Goal: Information Seeking & Learning: Learn about a topic

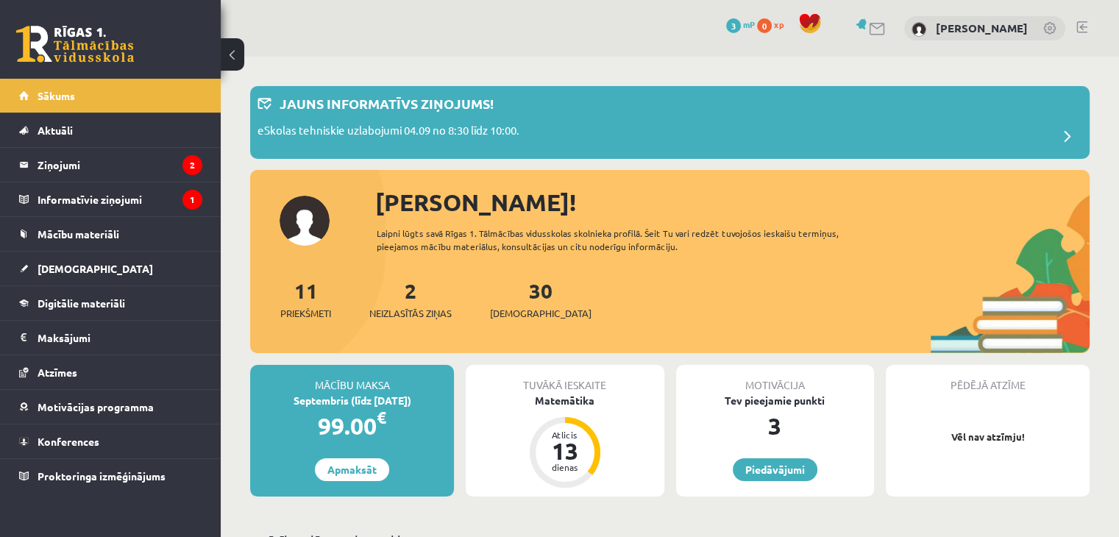
click at [399, 304] on div "2 Neizlasītās ziņas" at bounding box center [410, 298] width 82 height 46
click at [411, 311] on span "Neizlasītās ziņas" at bounding box center [410, 313] width 82 height 15
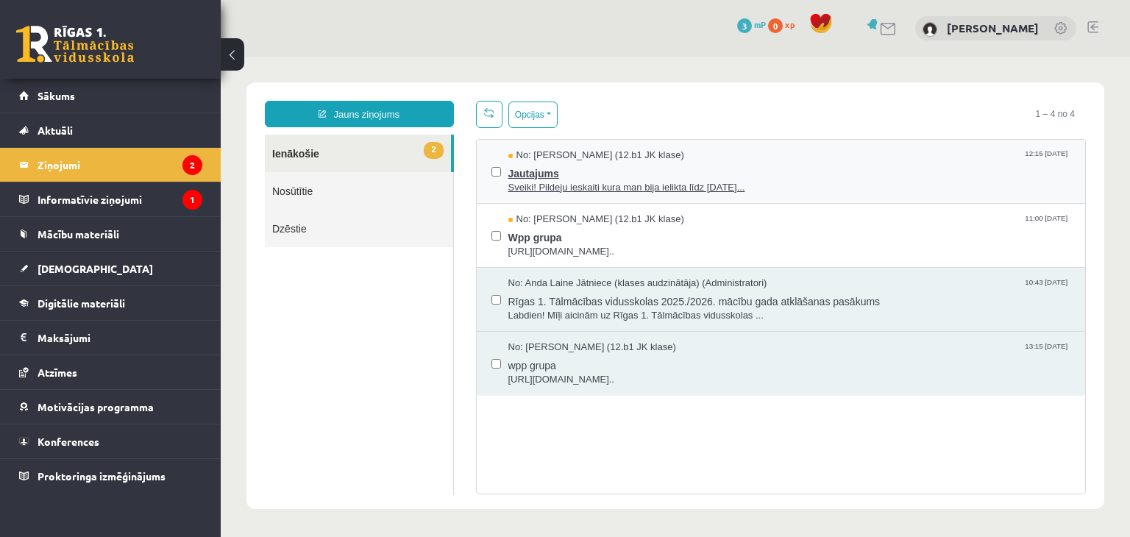
click at [662, 165] on span "Jautajums" at bounding box center [789, 172] width 563 height 18
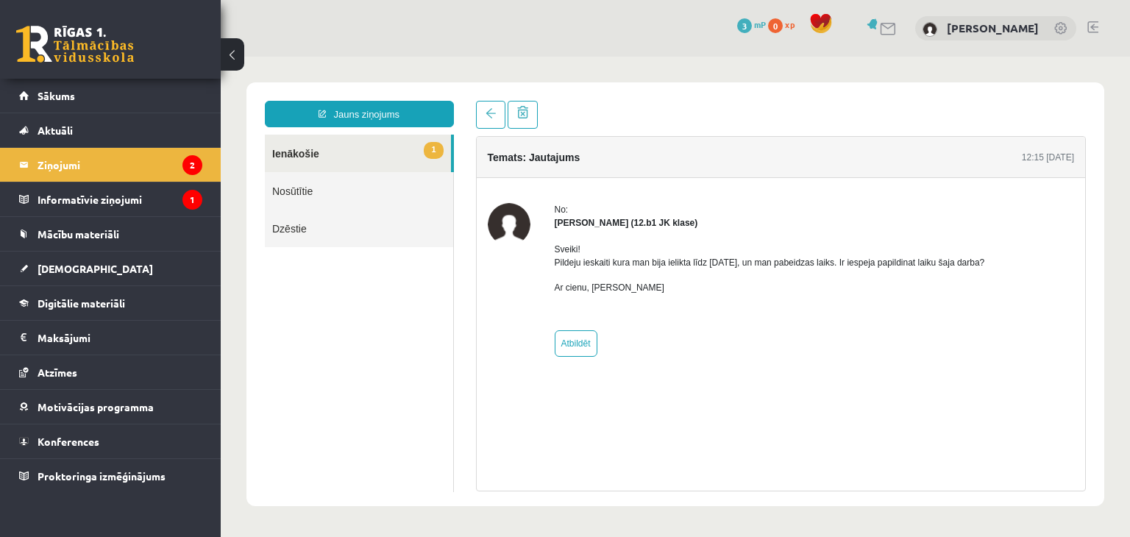
click at [346, 142] on link "1 Ienākošie" at bounding box center [358, 154] width 186 height 38
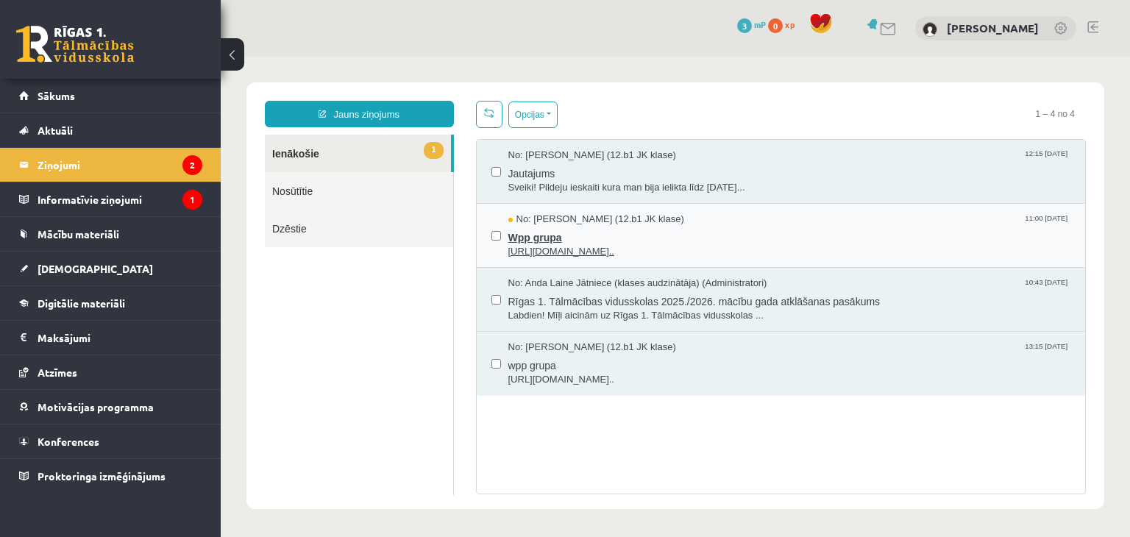
click at [578, 232] on span "Wpp grupa" at bounding box center [789, 236] width 563 height 18
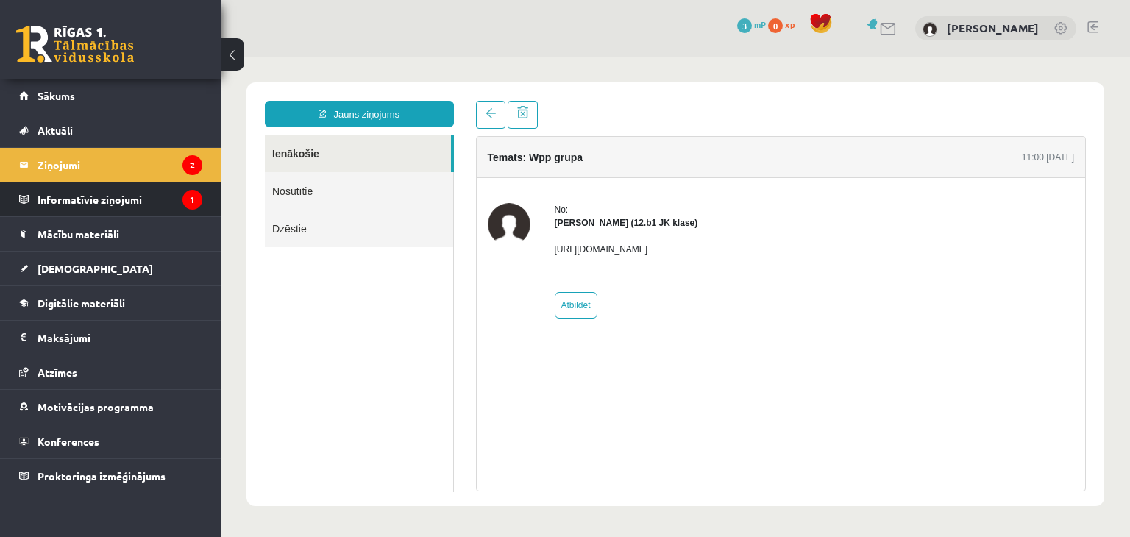
click at [168, 188] on legend "Informatīvie ziņojumi 1" at bounding box center [120, 199] width 165 height 34
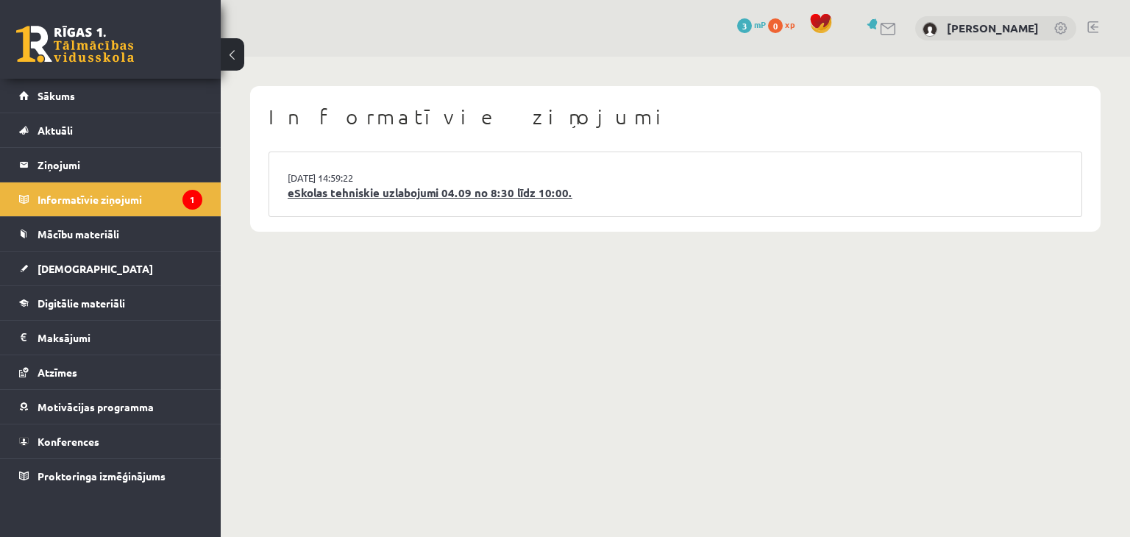
click at [446, 196] on link "eSkolas tehniskie uzlabojumi 04.09 no 8:30 līdz 10:00." at bounding box center [675, 193] width 775 height 17
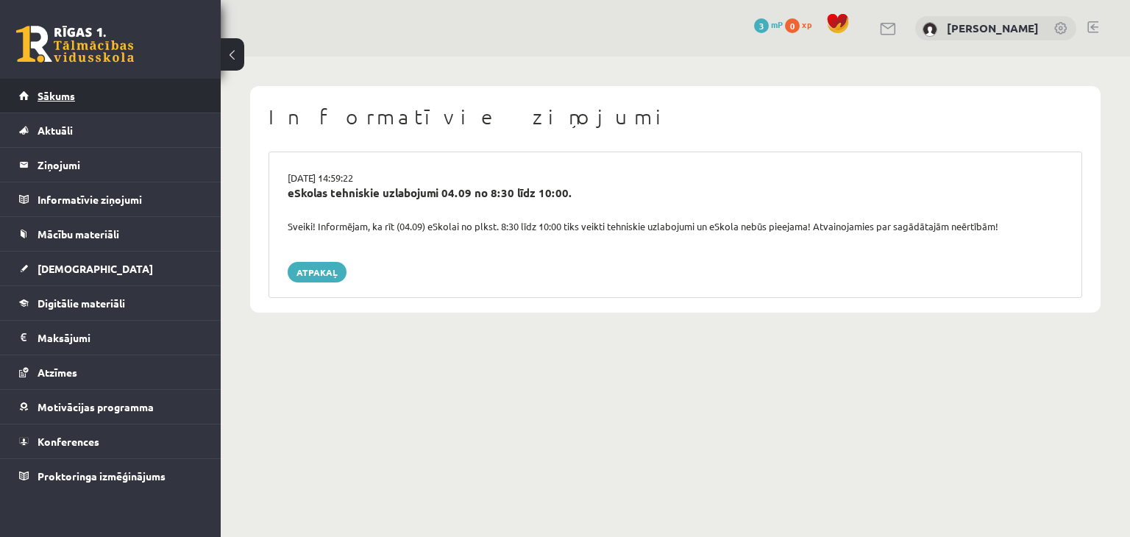
click at [93, 105] on link "Sākums" at bounding box center [110, 96] width 183 height 34
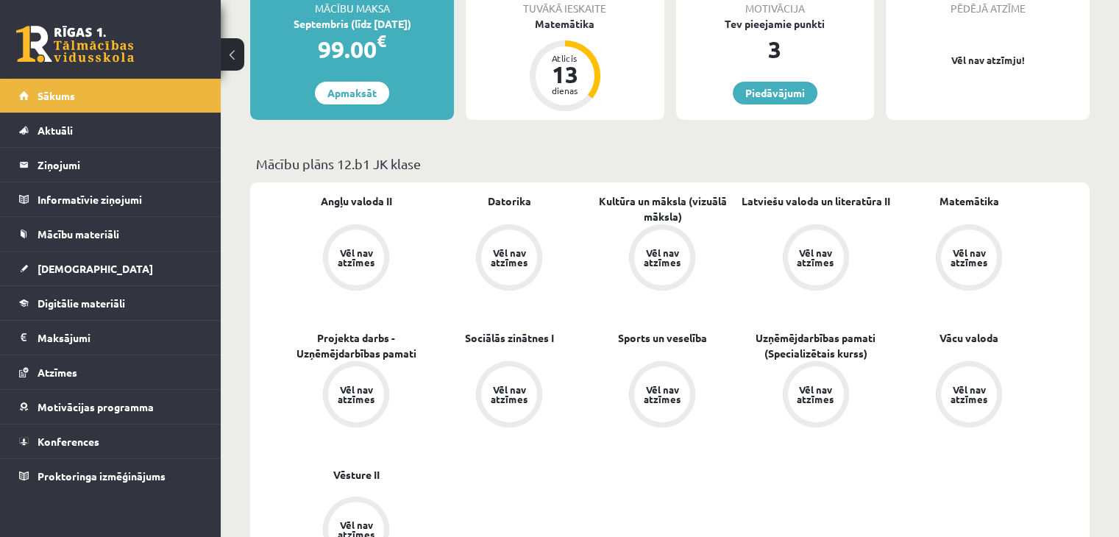
scroll to position [147, 0]
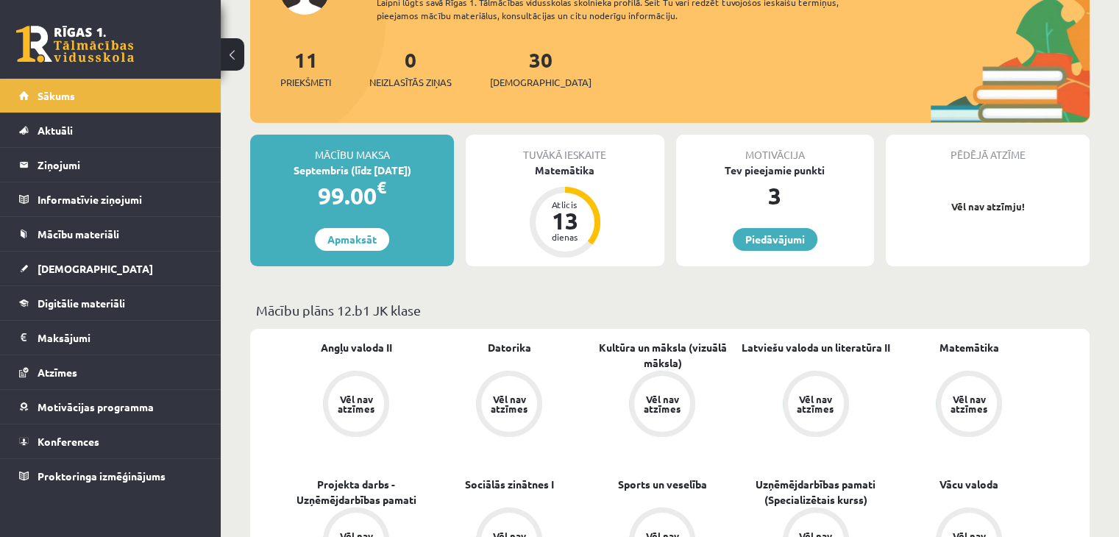
click at [559, 171] on div "Matemātika" at bounding box center [565, 170] width 198 height 15
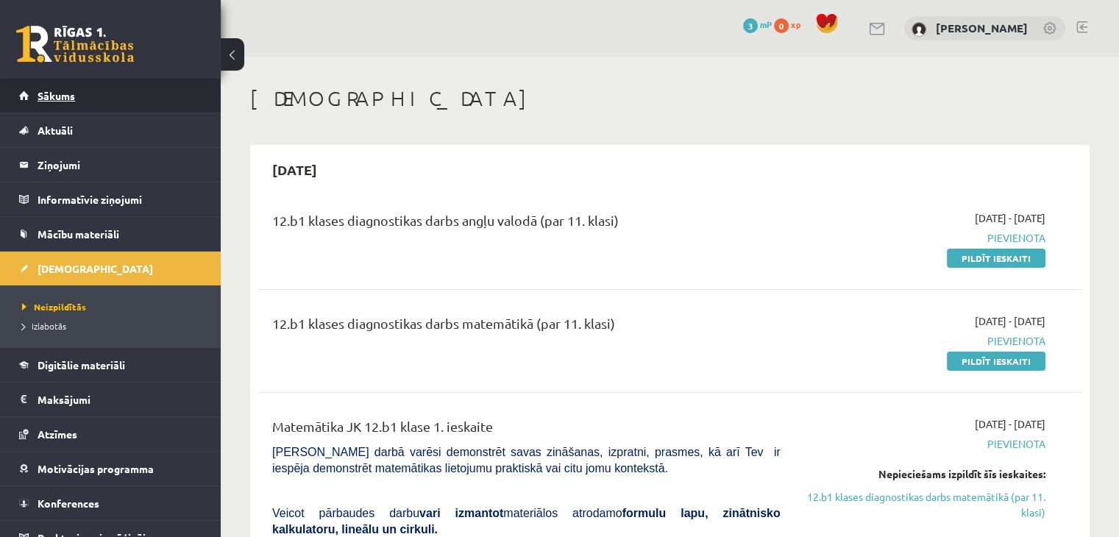
click at [77, 104] on link "Sākums" at bounding box center [110, 96] width 183 height 34
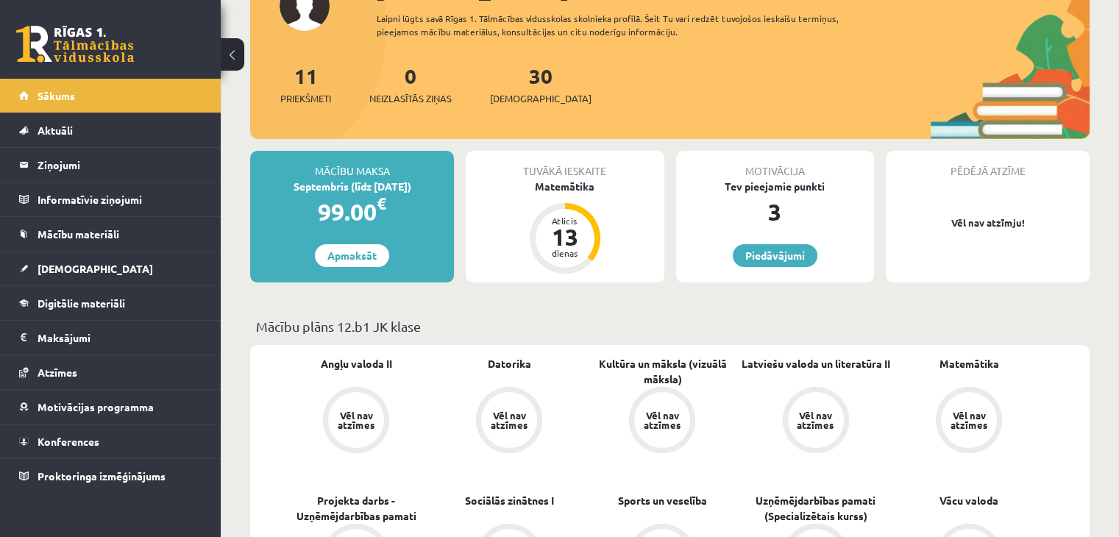
scroll to position [368, 0]
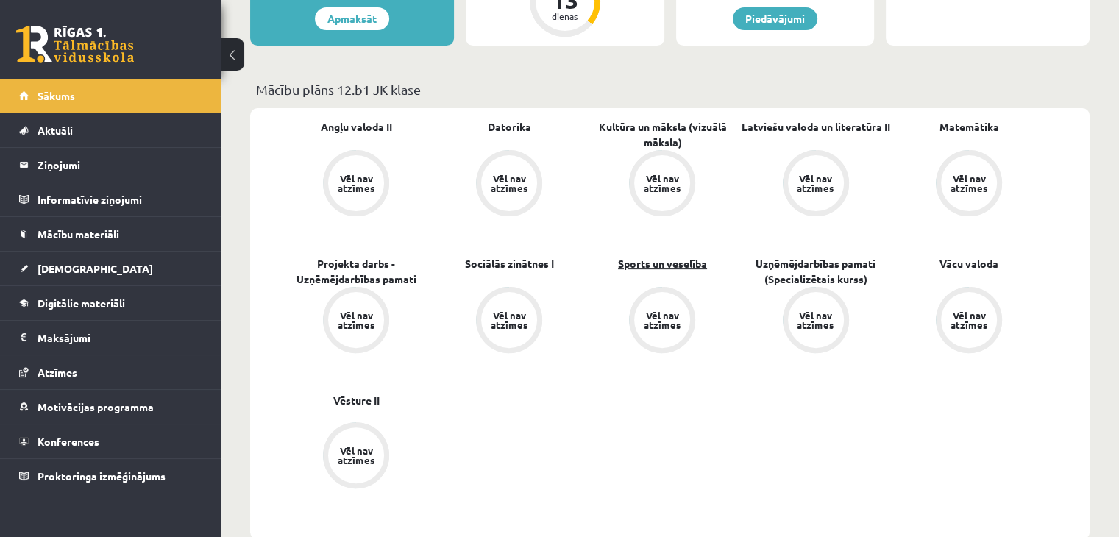
click at [677, 264] on link "Sports un veselība" at bounding box center [662, 263] width 89 height 15
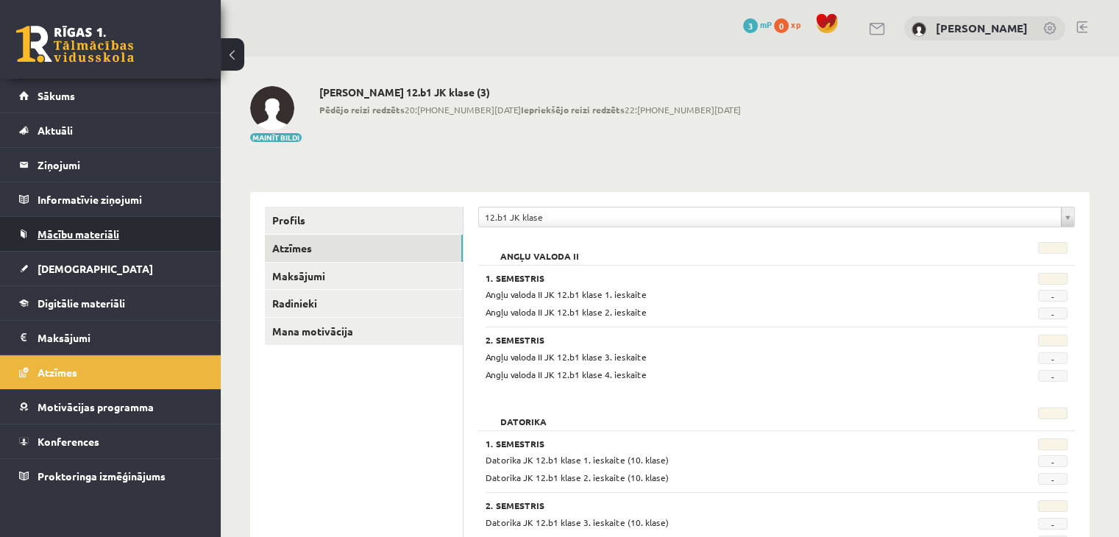
click at [90, 227] on link "Mācību materiāli" at bounding box center [110, 234] width 183 height 34
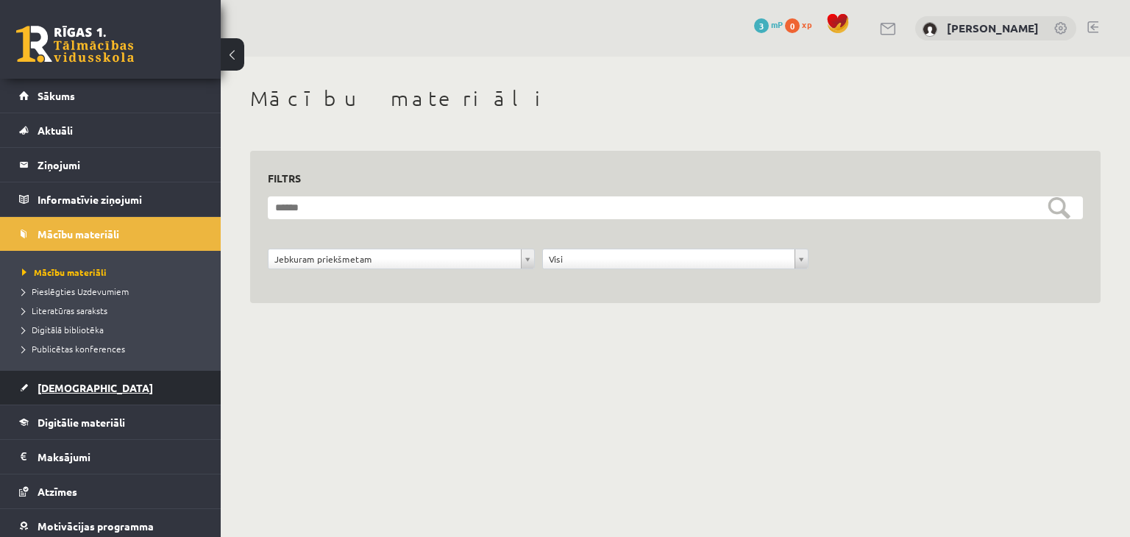
click at [85, 383] on link "[DEMOGRAPHIC_DATA]" at bounding box center [110, 388] width 183 height 34
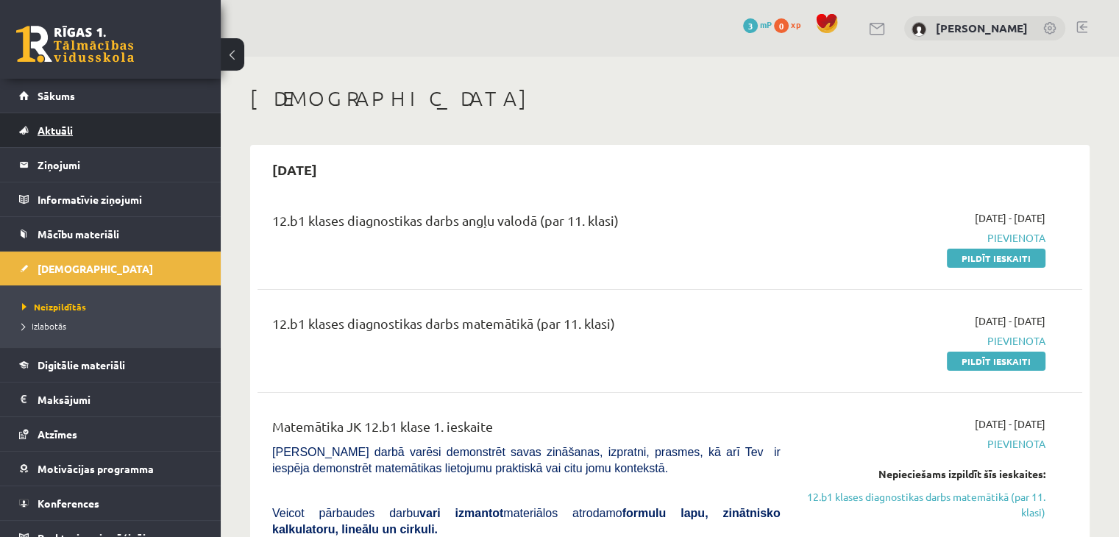
scroll to position [16, 0]
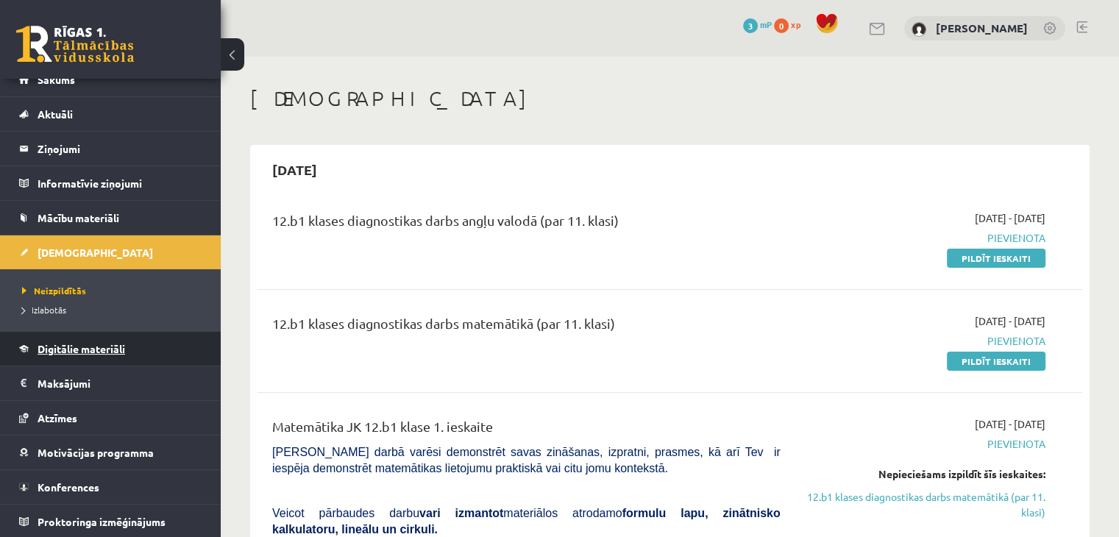
click at [110, 339] on link "Digitālie materiāli" at bounding box center [110, 349] width 183 height 34
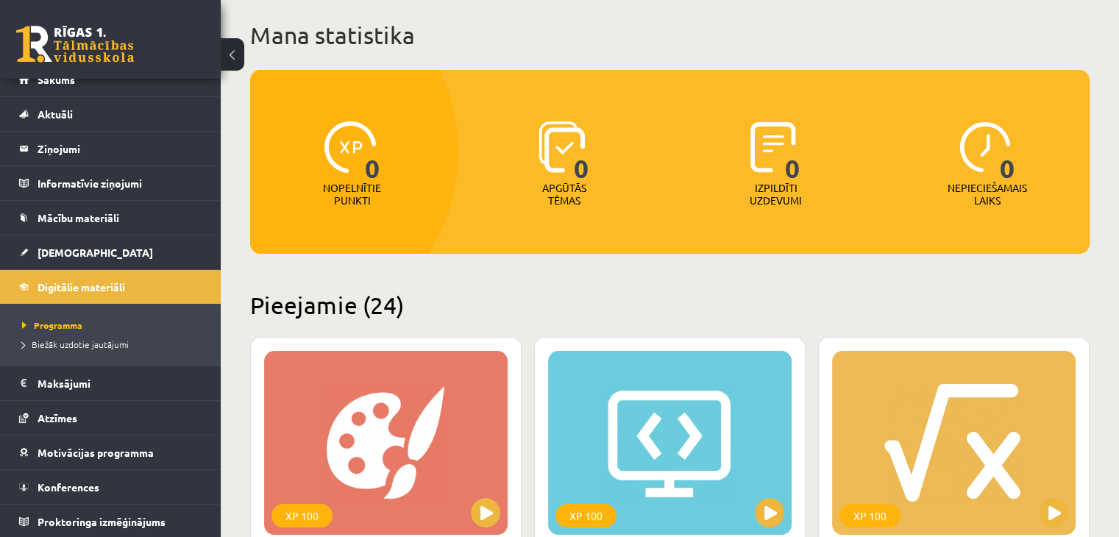
scroll to position [74, 0]
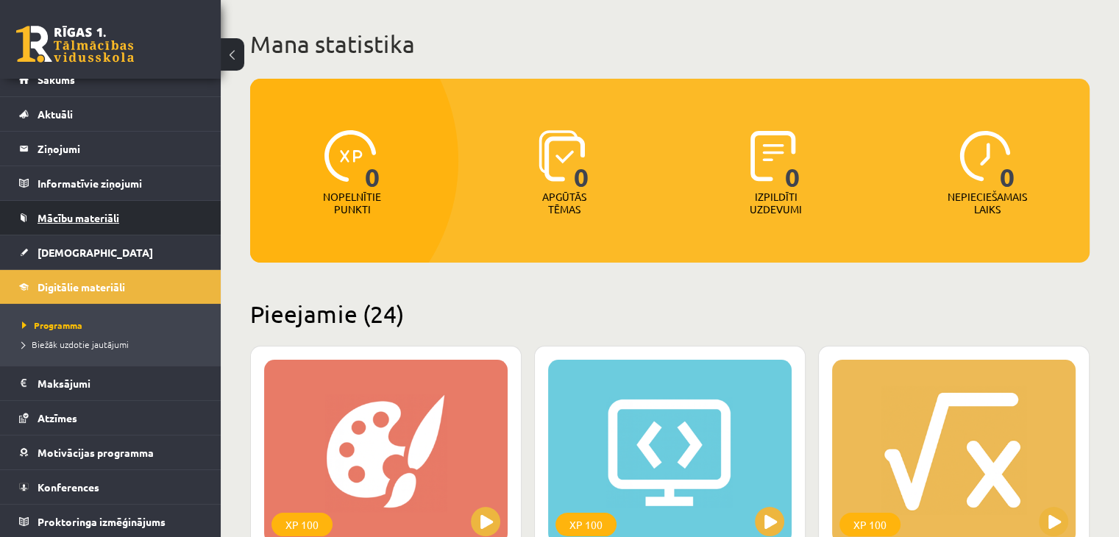
click at [85, 208] on link "Mācību materiāli" at bounding box center [110, 218] width 183 height 34
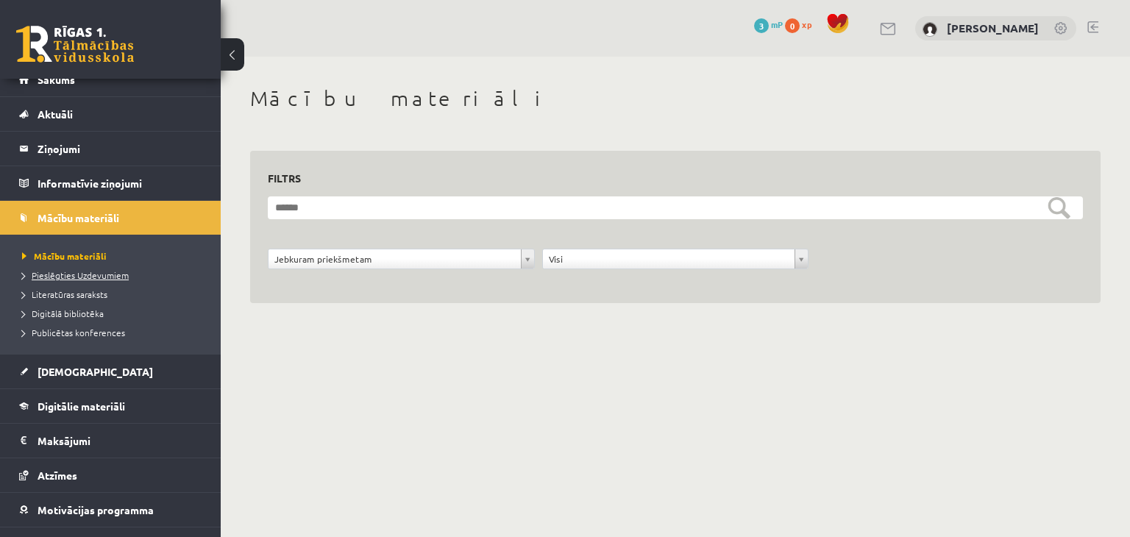
click at [61, 274] on span "Pieslēgties Uzdevumiem" at bounding box center [75, 275] width 107 height 12
click at [71, 250] on span "Mācību materiāli" at bounding box center [59, 256] width 75 height 12
click at [452, 271] on div "**********" at bounding box center [401, 263] width 274 height 28
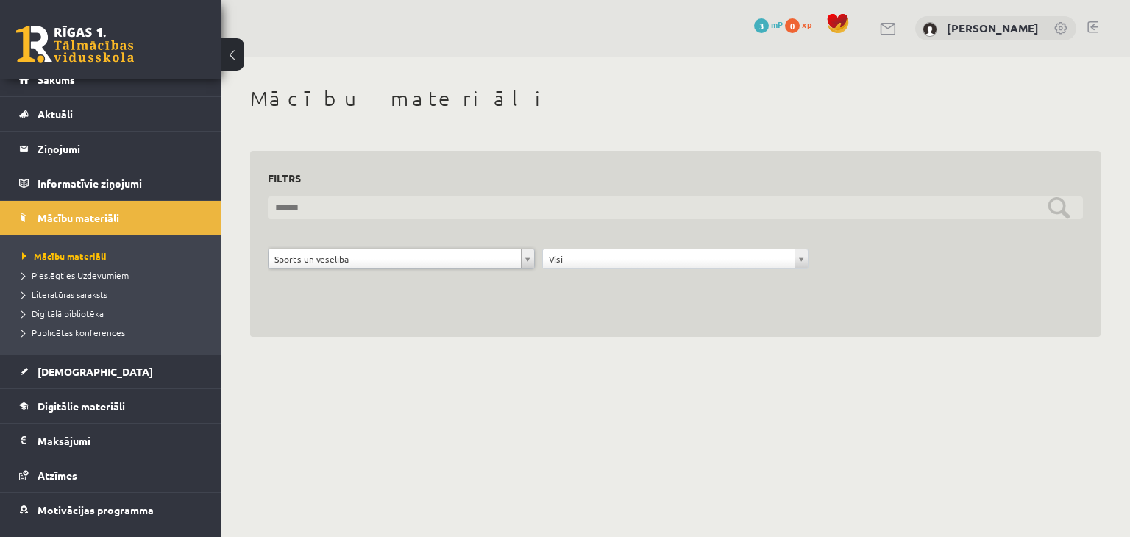
click at [1059, 208] on input "text" at bounding box center [675, 207] width 815 height 23
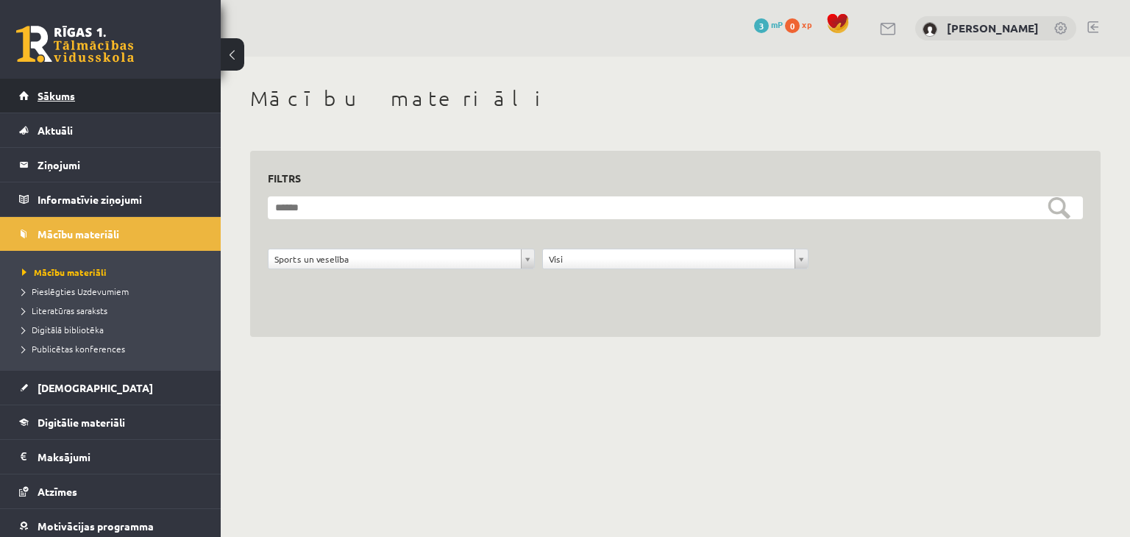
click at [38, 93] on span "Sākums" at bounding box center [57, 95] width 38 height 13
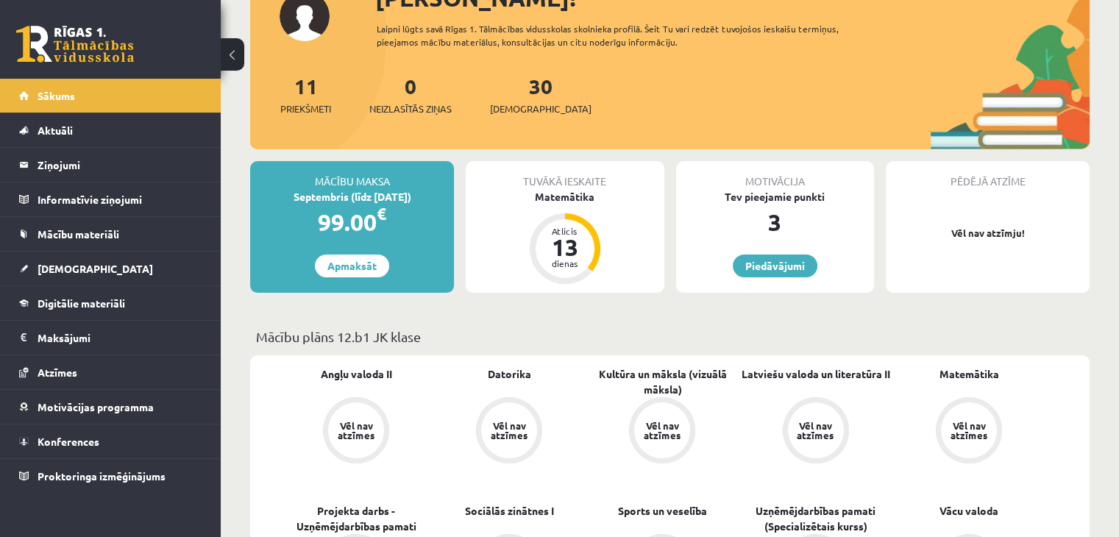
scroll to position [368, 0]
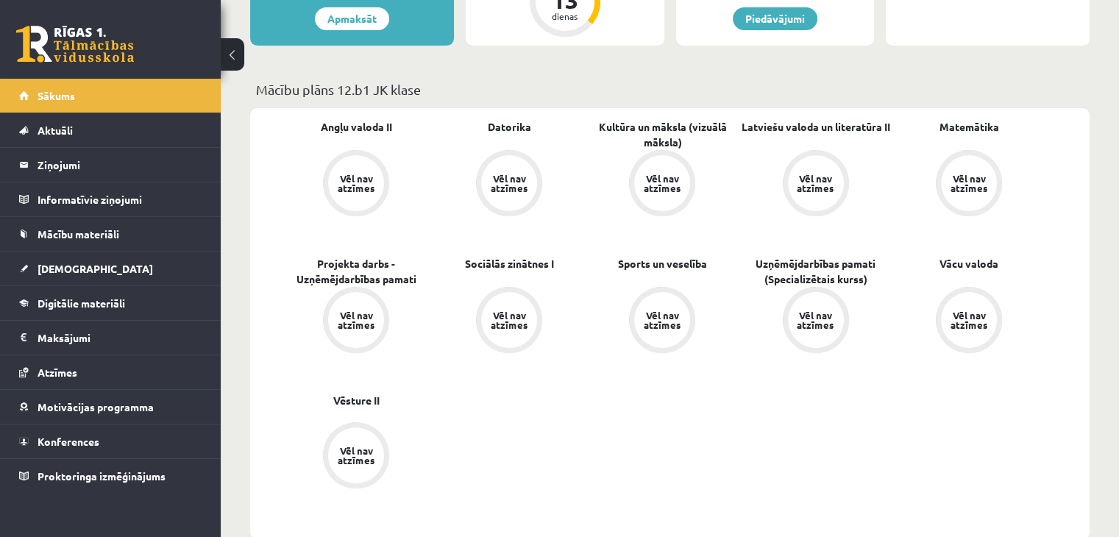
click at [662, 310] on div "Vēl nav atzīmes" at bounding box center [661, 319] width 41 height 19
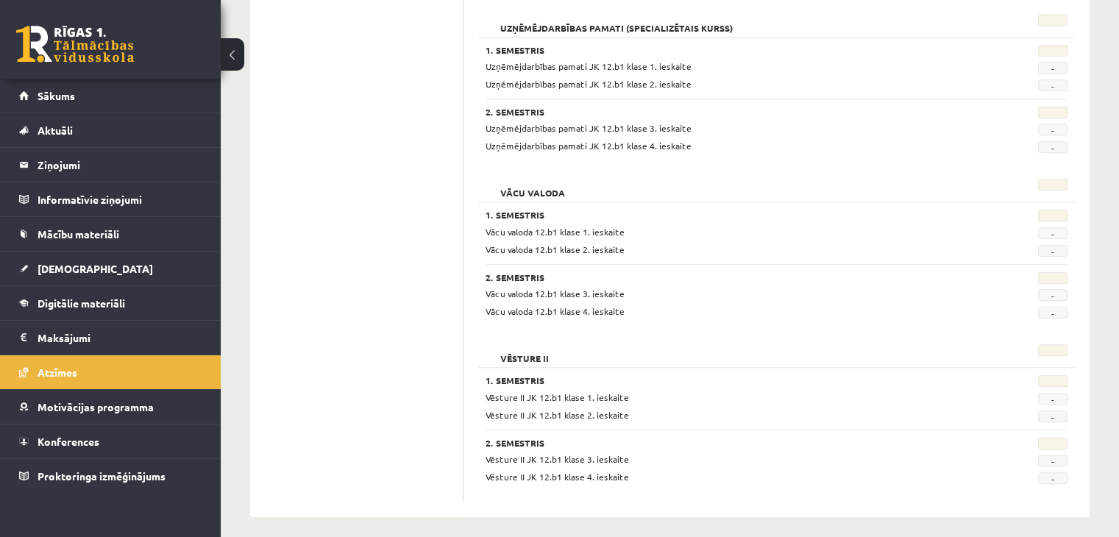
scroll to position [1227, 0]
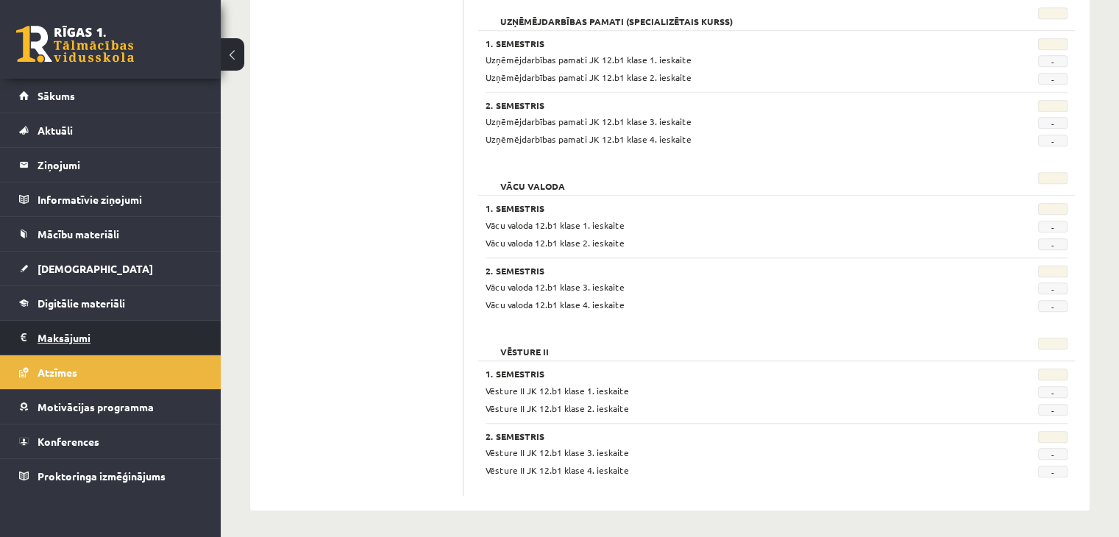
click at [95, 332] on legend "Maksājumi 0" at bounding box center [120, 338] width 165 height 34
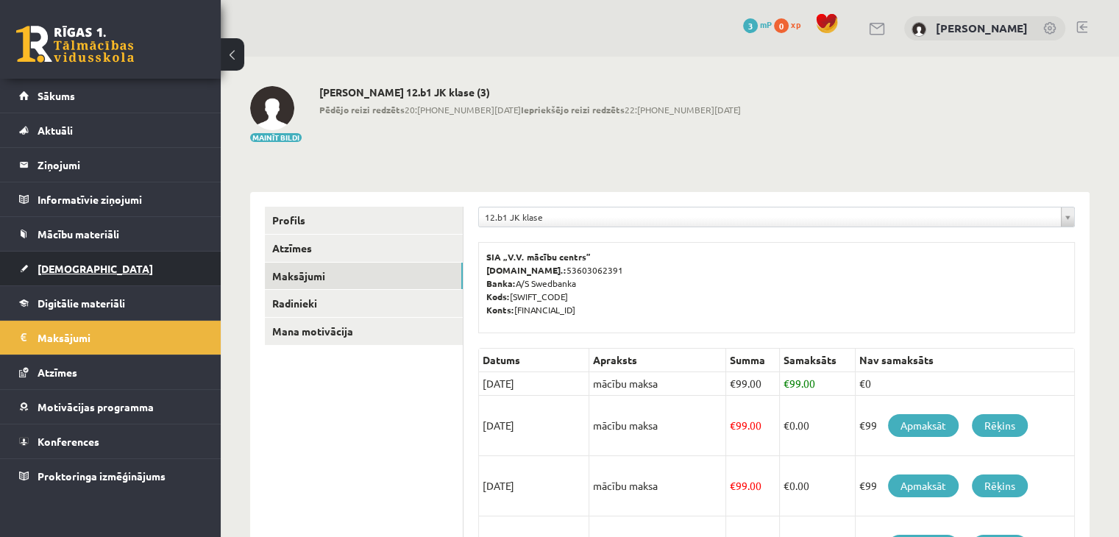
click at [115, 277] on link "[DEMOGRAPHIC_DATA]" at bounding box center [110, 269] width 183 height 34
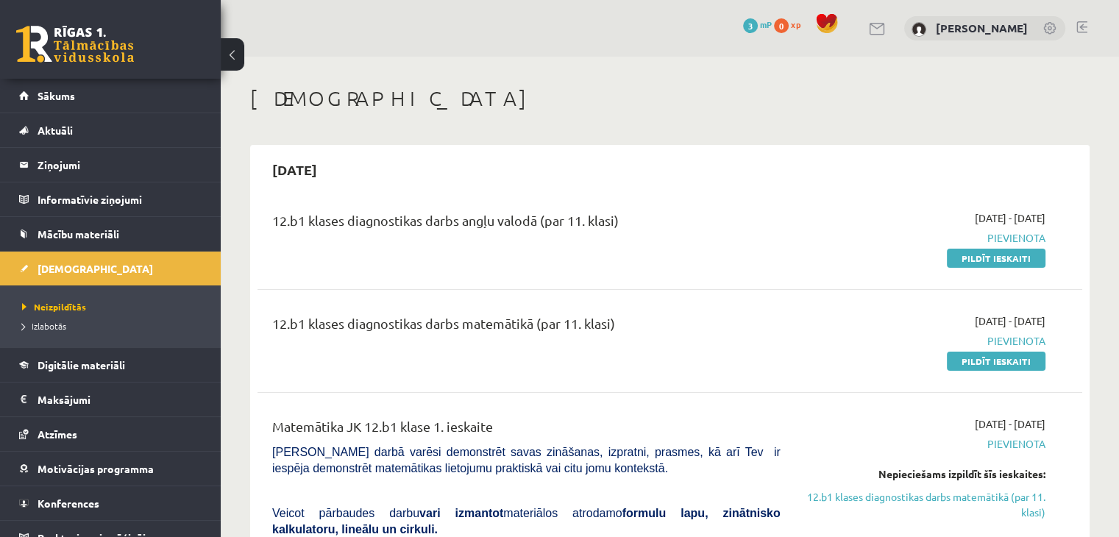
drag, startPoint x: 1003, startPoint y: 236, endPoint x: 980, endPoint y: 238, distance: 23.6
click at [1001, 236] on span "Pievienota" at bounding box center [923, 237] width 243 height 15
drag, startPoint x: 434, startPoint y: 227, endPoint x: 568, endPoint y: 254, distance: 136.6
click at [434, 226] on div "12.b1 klases diagnostikas darbs angļu valodā (par 11. klasi)" at bounding box center [526, 223] width 508 height 27
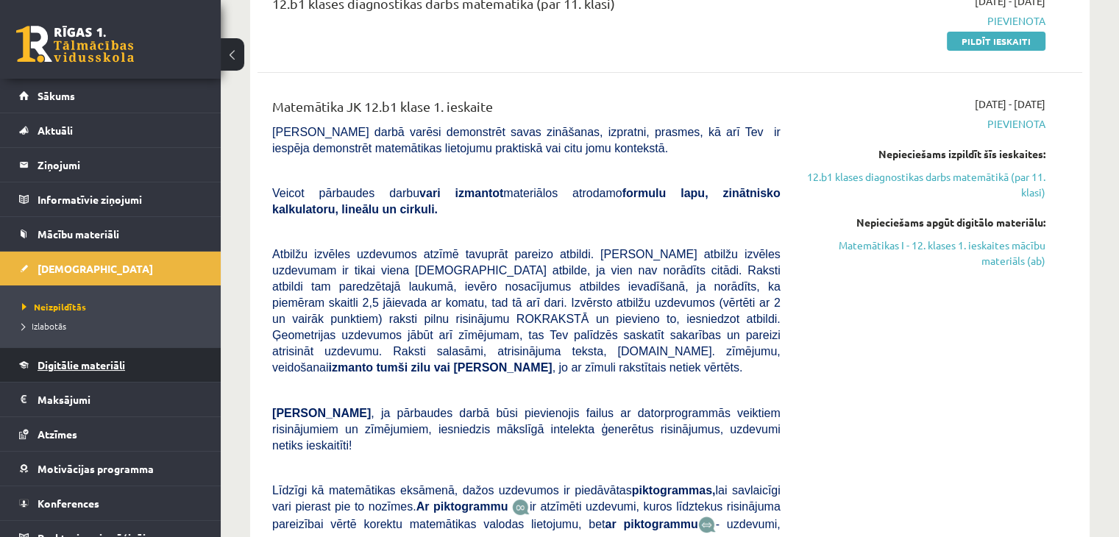
scroll to position [294, 0]
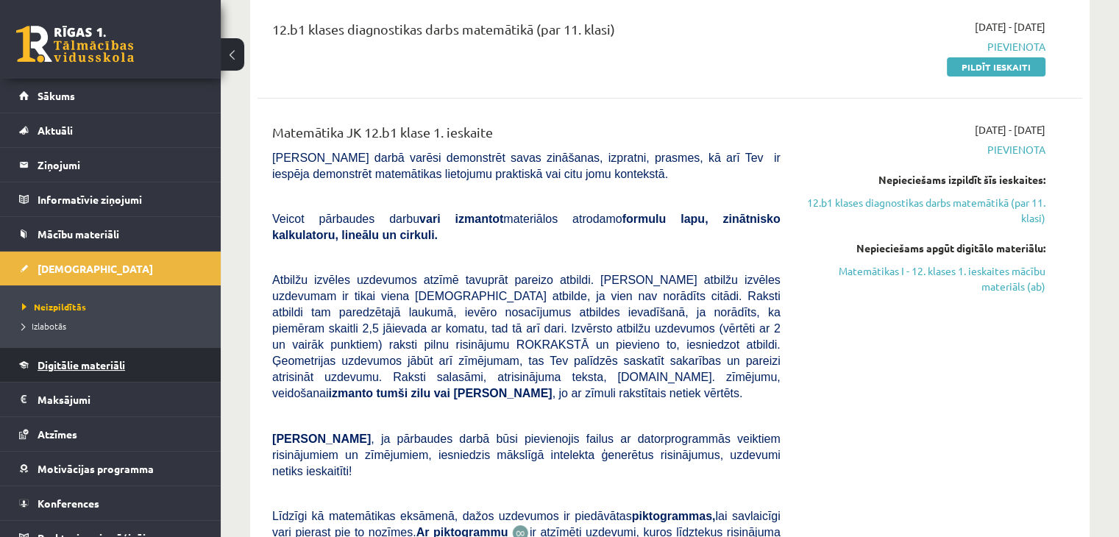
click at [166, 363] on link "Digitālie materiāli" at bounding box center [110, 365] width 183 height 34
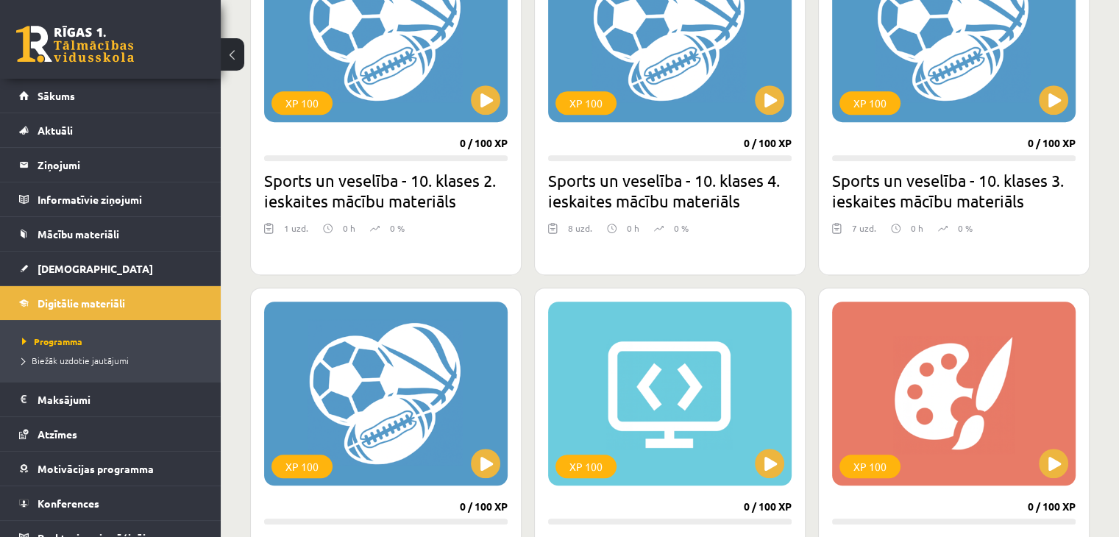
scroll to position [956, 0]
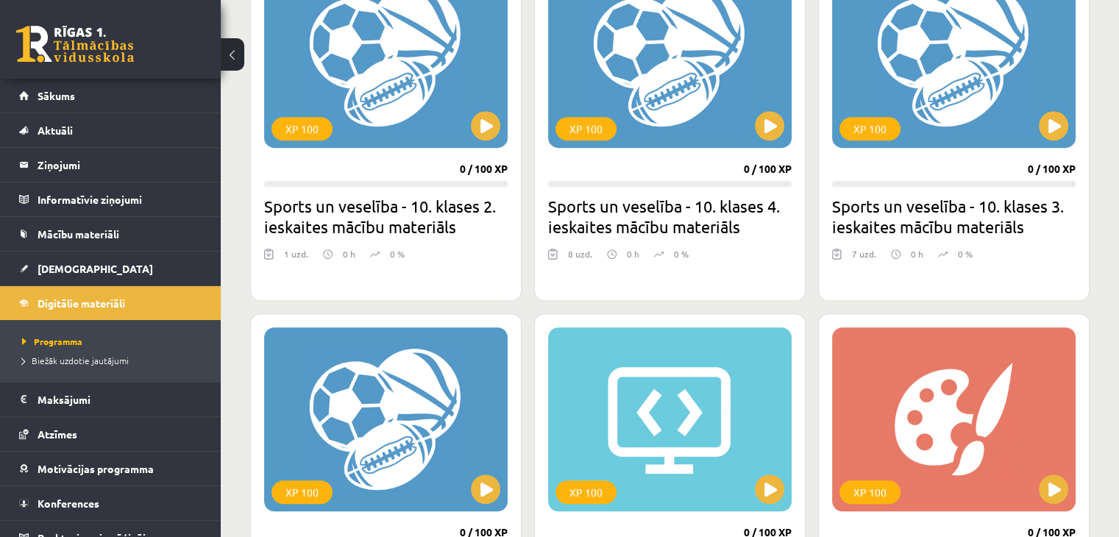
click at [402, 218] on h2 "Sports un veselība - 10. klases 2. ieskaites mācību materiāls" at bounding box center [385, 216] width 243 height 41
click at [488, 124] on button at bounding box center [485, 125] width 29 height 29
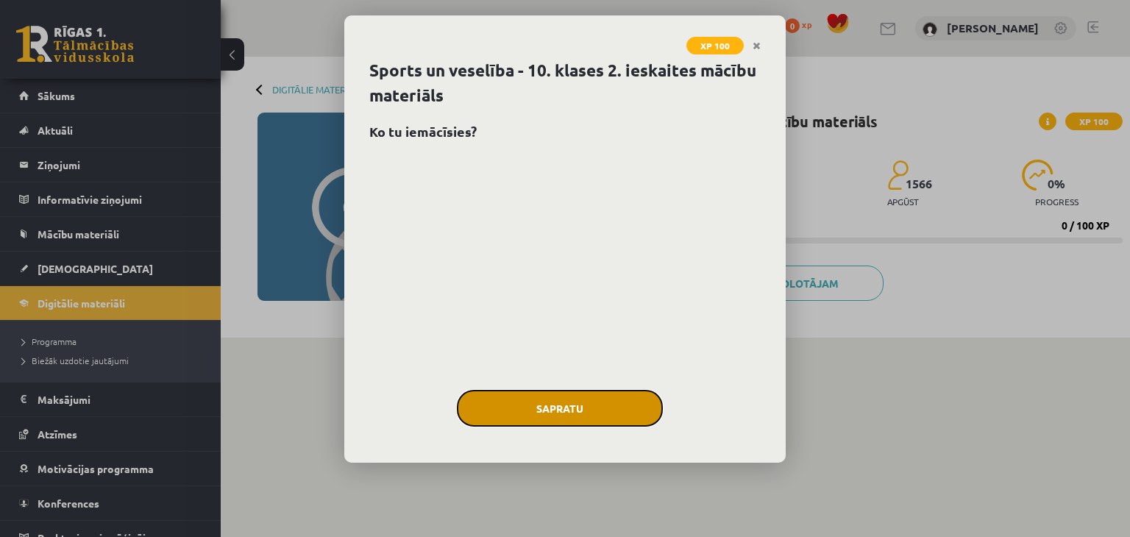
click at [566, 403] on button "Sapratu" at bounding box center [560, 408] width 206 height 37
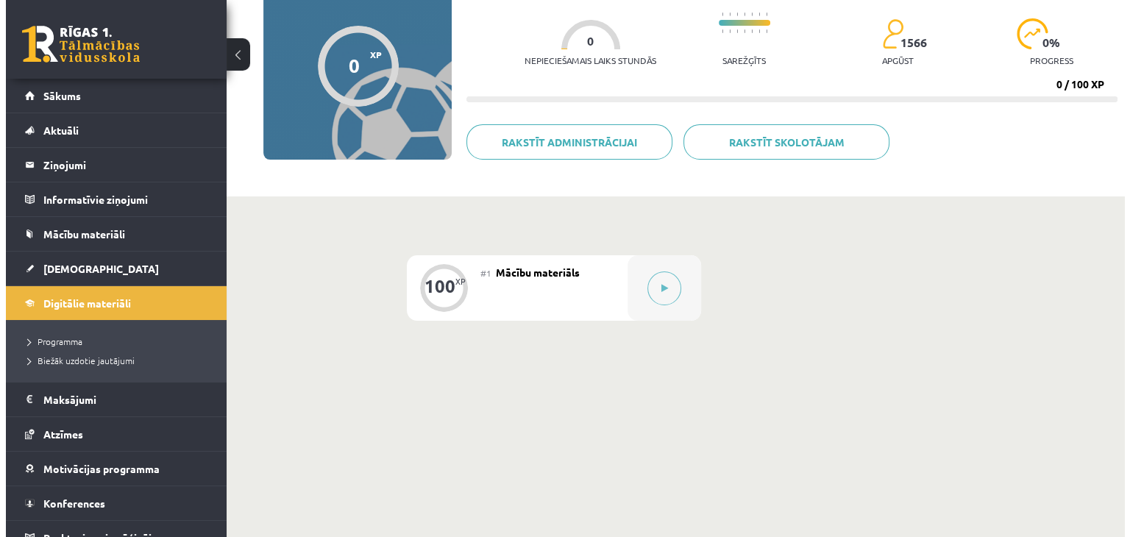
scroll to position [147, 0]
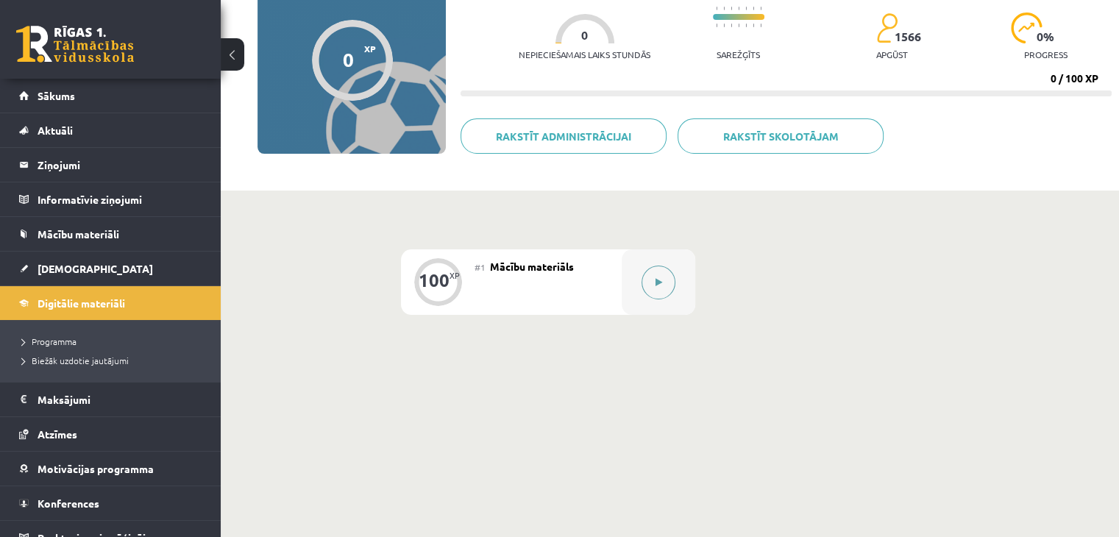
click at [652, 281] on button at bounding box center [658, 283] width 34 height 34
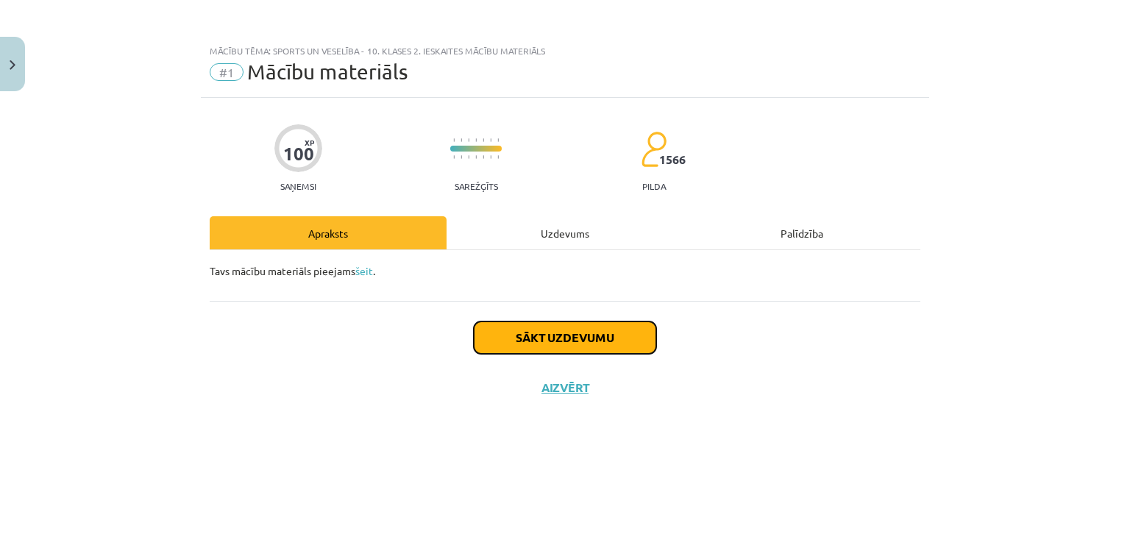
click at [568, 341] on button "Sākt uzdevumu" at bounding box center [565, 337] width 182 height 32
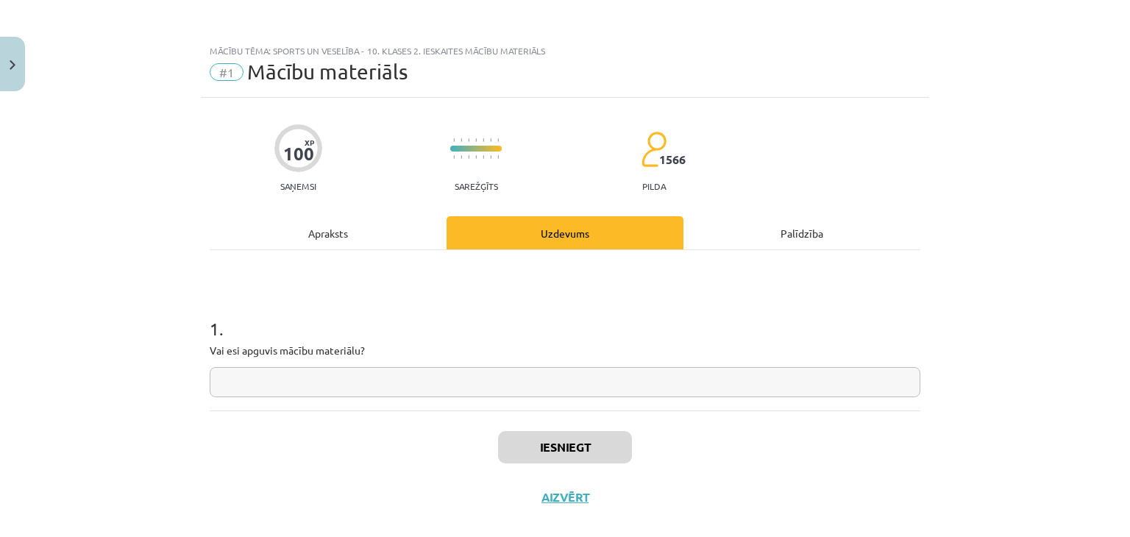
scroll to position [21, 0]
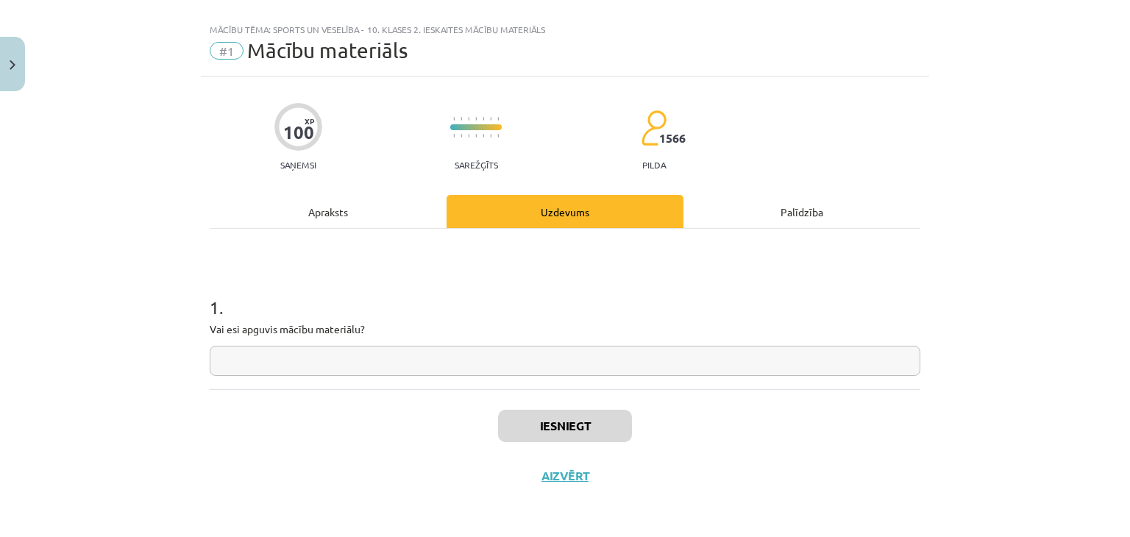
drag, startPoint x: 569, startPoint y: 488, endPoint x: 459, endPoint y: 324, distance: 198.3
click at [458, 324] on p "Vai esi apguvis mācību materiālu?" at bounding box center [565, 328] width 711 height 15
click at [353, 221] on div "Apraksts" at bounding box center [328, 211] width 237 height 33
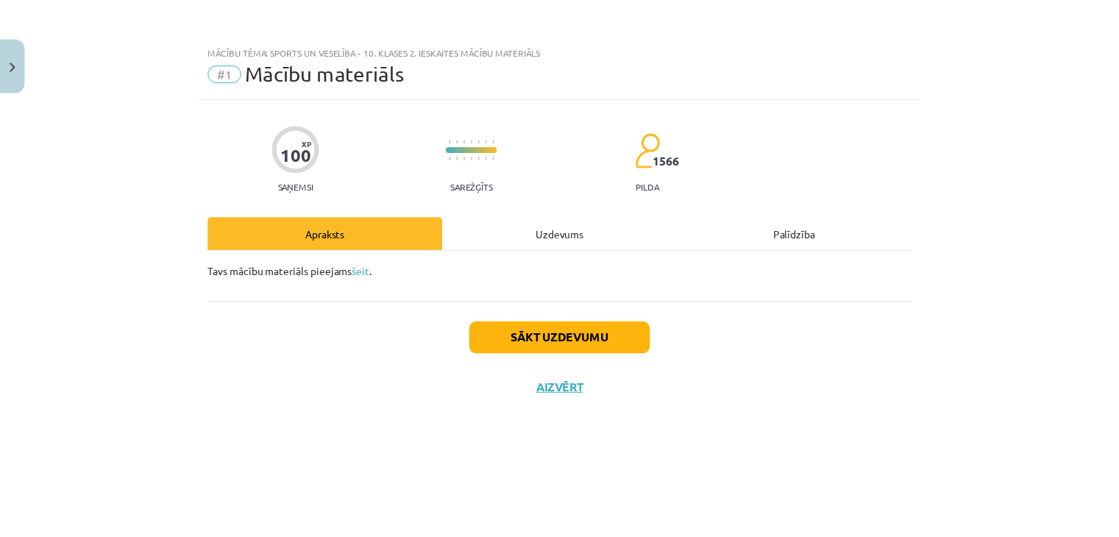
scroll to position [0, 0]
click at [366, 271] on link "šeit" at bounding box center [364, 270] width 18 height 13
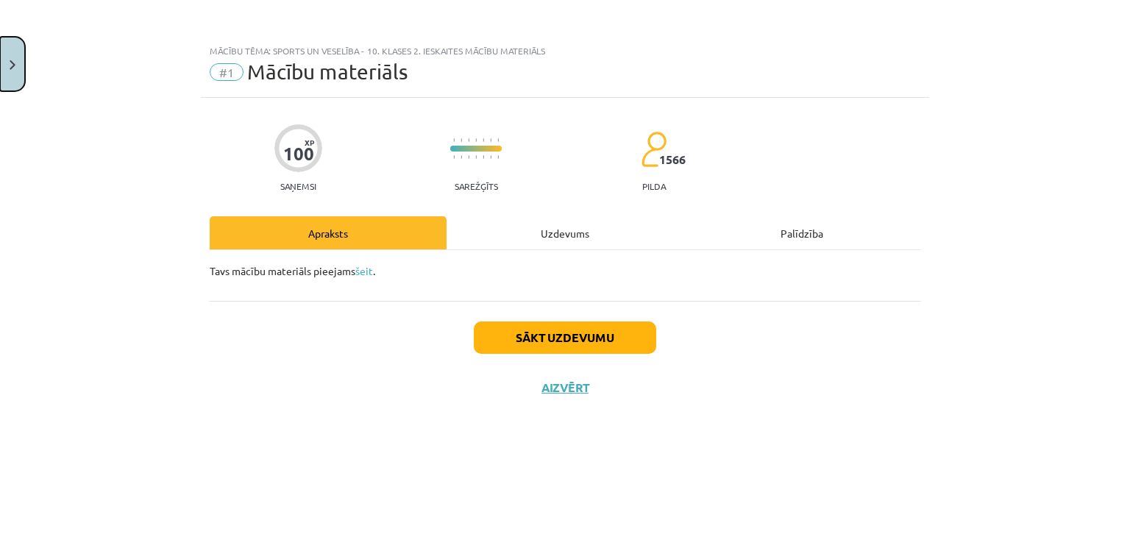
click at [7, 57] on button "Close" at bounding box center [12, 64] width 25 height 54
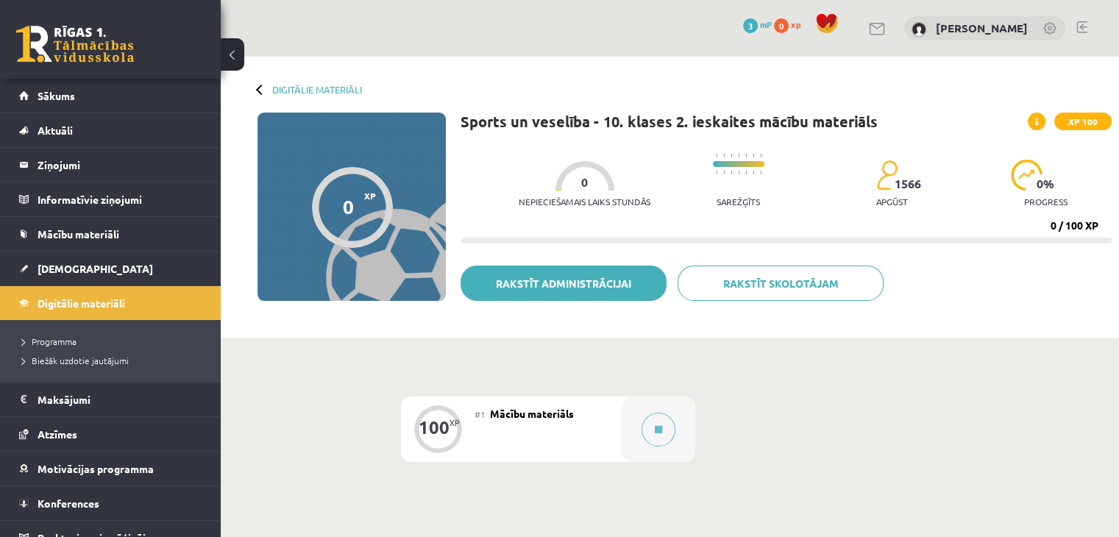
click at [530, 277] on link "Rakstīt administrācijai" at bounding box center [563, 283] width 206 height 35
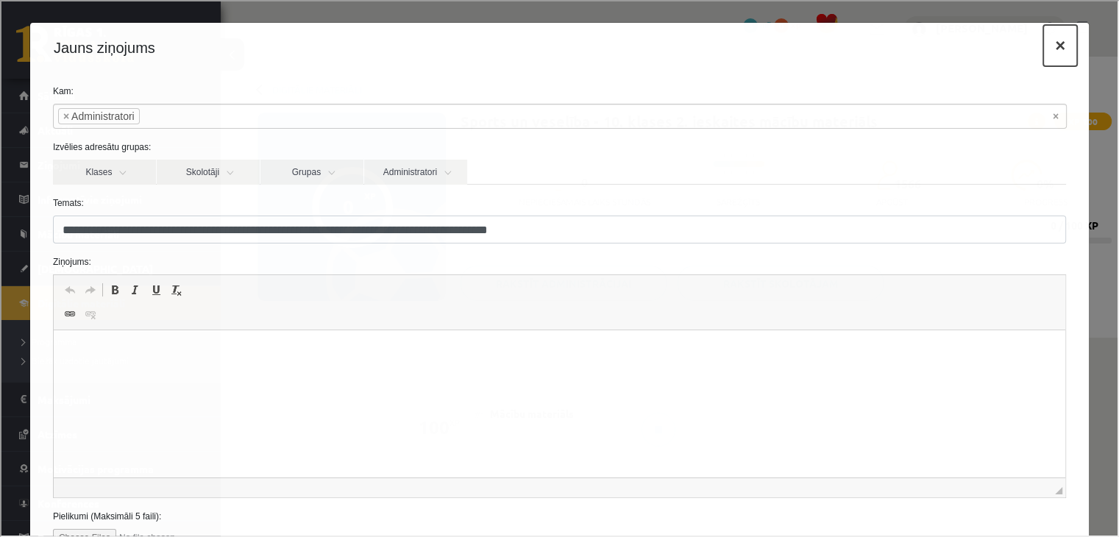
click at [1047, 45] on button "×" at bounding box center [1059, 44] width 34 height 41
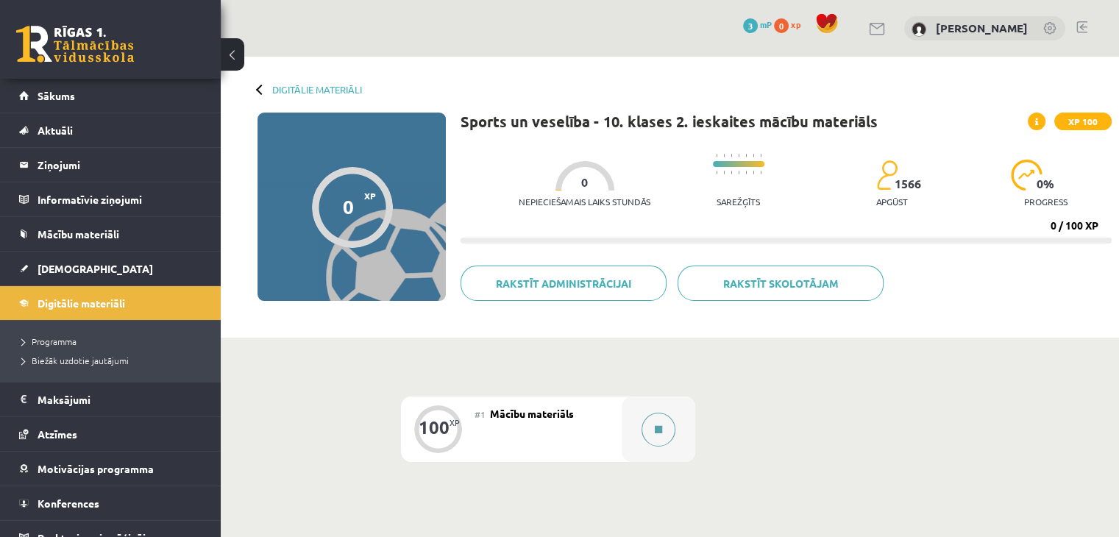
click at [641, 421] on div at bounding box center [659, 428] width 74 height 65
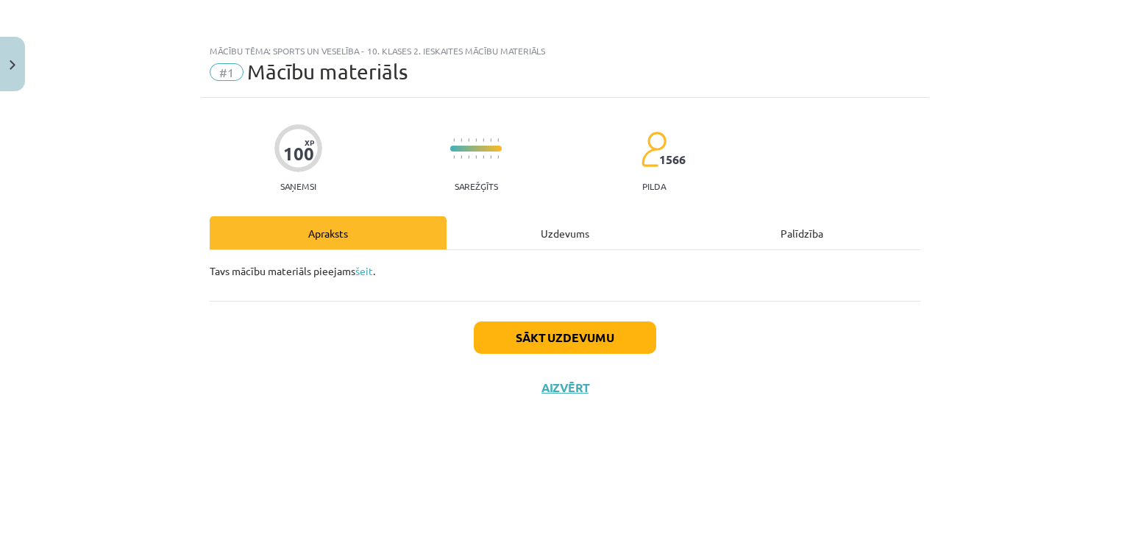
click at [561, 215] on div "100 XP Saņemsi Sarežģīts 1566 pilda Apraksts Uzdevums Palīdzība Tavs mācību mat…" at bounding box center [565, 299] width 728 height 402
click at [556, 227] on div "Uzdevums" at bounding box center [564, 232] width 237 height 33
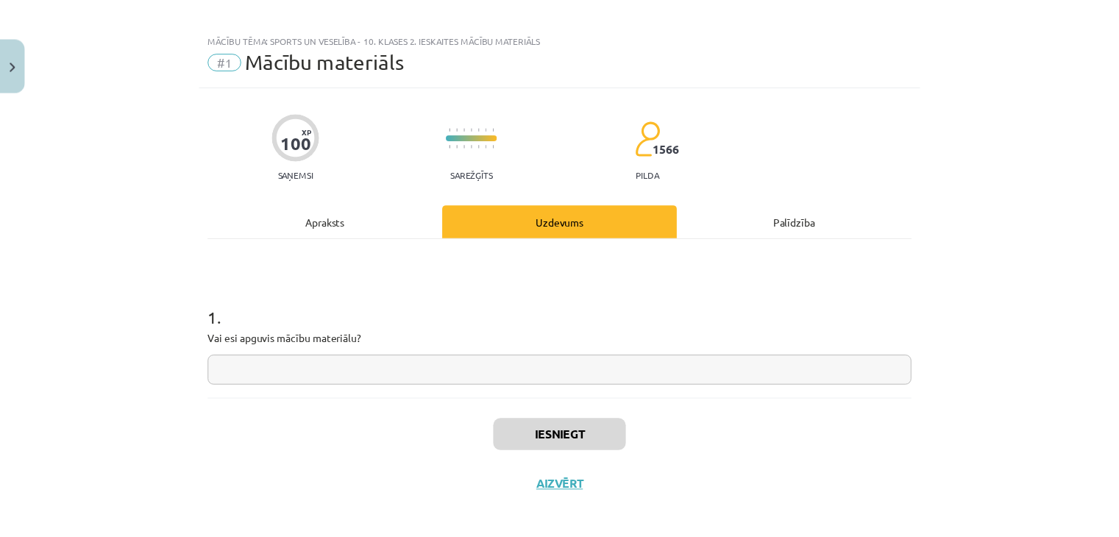
scroll to position [21, 0]
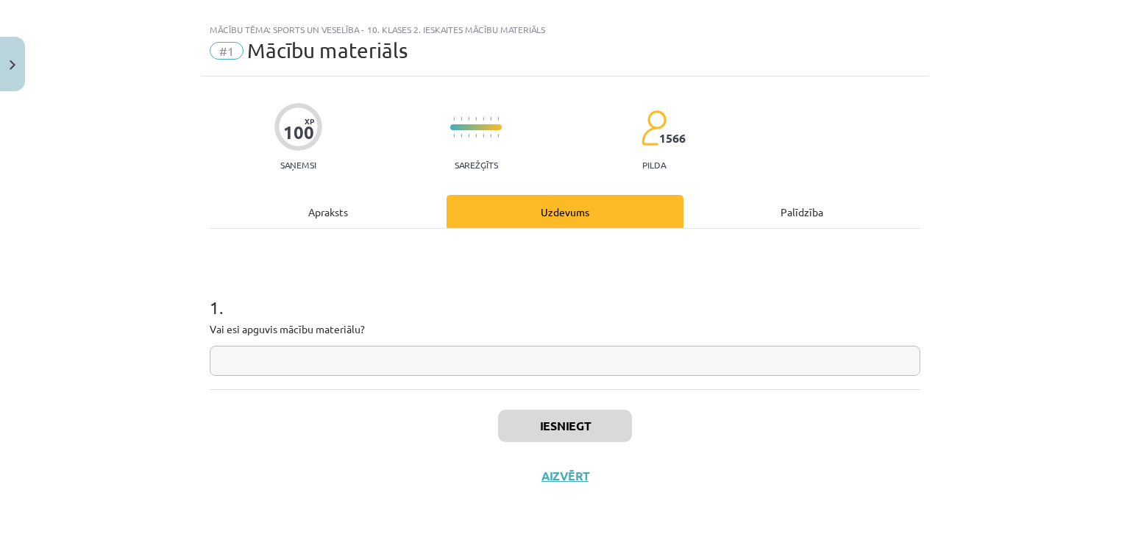
click at [549, 372] on input "text" at bounding box center [565, 361] width 711 height 30
type input "**"
click at [553, 416] on button "Iesniegt" at bounding box center [565, 426] width 134 height 32
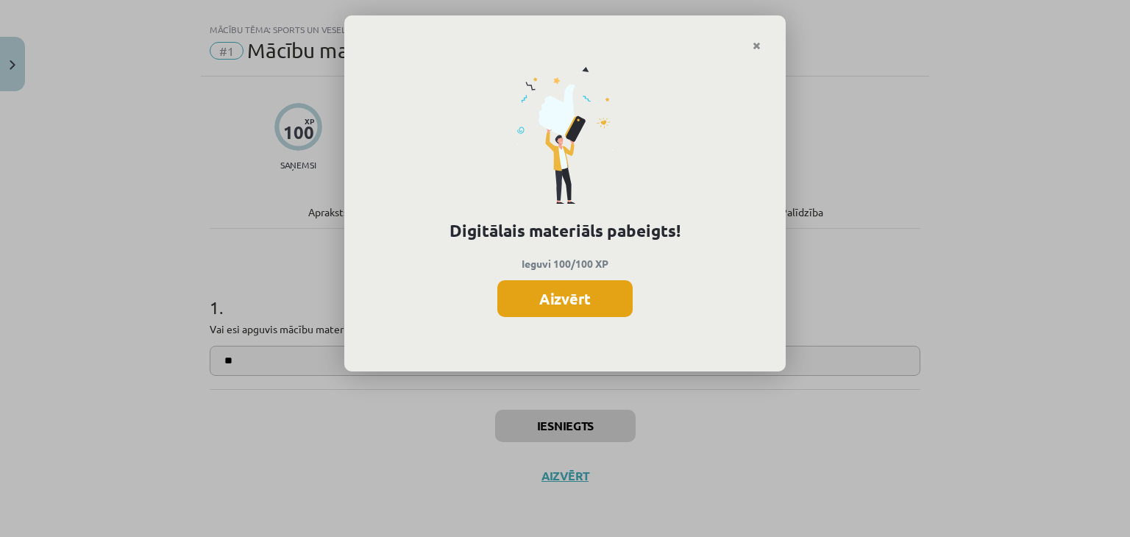
click at [583, 295] on button "Aizvērt" at bounding box center [564, 298] width 135 height 37
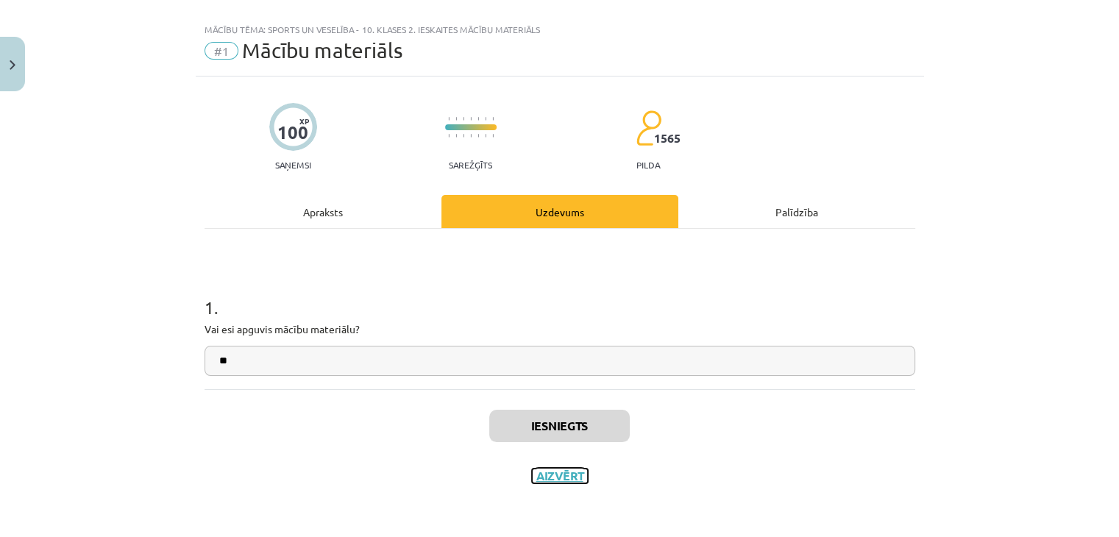
click at [557, 471] on button "Aizvērt" at bounding box center [560, 476] width 56 height 15
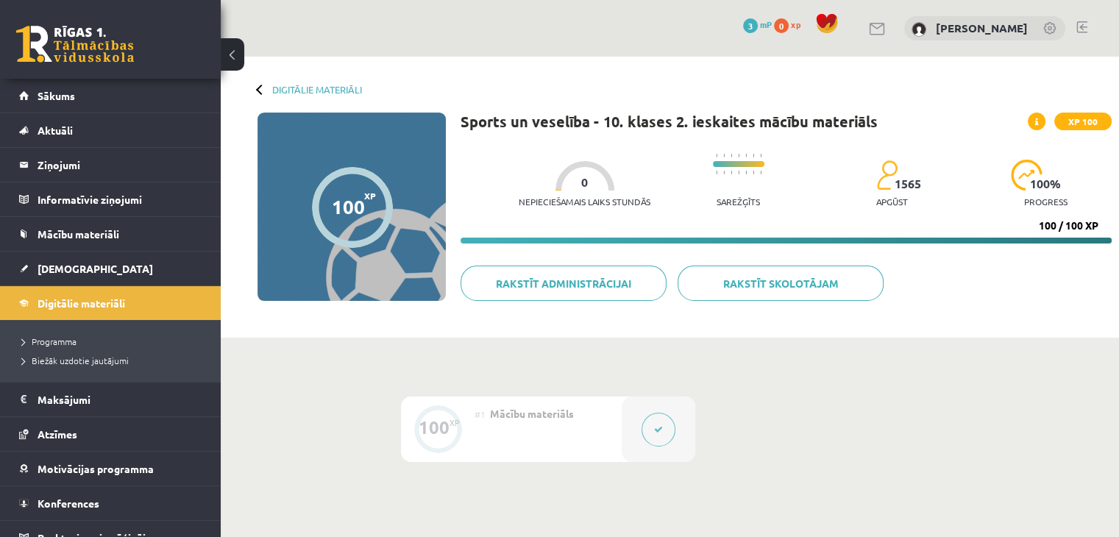
click at [267, 86] on div "Digitālie materiāli" at bounding box center [309, 89] width 104 height 11
click at [257, 87] on div at bounding box center [261, 89] width 10 height 10
click at [285, 85] on link "Digitālie materiāli" at bounding box center [317, 89] width 90 height 11
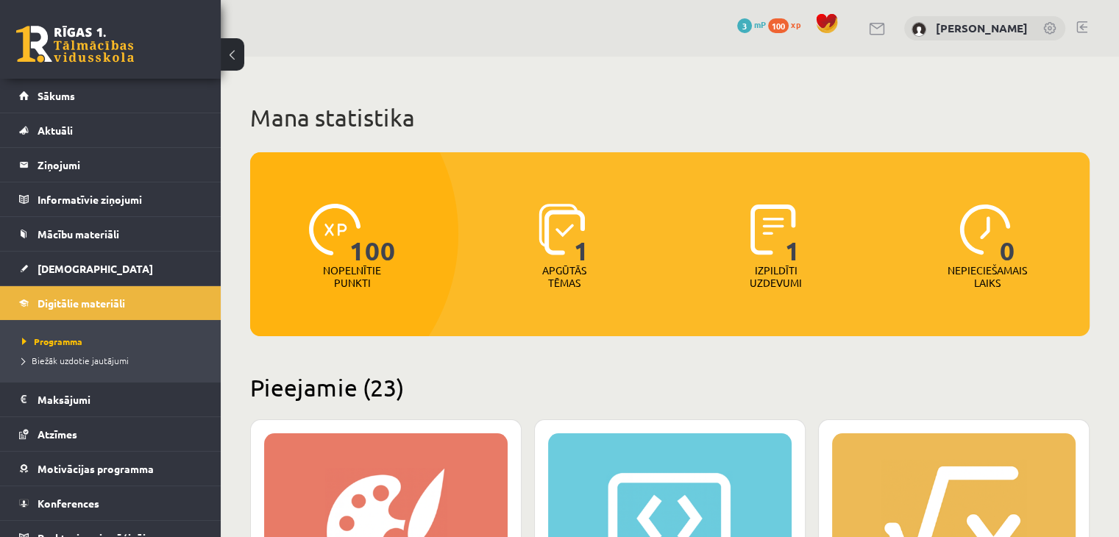
scroll to position [294, 0]
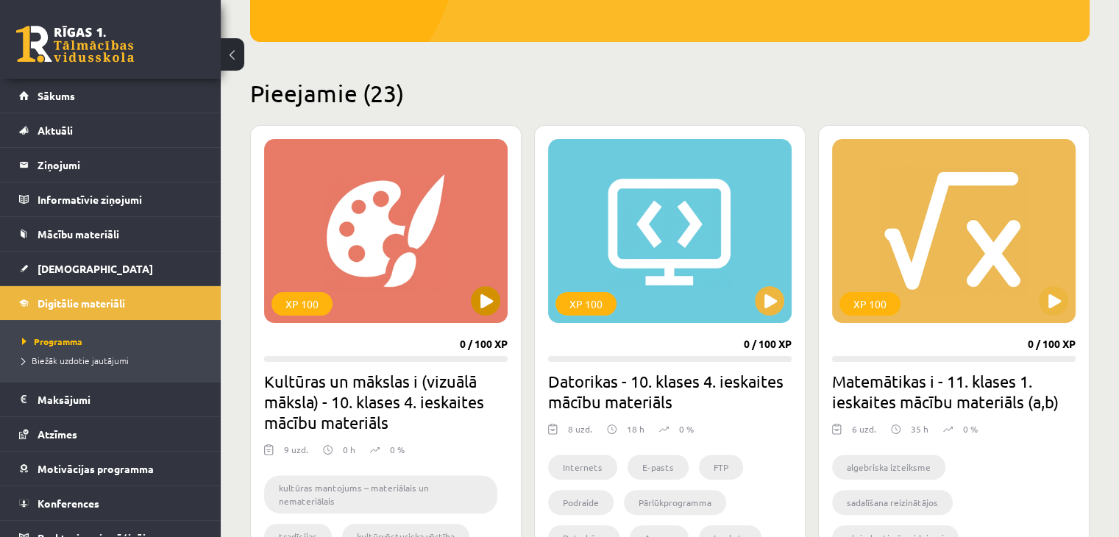
click at [334, 270] on div "XP 100" at bounding box center [385, 231] width 243 height 184
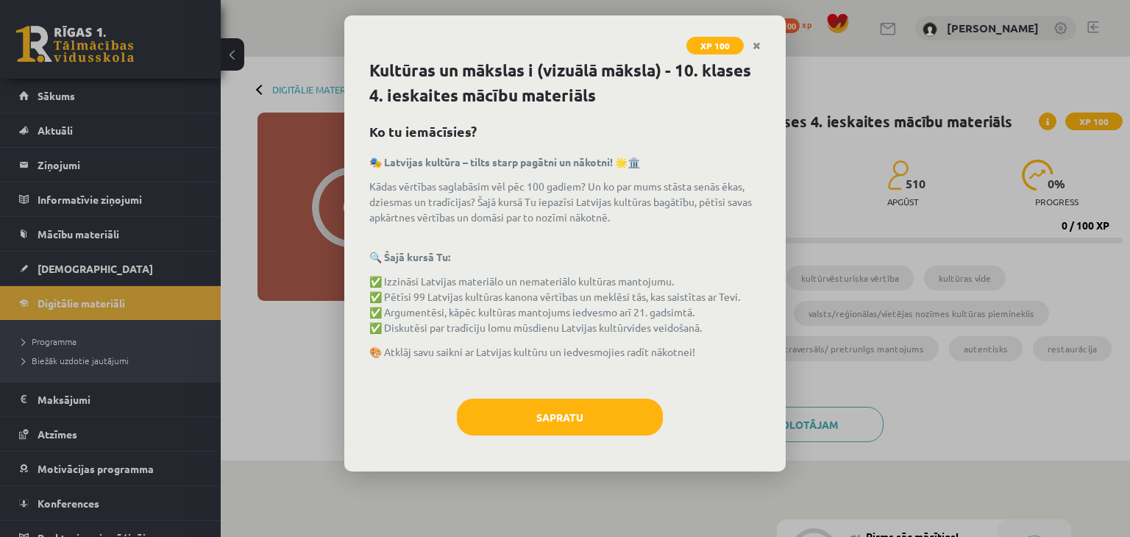
drag, startPoint x: 385, startPoint y: 184, endPoint x: 725, endPoint y: 307, distance: 361.3
click at [725, 307] on div "🎭 Latvijas kultūra – tilts starp pagātni un nākotni! 🌟🏛️ Kādas vērtības saglabā…" at bounding box center [564, 268] width 391 height 229
drag, startPoint x: 742, startPoint y: 340, endPoint x: 739, endPoint y: 361, distance: 21.6
click at [744, 348] on div "🎭 Latvijas kultūra – tilts starp pagātni un nākotni! 🌟🏛️ Kādas vērtības saglabā…" at bounding box center [564, 268] width 391 height 229
click at [582, 430] on button "Sapratu" at bounding box center [560, 417] width 206 height 37
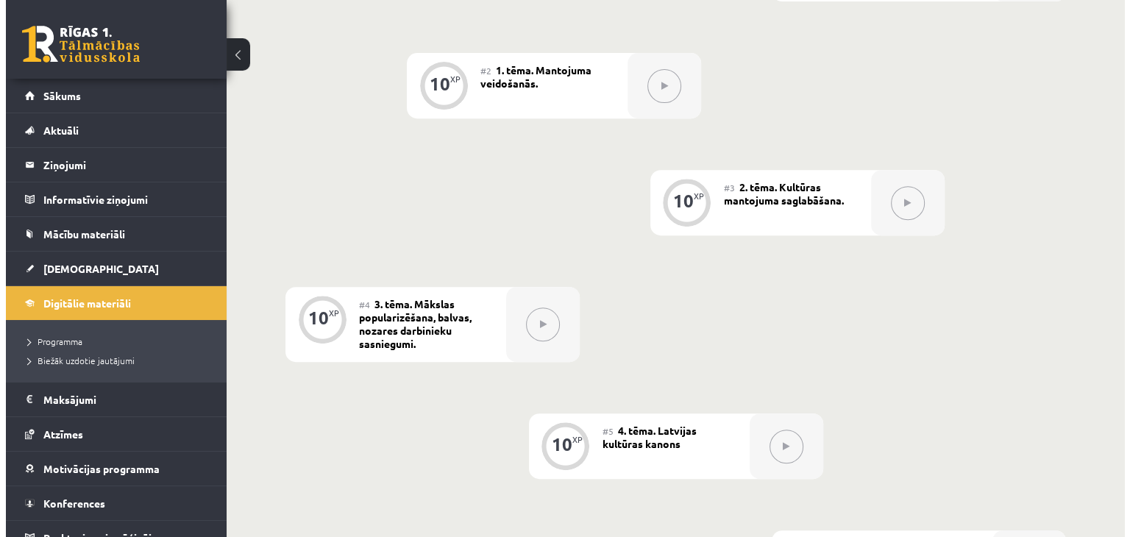
scroll to position [289, 0]
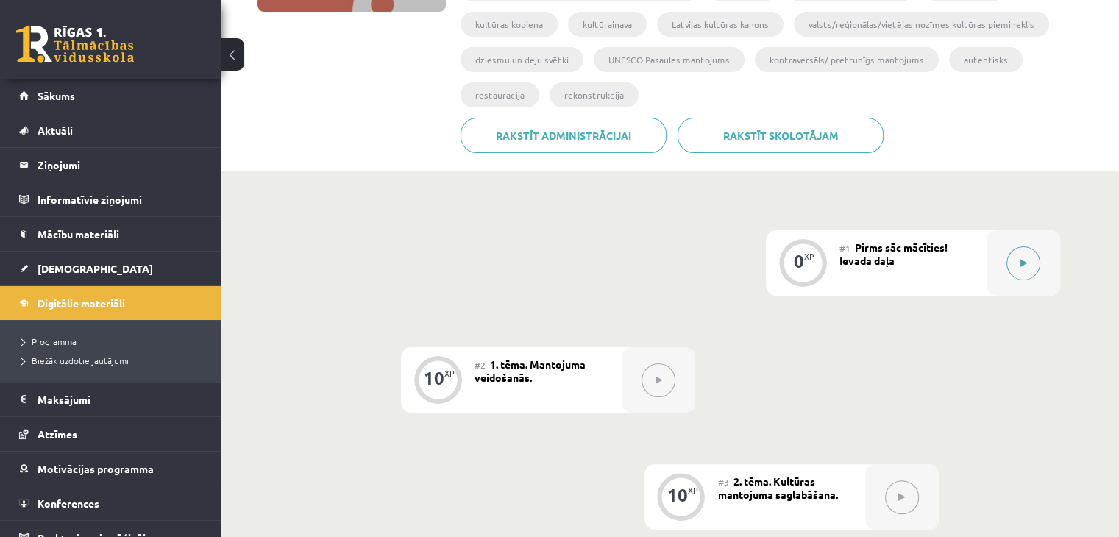
click at [1042, 230] on div at bounding box center [1023, 262] width 74 height 65
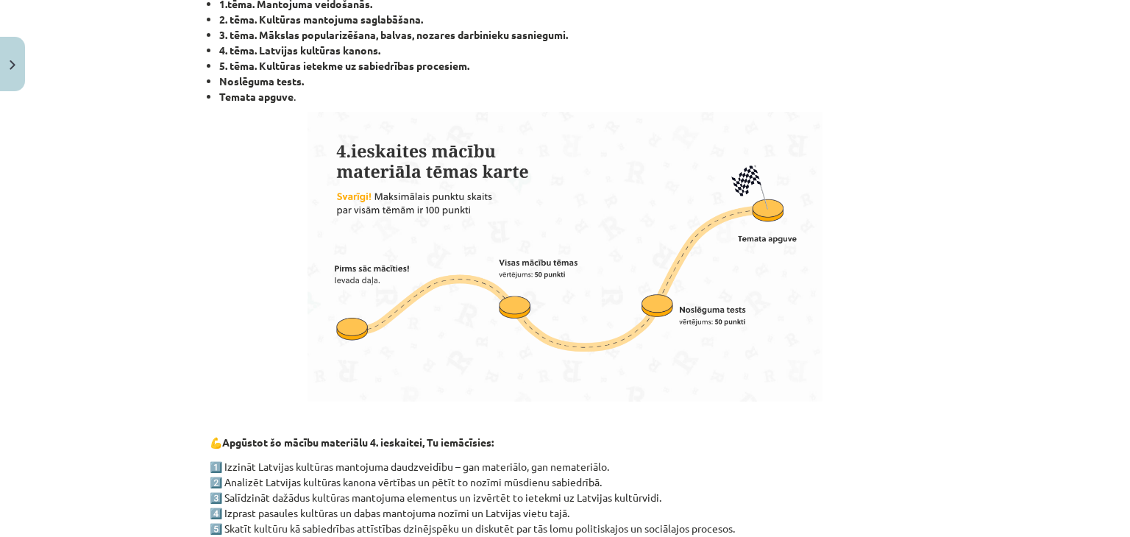
scroll to position [0, 0]
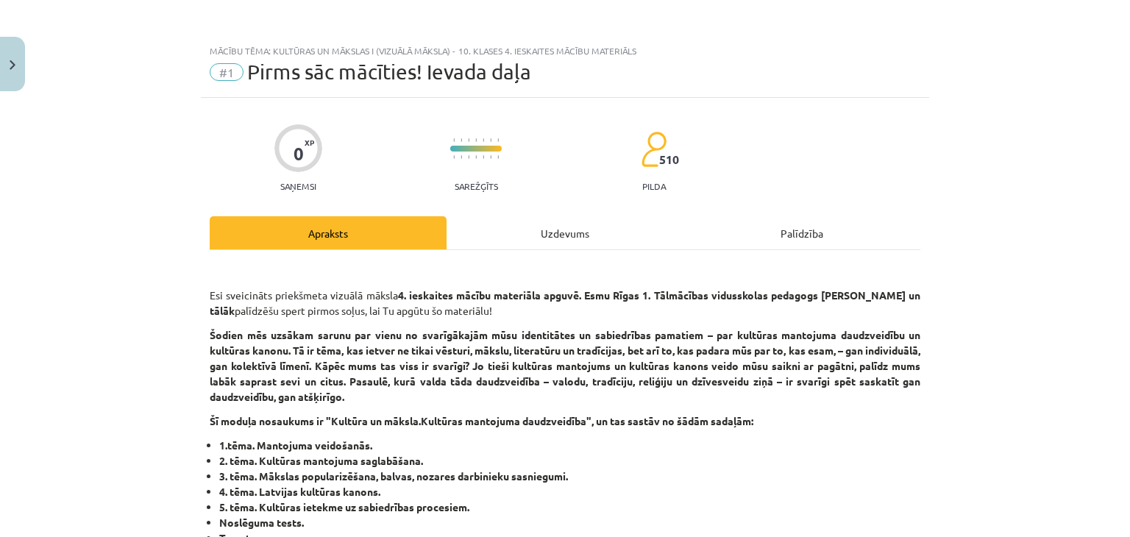
click at [544, 242] on div "Uzdevums" at bounding box center [564, 232] width 237 height 33
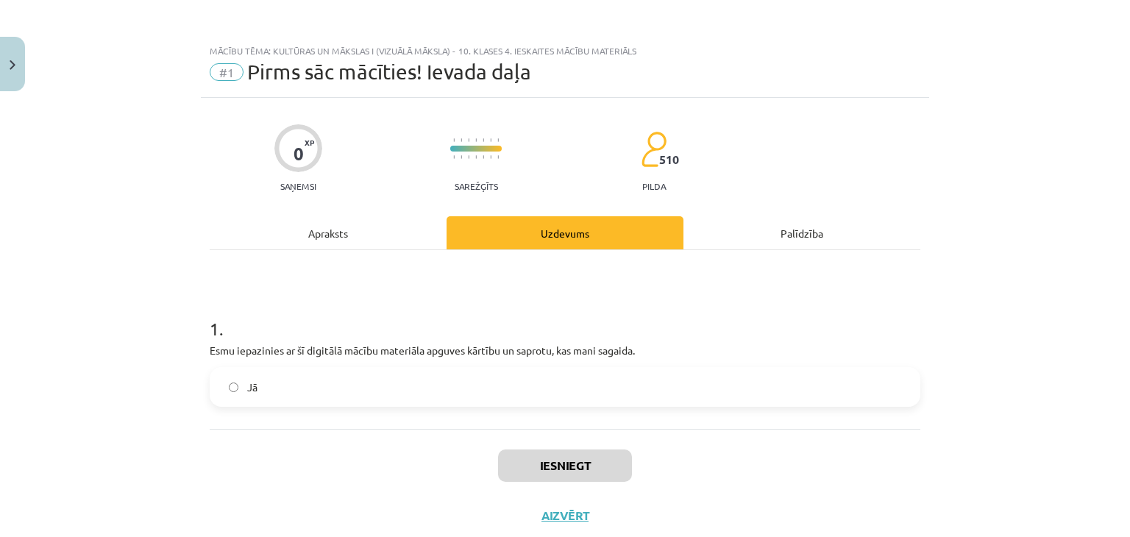
scroll to position [37, 0]
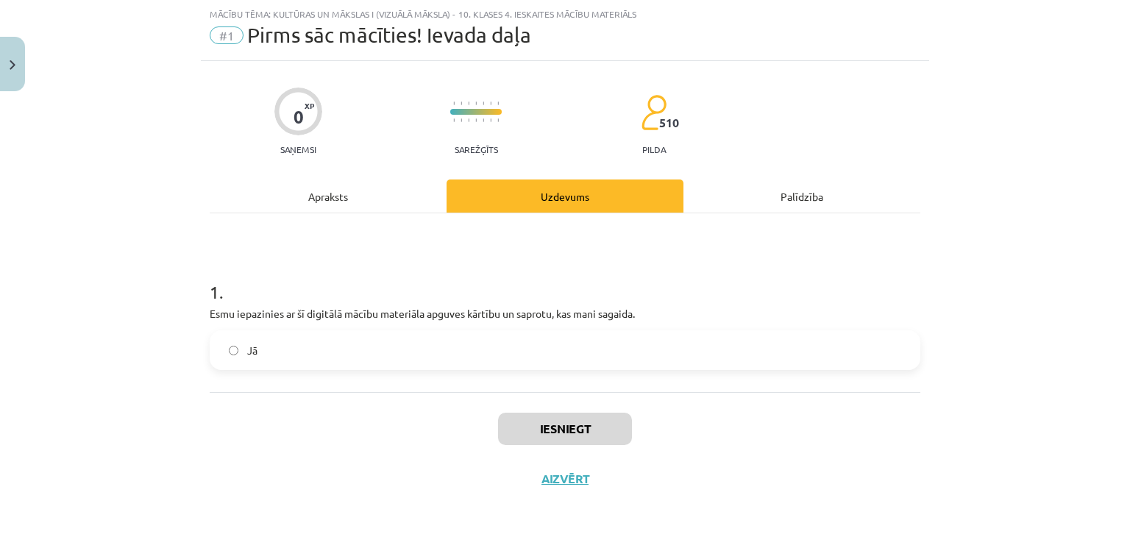
click at [358, 207] on div "Apraksts" at bounding box center [328, 195] width 237 height 33
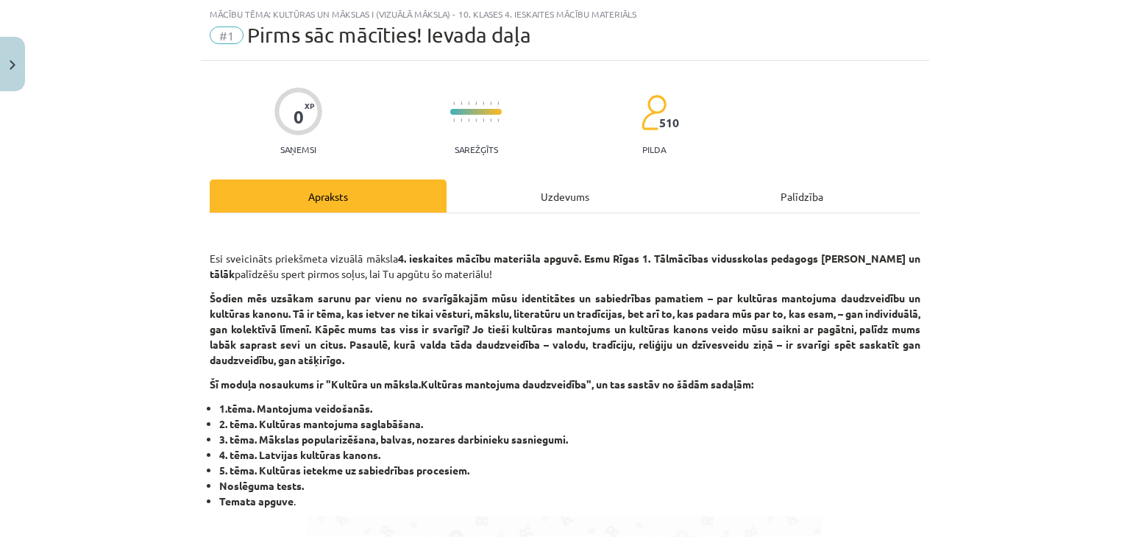
click at [488, 188] on div "Uzdevums" at bounding box center [564, 195] width 237 height 33
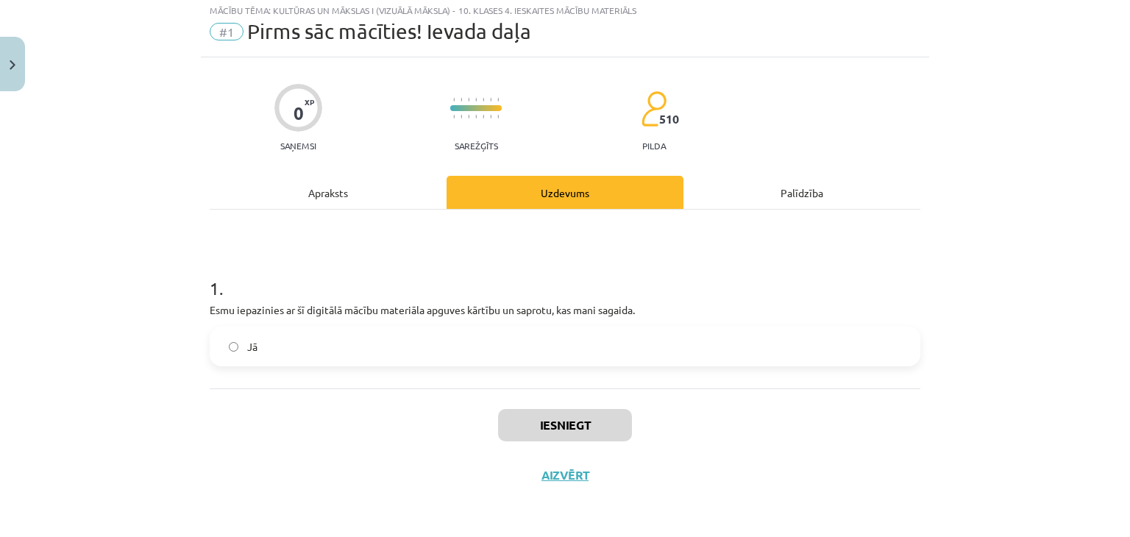
click at [296, 176] on div "Apraksts" at bounding box center [328, 192] width 237 height 33
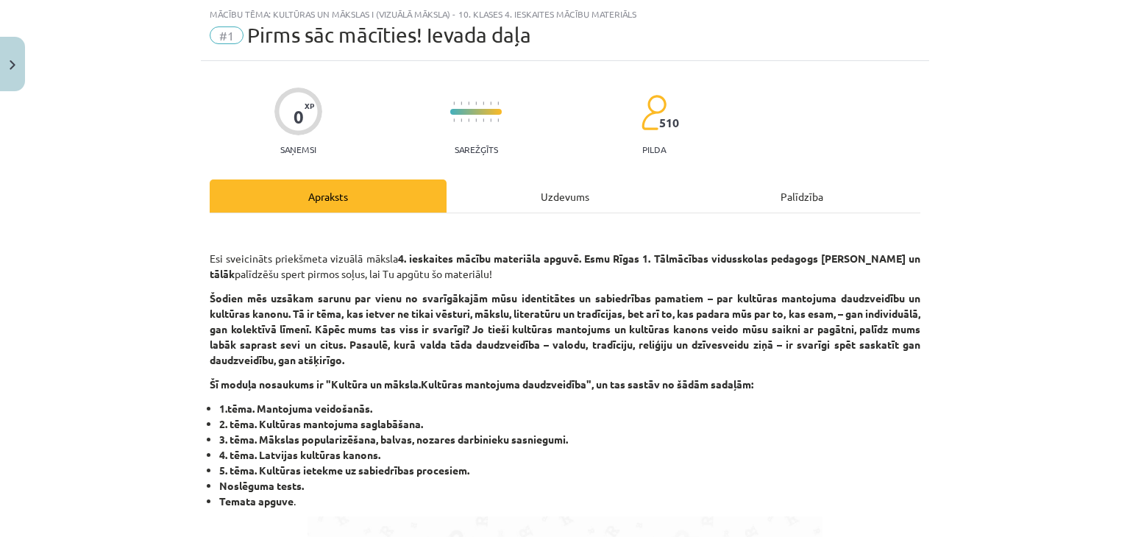
click at [819, 189] on div "Palīdzība" at bounding box center [801, 195] width 237 height 33
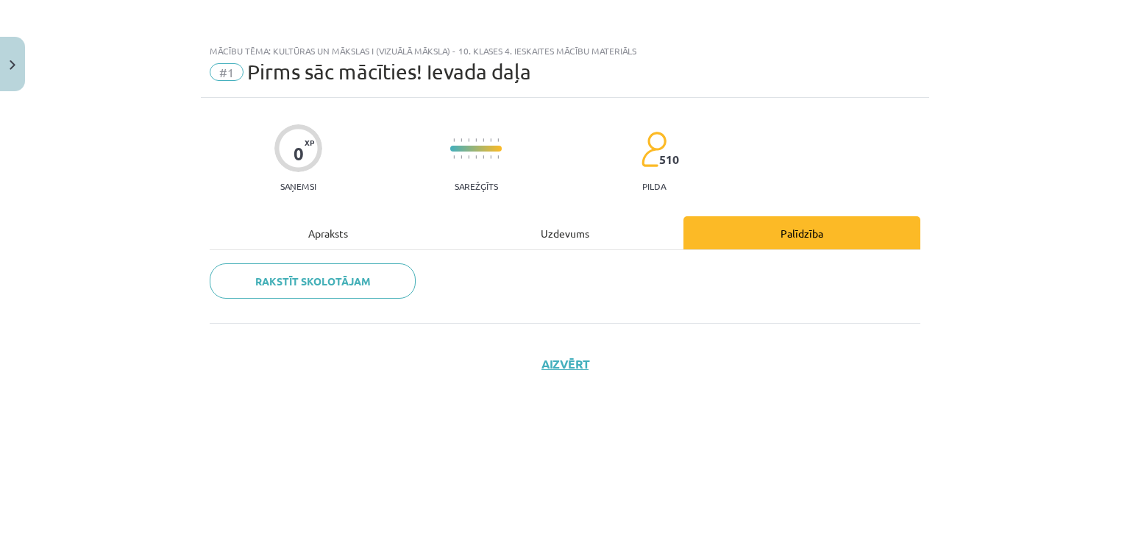
click at [284, 235] on div "Apraksts" at bounding box center [328, 232] width 237 height 33
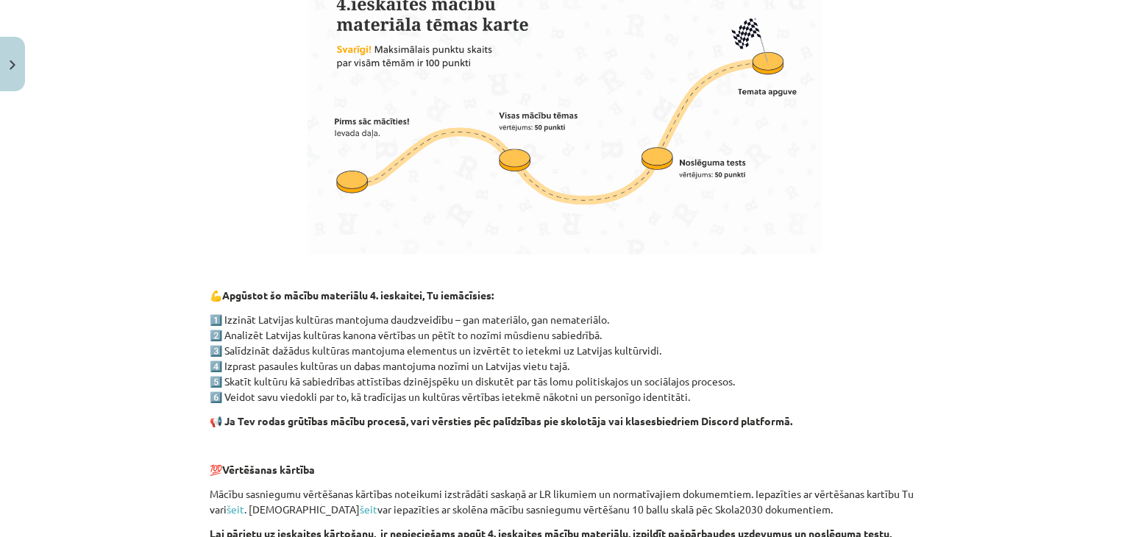
scroll to position [441, 0]
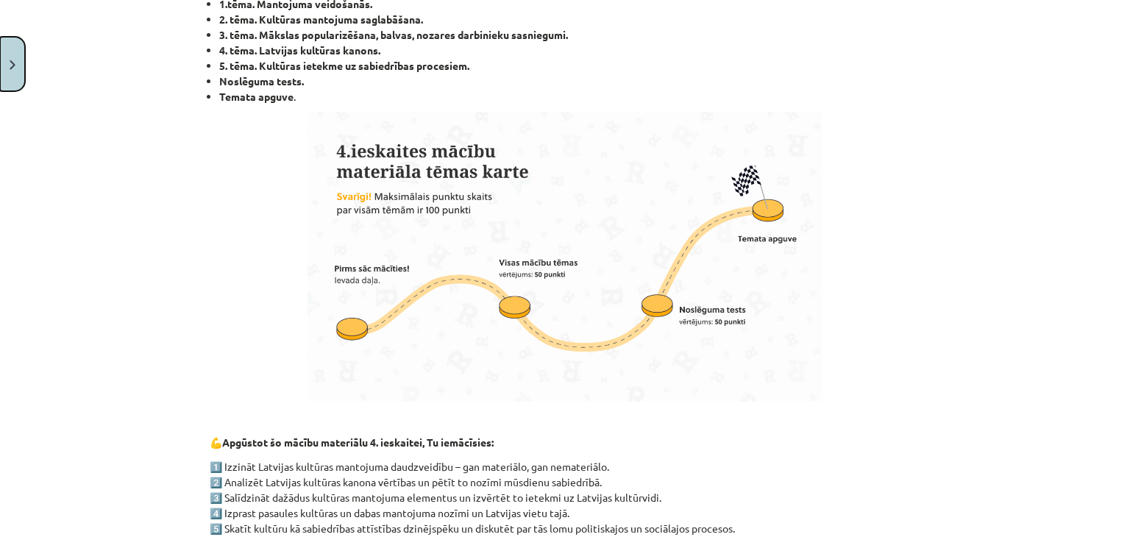
click at [2, 39] on button "Close" at bounding box center [12, 64] width 25 height 54
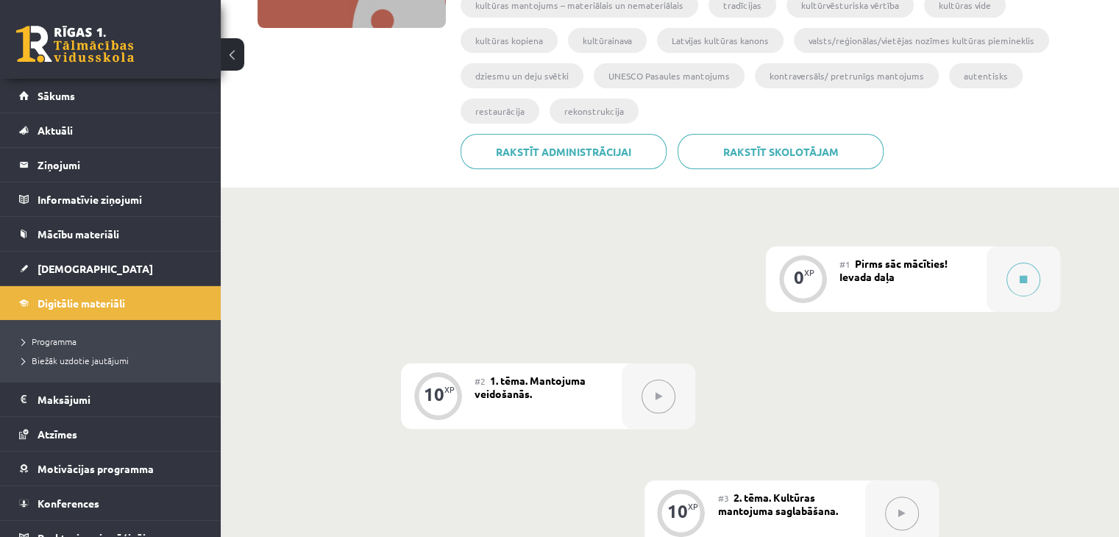
scroll to position [0, 0]
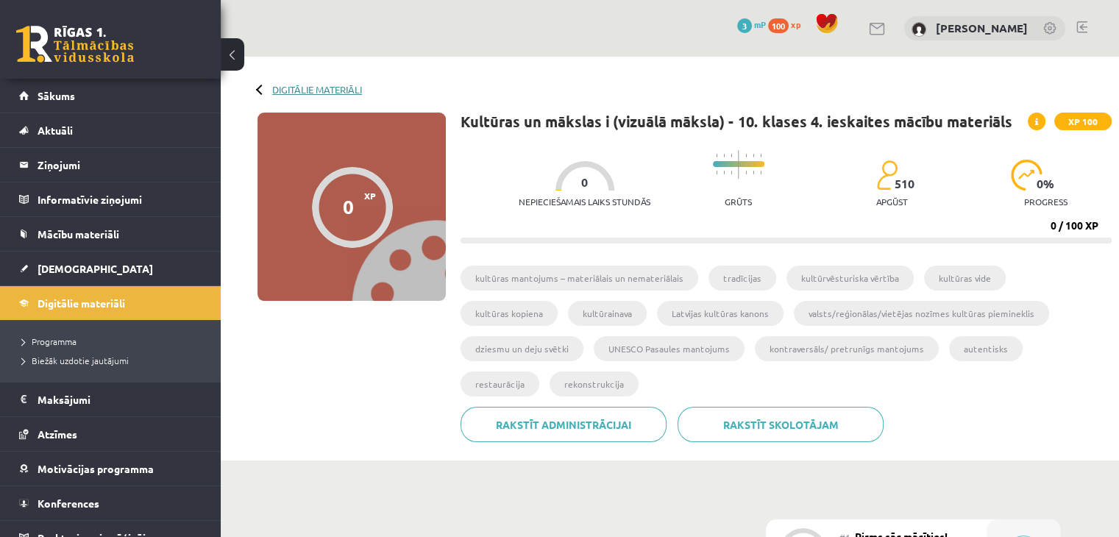
click at [279, 85] on link "Digitālie materiāli" at bounding box center [317, 89] width 90 height 11
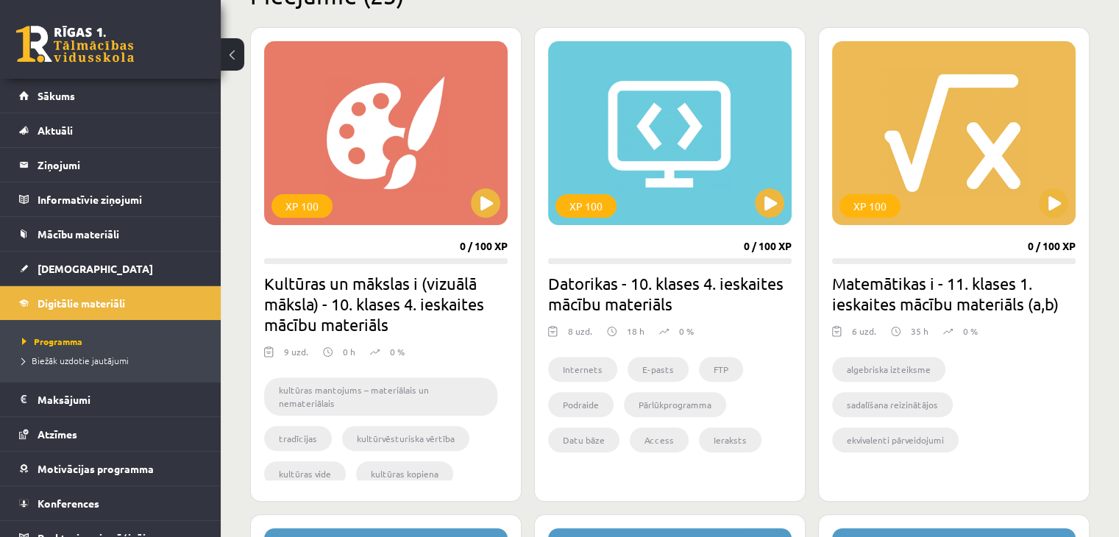
scroll to position [441, 0]
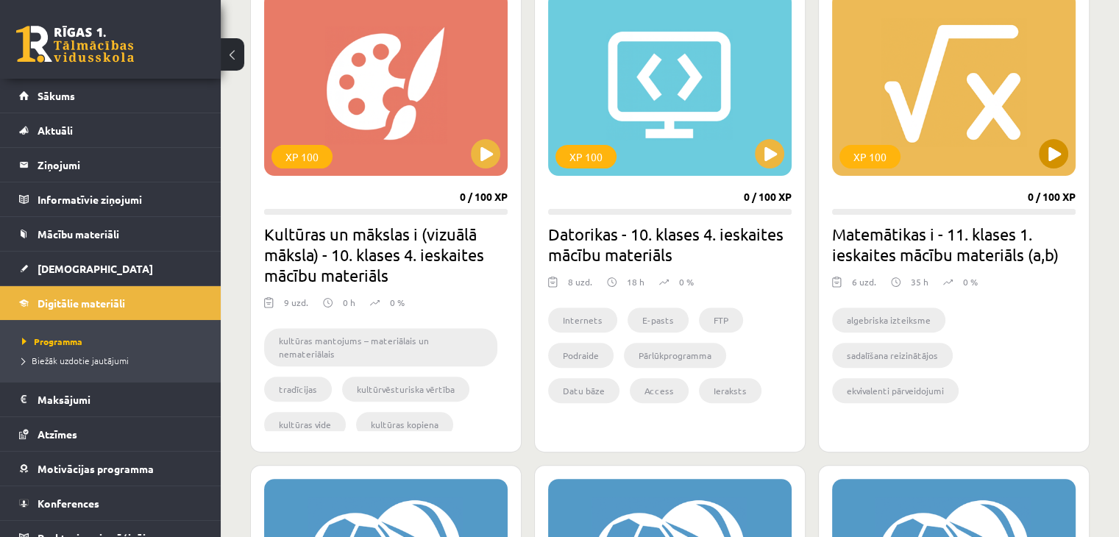
click at [973, 152] on div "XP 100" at bounding box center [953, 84] width 243 height 184
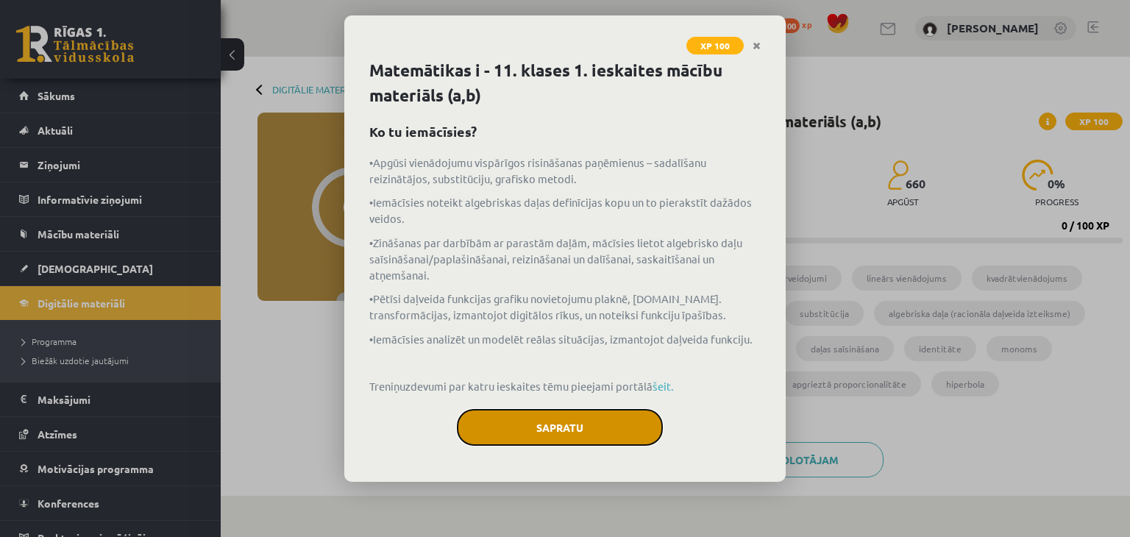
click at [552, 432] on button "Sapratu" at bounding box center [560, 427] width 206 height 37
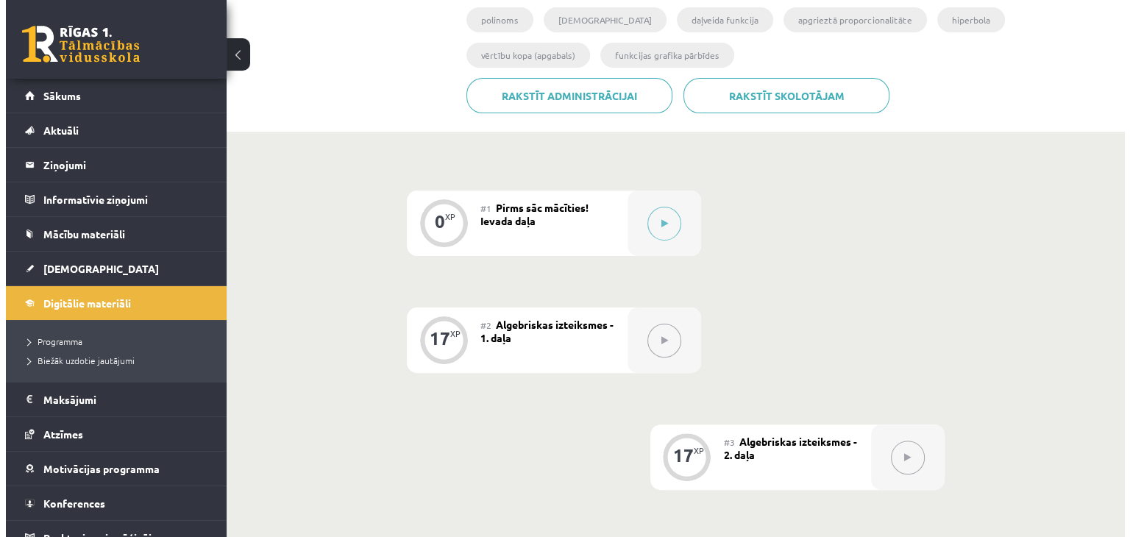
scroll to position [221, 0]
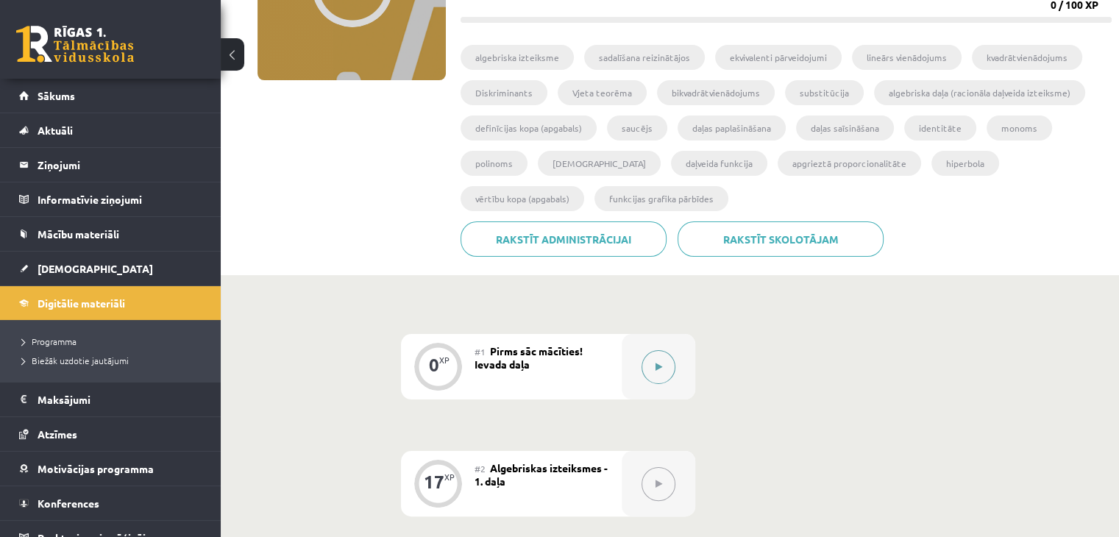
click at [662, 363] on button at bounding box center [658, 367] width 34 height 34
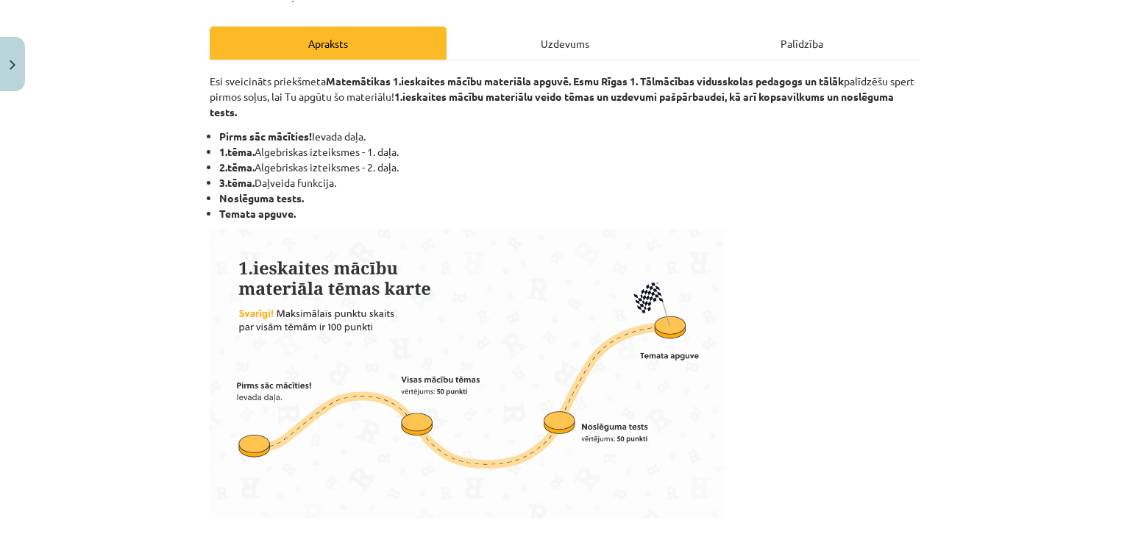
scroll to position [0, 0]
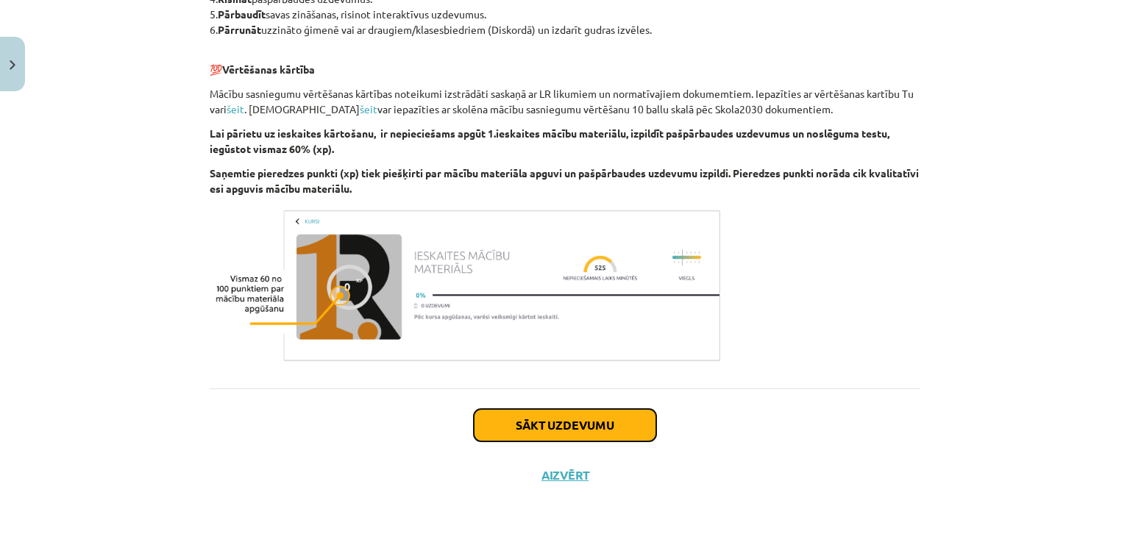
click at [566, 433] on button "Sākt uzdevumu" at bounding box center [565, 425] width 182 height 32
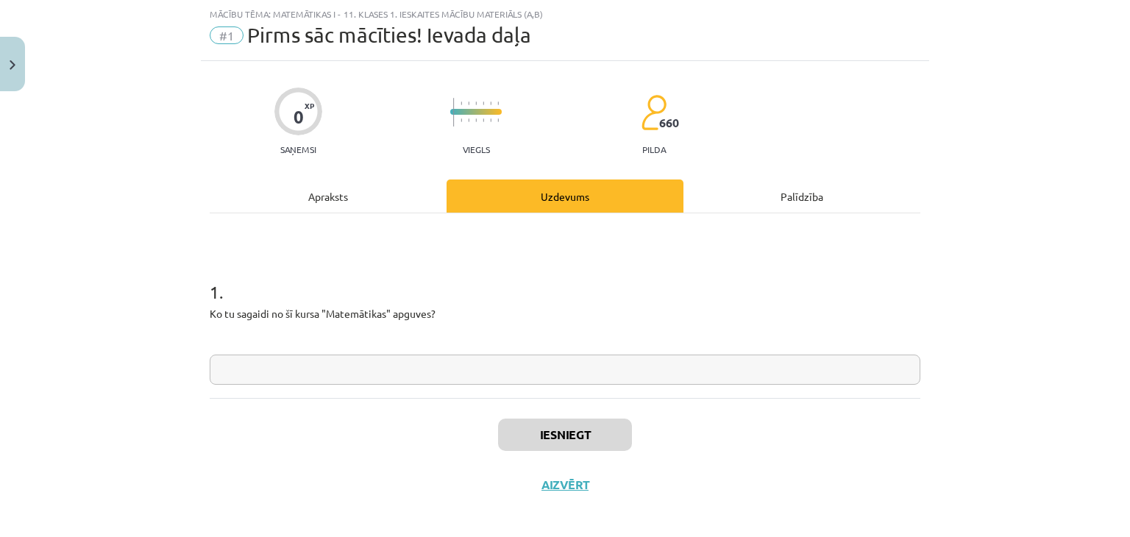
click at [559, 369] on input "text" at bounding box center [565, 370] width 711 height 30
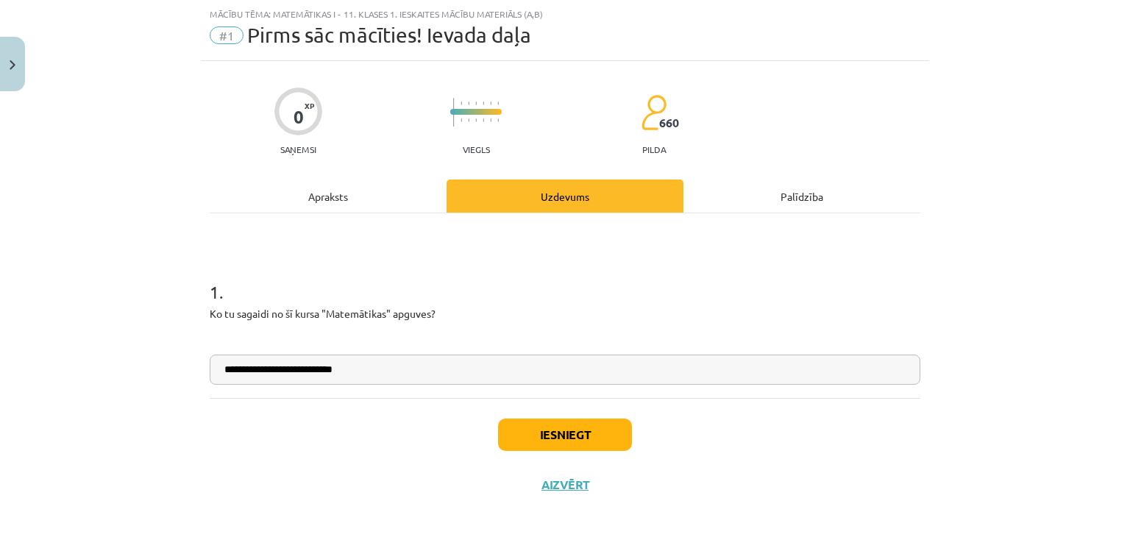
type input "**********"
click at [546, 434] on button "Iesniegt" at bounding box center [565, 435] width 134 height 32
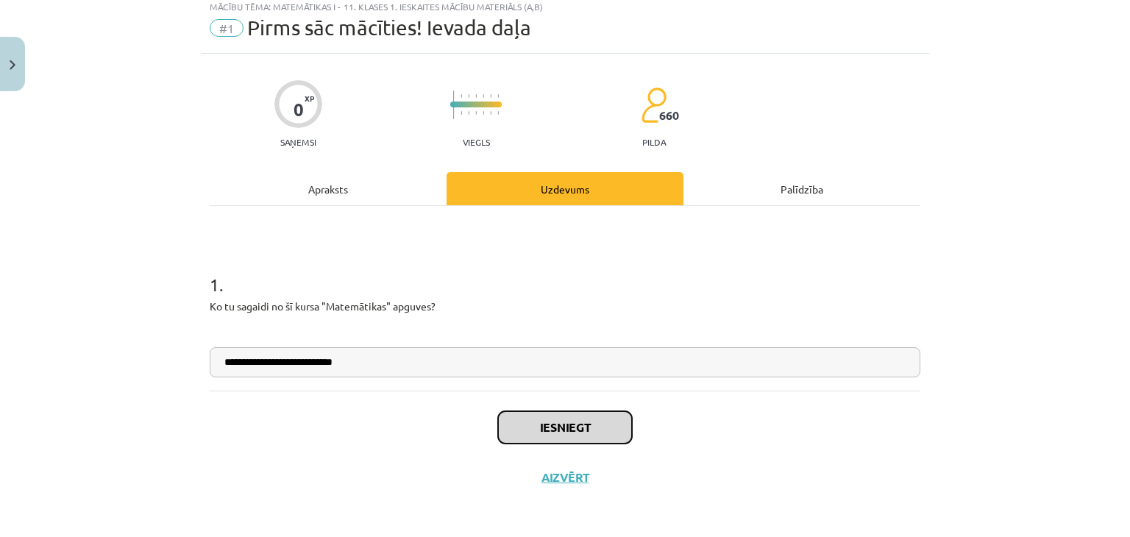
scroll to position [46, 0]
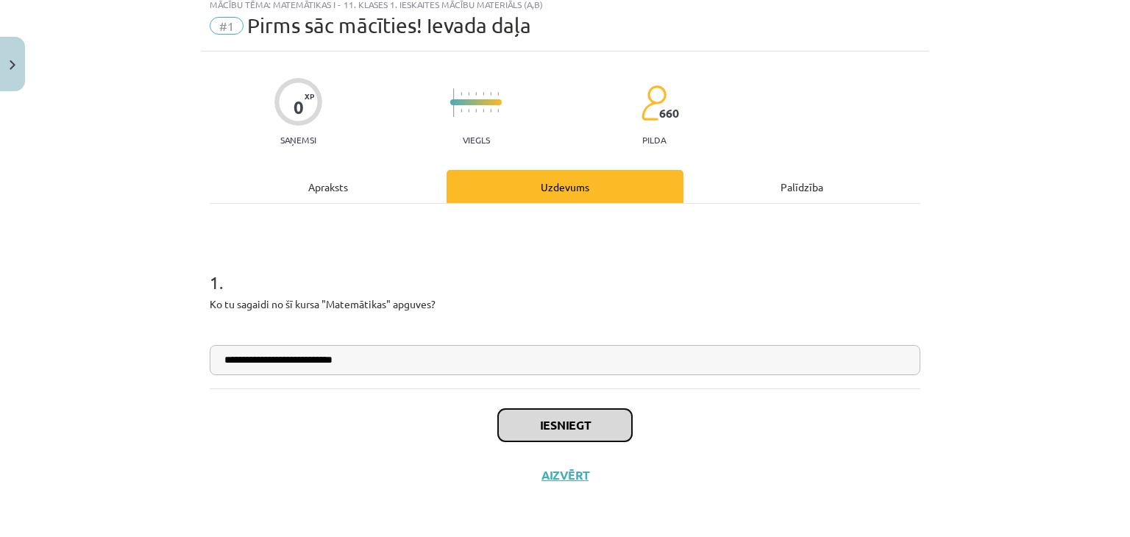
click at [591, 438] on button "Iesniegt" at bounding box center [565, 425] width 134 height 32
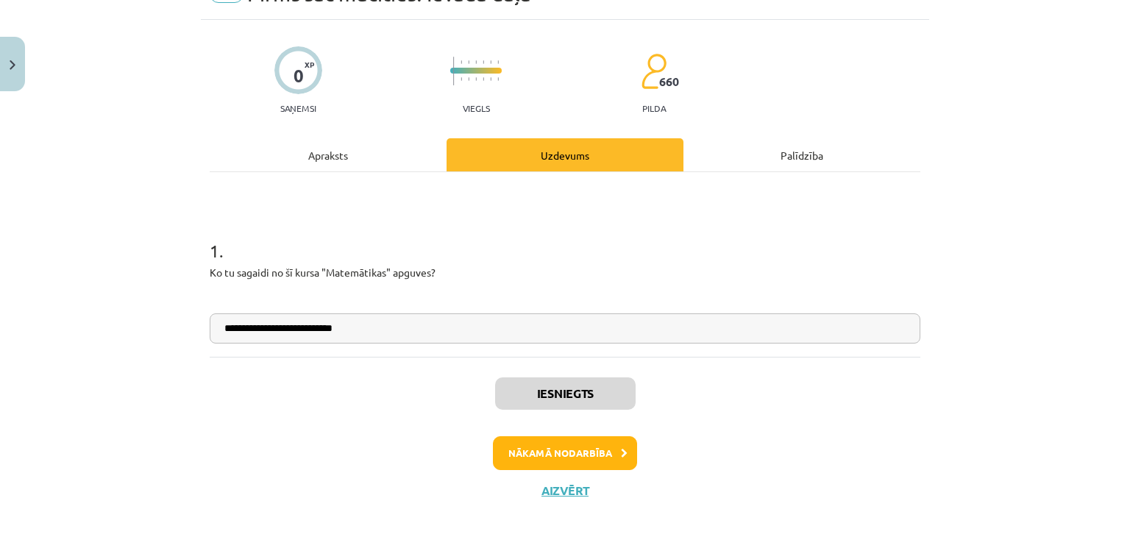
scroll to position [92, 0]
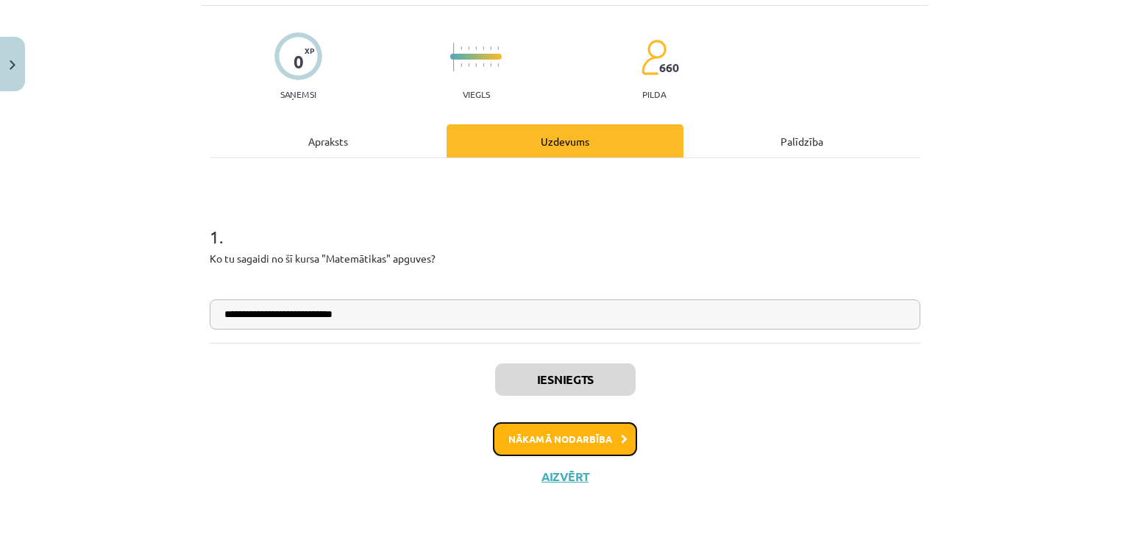
click at [599, 445] on button "Nākamā nodarbība" at bounding box center [565, 439] width 144 height 34
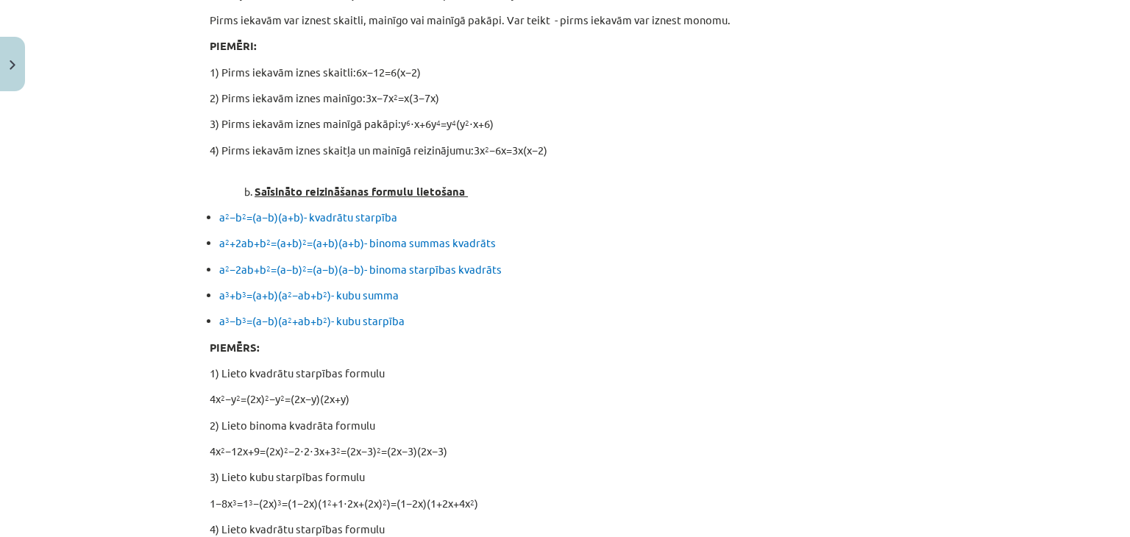
scroll to position [772, 0]
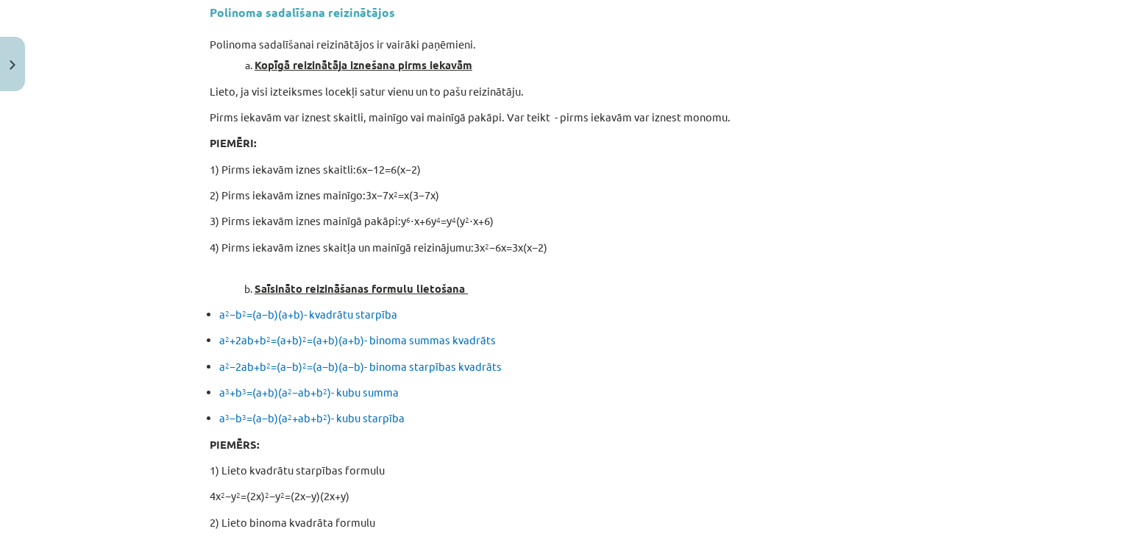
click at [338, 310] on span "- kvadrātu starpība" at bounding box center [350, 314] width 93 height 14
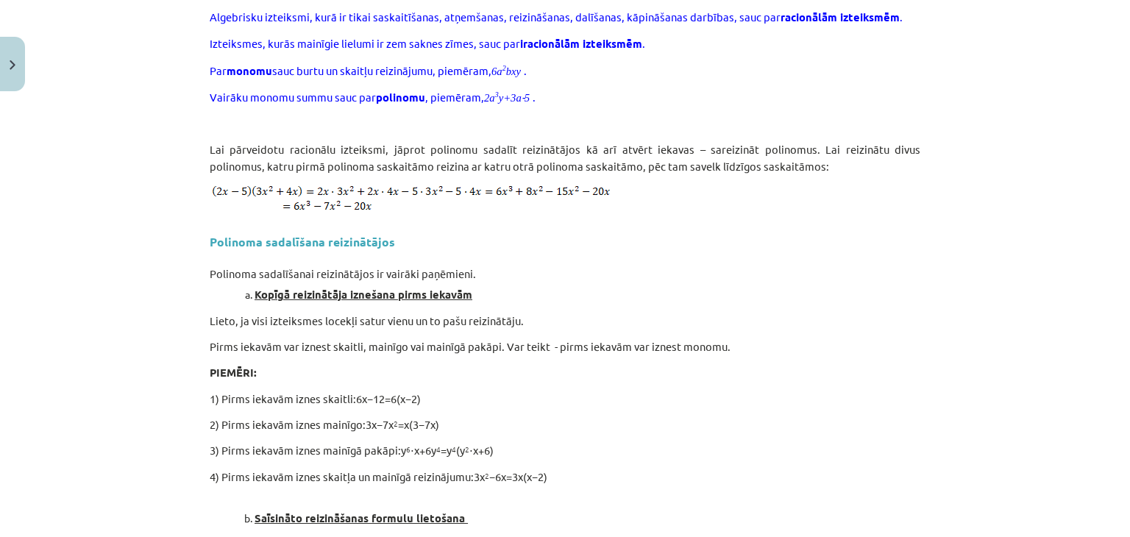
scroll to position [331, 0]
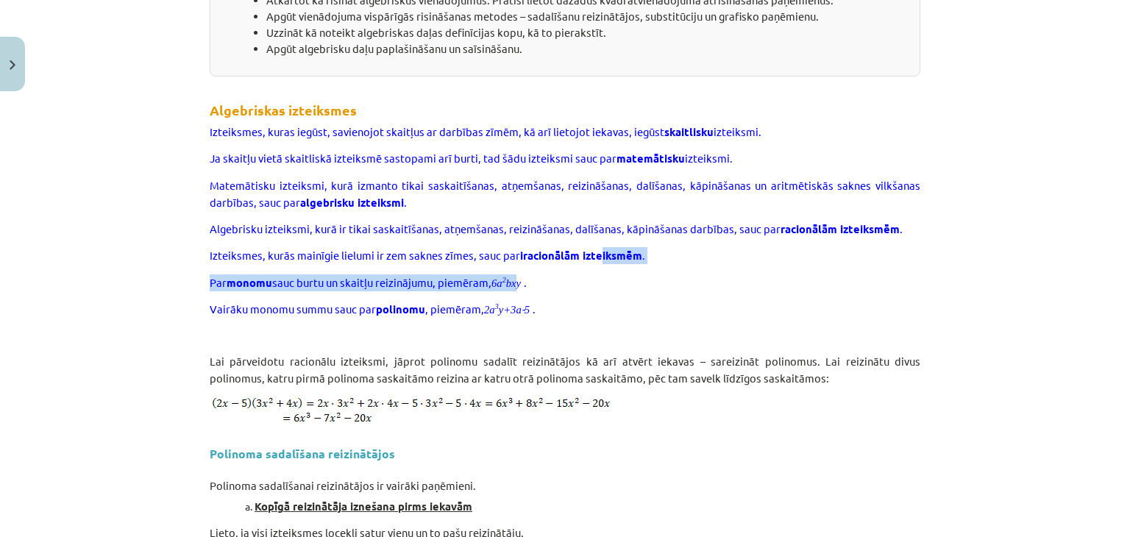
drag, startPoint x: 515, startPoint y: 266, endPoint x: 594, endPoint y: 253, distance: 80.4
click at [619, 255] on b "iracionālām izteiksmēm" at bounding box center [581, 255] width 122 height 15
click at [621, 305] on p "Vairāku monomu summu sauc par polinomu , piemēram, 2 a 3 y +3 a - 5 ." at bounding box center [565, 309] width 711 height 17
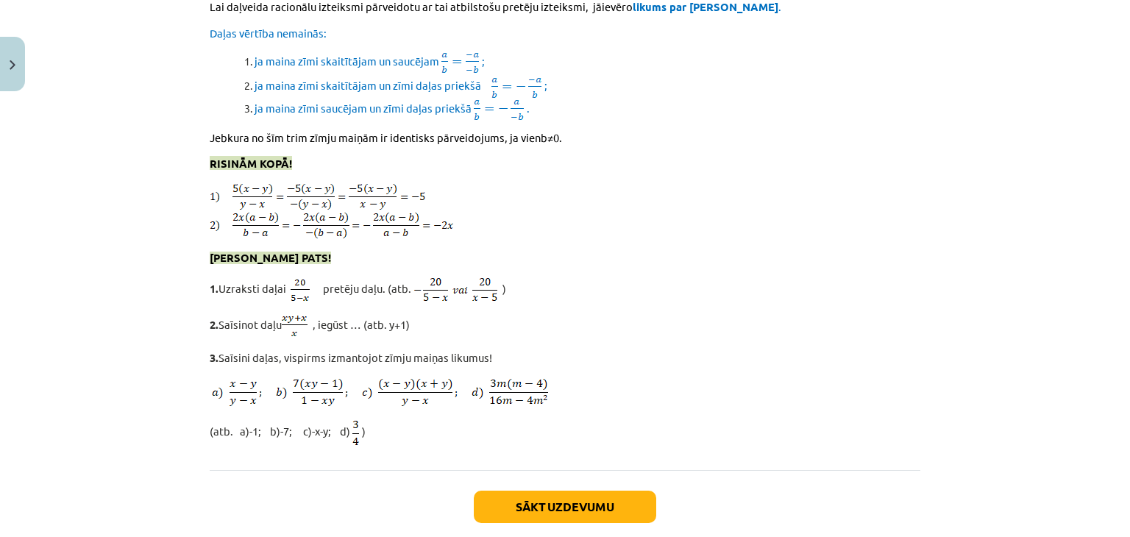
scroll to position [12809, 0]
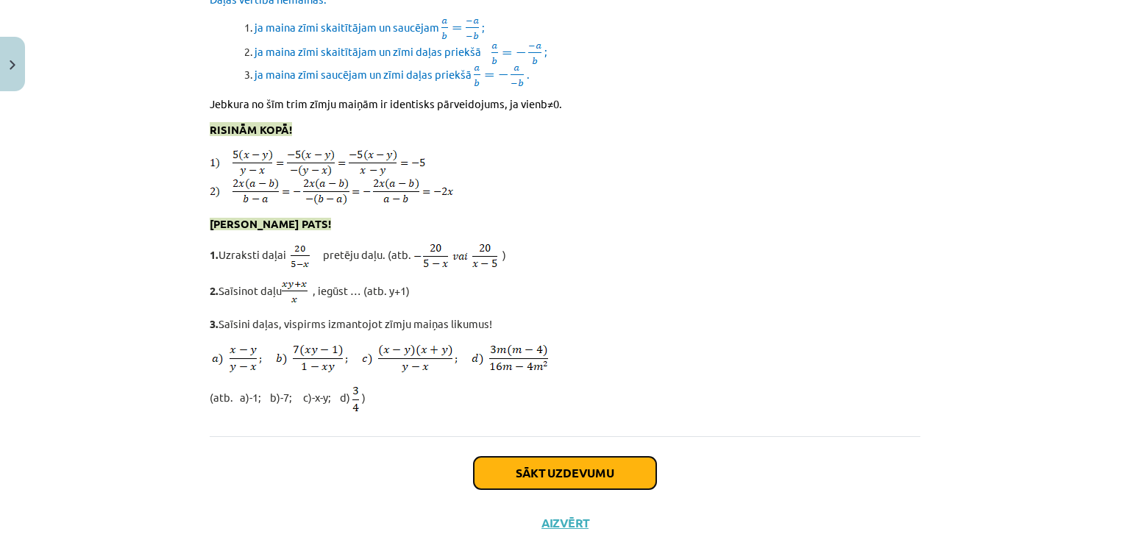
click at [558, 457] on button "Sākt uzdevumu" at bounding box center [565, 473] width 182 height 32
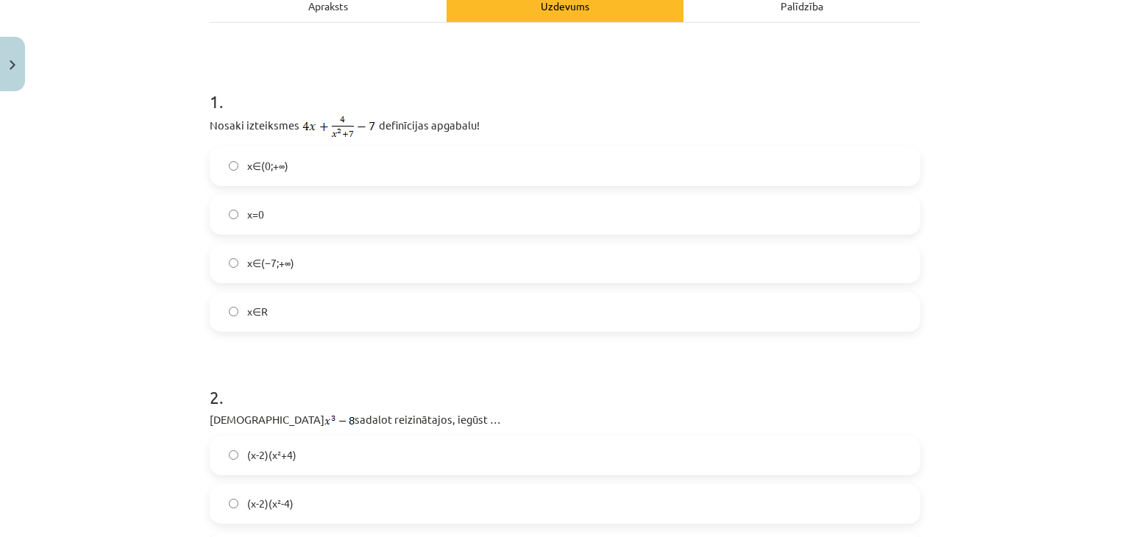
scroll to position [37, 0]
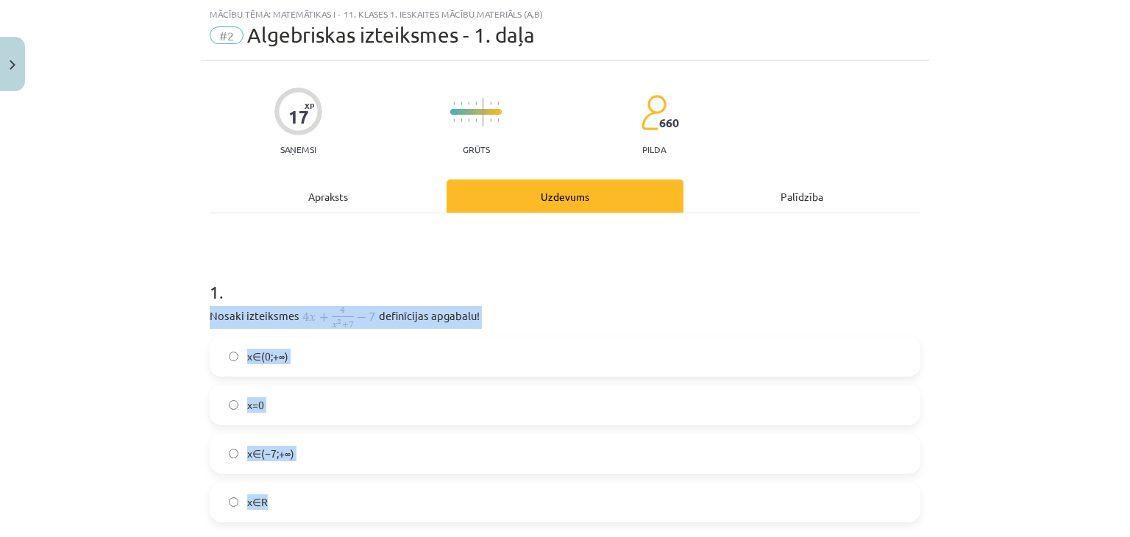
drag, startPoint x: 200, startPoint y: 313, endPoint x: 433, endPoint y: 454, distance: 271.6
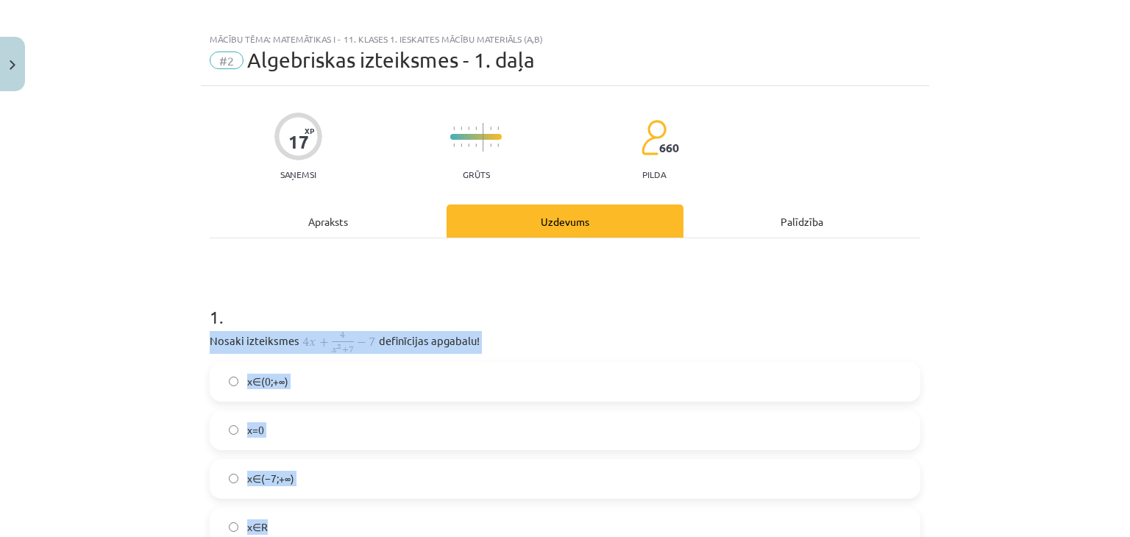
scroll to position [0, 0]
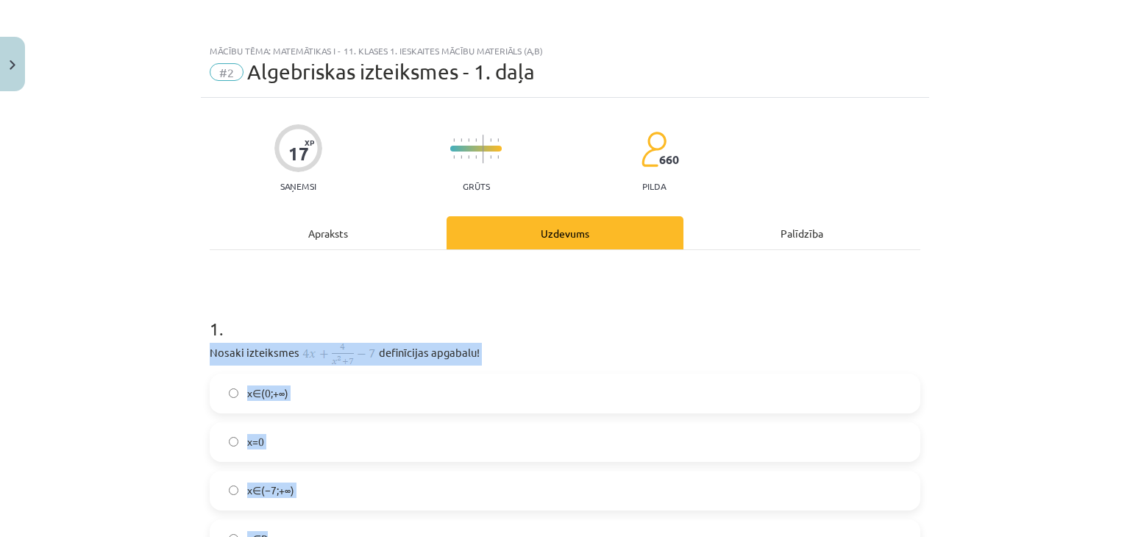
copy div "Nosaki izteiksmes definīcijas apgabalu! x∈(0;+∞) x=0 x∈(−7;+∞) x∈R"
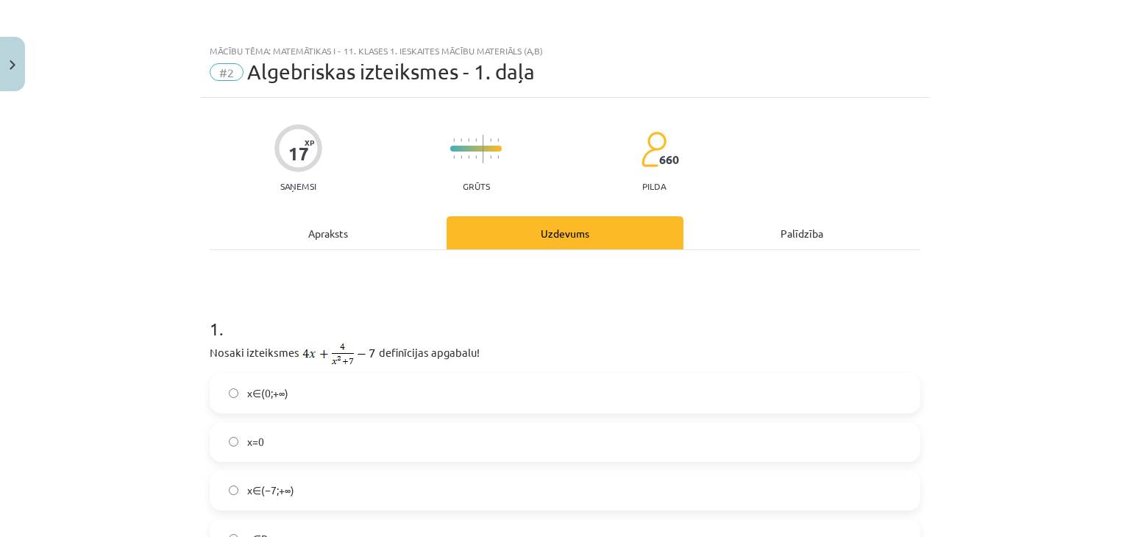
click at [324, 300] on h1 "1 ." at bounding box center [565, 316] width 711 height 46
drag, startPoint x: 295, startPoint y: 356, endPoint x: 363, endPoint y: 352, distance: 68.5
click at [363, 352] on span "Nosaki izteiksmes definīcijas apgabalu!" at bounding box center [345, 353] width 270 height 12
click at [552, 340] on div "1 . Nosaki izteiksmes definīcijas apgabalu! x∈(0;+∞) x=0 x∈(−7;+∞) x∈R" at bounding box center [565, 426] width 711 height 266
click at [307, 398] on label "x∈(0;+∞)" at bounding box center [565, 393] width 708 height 37
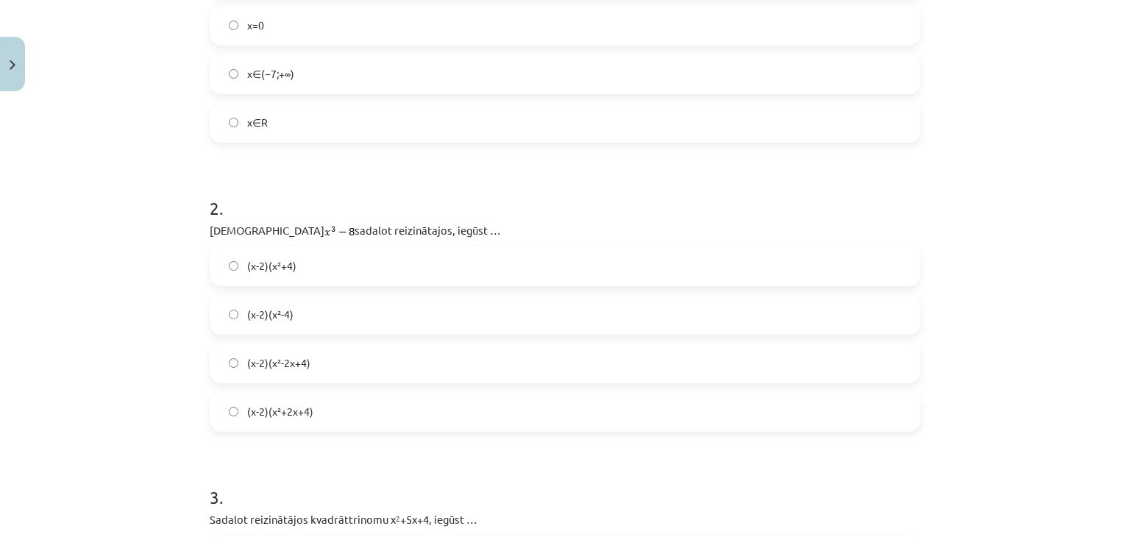
scroll to position [515, 0]
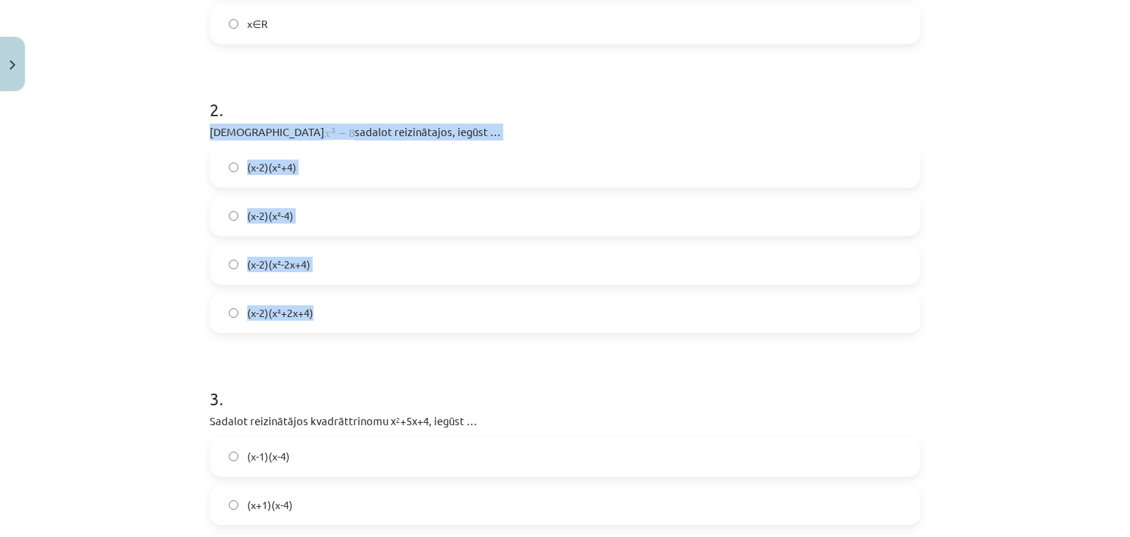
drag, startPoint x: 199, startPoint y: 133, endPoint x: 435, endPoint y: 248, distance: 261.9
click at [496, 313] on div "17 XP Saņemsi Grūts 660 pilda Apraksts Uzdevums Palīdzība 1 . Nosaki izteiksmes…" at bounding box center [565, 417] width 728 height 1668
copy div "Izteiksmi sadalot reizinātajos, iegūst … (x-2)(x²+4) (x-2)(x²-4) (x-2)(x²-2x+4)…"
click at [263, 124] on p "Izteiksmi sadalot reizinātajos, iegūst …" at bounding box center [565, 132] width 711 height 17
click at [324, 127] on img at bounding box center [339, 133] width 30 height 14
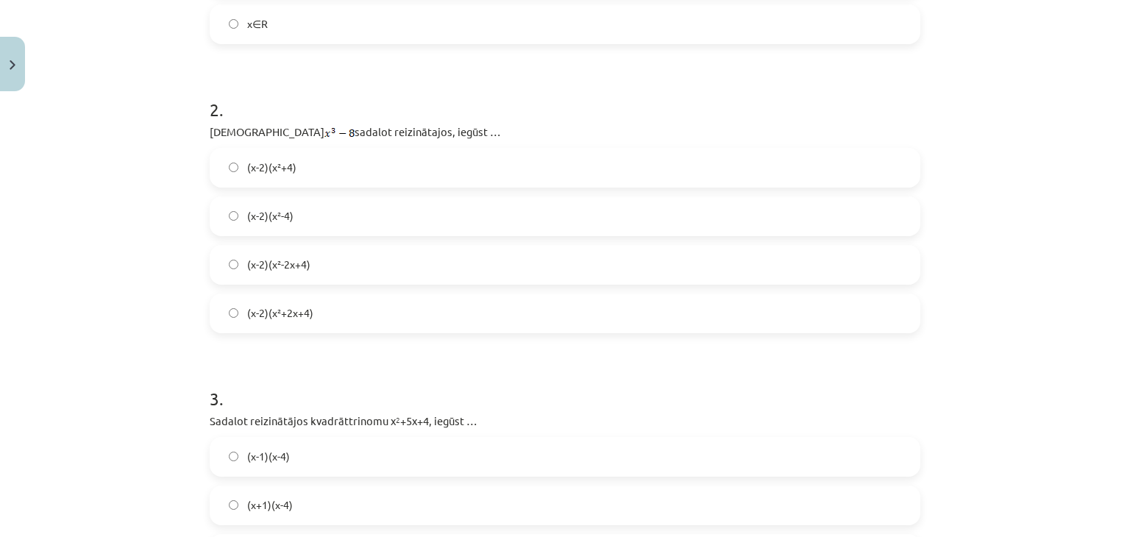
click at [263, 83] on h1 "2 ." at bounding box center [565, 97] width 711 height 46
click at [324, 130] on img at bounding box center [339, 133] width 30 height 14
drag, startPoint x: 245, startPoint y: 127, endPoint x: 265, endPoint y: 127, distance: 19.9
click at [265, 129] on span "Izteiksmi sadalot reizinātajos, iegūst …" at bounding box center [355, 133] width 291 height 12
click at [266, 113] on h1 "2 ." at bounding box center [565, 97] width 711 height 46
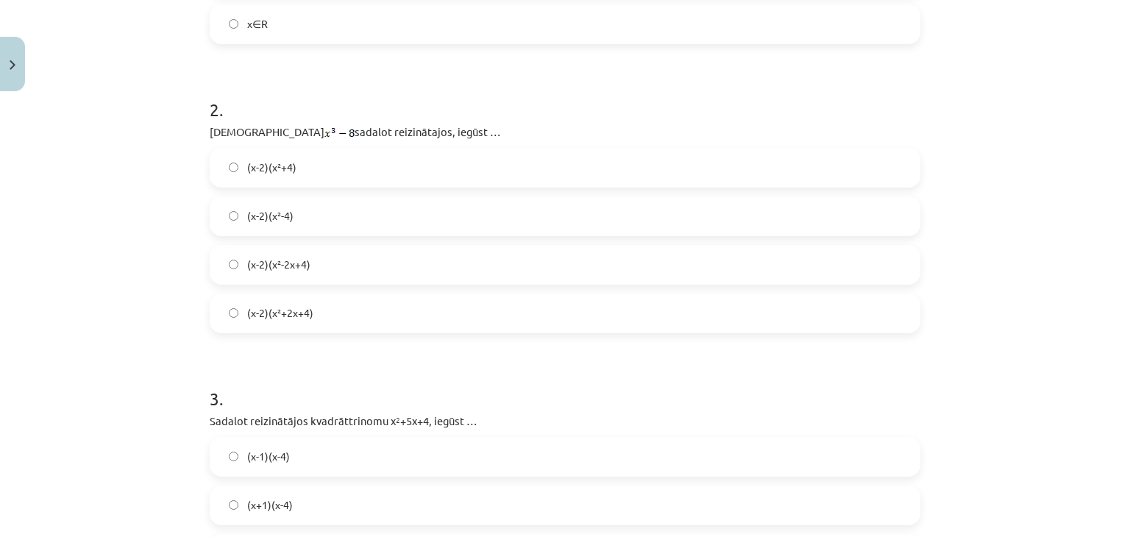
drag, startPoint x: 280, startPoint y: 130, endPoint x: 265, endPoint y: 127, distance: 15.7
click at [265, 127] on span "Izteiksmi sadalot reizinātajos, iegūst …" at bounding box center [355, 133] width 291 height 12
click at [259, 274] on label "(x-2)(x²-2x+4)" at bounding box center [565, 264] width 708 height 37
click at [259, 310] on span "(x-2)(x²+2x+4)" at bounding box center [280, 312] width 66 height 15
click at [263, 270] on span "(x-2)(x²-2x+4)" at bounding box center [278, 264] width 63 height 15
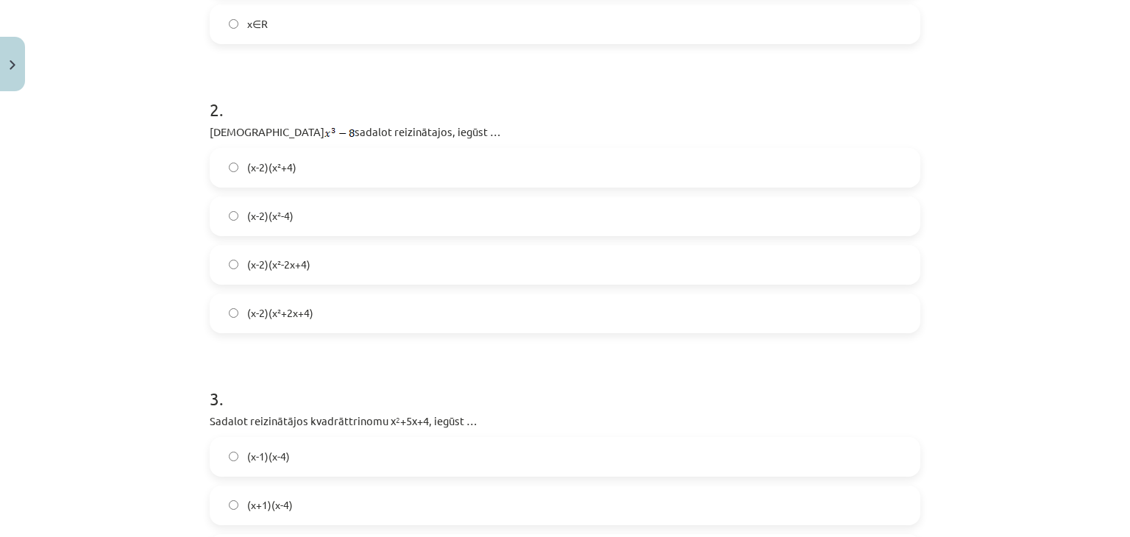
click at [280, 302] on label "(x-2)(x²+2x+4)" at bounding box center [565, 313] width 708 height 37
click at [284, 267] on span "(x-2)(x²-2x+4)" at bounding box center [278, 264] width 63 height 15
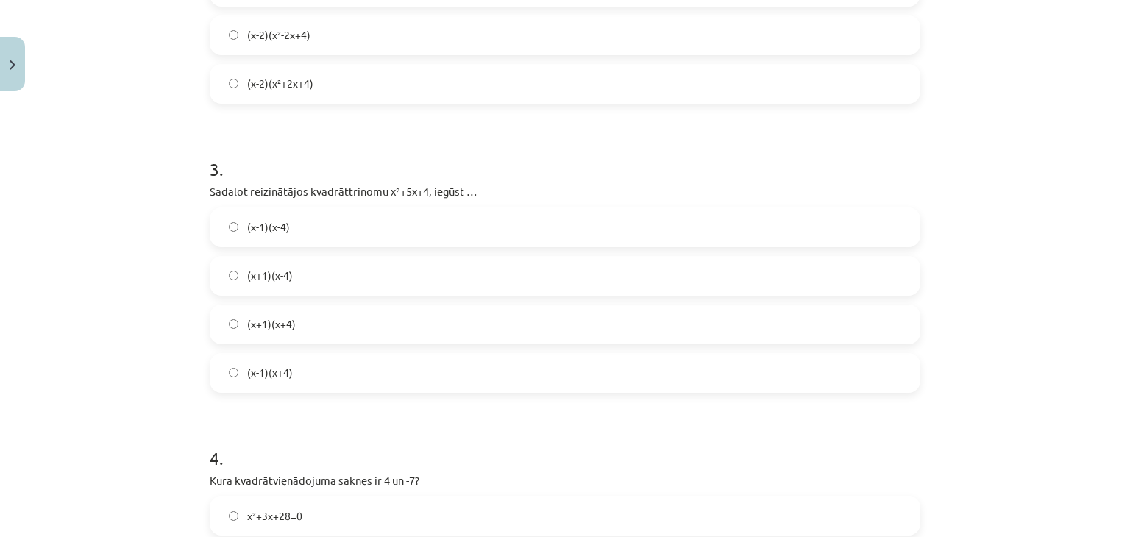
scroll to position [736, 0]
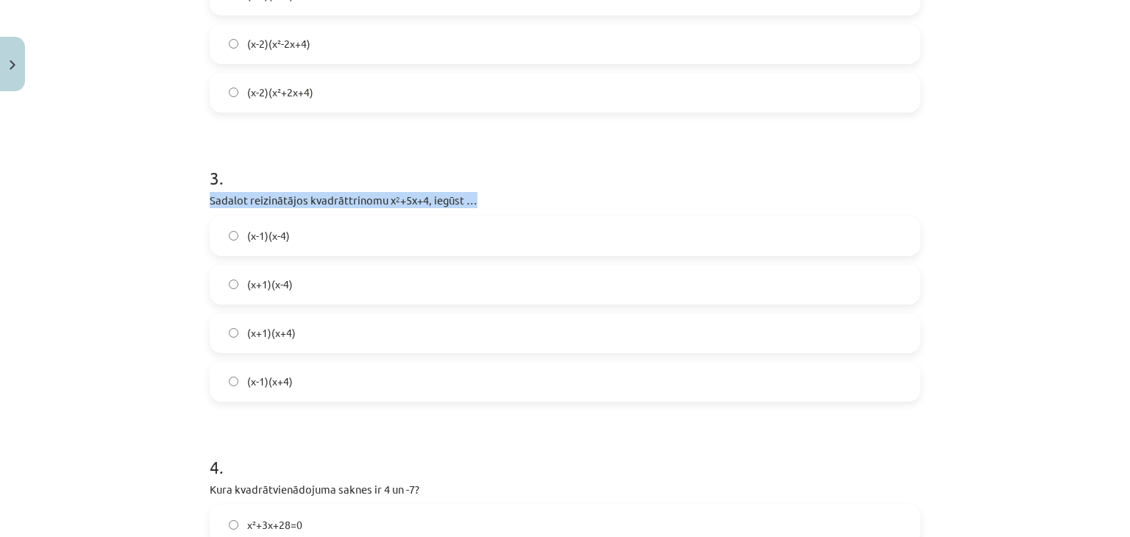
drag, startPoint x: 202, startPoint y: 198, endPoint x: 473, endPoint y: 190, distance: 270.8
click at [473, 190] on div "17 XP Saņemsi Grūts 660 pilda Apraksts Uzdevums Palīdzība 1 . Nosaki izteiksmes…" at bounding box center [565, 196] width 728 height 1668
copy span "Sadalot reizinātājos kvadrāttrinomu x 2 +5x+4, iegūst …"
click at [630, 221] on label "(x-1)(x-4)" at bounding box center [565, 236] width 708 height 37
click at [247, 291] on span "(x+1)(x-4)" at bounding box center [270, 284] width 46 height 15
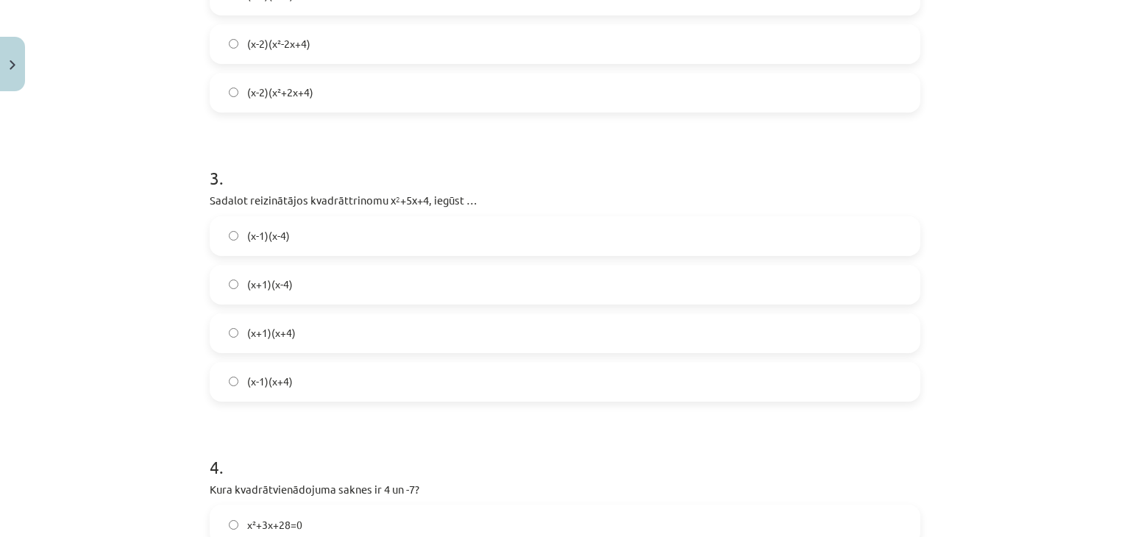
click at [297, 335] on label "(x+1)(x+4)" at bounding box center [565, 333] width 708 height 37
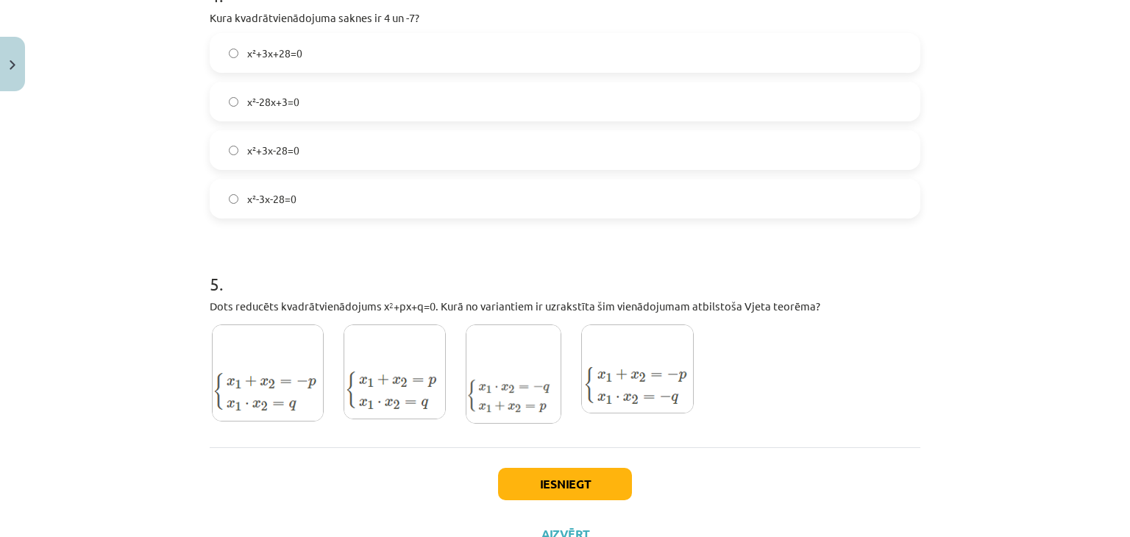
scroll to position [1118, 0]
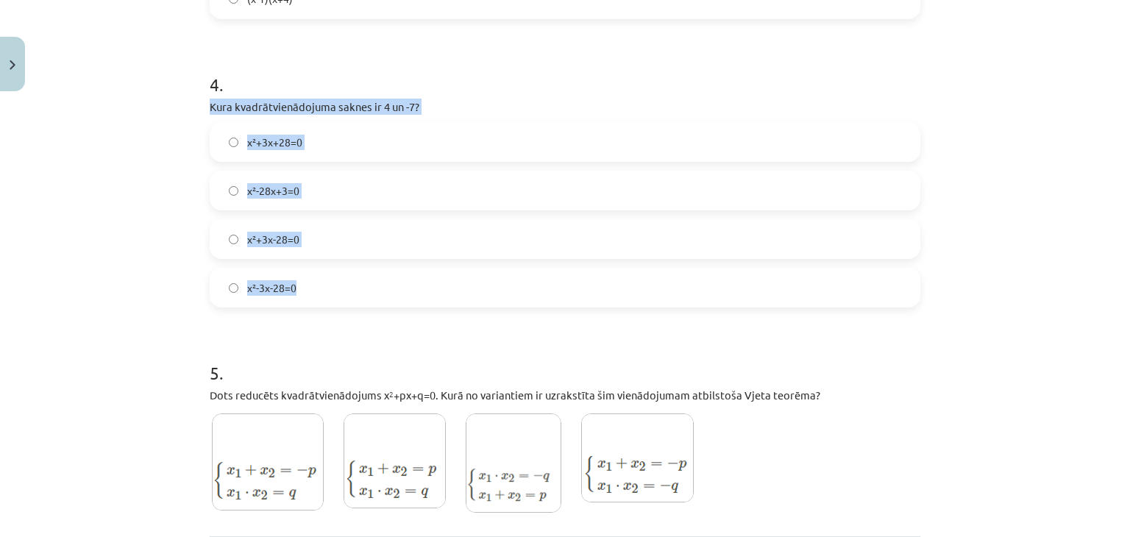
drag, startPoint x: 201, startPoint y: 101, endPoint x: 423, endPoint y: 260, distance: 273.1
copy div "Kura kvadrātvienādojuma saknes ir 4 un -7? x²+3x+28=0 x²-28x+3=0 x²+3x-28=0 x²-…"
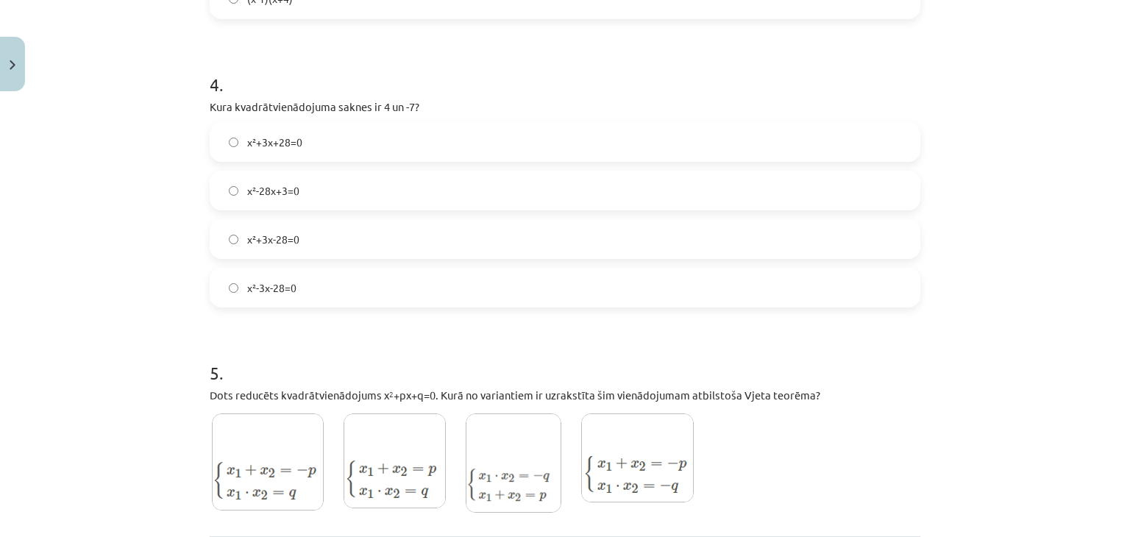
drag, startPoint x: 683, startPoint y: 355, endPoint x: 648, endPoint y: 324, distance: 45.9
click at [680, 352] on h1 "5 ." at bounding box center [565, 360] width 711 height 46
drag, startPoint x: 276, startPoint y: 148, endPoint x: 281, endPoint y: 36, distance: 111.9
click at [276, 143] on span "x²+3x+28=0" at bounding box center [274, 142] width 55 height 15
click at [282, 271] on label "x²-3x-28=0" at bounding box center [565, 287] width 708 height 37
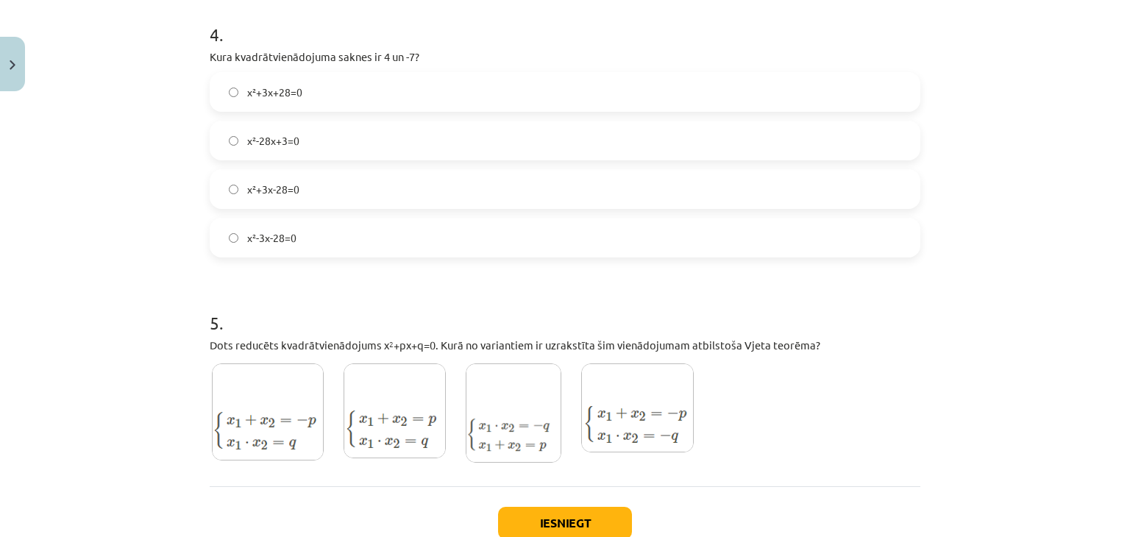
scroll to position [1265, 0]
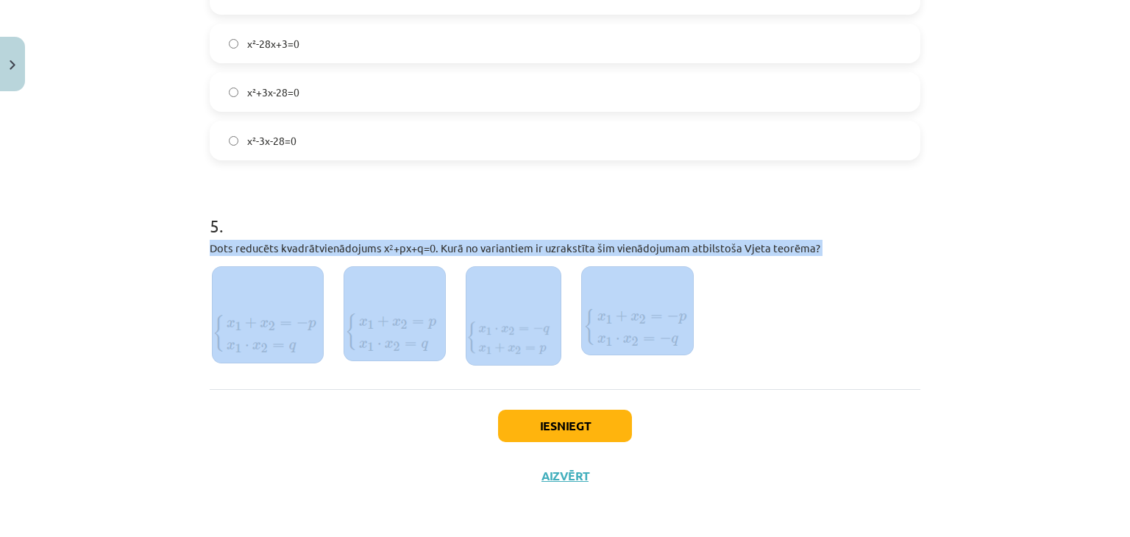
drag, startPoint x: 227, startPoint y: 247, endPoint x: 791, endPoint y: 262, distance: 564.4
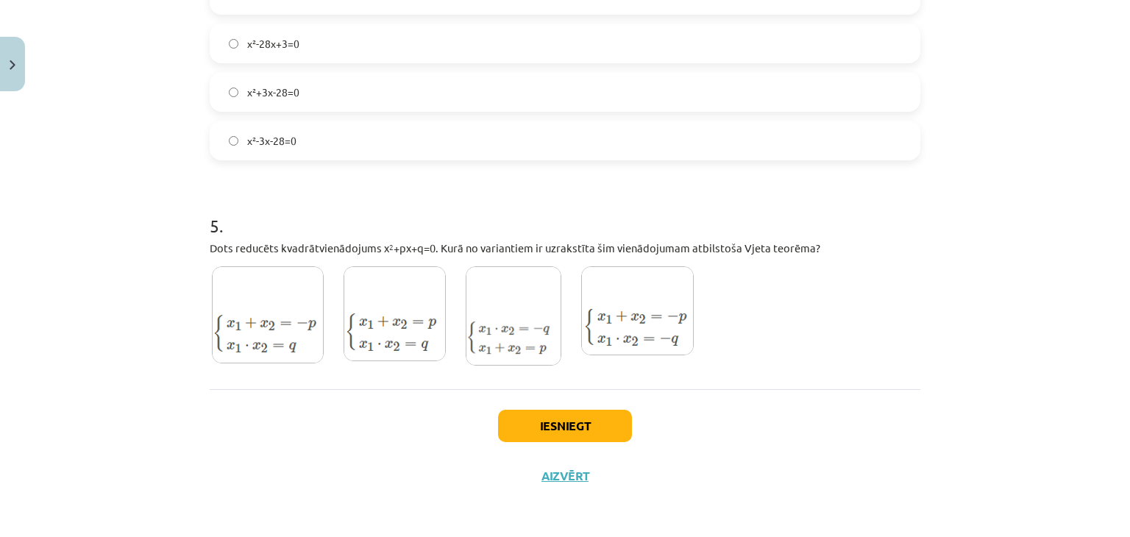
drag, startPoint x: 783, startPoint y: 251, endPoint x: 882, endPoint y: 294, distance: 108.4
click at [882, 294] on div "5 . Dots reducēts kvadrātvienādojums x 2 +px+q=0. Kurā no variantiem ir uzrakst…" at bounding box center [565, 283] width 711 height 186
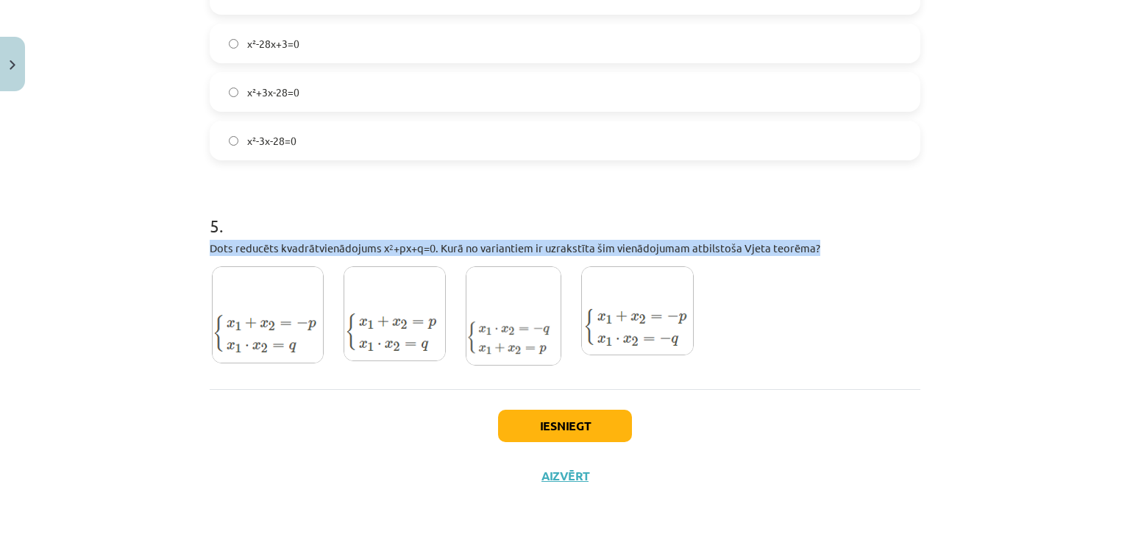
drag, startPoint x: 204, startPoint y: 244, endPoint x: 847, endPoint y: 242, distance: 643.6
click at [847, 242] on p "Dots reducēts kvadrātvienādojums x 2 +px+q=0. Kurā no variantiem ir uzrakstīta …" at bounding box center [565, 248] width 711 height 16
copy span "Dots reducēts kvadrātvienādojums x 2 +px+q=0. Kurā no variantiem ir uzrakstīta …"
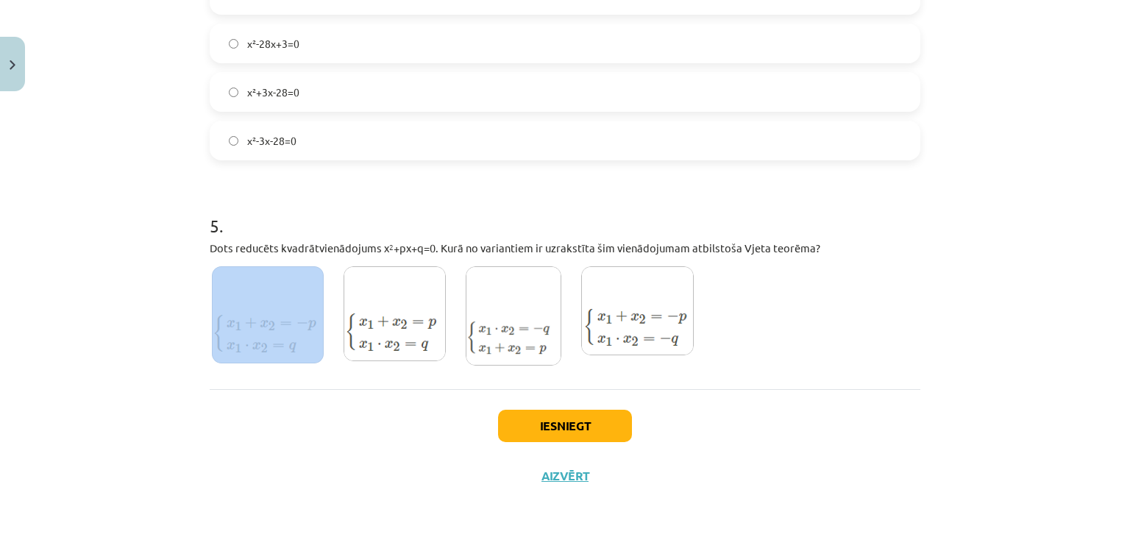
drag, startPoint x: 202, startPoint y: 303, endPoint x: 216, endPoint y: 320, distance: 21.9
drag, startPoint x: 183, startPoint y: 303, endPoint x: 266, endPoint y: 346, distance: 92.8
click at [266, 346] on div "Mācību tēma: Matemātikas i - 11. klases 1. ieskaites mācību materiāls (a,b) #2 …" at bounding box center [565, 268] width 1130 height 537
click at [265, 339] on img at bounding box center [268, 314] width 112 height 97
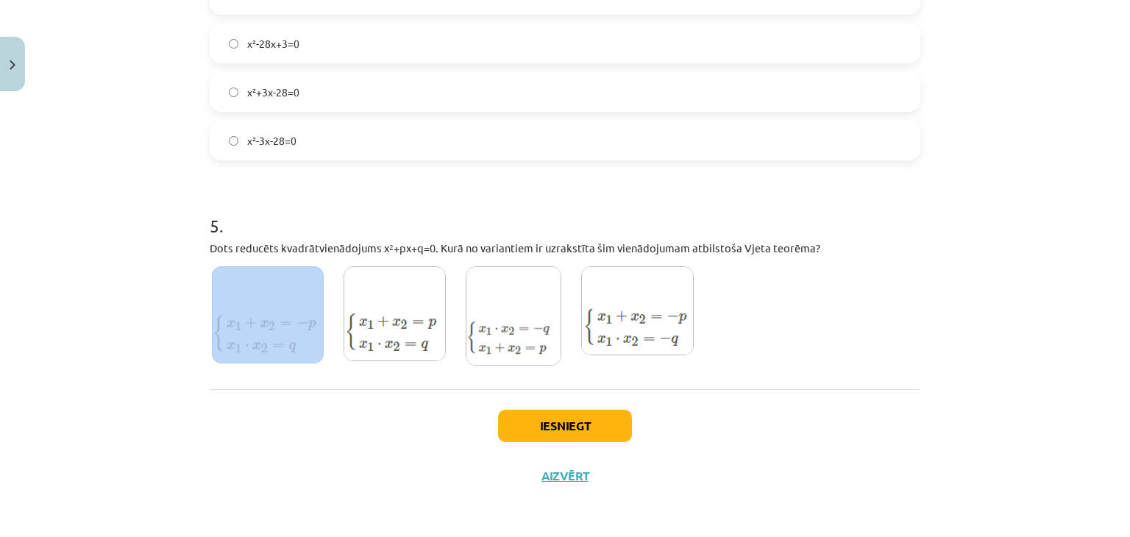
drag, startPoint x: 312, startPoint y: 277, endPoint x: 396, endPoint y: 355, distance: 115.0
click at [405, 345] on div at bounding box center [394, 320] width 107 height 112
click at [395, 359] on img at bounding box center [395, 313] width 102 height 95
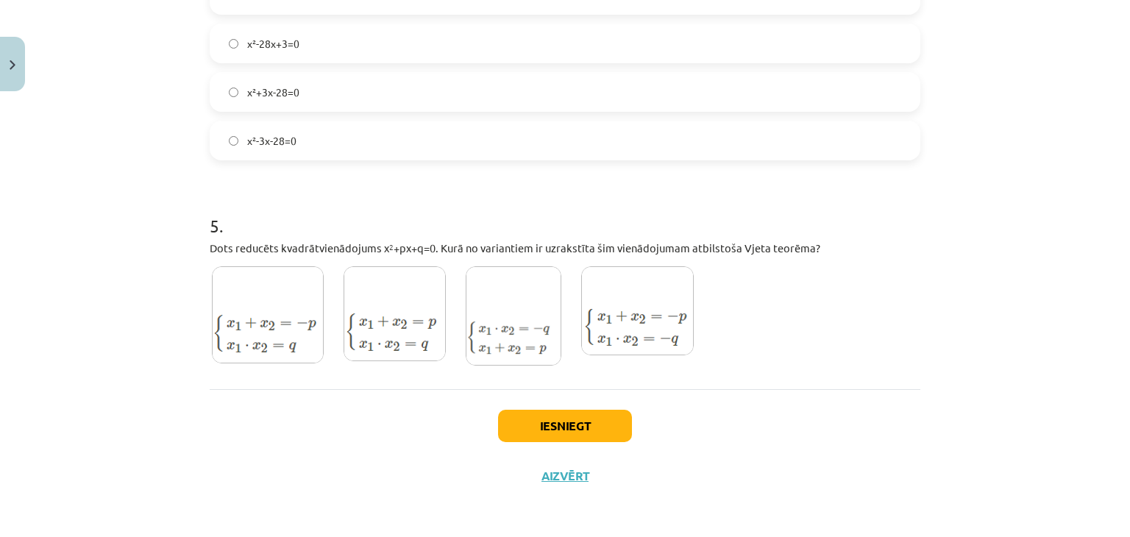
drag, startPoint x: 394, startPoint y: 369, endPoint x: 395, endPoint y: 346, distance: 22.8
click at [394, 367] on div at bounding box center [394, 320] width 107 height 112
drag, startPoint x: 443, startPoint y: 349, endPoint x: 370, endPoint y: 302, distance: 86.7
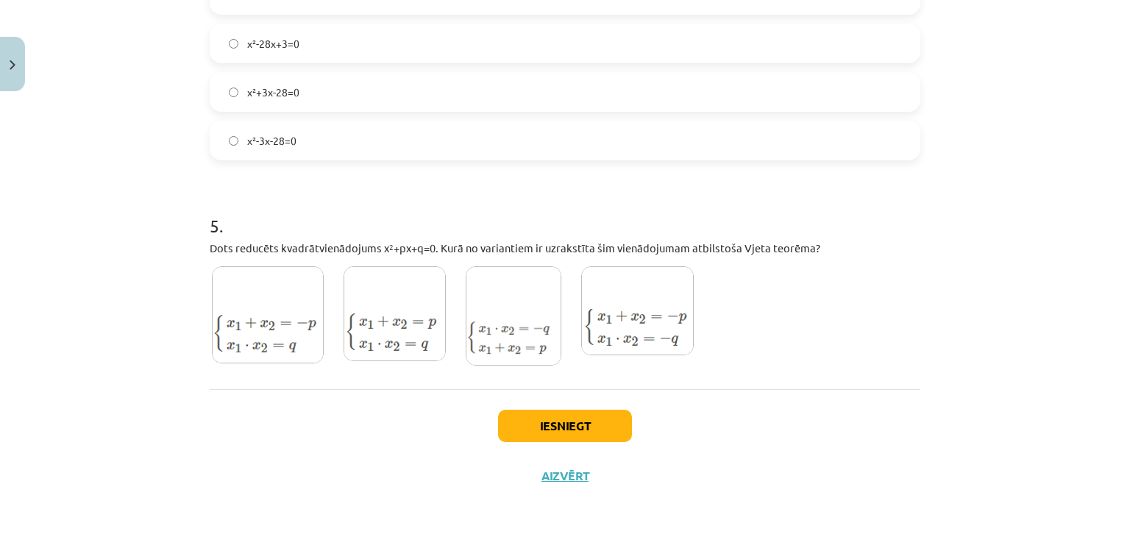
click at [370, 302] on div at bounding box center [453, 320] width 486 height 112
click at [453, 267] on div at bounding box center [453, 320] width 486 height 112
drag, startPoint x: 453, startPoint y: 267, endPoint x: 494, endPoint y: 302, distance: 53.7
click at [494, 302] on div at bounding box center [453, 320] width 486 height 112
click at [656, 312] on img at bounding box center [637, 310] width 113 height 89
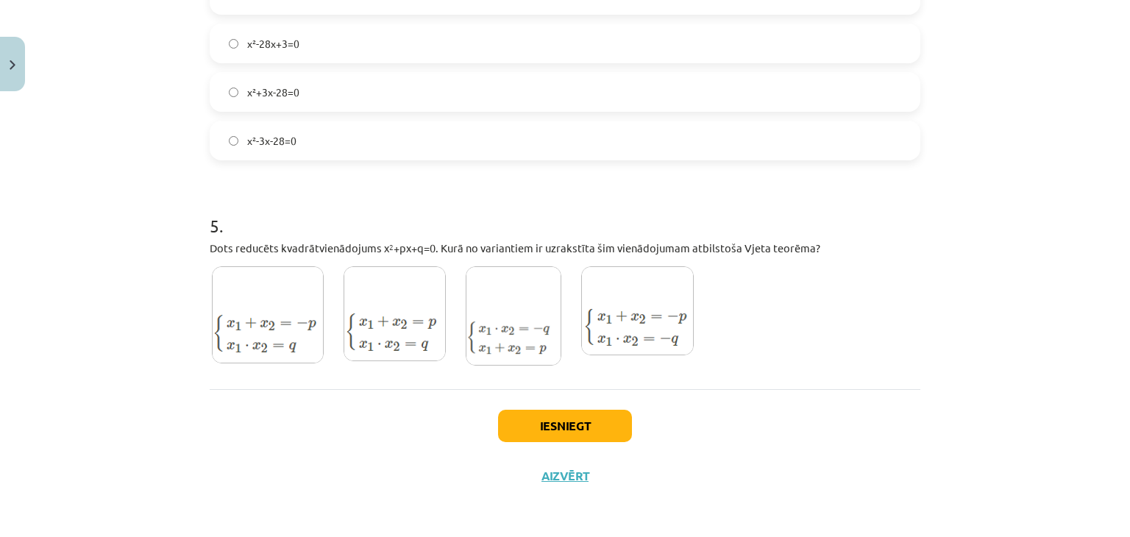
drag, startPoint x: 569, startPoint y: 269, endPoint x: 658, endPoint y: 321, distance: 102.2
click at [674, 337] on div at bounding box center [637, 320] width 117 height 112
click at [799, 392] on div "Iesniegt Aizvērt" at bounding box center [565, 440] width 711 height 103
click at [581, 299] on img at bounding box center [637, 310] width 113 height 89
drag, startPoint x: 947, startPoint y: 303, endPoint x: 950, endPoint y: 310, distance: 7.9
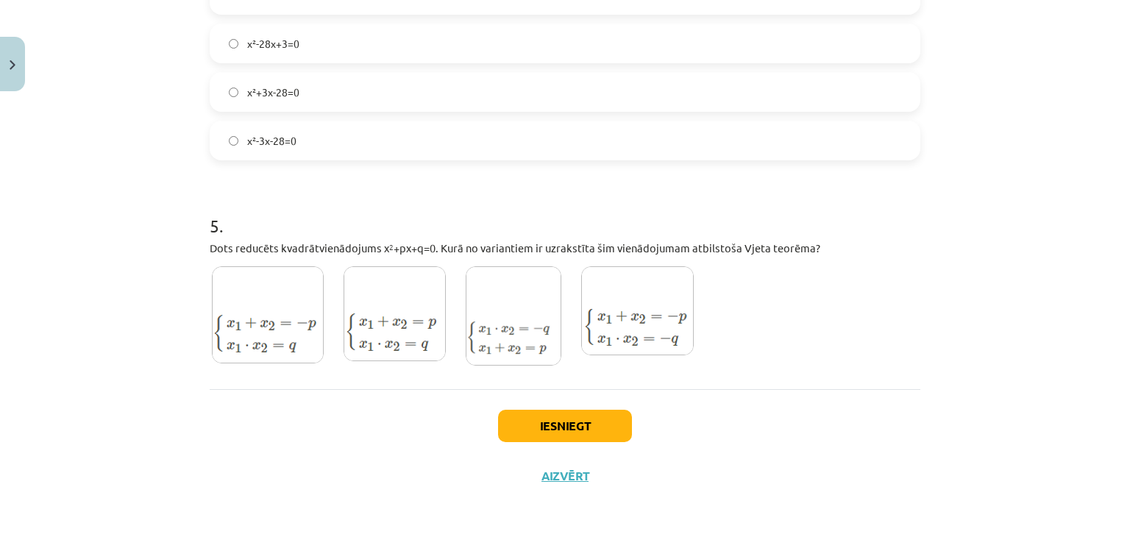
click at [947, 303] on div "Mācību tēma: Matemātikas i - 11. klases 1. ieskaites mācību materiāls (a,b) #2 …" at bounding box center [565, 268] width 1130 height 537
drag, startPoint x: 444, startPoint y: 310, endPoint x: 437, endPoint y: 307, distance: 7.9
click at [444, 310] on div at bounding box center [453, 320] width 486 height 112
click at [556, 328] on div at bounding box center [453, 320] width 486 height 112
click at [521, 322] on img at bounding box center [514, 315] width 96 height 99
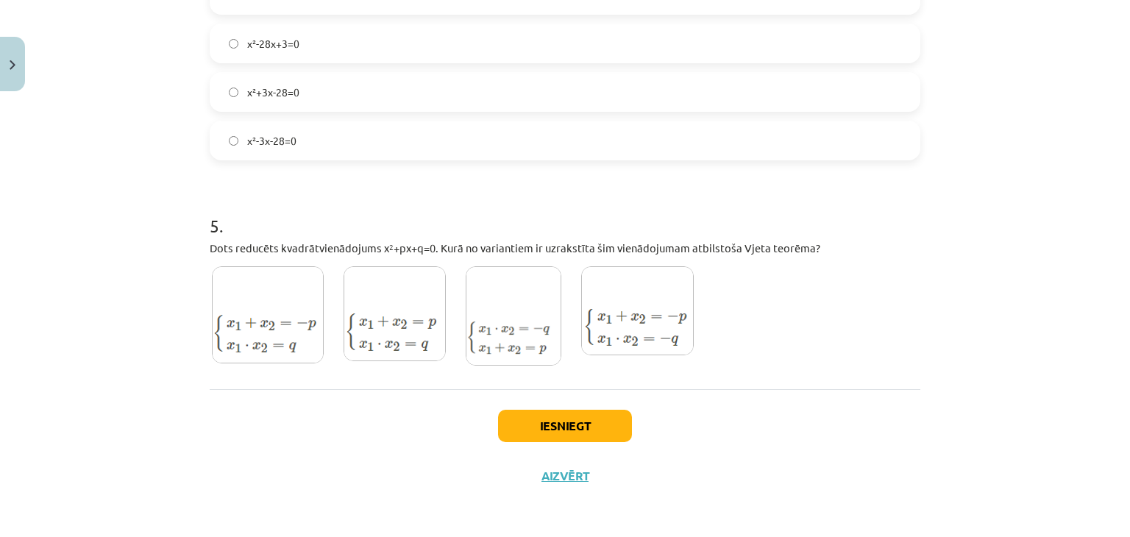
drag, startPoint x: 446, startPoint y: 324, endPoint x: 462, endPoint y: 316, distance: 18.4
click at [447, 323] on div at bounding box center [453, 320] width 486 height 112
click at [610, 305] on img at bounding box center [637, 310] width 113 height 89
click at [562, 434] on button "Iesniegt" at bounding box center [565, 426] width 134 height 32
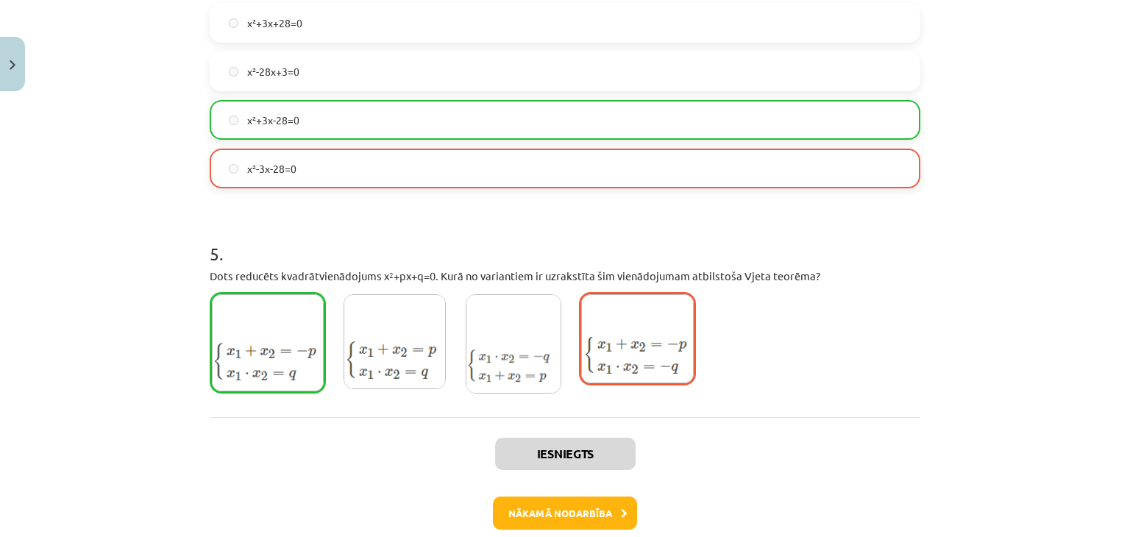
scroll to position [1311, 0]
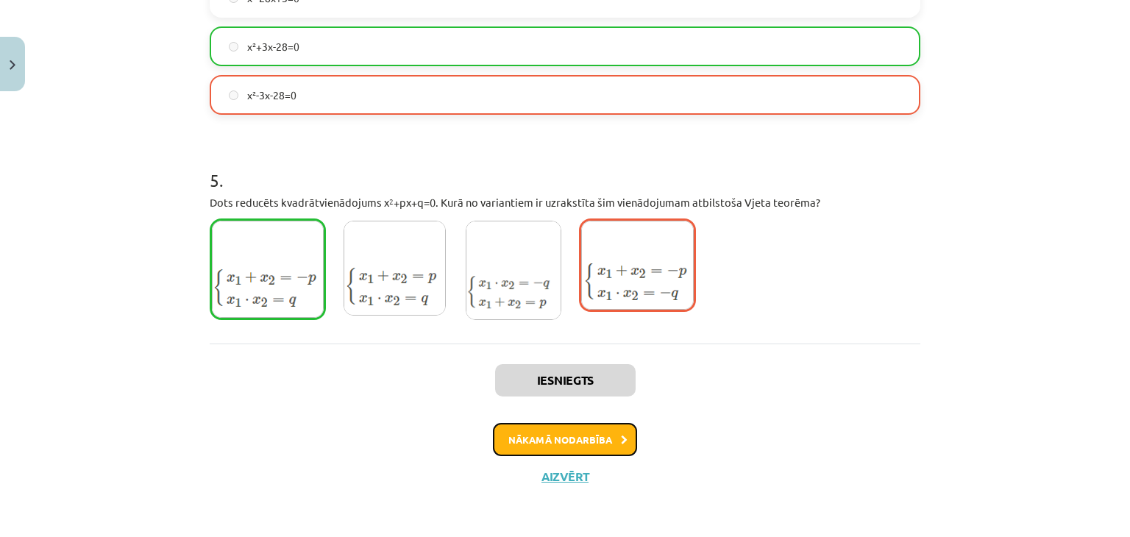
click at [591, 443] on button "Nākamā nodarbība" at bounding box center [565, 440] width 144 height 34
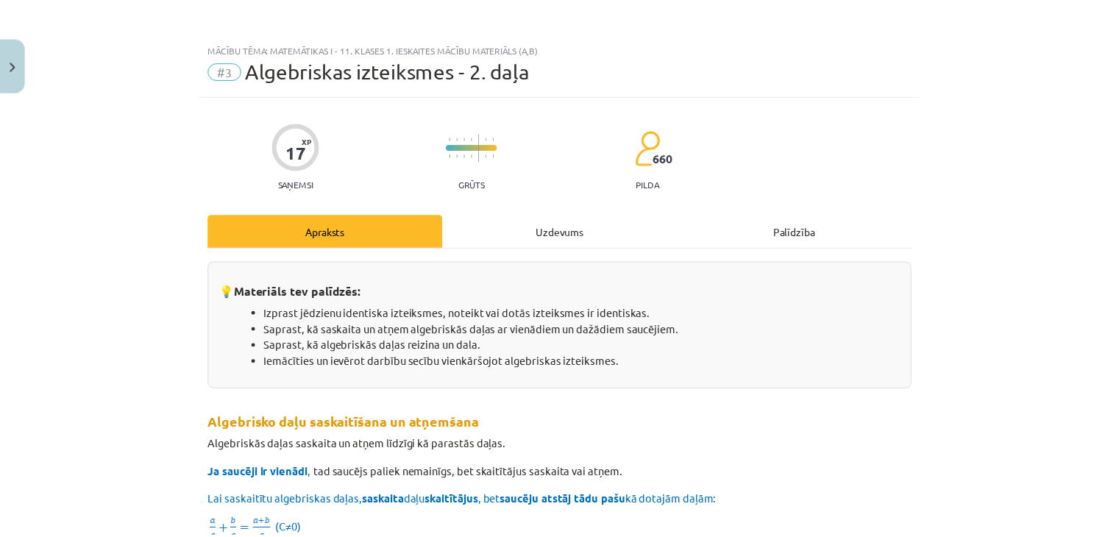
scroll to position [0, 0]
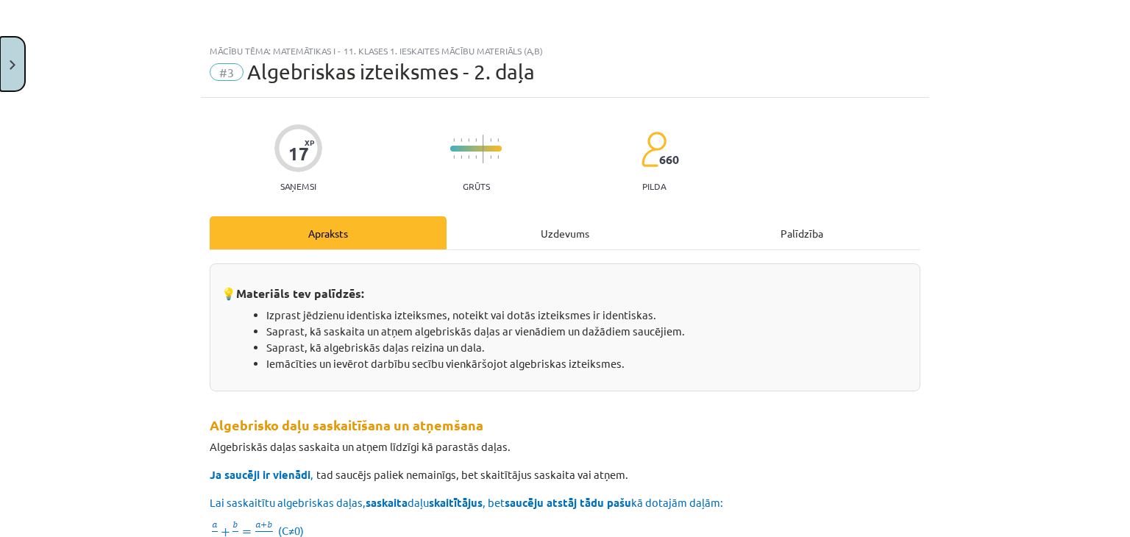
click at [0, 55] on button "Close" at bounding box center [12, 64] width 25 height 54
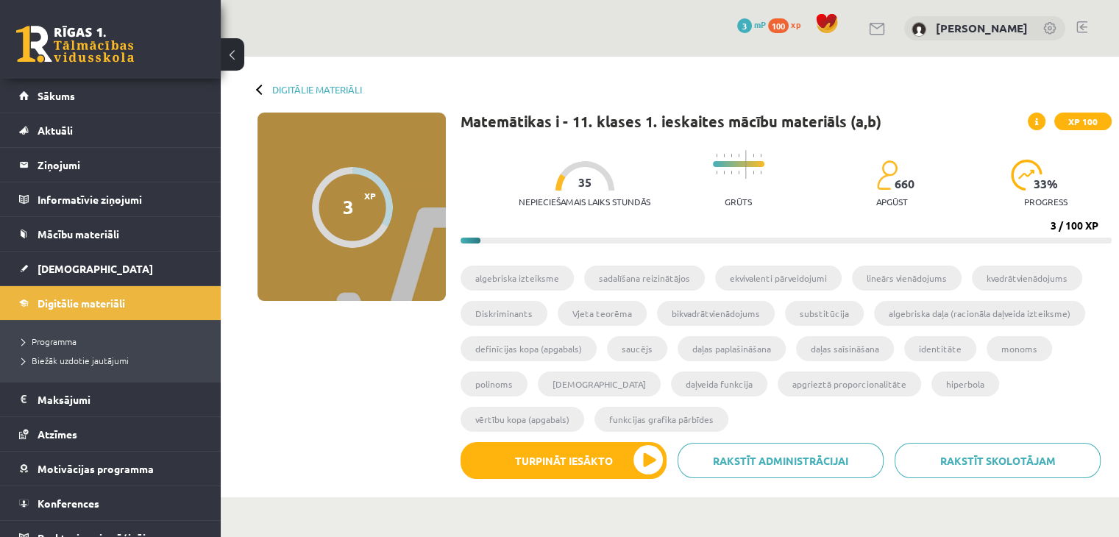
click at [227, 60] on button at bounding box center [233, 54] width 24 height 32
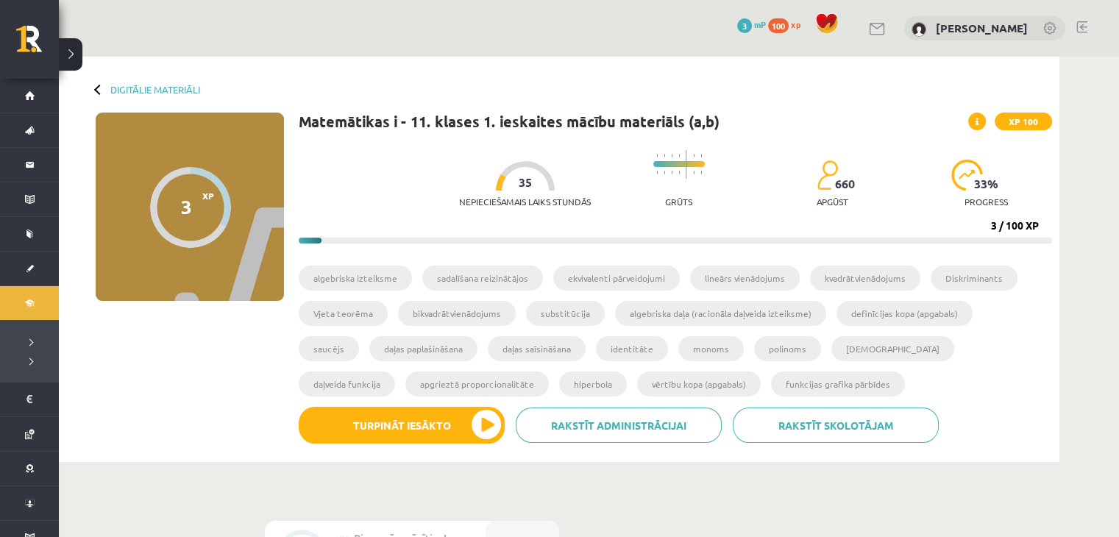
click at [66, 54] on button at bounding box center [71, 54] width 24 height 32
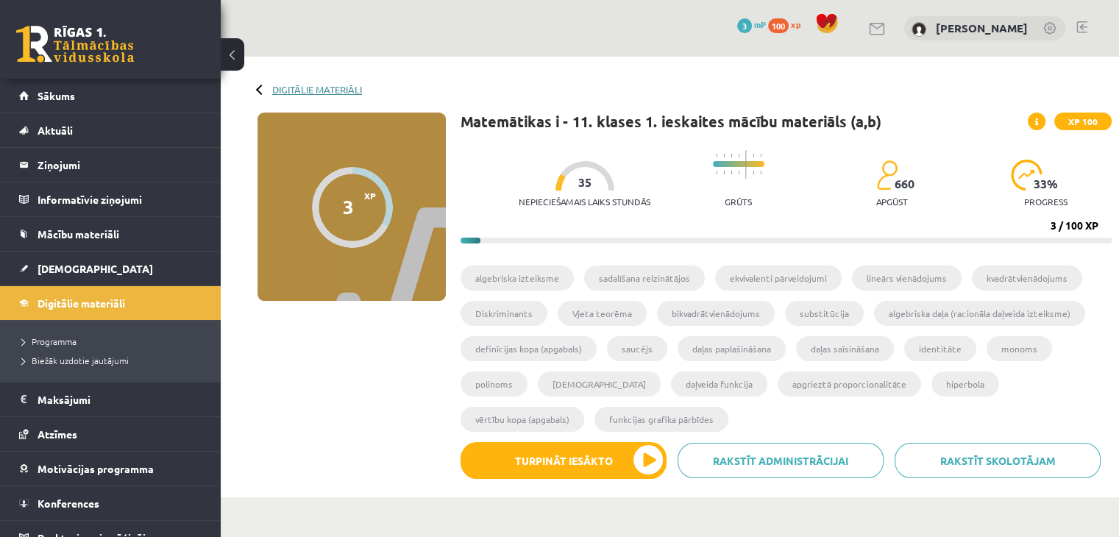
click at [274, 85] on link "Digitālie materiāli" at bounding box center [317, 89] width 90 height 11
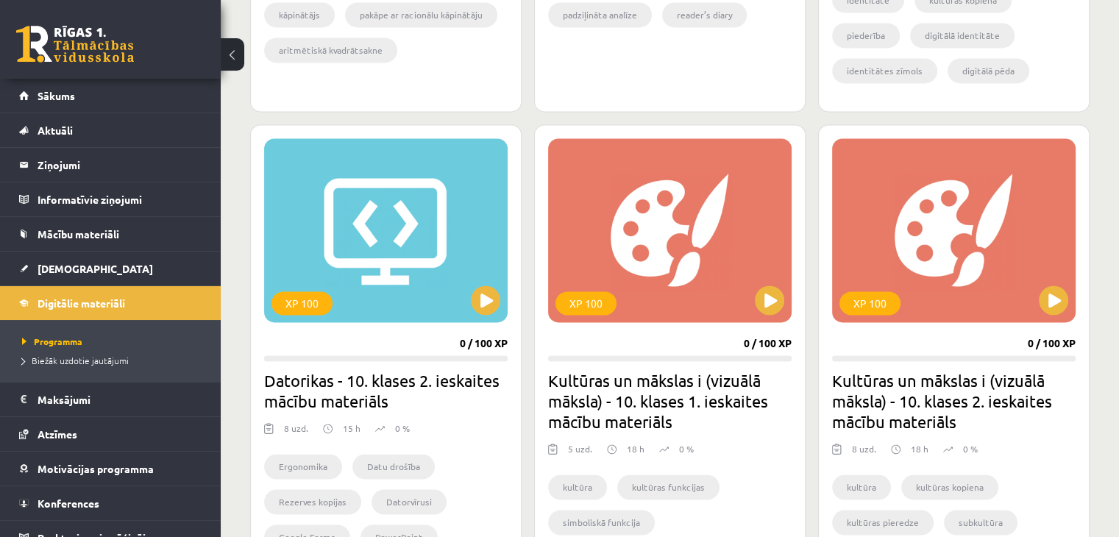
scroll to position [1787, 0]
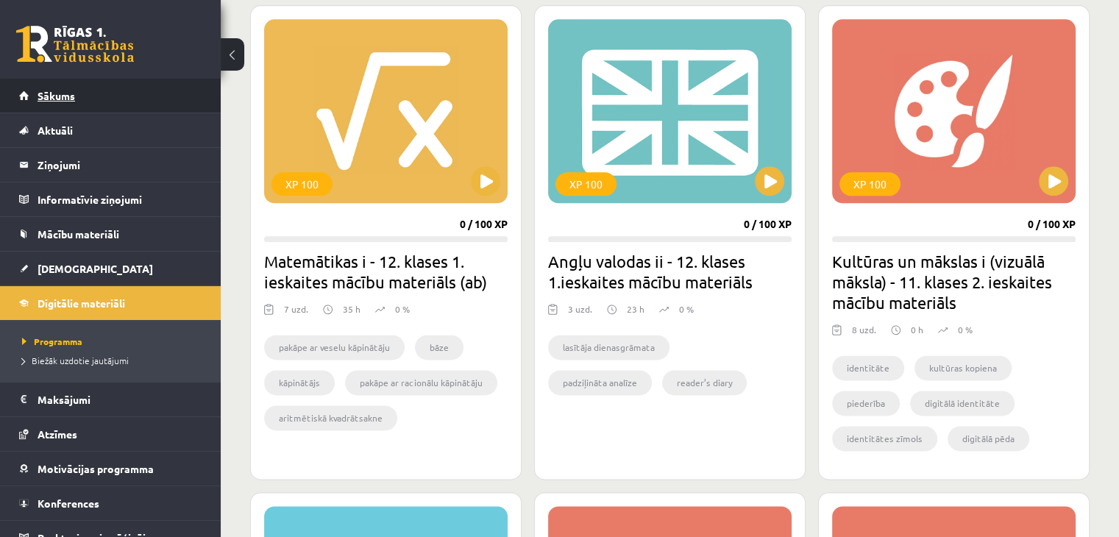
click at [82, 101] on link "Sākums" at bounding box center [110, 96] width 183 height 34
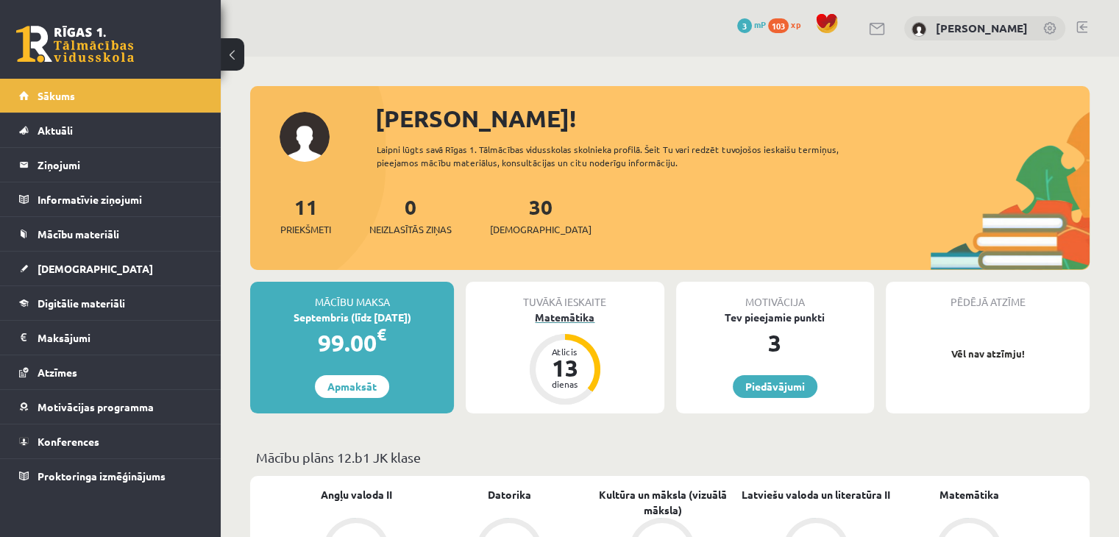
click at [562, 316] on div "Matemātika" at bounding box center [565, 317] width 198 height 15
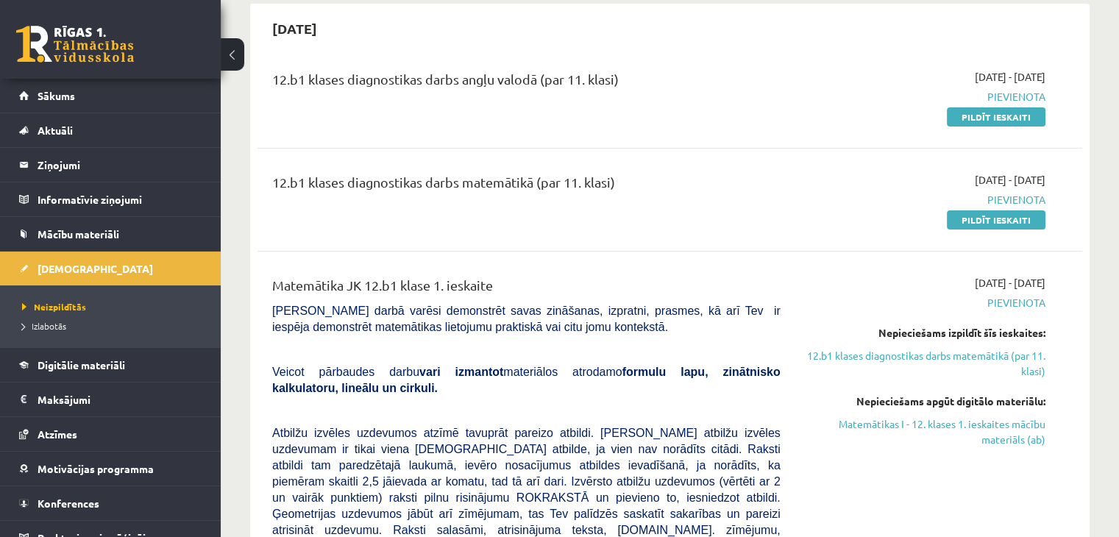
scroll to position [147, 0]
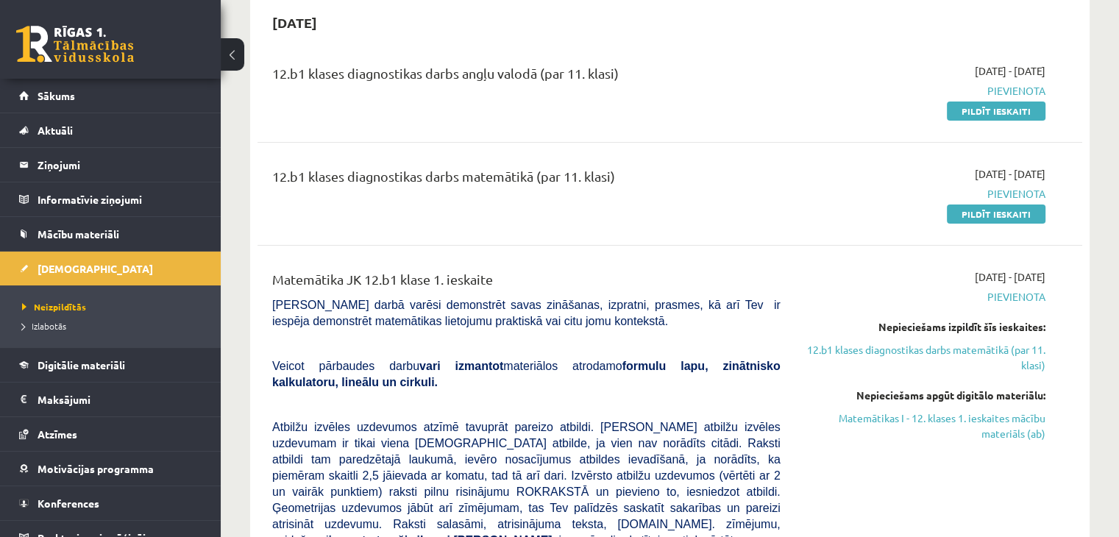
drag, startPoint x: 276, startPoint y: 171, endPoint x: 658, endPoint y: 178, distance: 381.8
click at [658, 178] on div "12.b1 klases diagnostikas darbs matemātikā (par 11. klasi)" at bounding box center [526, 179] width 508 height 27
click at [653, 174] on div "12.b1 klases diagnostikas darbs matemātikā (par 11. klasi)" at bounding box center [526, 179] width 508 height 27
drag, startPoint x: 277, startPoint y: 76, endPoint x: 632, endPoint y: 79, distance: 355.3
click at [632, 79] on div "12.b1 klases diagnostikas darbs angļu valodā (par 11. klasi)" at bounding box center [526, 76] width 508 height 27
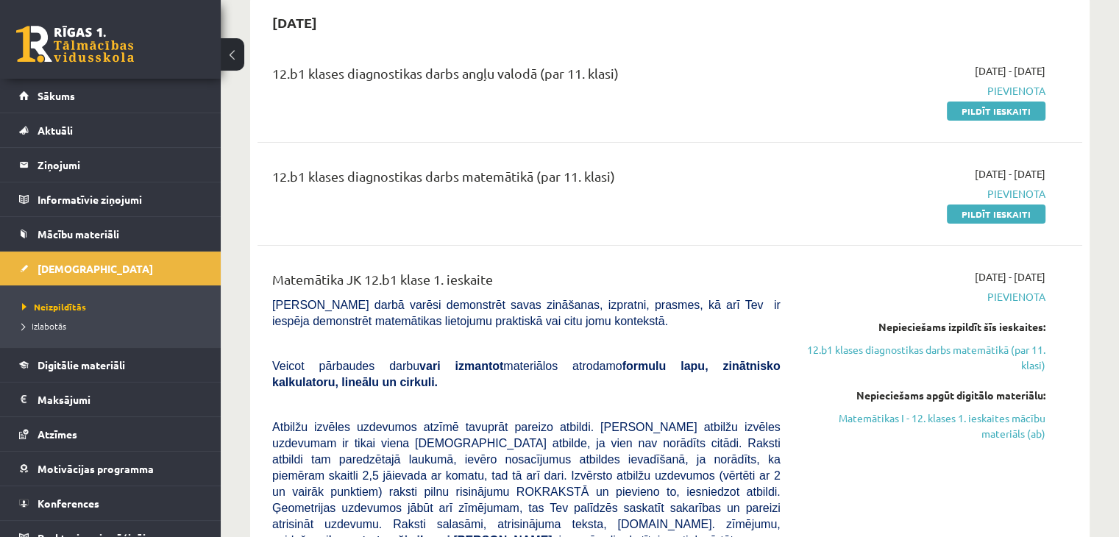
click at [632, 79] on div "12.b1 klases diagnostikas darbs angļu valodā (par 11. klasi)" at bounding box center [526, 76] width 508 height 27
drag, startPoint x: 263, startPoint y: 74, endPoint x: 746, endPoint y: 79, distance: 483.3
click at [744, 79] on div "12.b1 klases diagnostikas darbs angļu valodā (par 11. klasi)" at bounding box center [526, 90] width 530 height 55
click at [675, 61] on div "12.b1 klases diagnostikas darbs angļu valodā (par 11. klasi) 2025-09-01 - 2025-…" at bounding box center [669, 91] width 825 height 85
click at [674, 90] on div "12.b1 klases diagnostikas darbs angļu valodā (par 11. klasi)" at bounding box center [526, 90] width 530 height 55
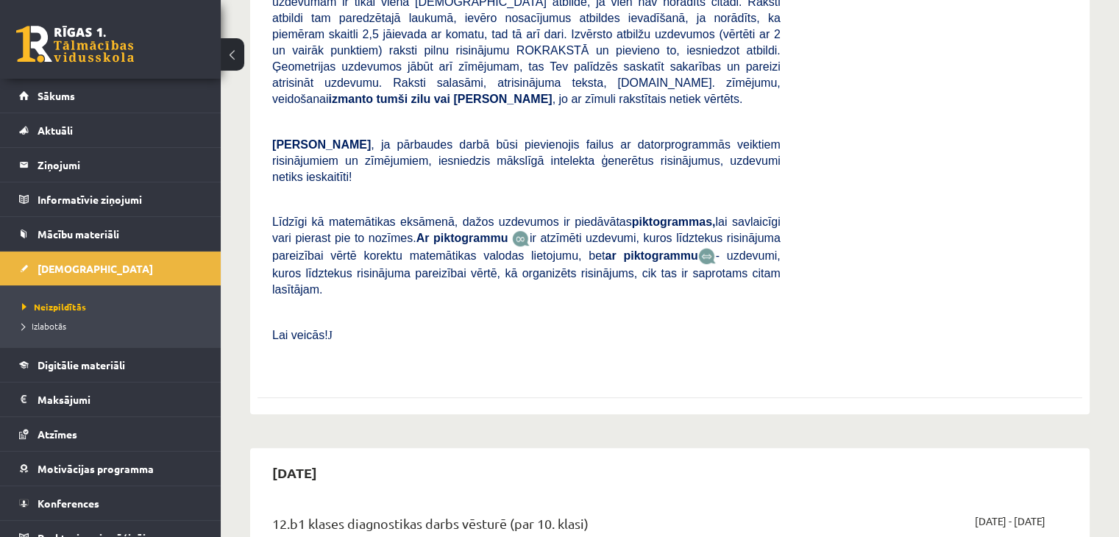
scroll to position [294, 0]
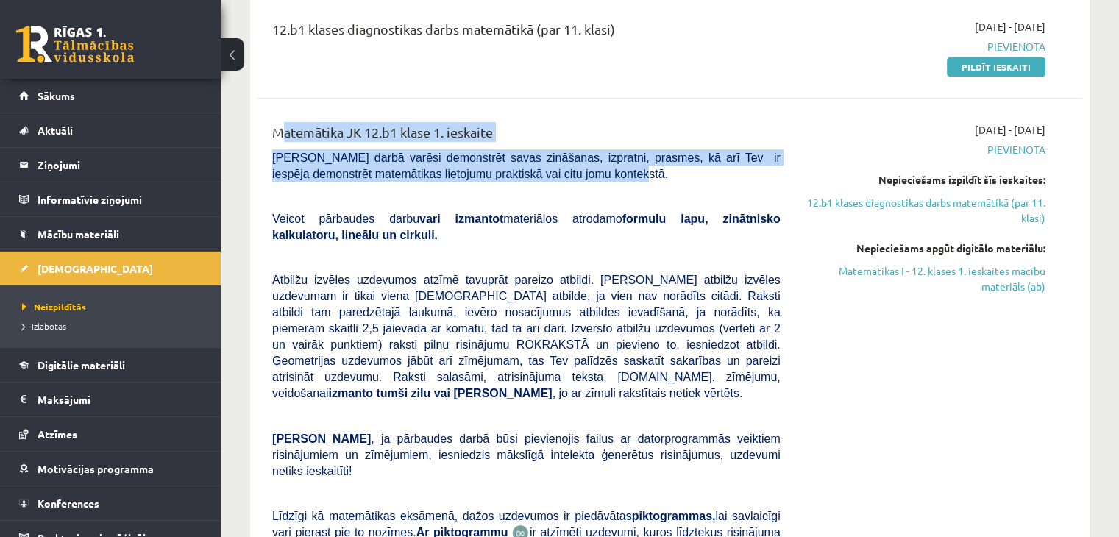
drag, startPoint x: 268, startPoint y: 130, endPoint x: 626, endPoint y: 153, distance: 358.9
click at [632, 172] on div "Matemātika JK 12.b1 klase 1. ieskaite Pārbaudes darbā varēsi demonstrēt savas z…" at bounding box center [526, 395] width 530 height 546
click at [624, 142] on div "Matemātika JK 12.b1 klase 1. ieskaite" at bounding box center [526, 135] width 508 height 27
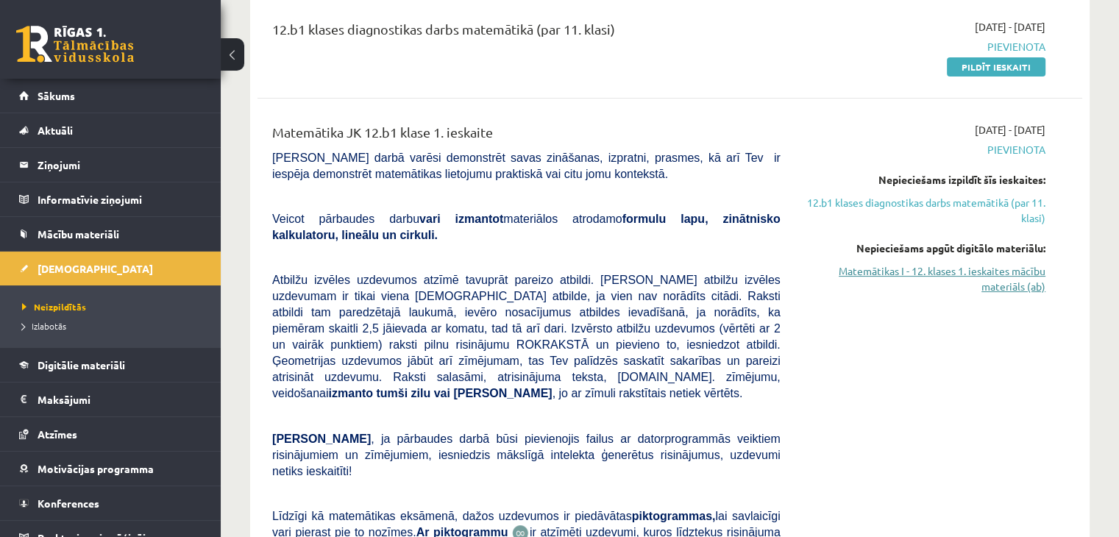
click at [930, 274] on link "Matemātikas I - 12. klases 1. ieskaites mācību materiāls (ab)" at bounding box center [923, 278] width 243 height 31
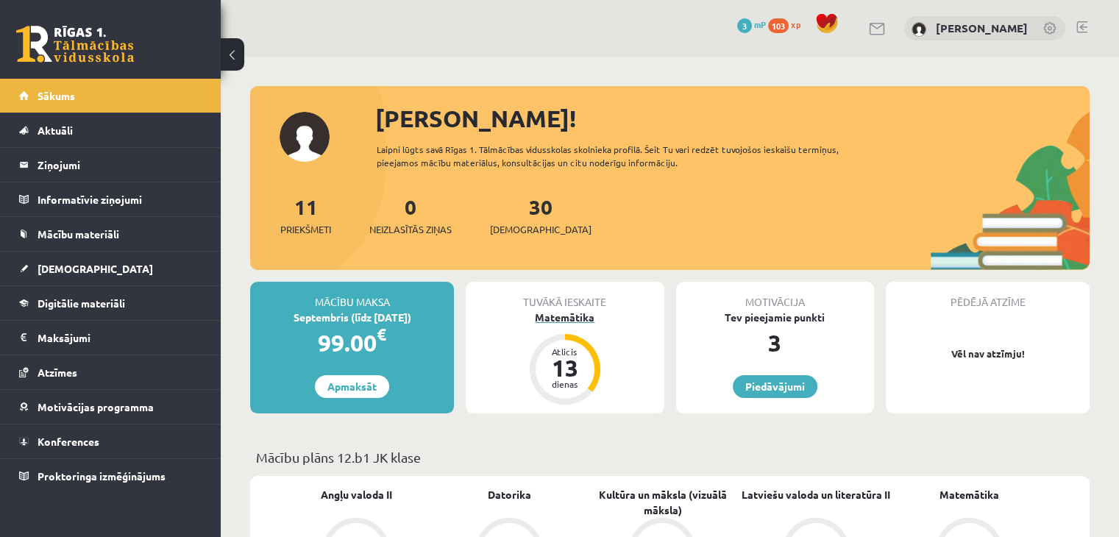
click at [568, 321] on div "Matemātika" at bounding box center [565, 317] width 198 height 15
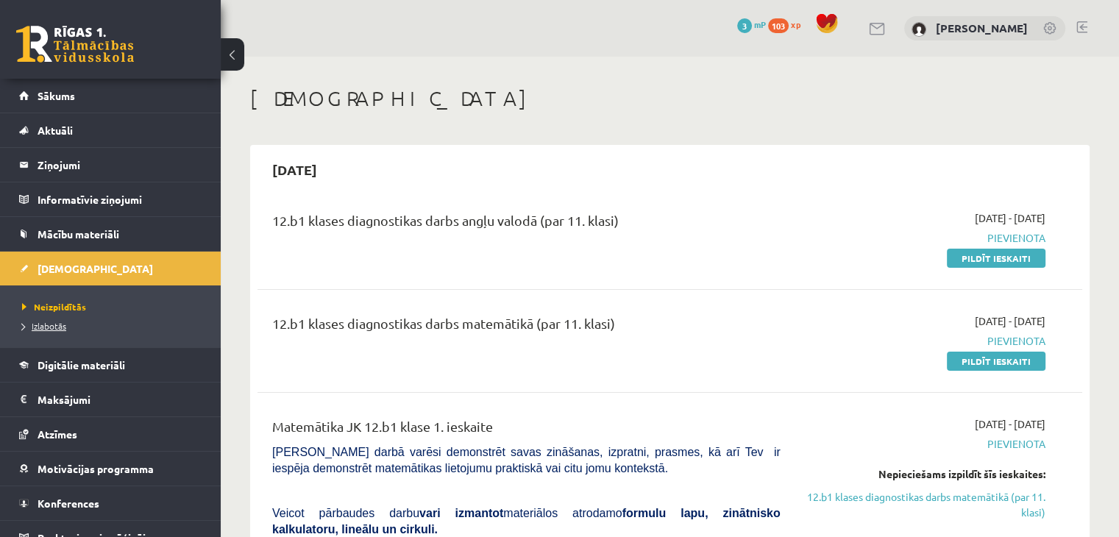
click at [43, 321] on span "Izlabotās" at bounding box center [44, 326] width 44 height 12
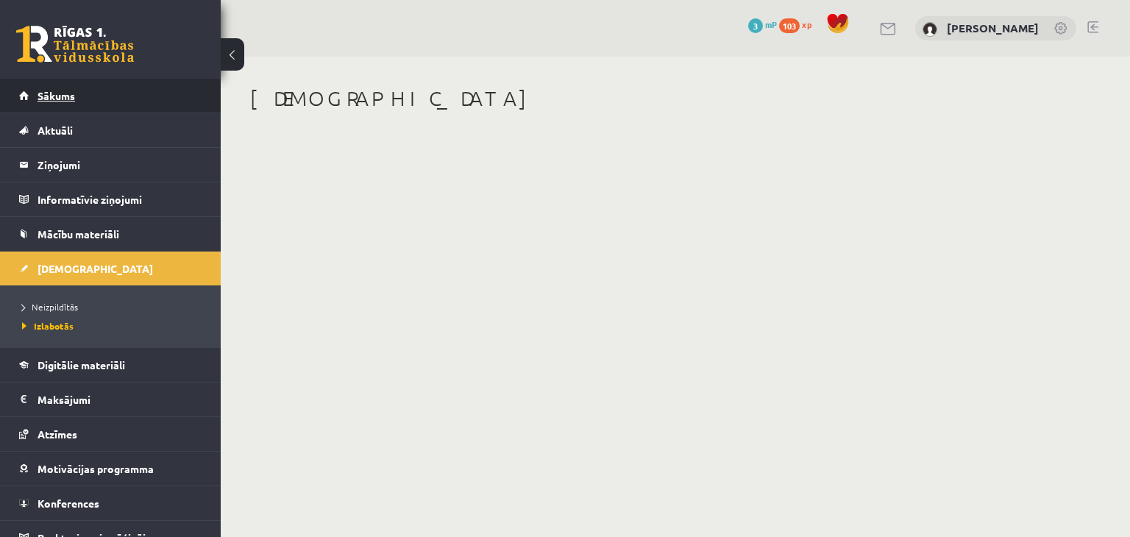
click at [100, 104] on link "Sākums" at bounding box center [110, 96] width 183 height 34
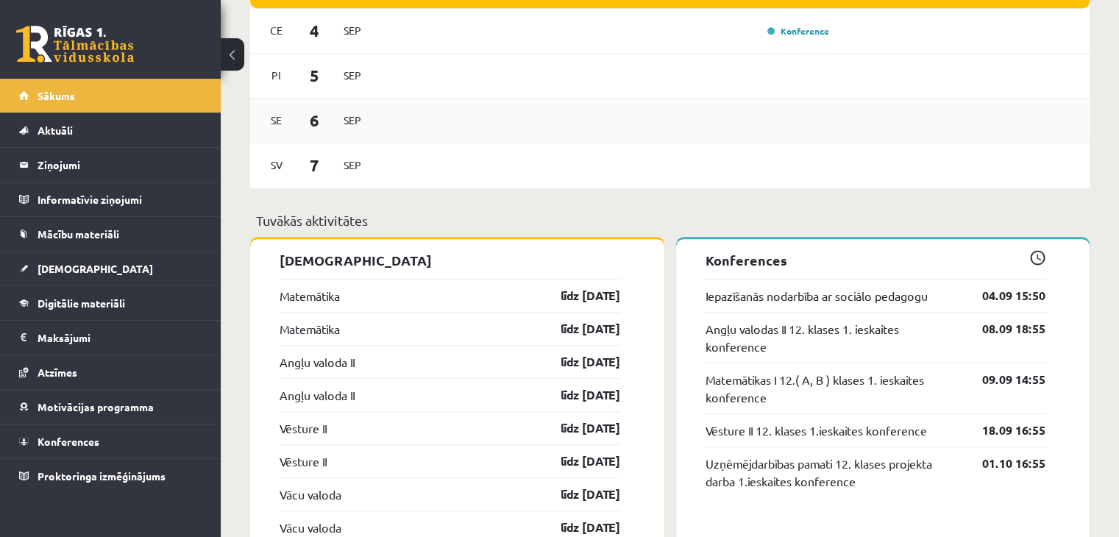
scroll to position [1250, 0]
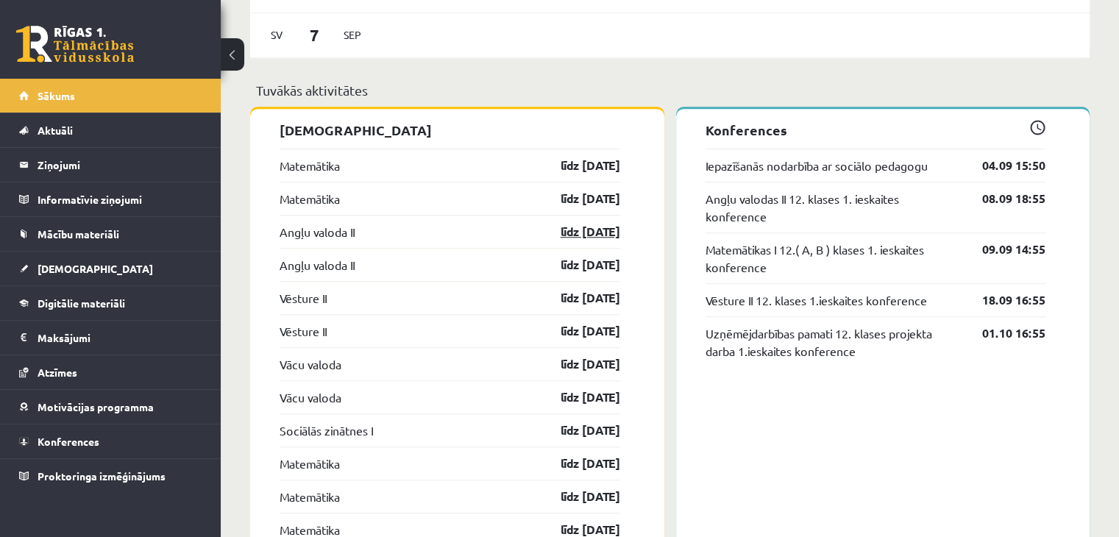
click at [581, 228] on link "līdz [DATE]" at bounding box center [577, 232] width 85 height 18
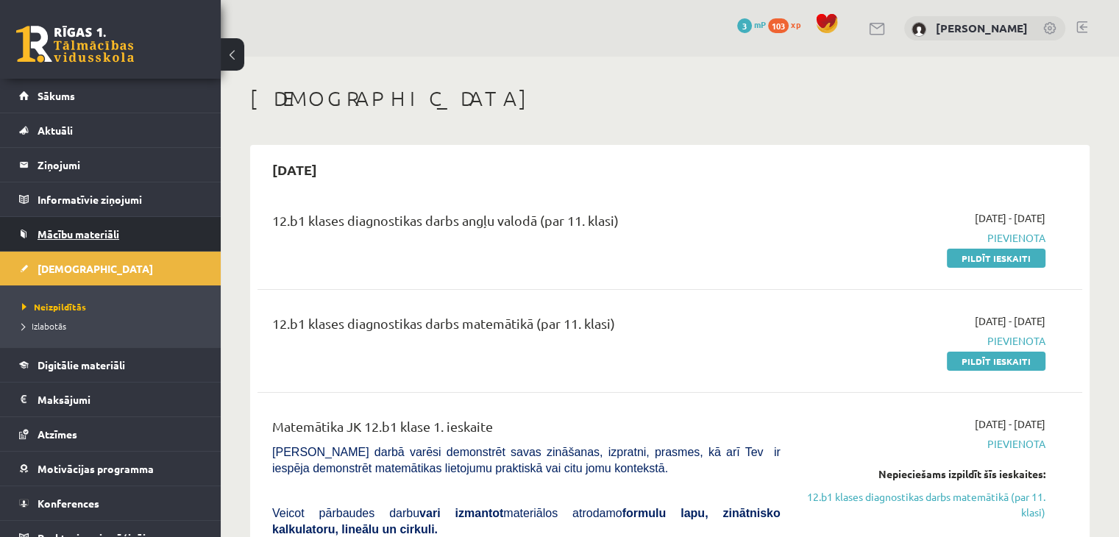
click at [88, 225] on link "Mācību materiāli" at bounding box center [110, 234] width 183 height 34
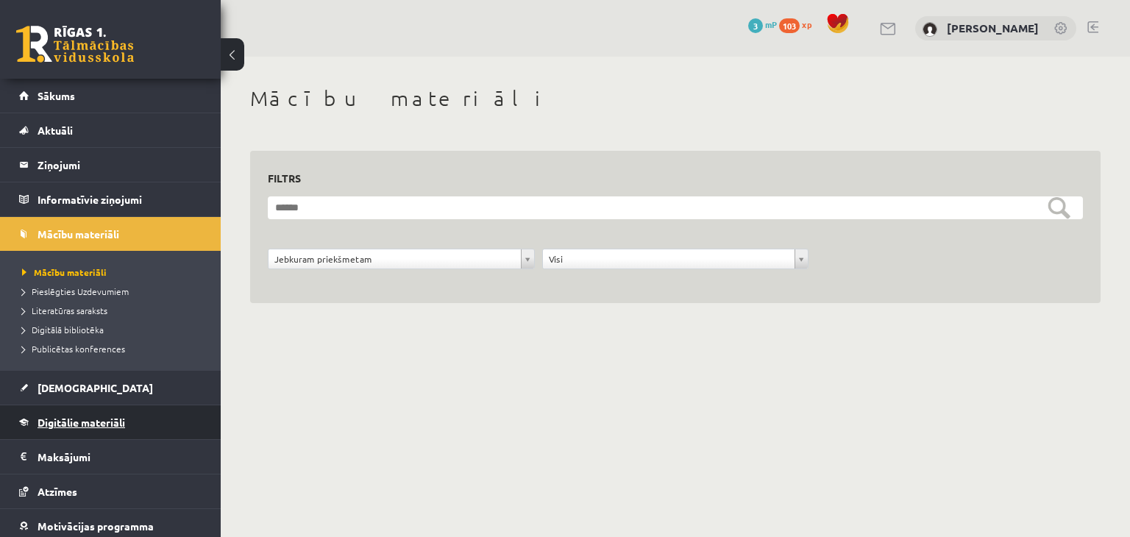
click at [104, 417] on span "Digitālie materiāli" at bounding box center [82, 422] width 88 height 13
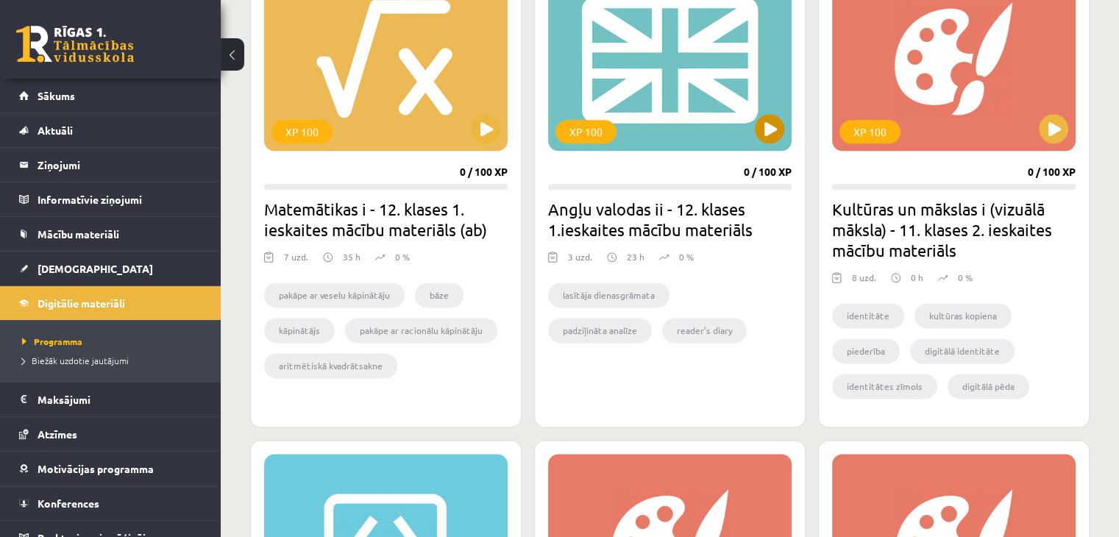
scroll to position [1912, 0]
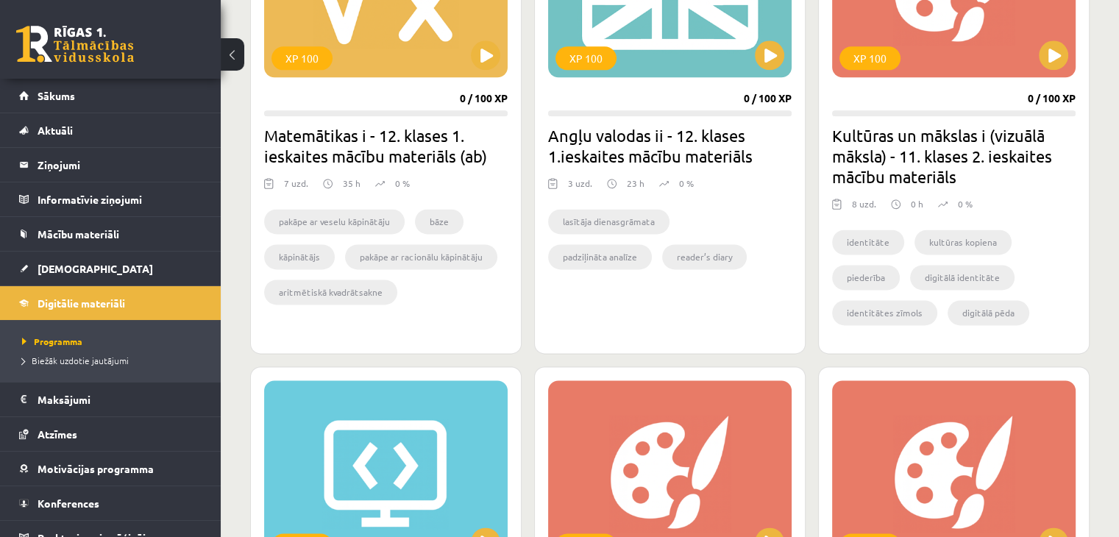
click at [716, 136] on h2 "Angļu valodas ii - 12. klases 1.ieskaites mācību materiāls" at bounding box center [669, 145] width 243 height 41
click at [777, 51] on button at bounding box center [769, 54] width 29 height 29
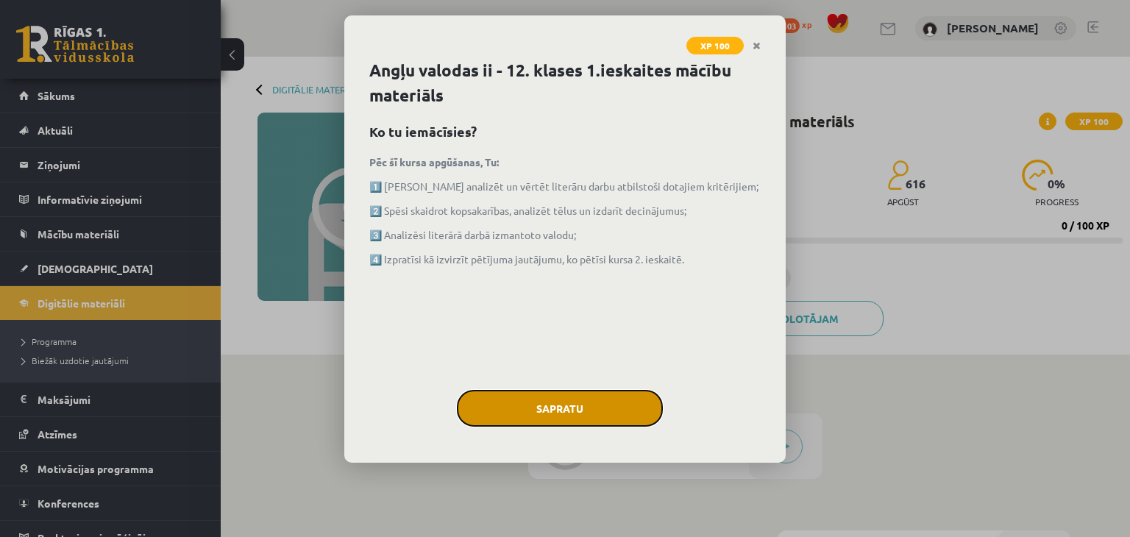
click at [605, 410] on button "Sapratu" at bounding box center [560, 408] width 206 height 37
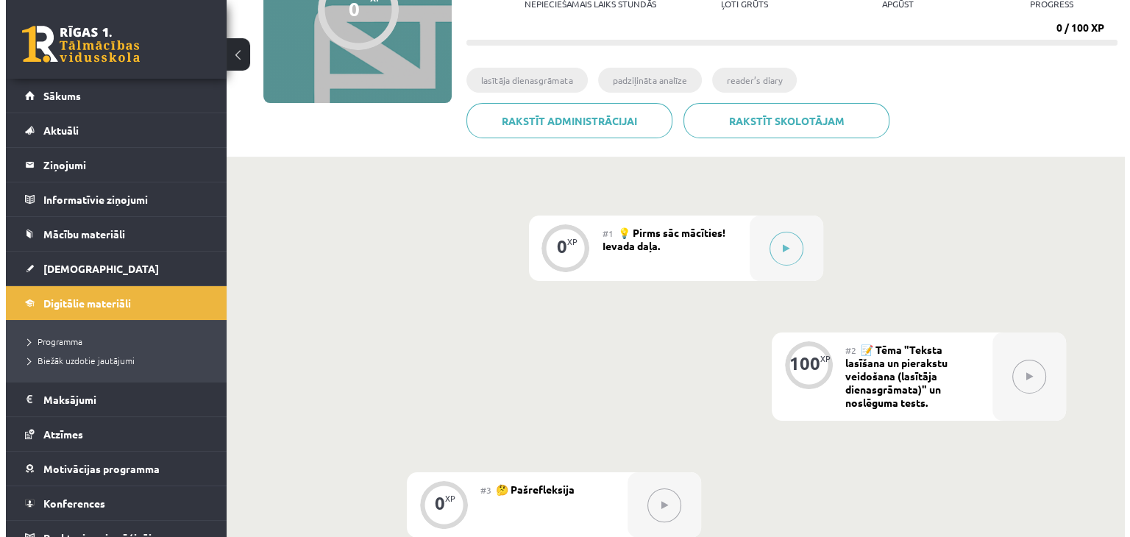
scroll to position [74, 0]
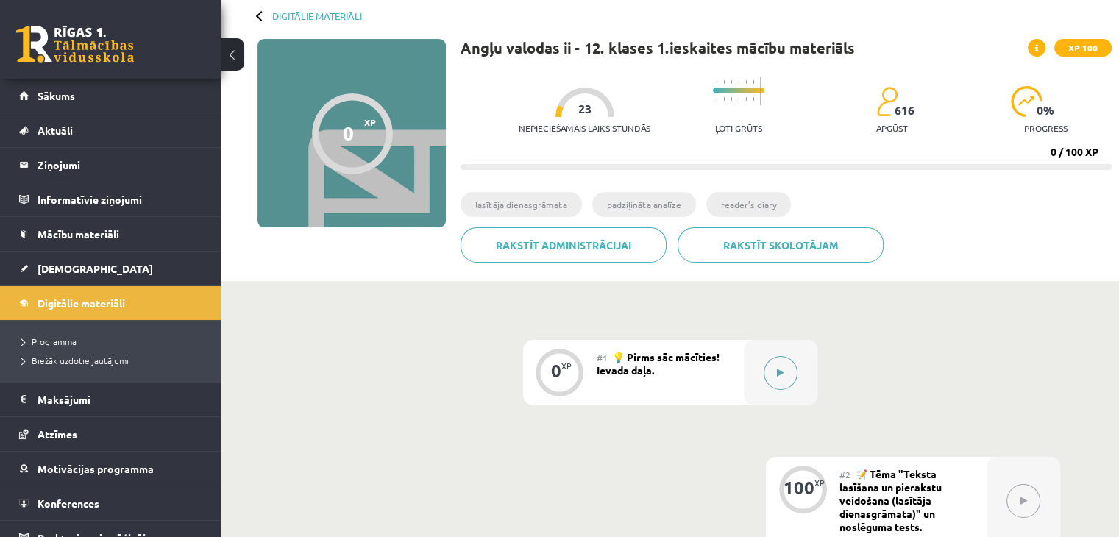
click at [786, 380] on button at bounding box center [781, 373] width 34 height 34
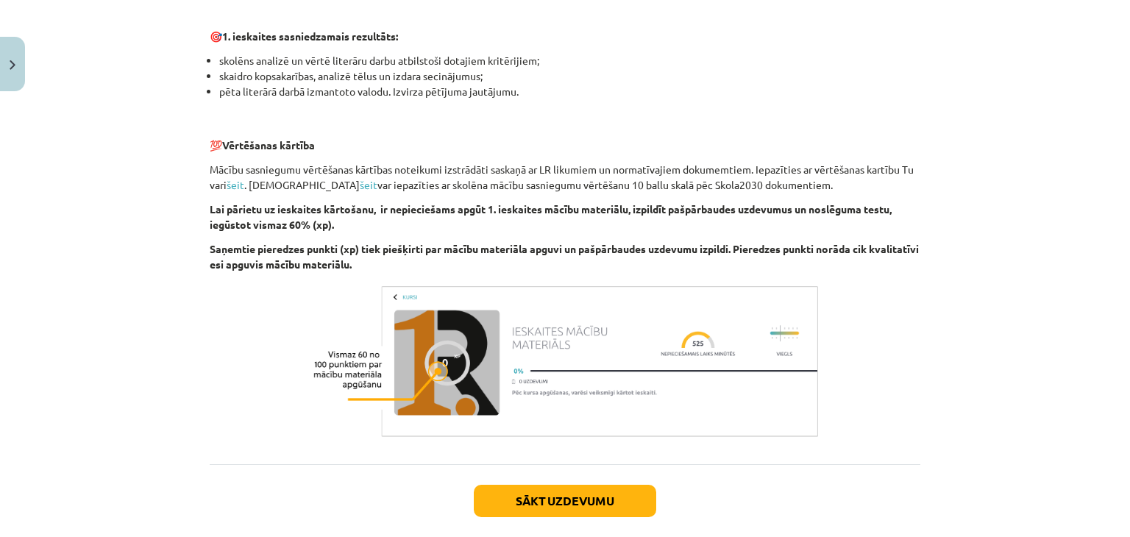
scroll to position [1012, 0]
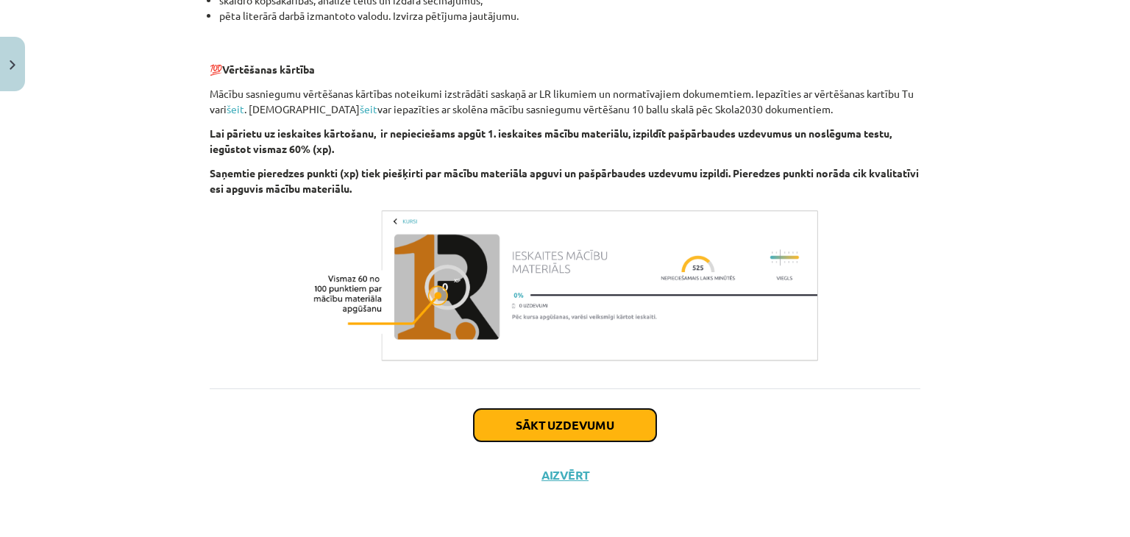
click at [591, 424] on button "Sākt uzdevumu" at bounding box center [565, 425] width 182 height 32
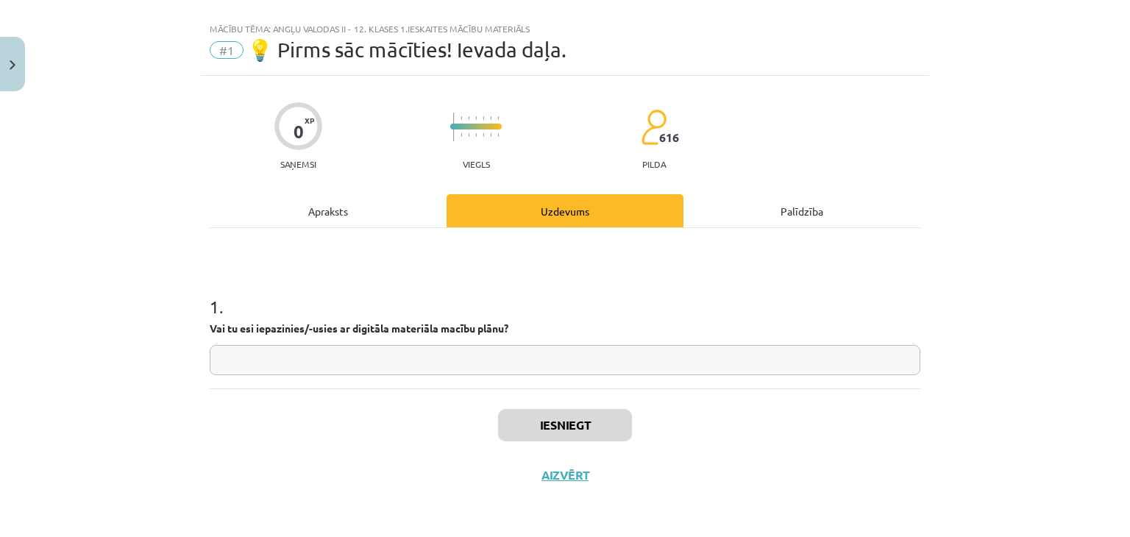
scroll to position [21, 0]
click at [465, 348] on input "text" at bounding box center [565, 361] width 711 height 30
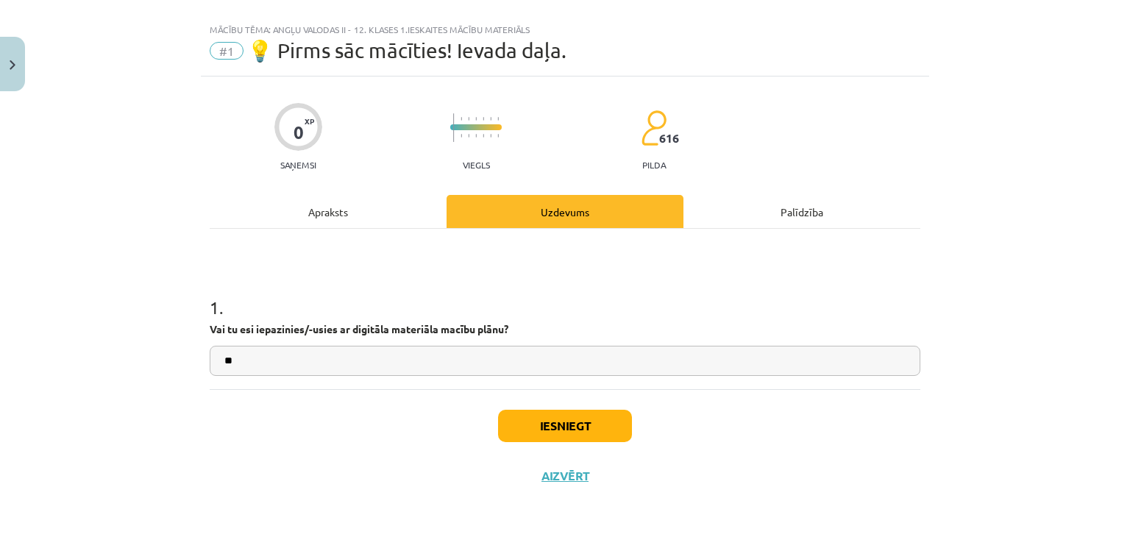
type input "**"
click at [541, 431] on button "Iesniegt" at bounding box center [565, 426] width 134 height 32
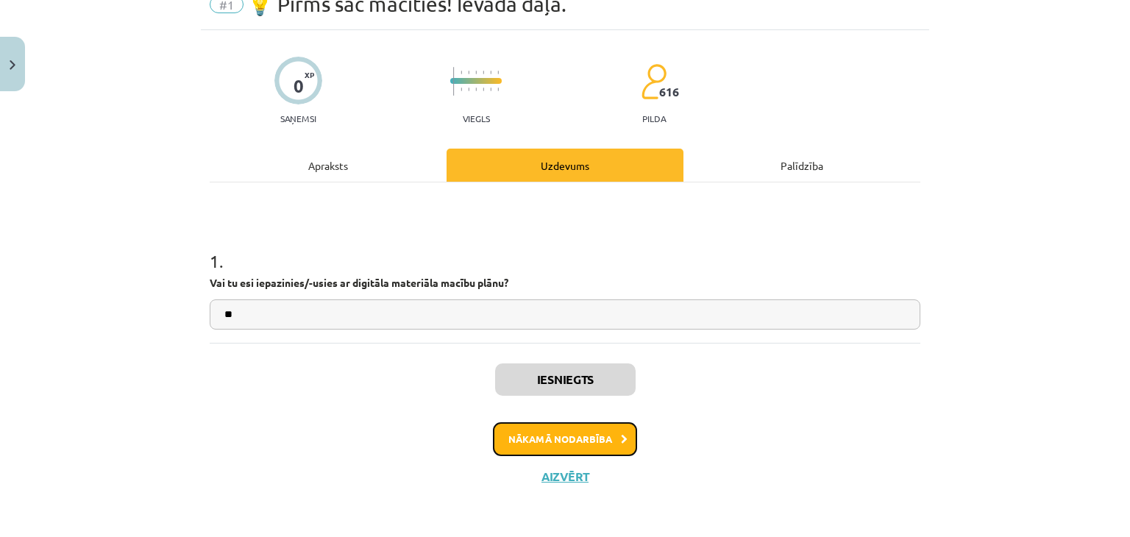
click at [568, 438] on button "Nākamā nodarbība" at bounding box center [565, 439] width 144 height 34
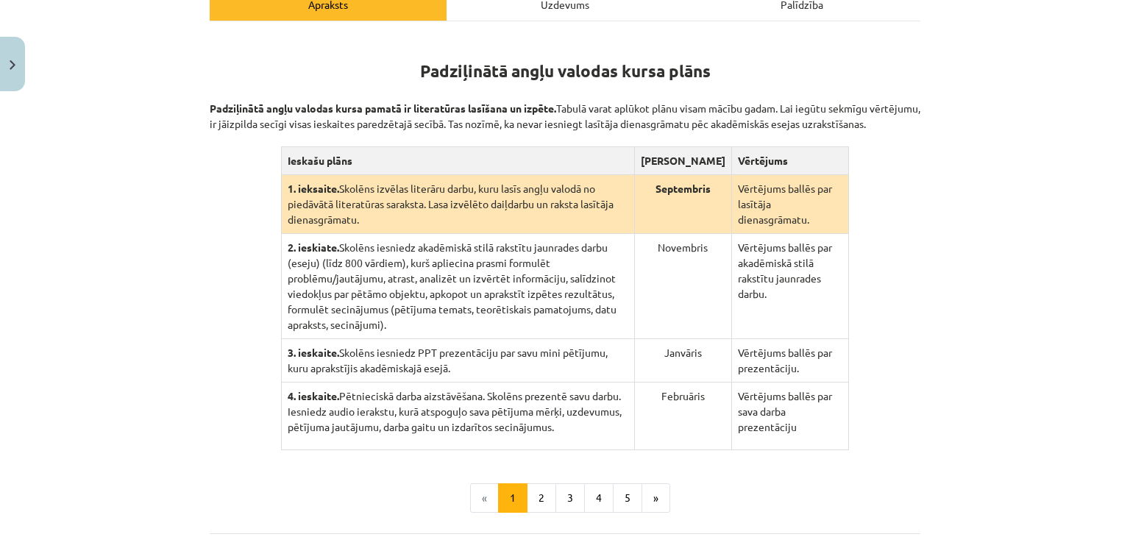
scroll to position [331, 0]
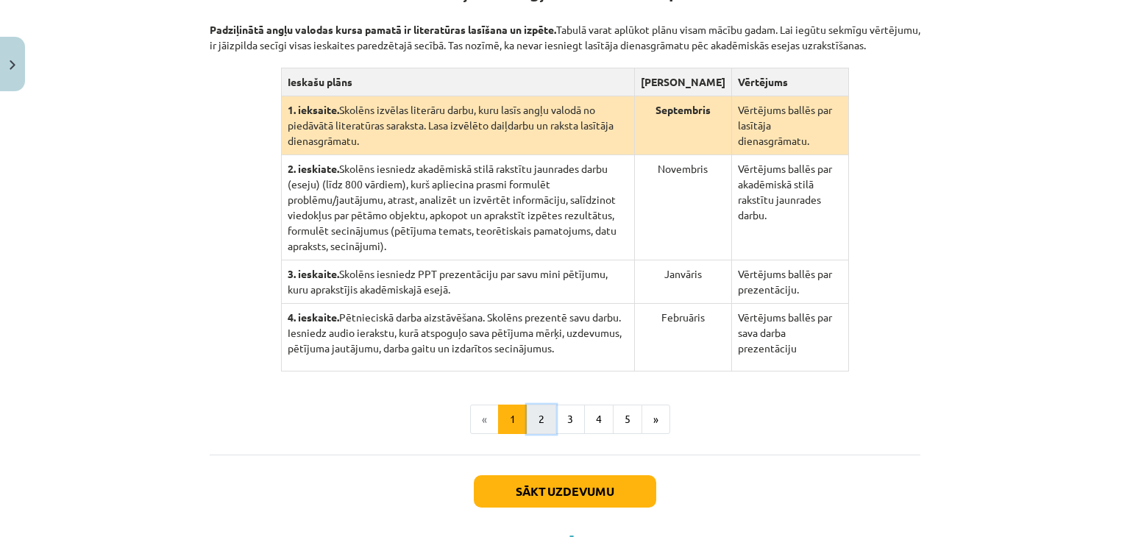
click at [527, 407] on button "2" at bounding box center [541, 419] width 29 height 29
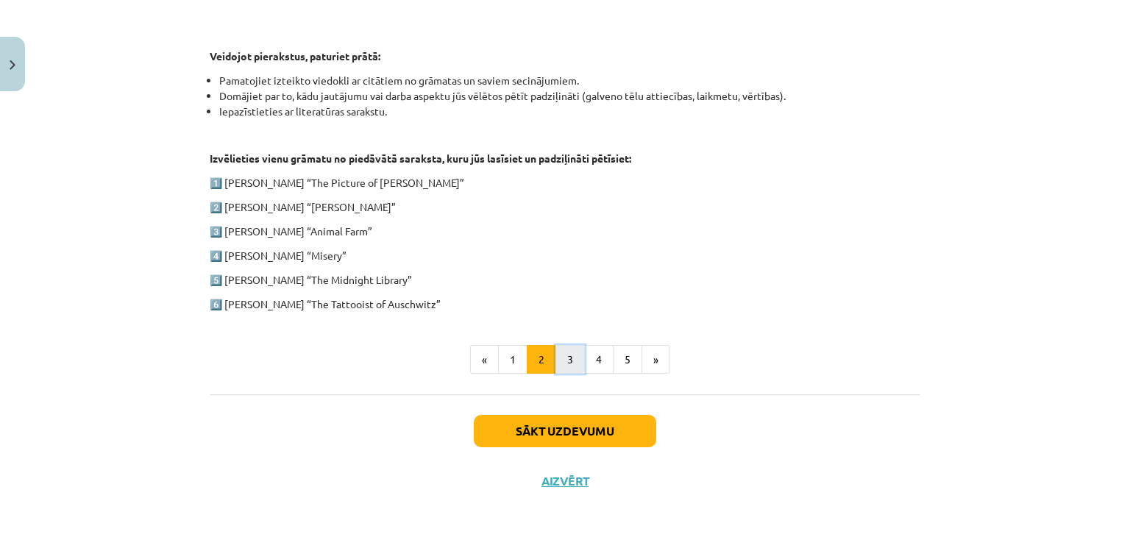
click at [555, 361] on button "3" at bounding box center [569, 359] width 29 height 29
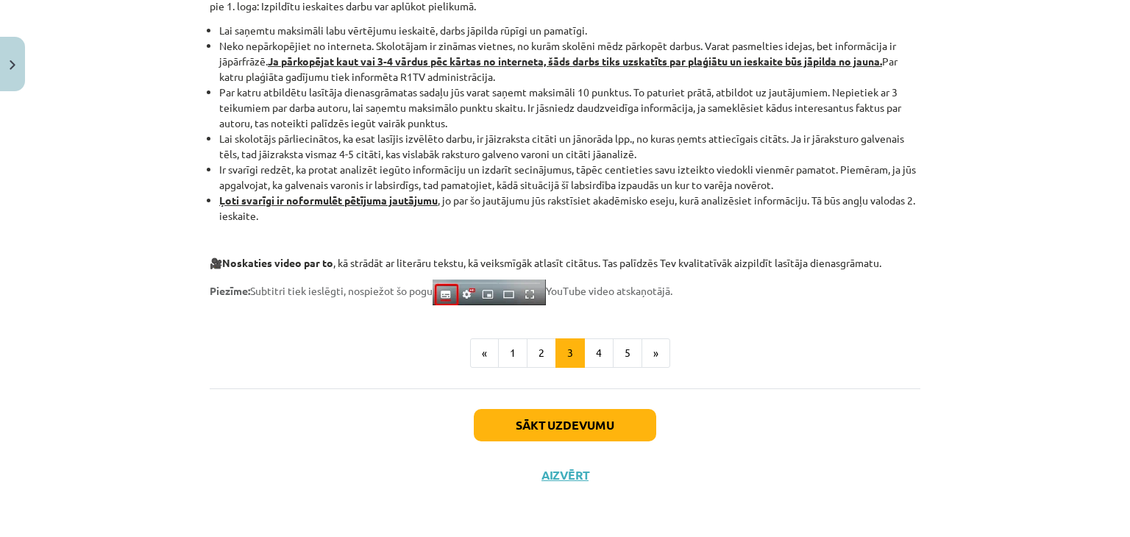
scroll to position [1148, 0]
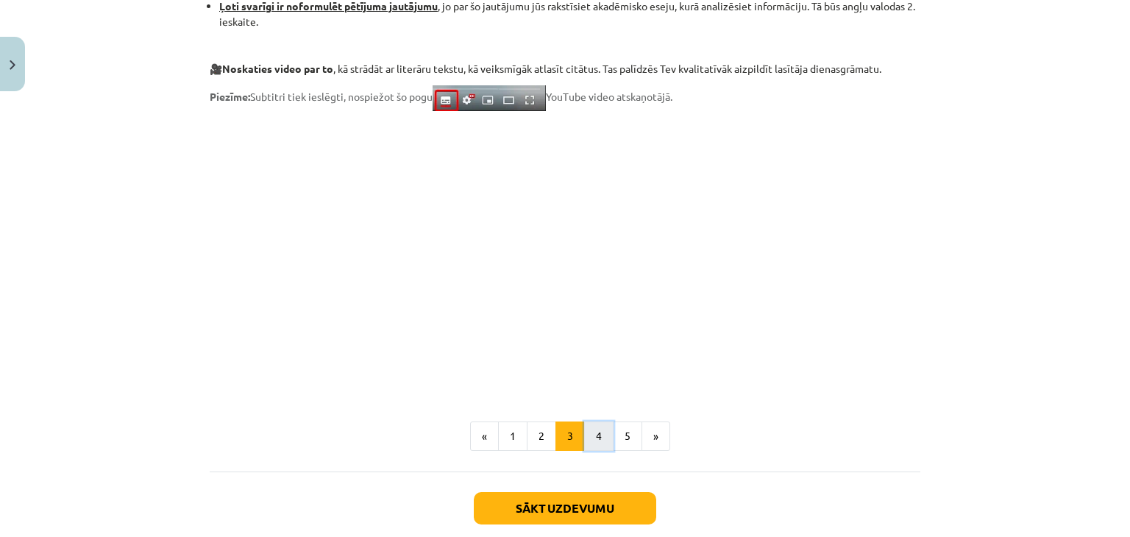
click at [587, 427] on button "4" at bounding box center [598, 435] width 29 height 29
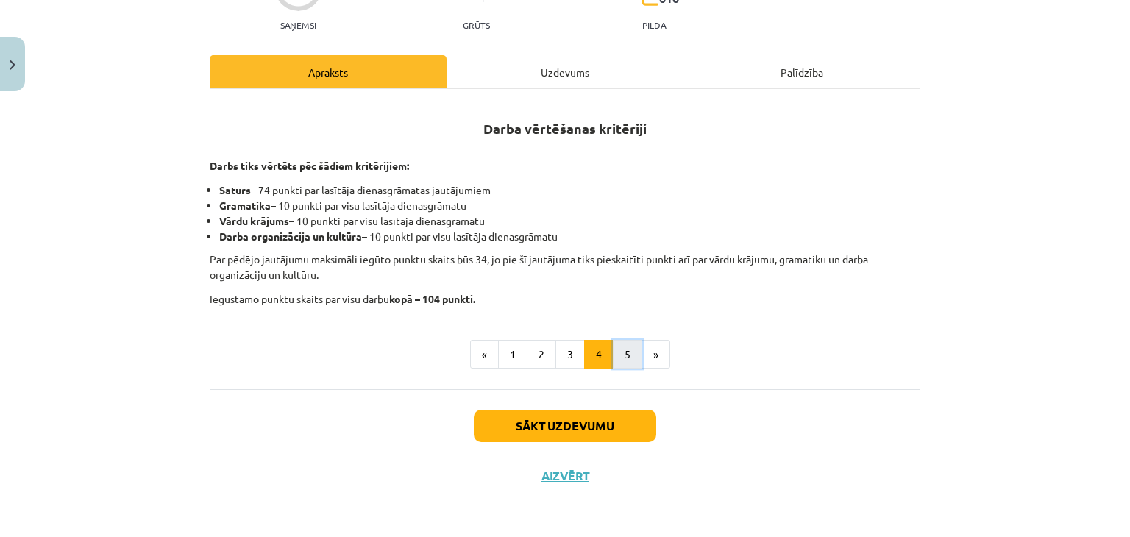
click at [613, 362] on button "5" at bounding box center [627, 354] width 29 height 29
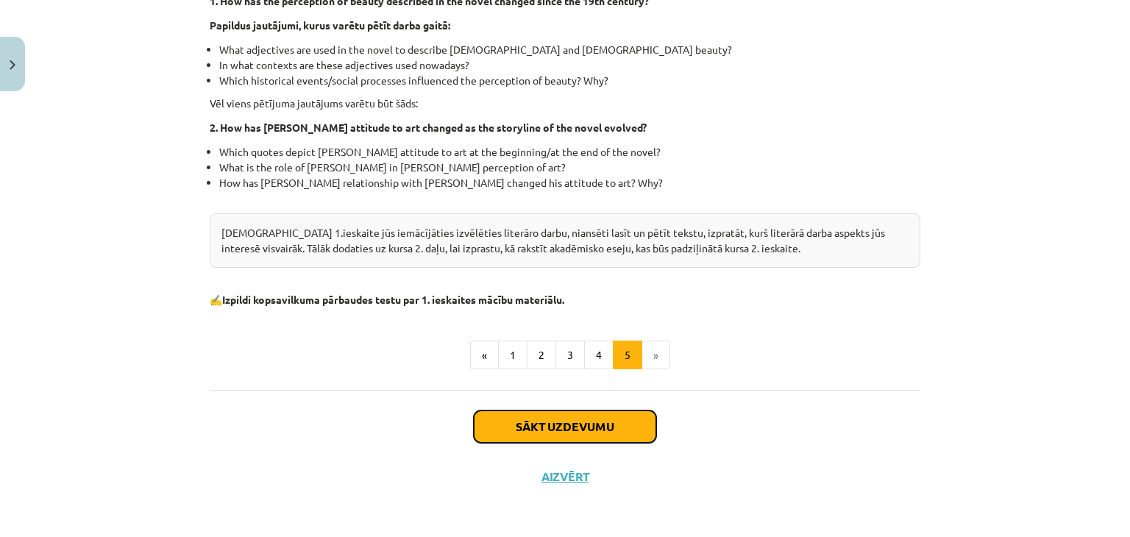
click at [606, 424] on button "Sākt uzdevumu" at bounding box center [565, 426] width 182 height 32
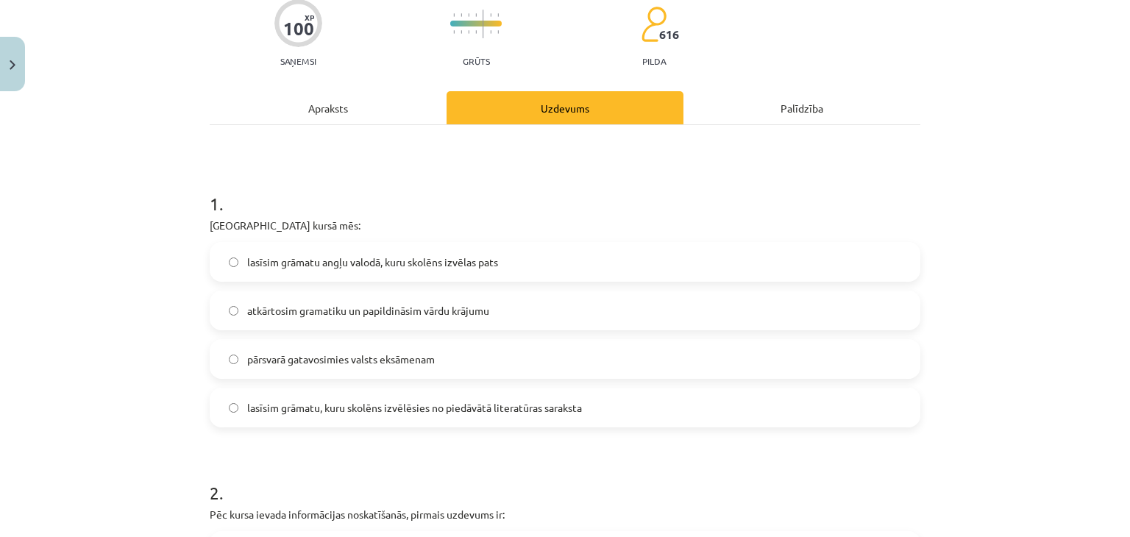
scroll to position [184, 0]
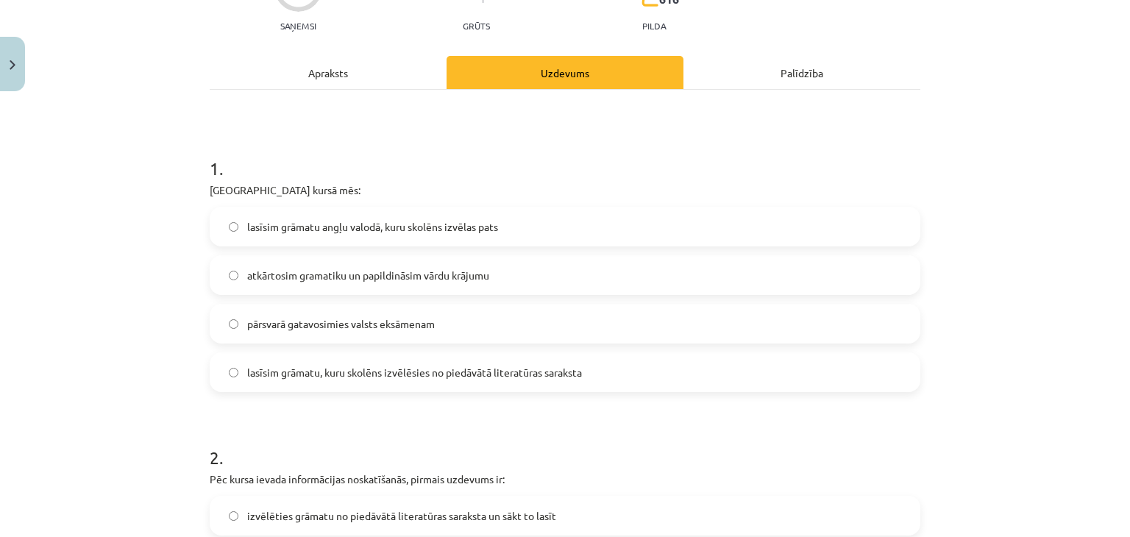
drag, startPoint x: 331, startPoint y: 214, endPoint x: 427, endPoint y: 227, distance: 96.5
click at [330, 214] on label "lasīsim grāmatu angļu valodā, kuru skolēns izvēlas pats" at bounding box center [565, 226] width 708 height 37
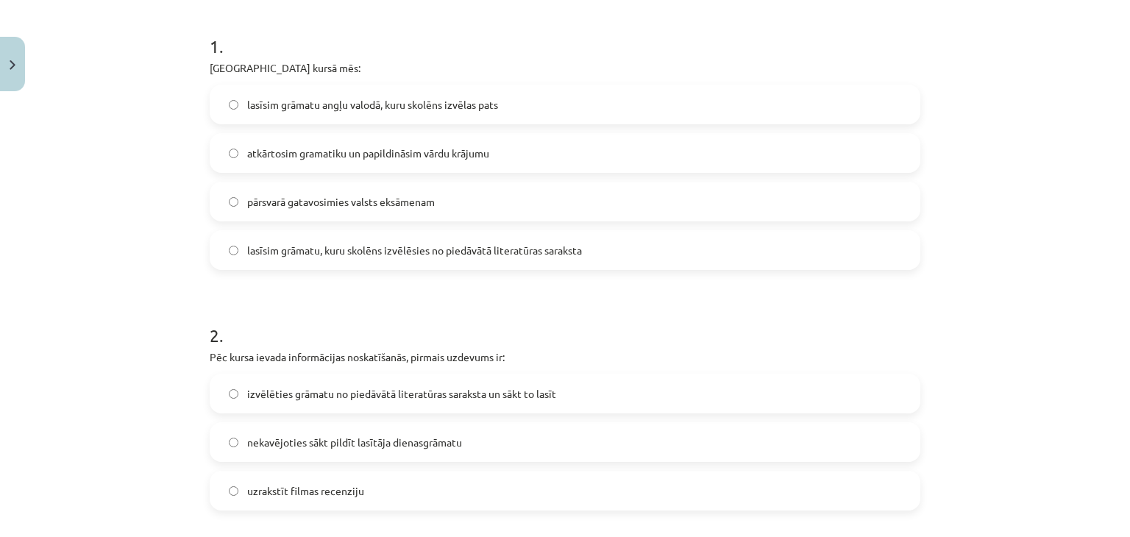
scroll to position [552, 0]
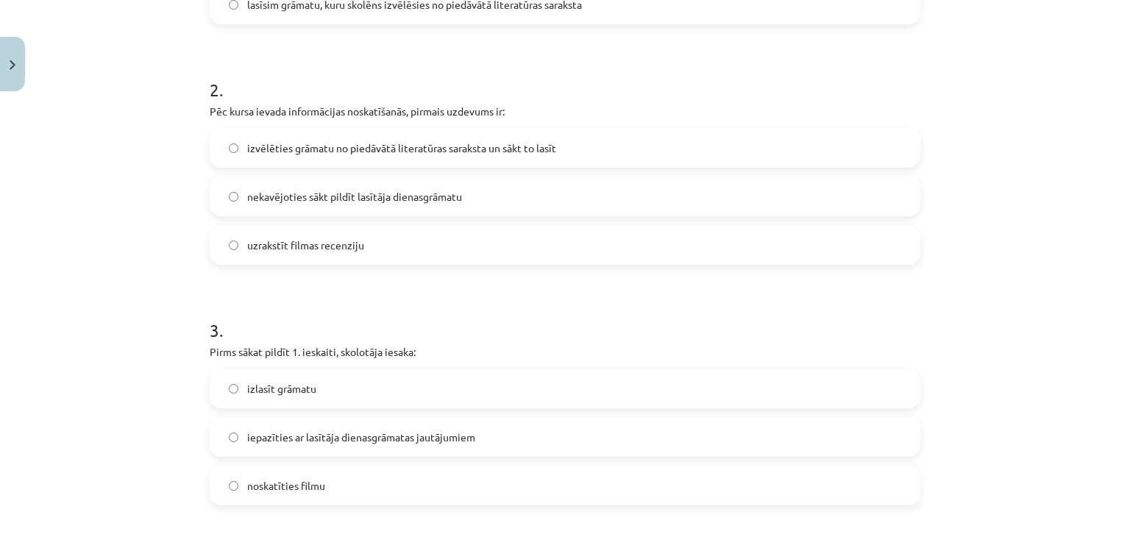
click at [417, 156] on label "izvēlēties grāmatu no piedāvātā literatūras saraksta un sākt to lasīt" at bounding box center [565, 147] width 708 height 37
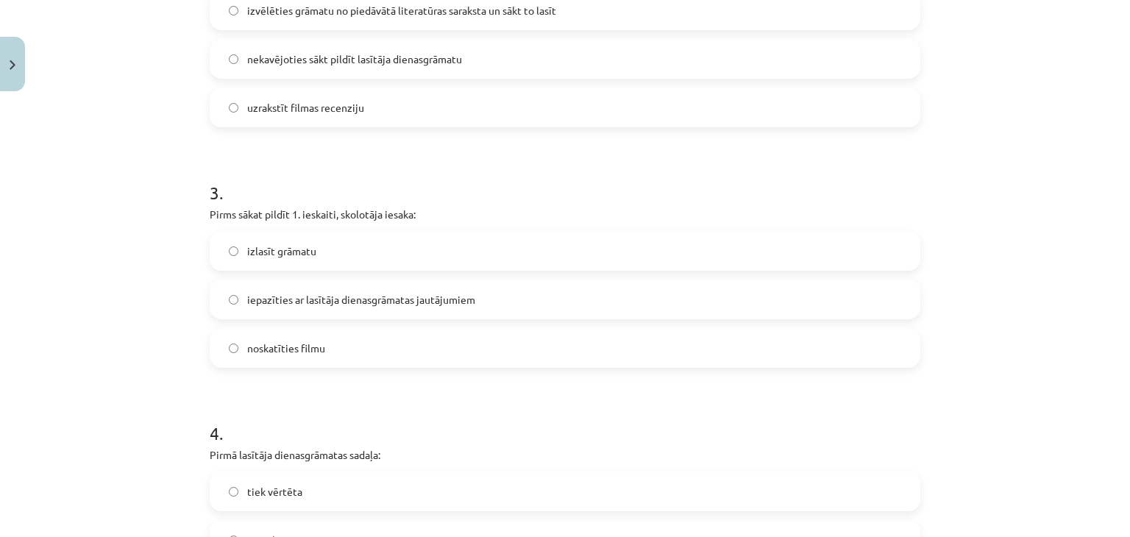
scroll to position [699, 0]
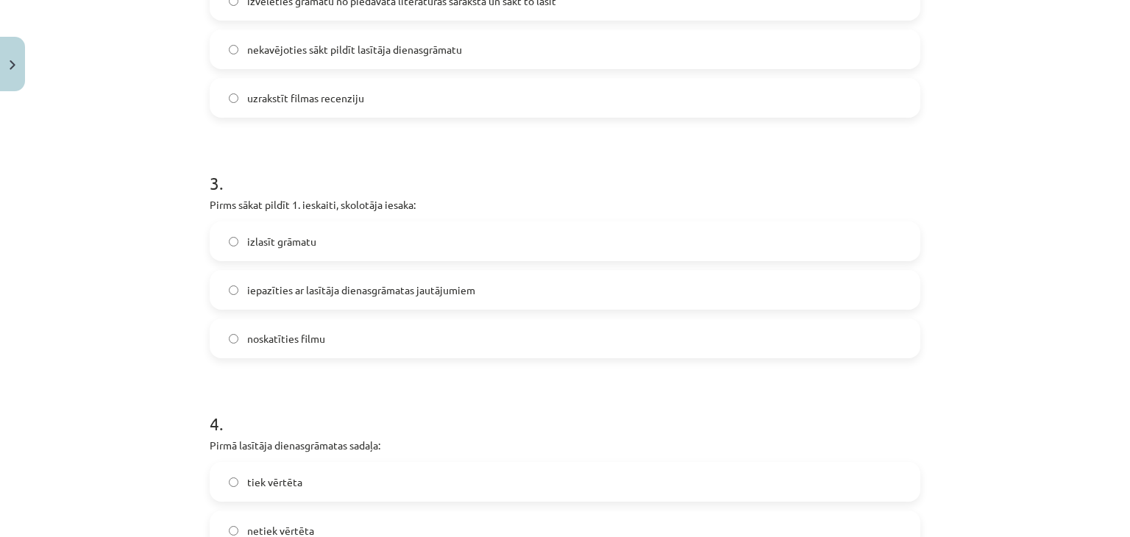
click at [321, 298] on label "iepazīties ar lasītāja dienasgrāmatas jautājumiem" at bounding box center [565, 289] width 708 height 37
click at [310, 257] on label "izlasīt grāmatu" at bounding box center [565, 241] width 708 height 37
click at [333, 286] on span "iepazīties ar lasītāja dienasgrāmatas jautājumiem" at bounding box center [361, 289] width 228 height 15
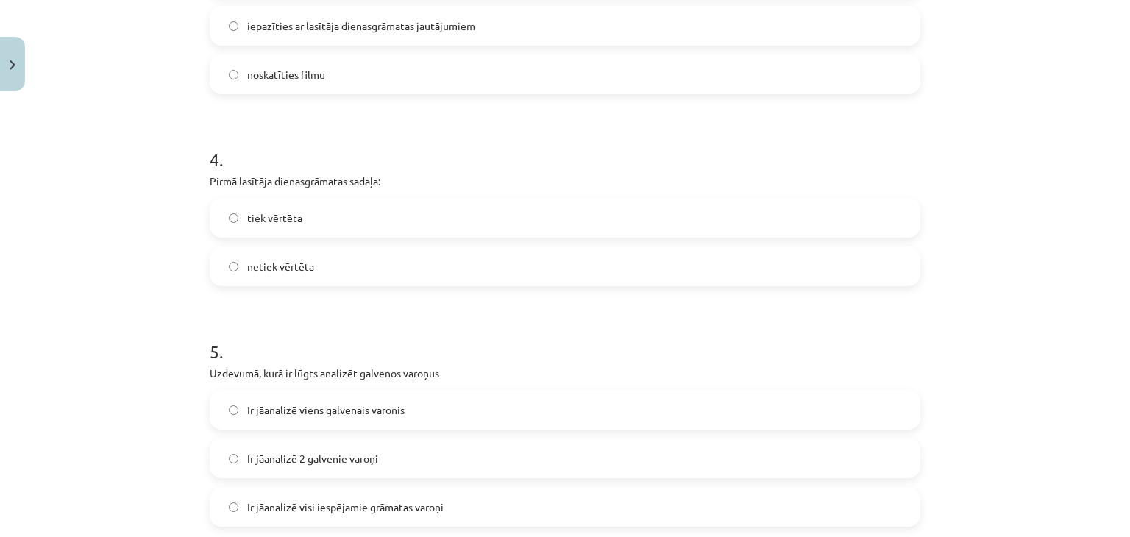
scroll to position [919, 0]
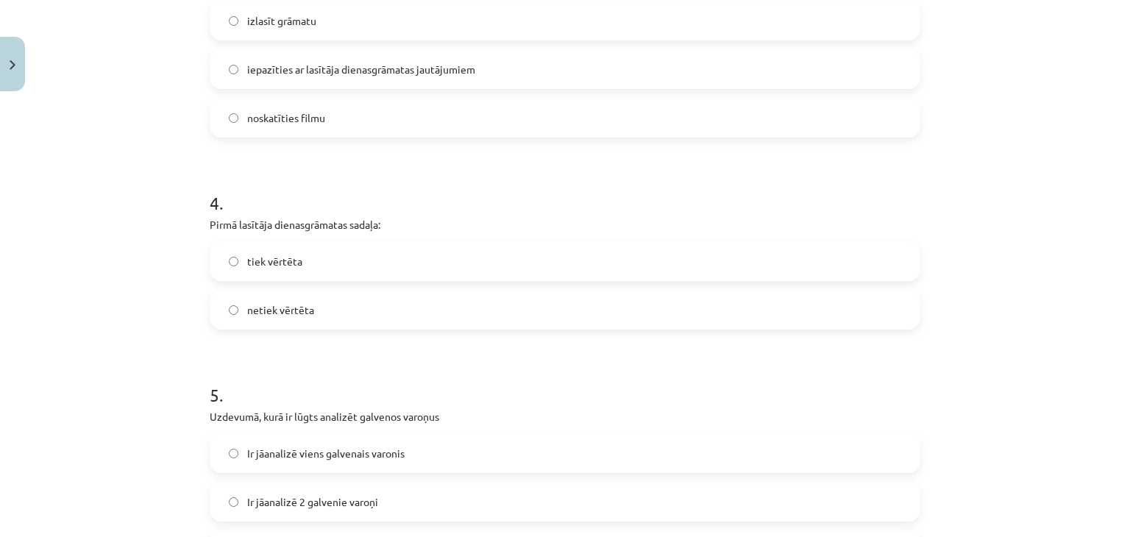
click at [480, 255] on label "tiek vērtēta" at bounding box center [565, 261] width 708 height 37
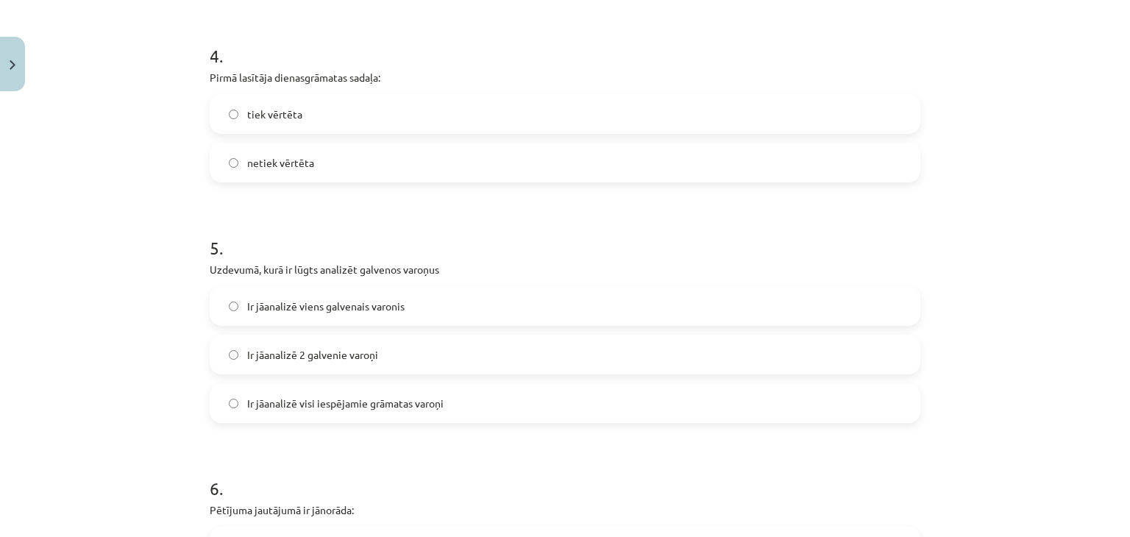
scroll to position [1140, 0]
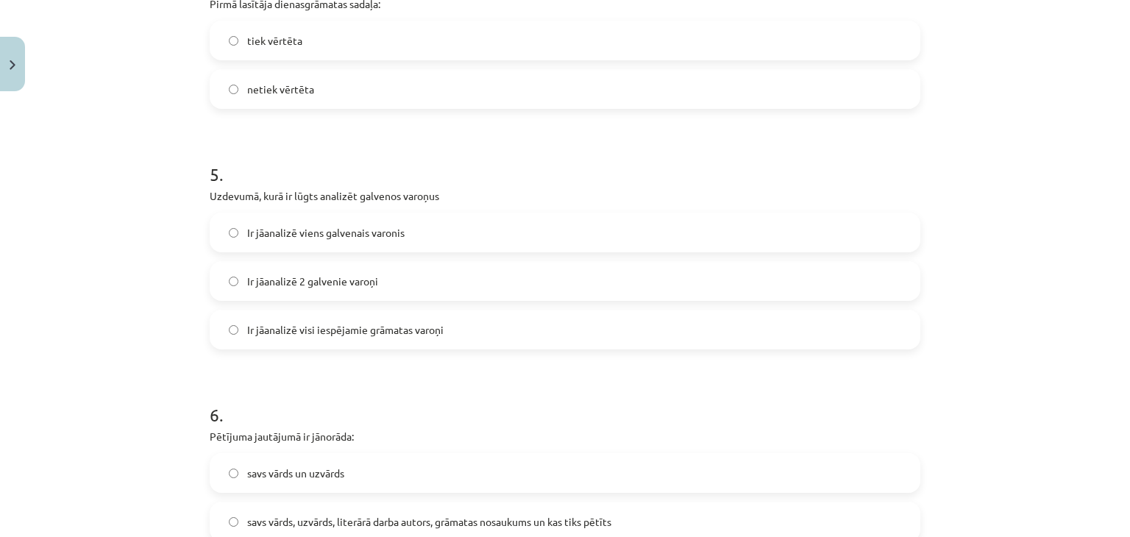
click at [408, 344] on label "Ir jāanalizē visi iespējamie grāmatas varoņi" at bounding box center [565, 329] width 708 height 37
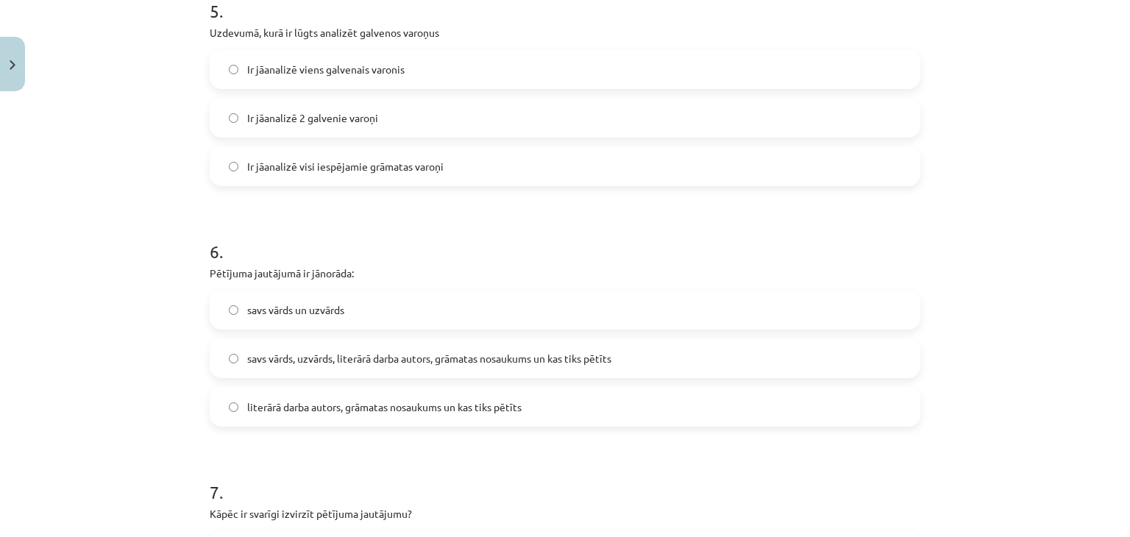
scroll to position [1287, 0]
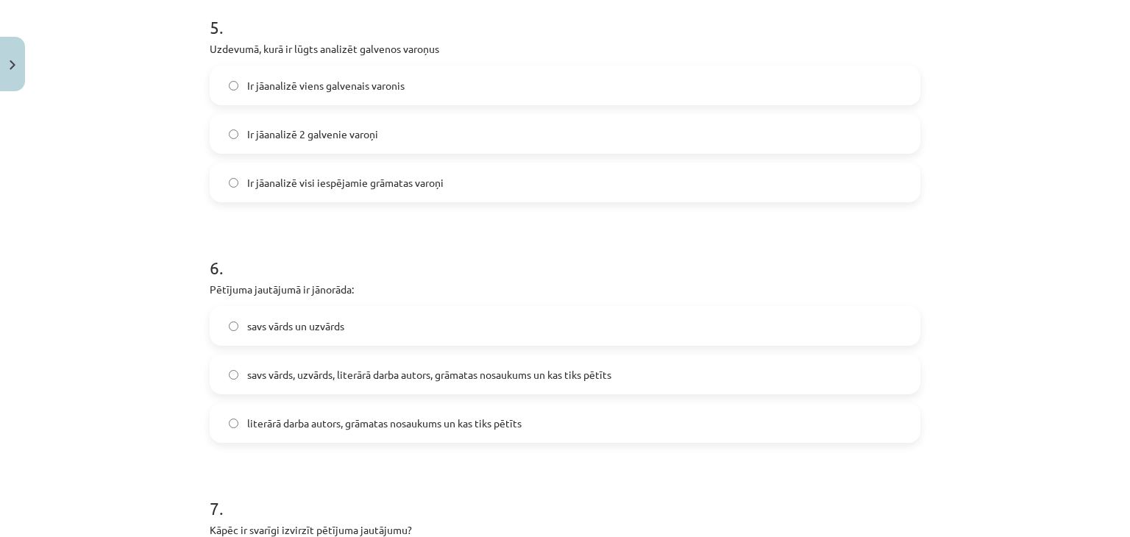
click at [521, 379] on span "savs vārds, uzvārds, literārā darba autors, grāmatas nosaukums un kas tiks pētī…" at bounding box center [429, 374] width 364 height 15
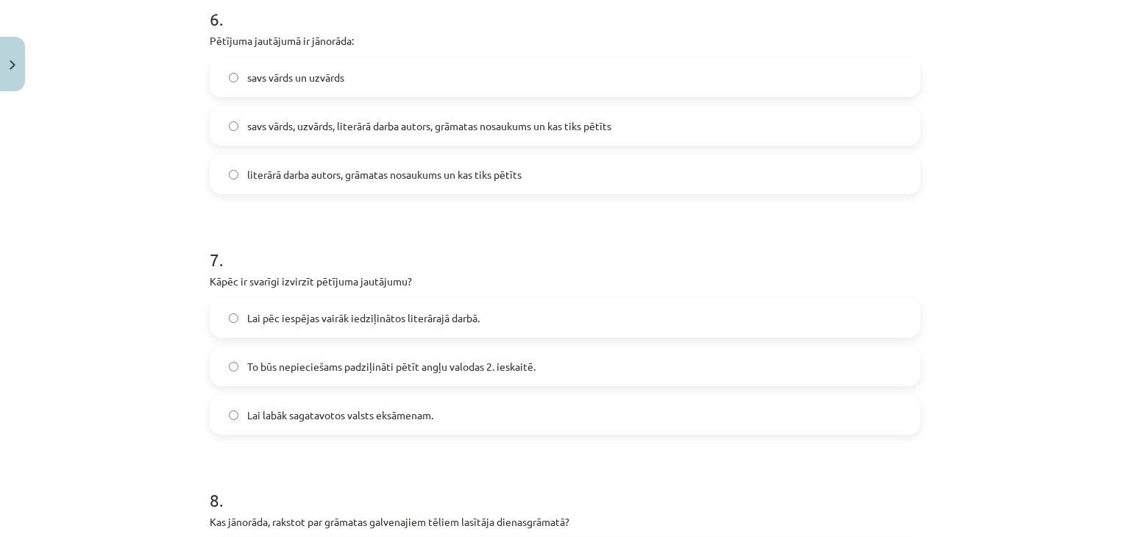
scroll to position [1581, 0]
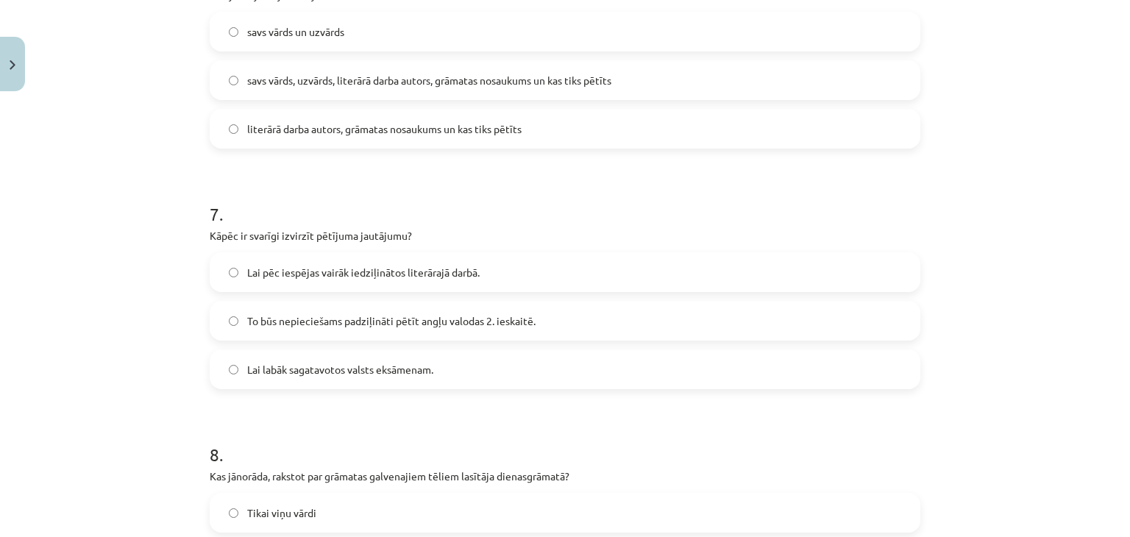
click at [494, 268] on label "Lai pēc iespējas vairāk iedziļinātos literārajā darbā." at bounding box center [565, 272] width 708 height 37
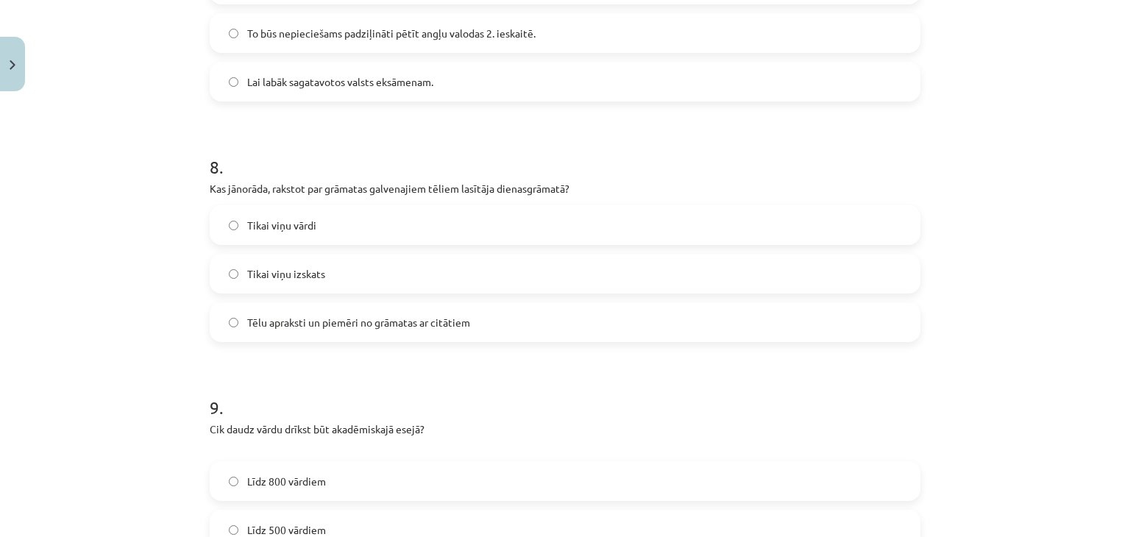
scroll to position [1949, 0]
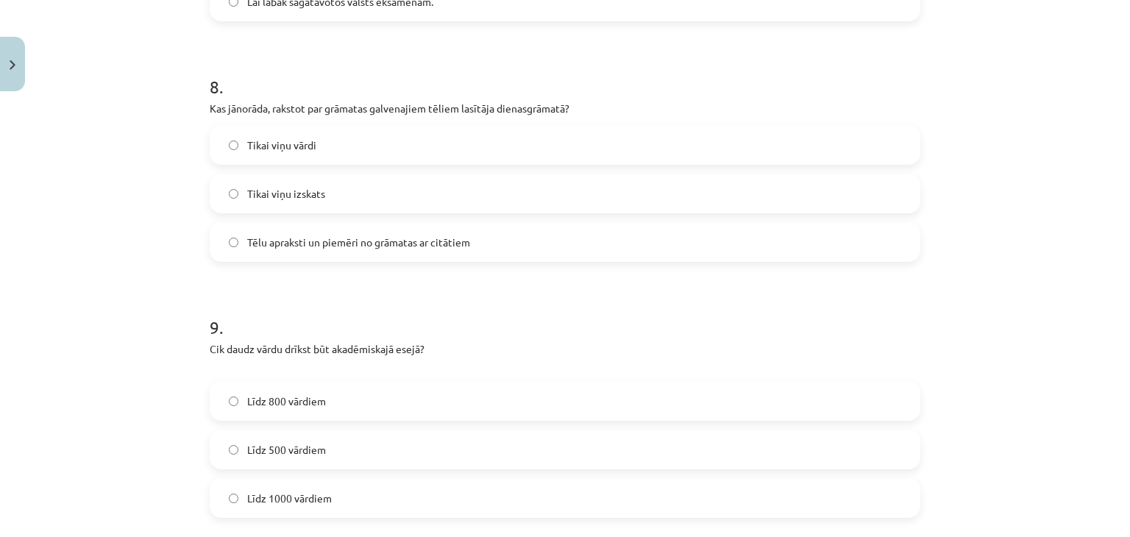
click at [536, 246] on label "Tēlu apraksti un piemēri no grāmatas ar citātiem" at bounding box center [565, 242] width 708 height 37
drag, startPoint x: 536, startPoint y: 246, endPoint x: 444, endPoint y: 303, distance: 108.0
click at [444, 303] on h1 "9 ." at bounding box center [565, 314] width 711 height 46
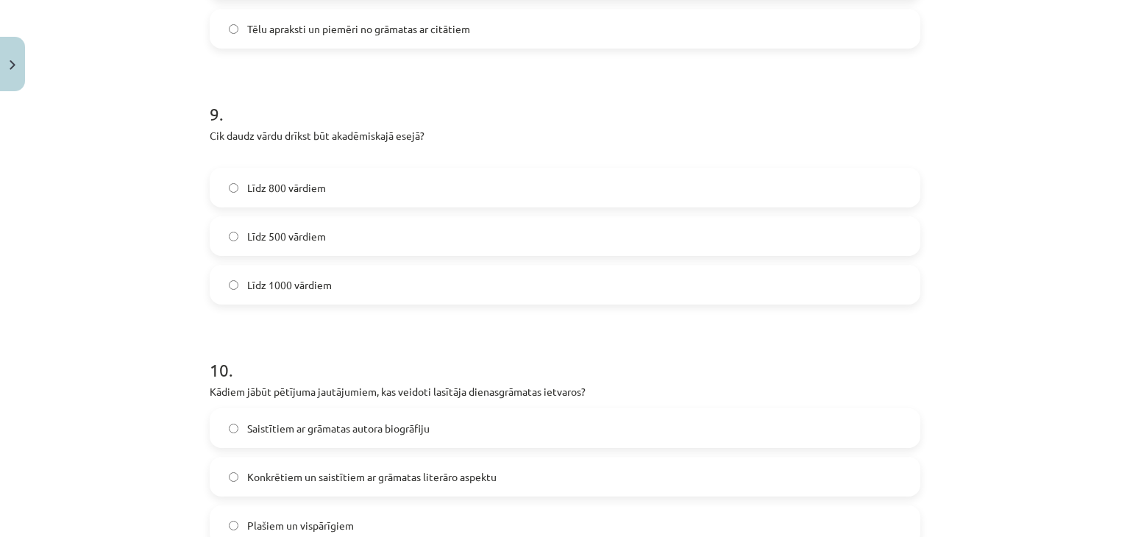
scroll to position [2170, 0]
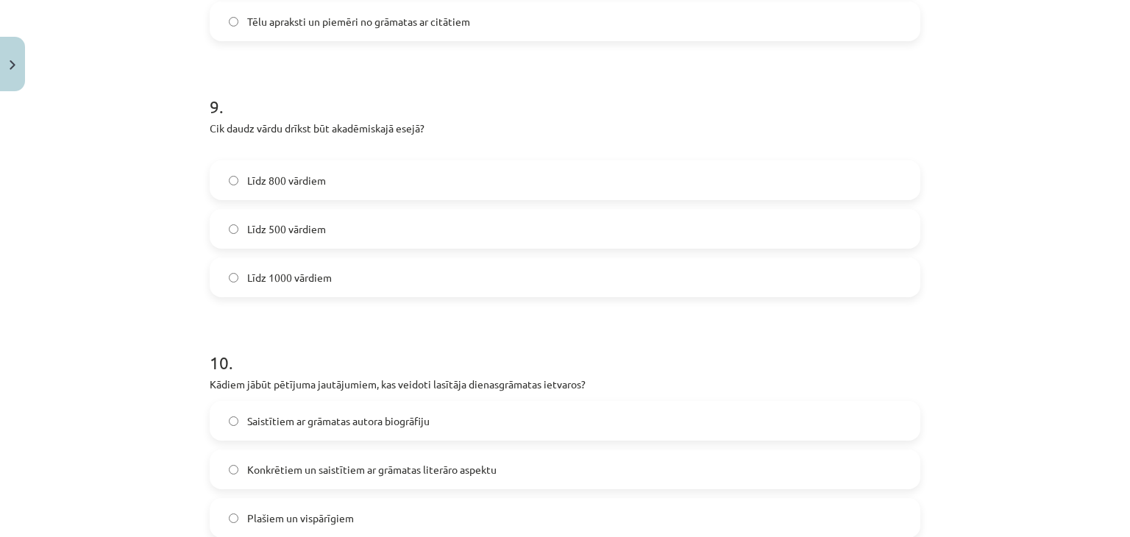
click at [296, 270] on span "Līdz 1000 vārdiem" at bounding box center [289, 277] width 85 height 15
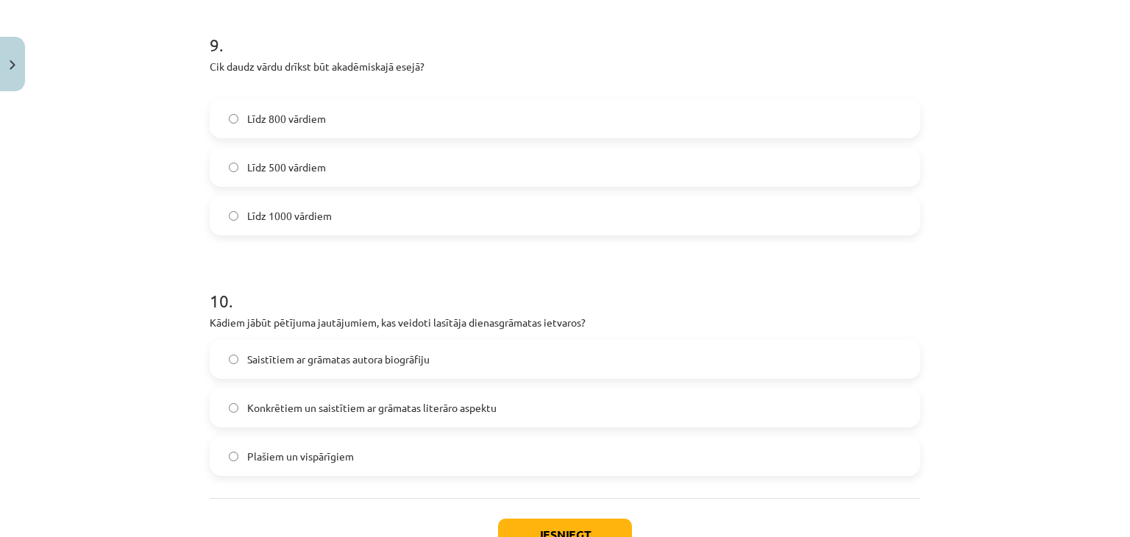
scroll to position [2317, 0]
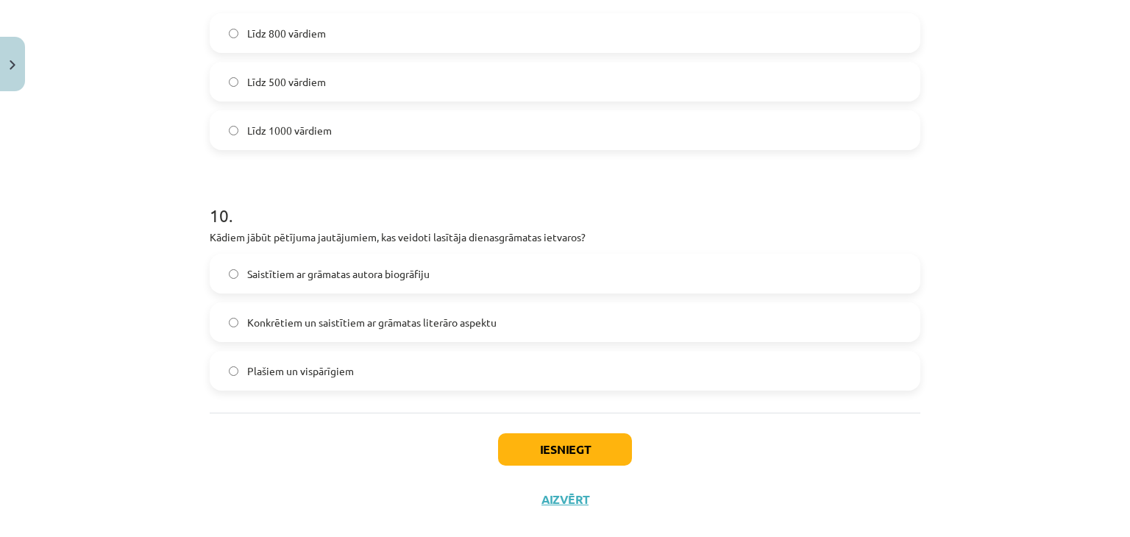
click at [309, 289] on label "Saistītiem ar grāmatas autora biogrāfiju" at bounding box center [565, 273] width 708 height 37
click at [522, 435] on button "Iesniegt" at bounding box center [565, 449] width 134 height 32
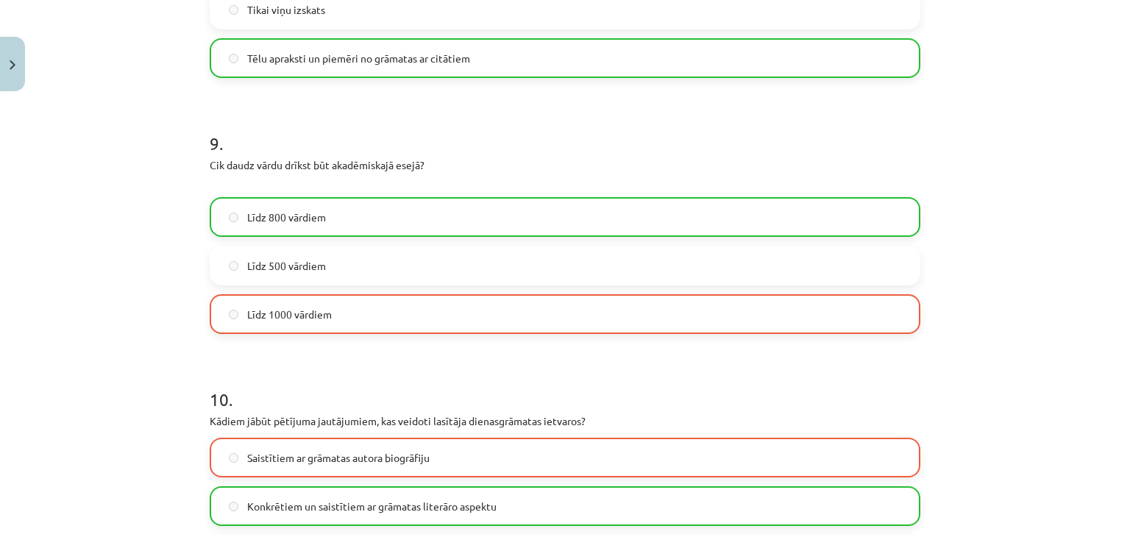
scroll to position [2387, 0]
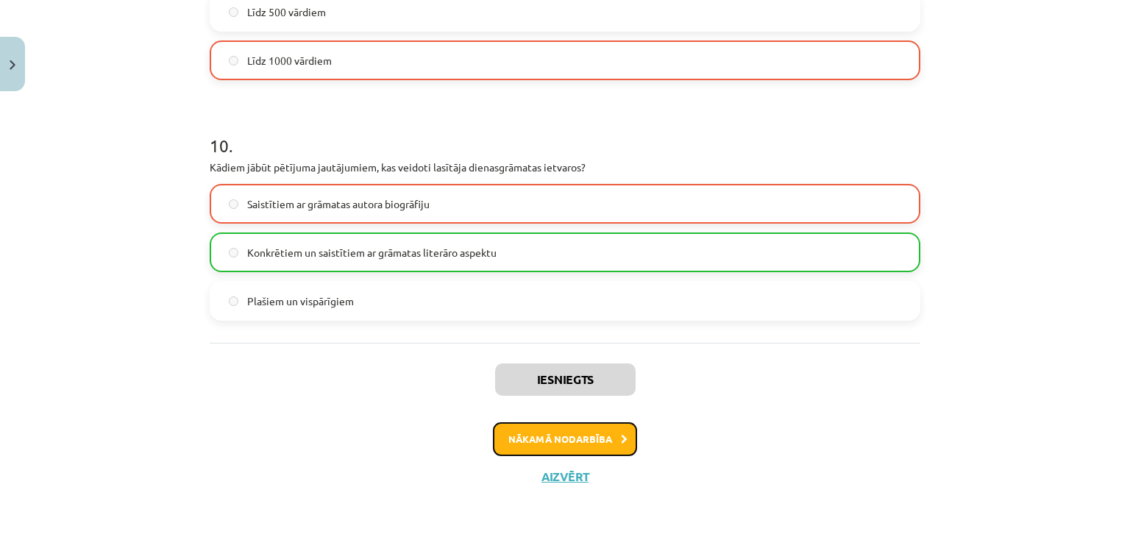
click at [527, 438] on button "Nākamā nodarbība" at bounding box center [565, 439] width 144 height 34
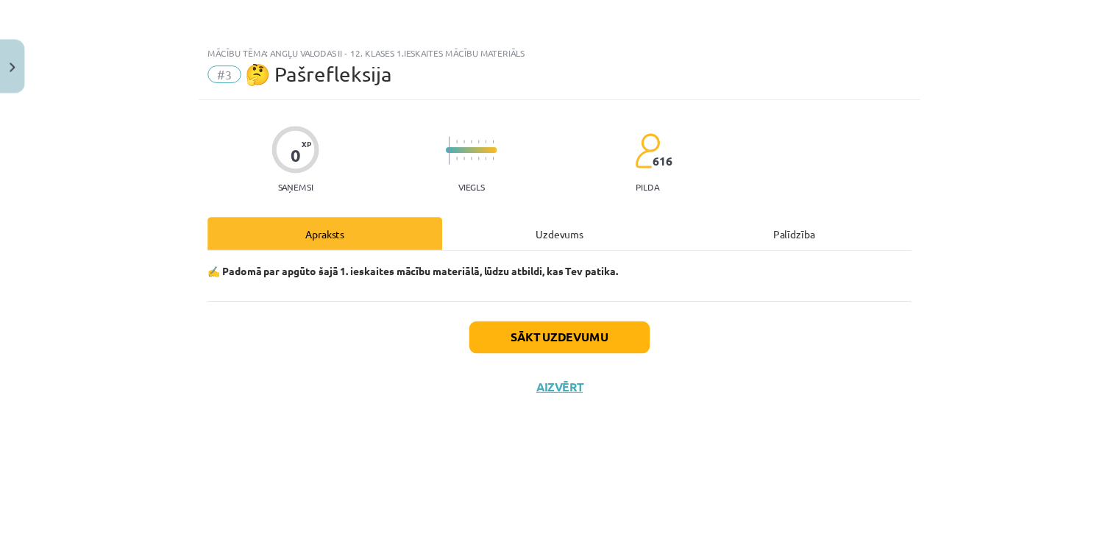
scroll to position [0, 0]
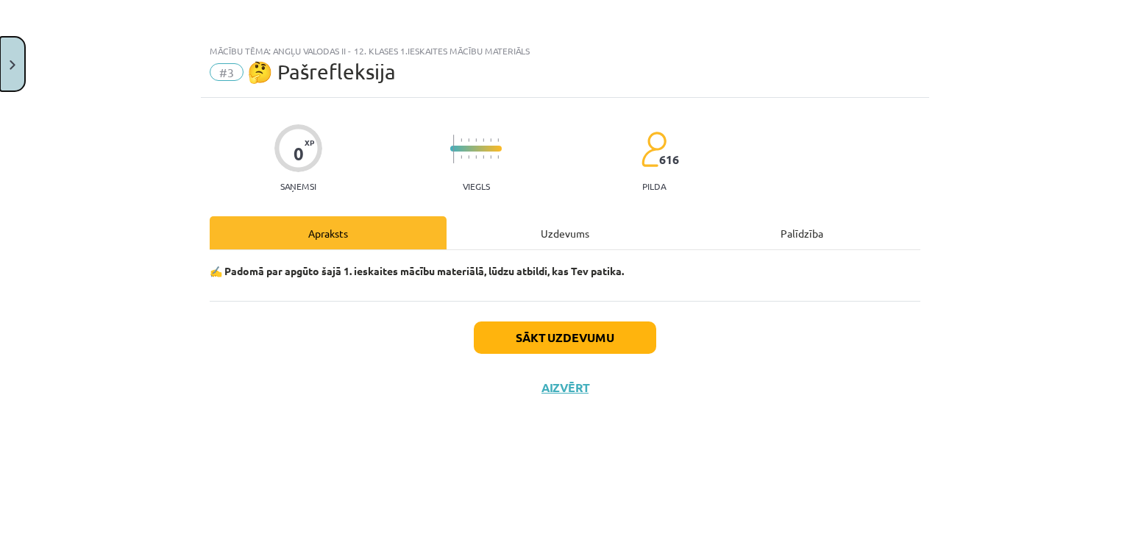
click at [16, 68] on button "Close" at bounding box center [12, 64] width 25 height 54
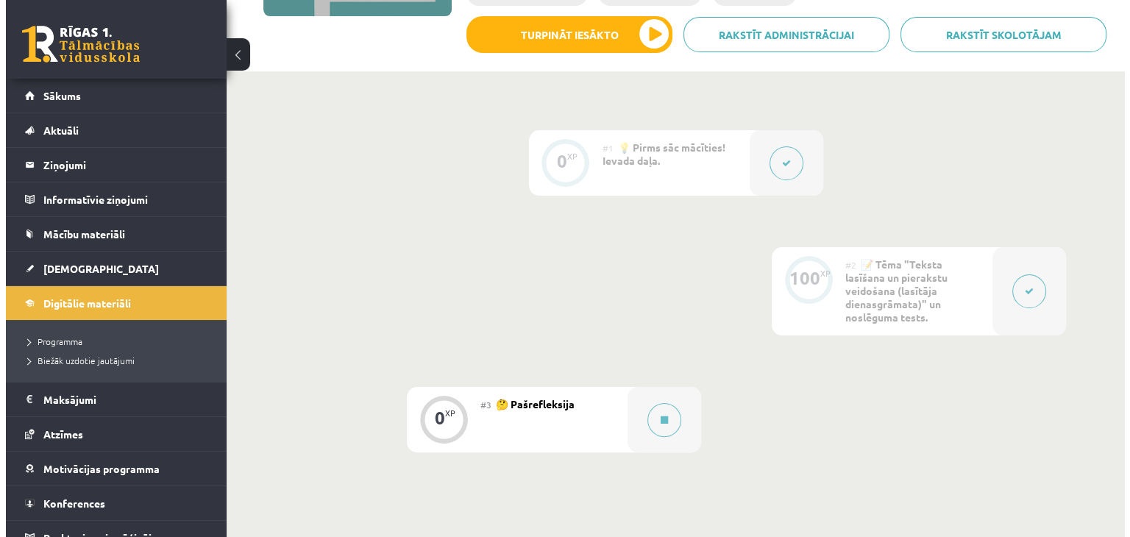
scroll to position [310, 0]
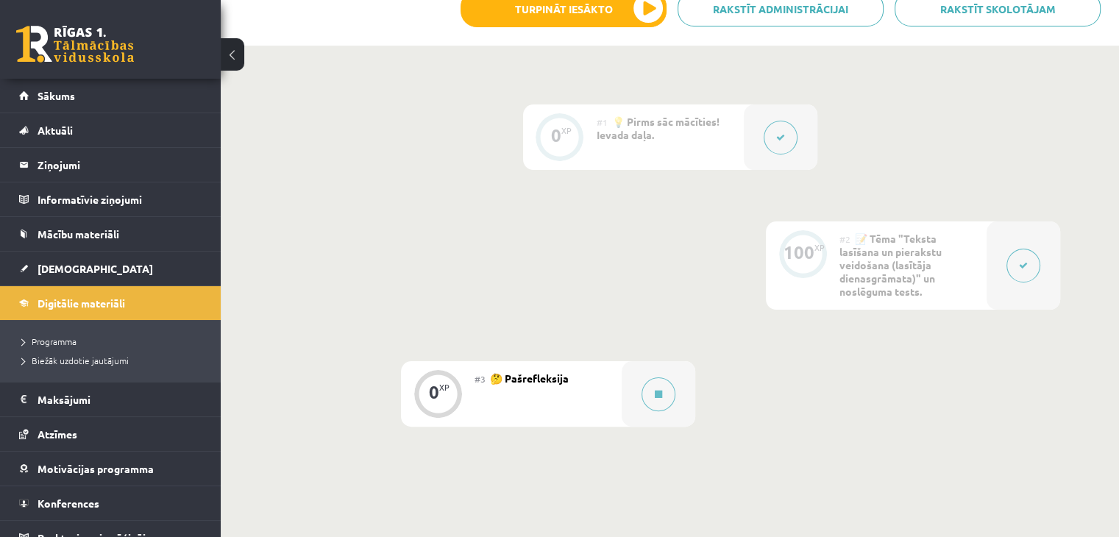
click at [582, 370] on div "#3 🤔 Pašrefleksija" at bounding box center [547, 393] width 147 height 65
click at [657, 393] on icon at bounding box center [658, 394] width 7 height 9
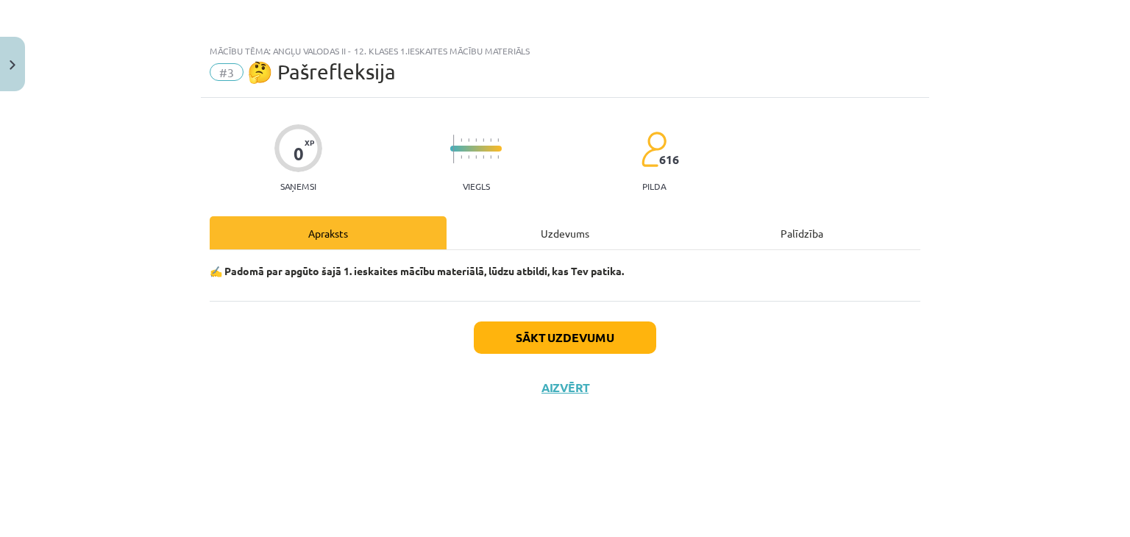
click at [550, 221] on div "Uzdevums" at bounding box center [564, 232] width 237 height 33
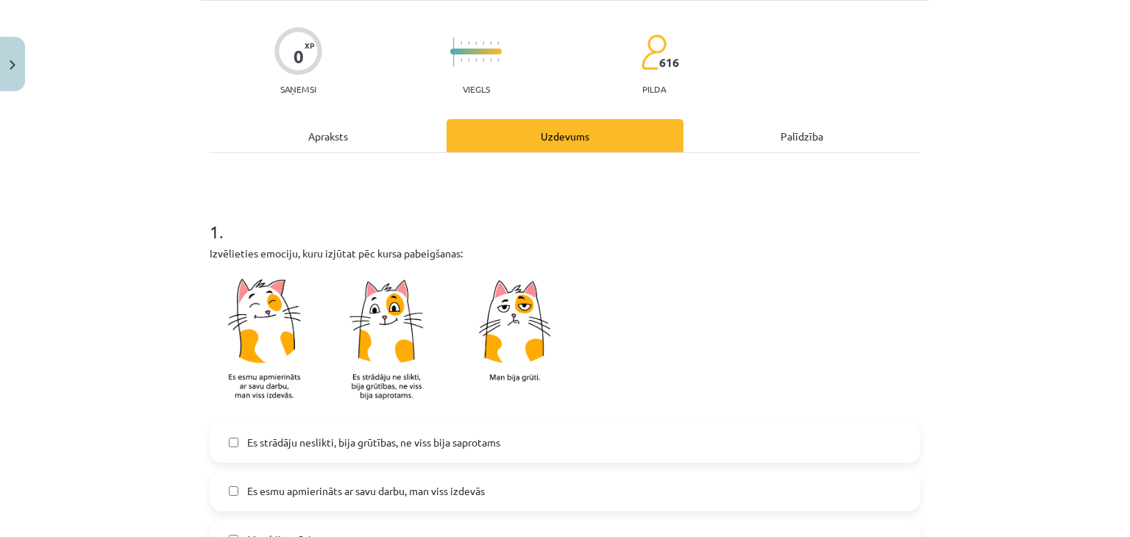
scroll to position [74, 0]
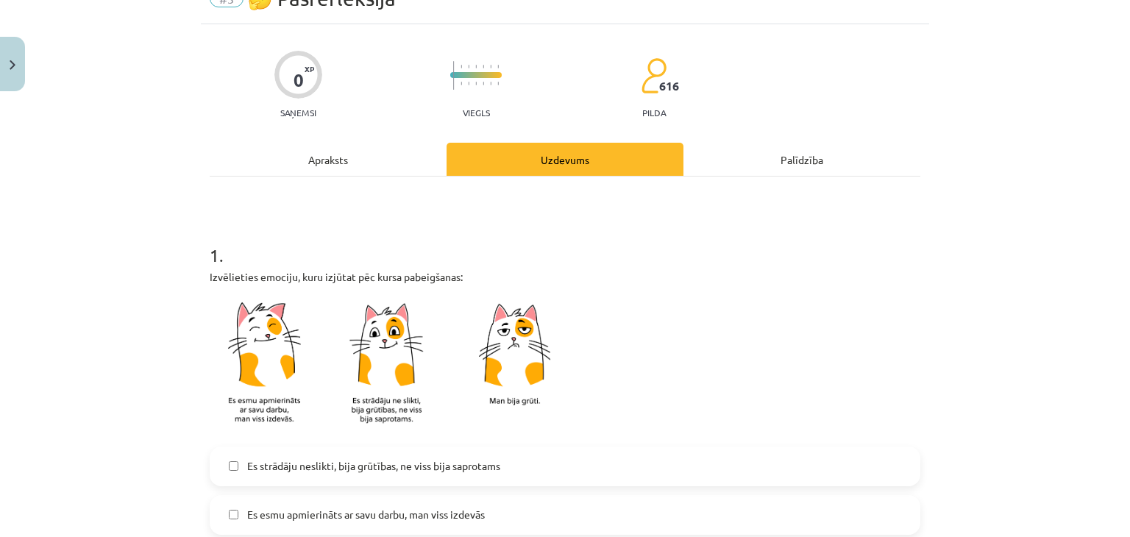
click at [382, 166] on div "Apraksts" at bounding box center [328, 159] width 237 height 33
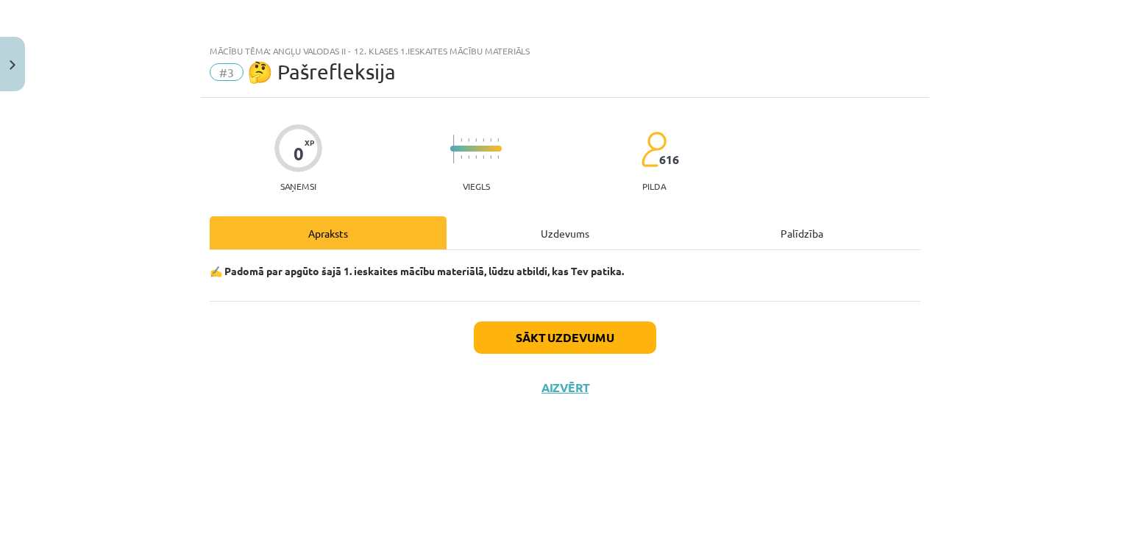
scroll to position [0, 0]
click at [591, 339] on button "Sākt uzdevumu" at bounding box center [565, 337] width 182 height 32
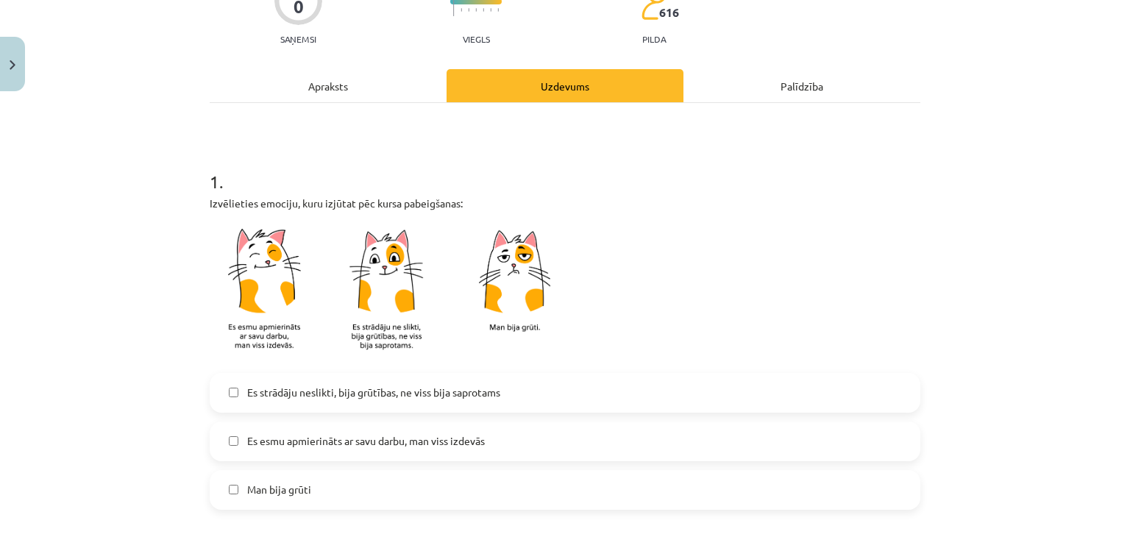
scroll to position [294, 0]
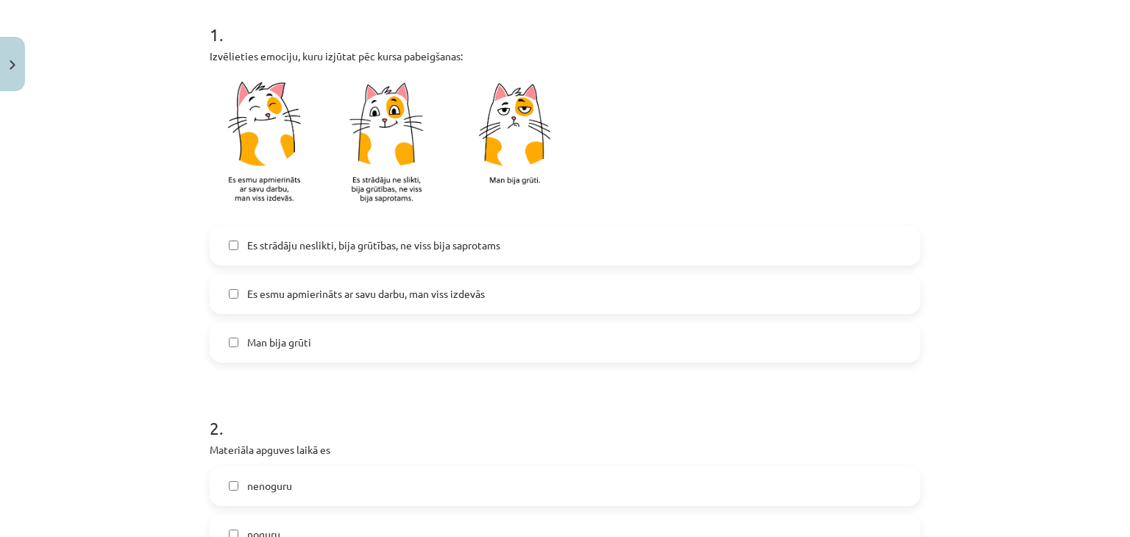
click at [376, 297] on span "Es esmu apmierināts ar savu darbu, man viss izdevās" at bounding box center [366, 293] width 238 height 15
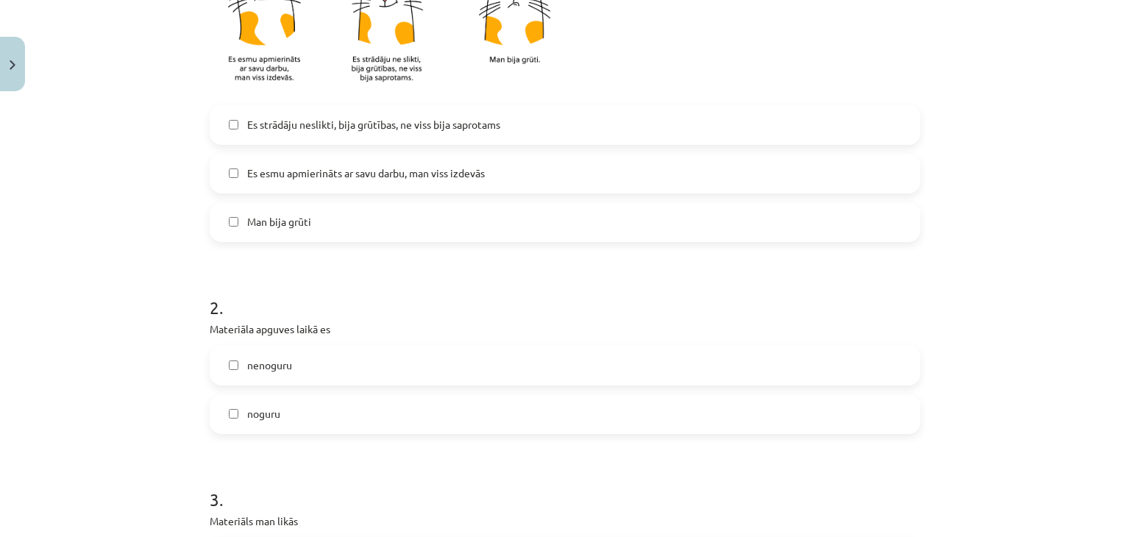
scroll to position [441, 0]
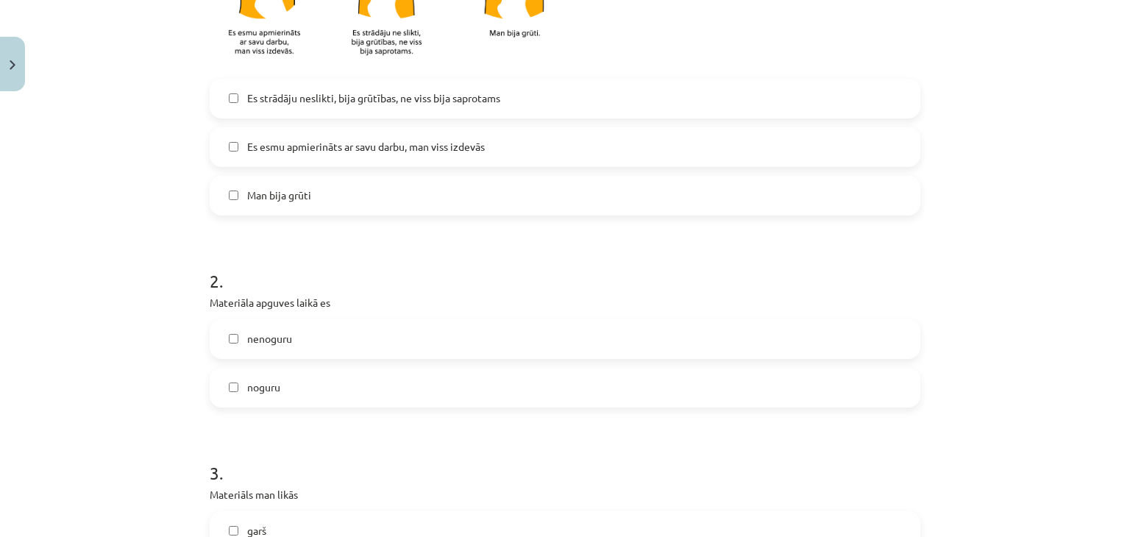
click at [362, 381] on label "noguru" at bounding box center [565, 387] width 708 height 37
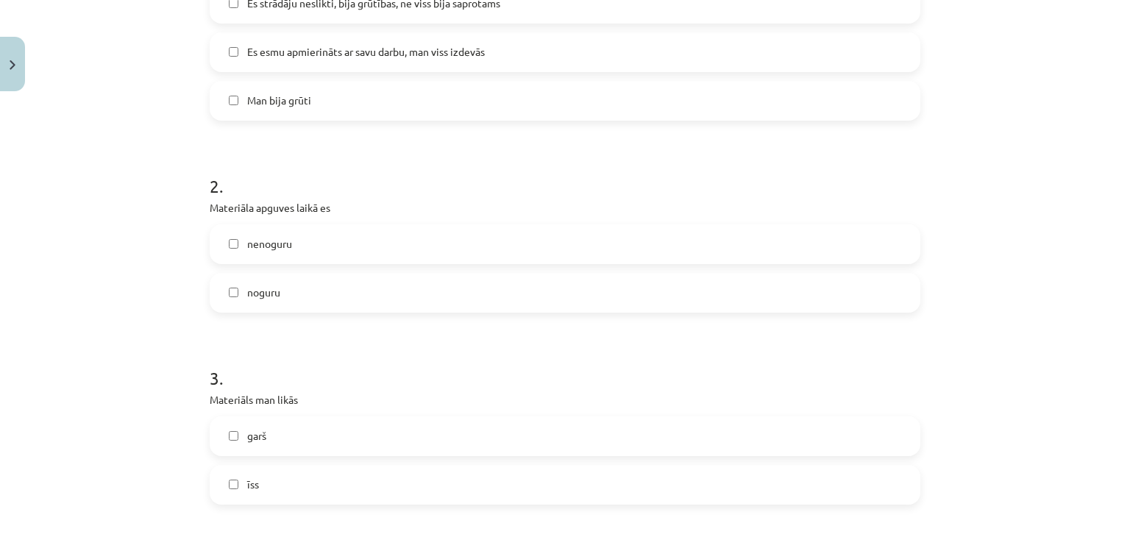
scroll to position [662, 0]
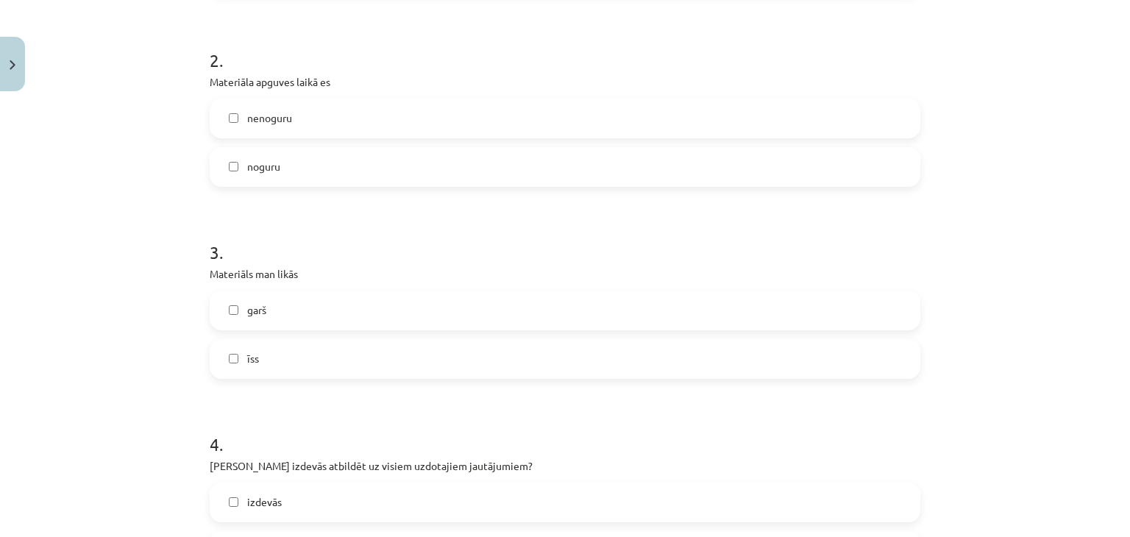
click at [382, 307] on label "garš" at bounding box center [565, 310] width 708 height 37
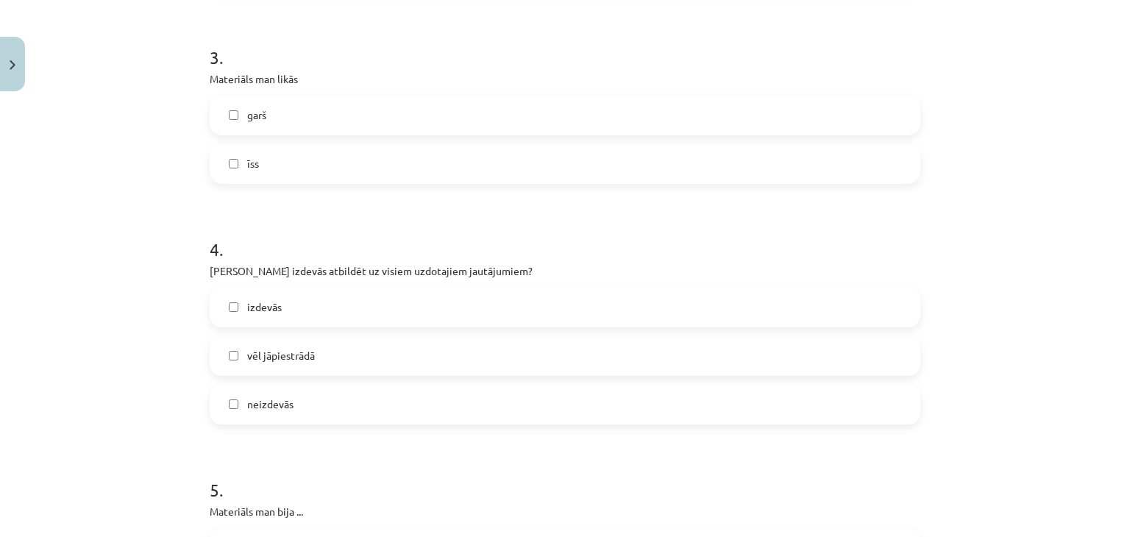
scroll to position [883, 0]
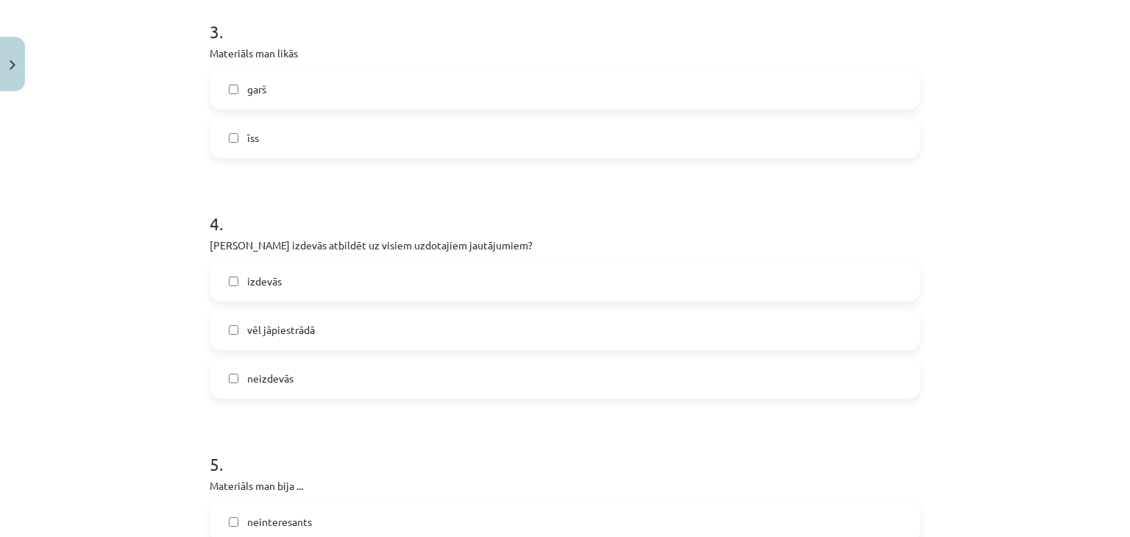
click at [280, 344] on label "vēl jāpiestrādā" at bounding box center [565, 330] width 708 height 37
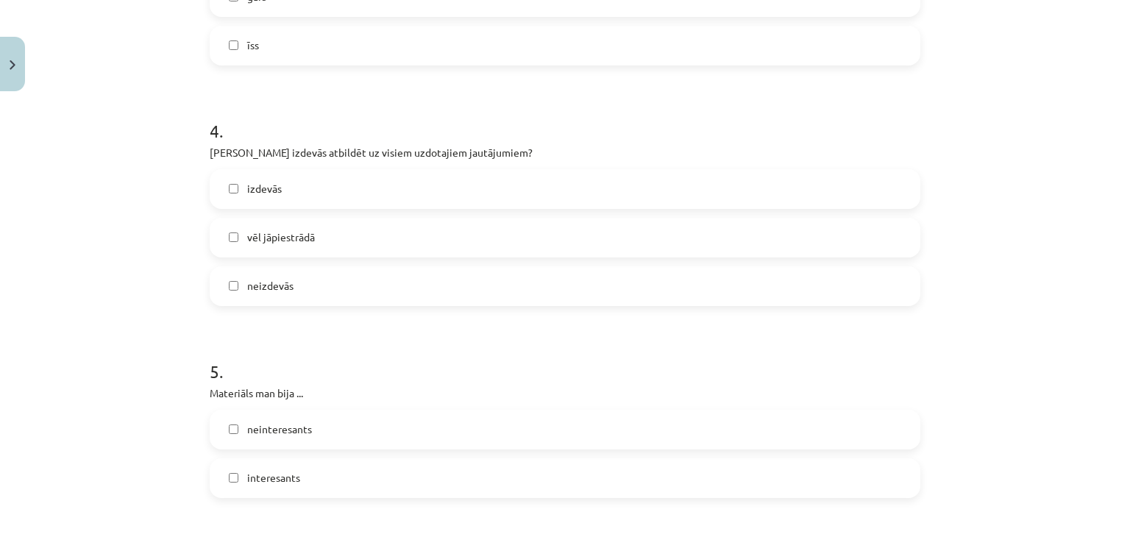
scroll to position [1103, 0]
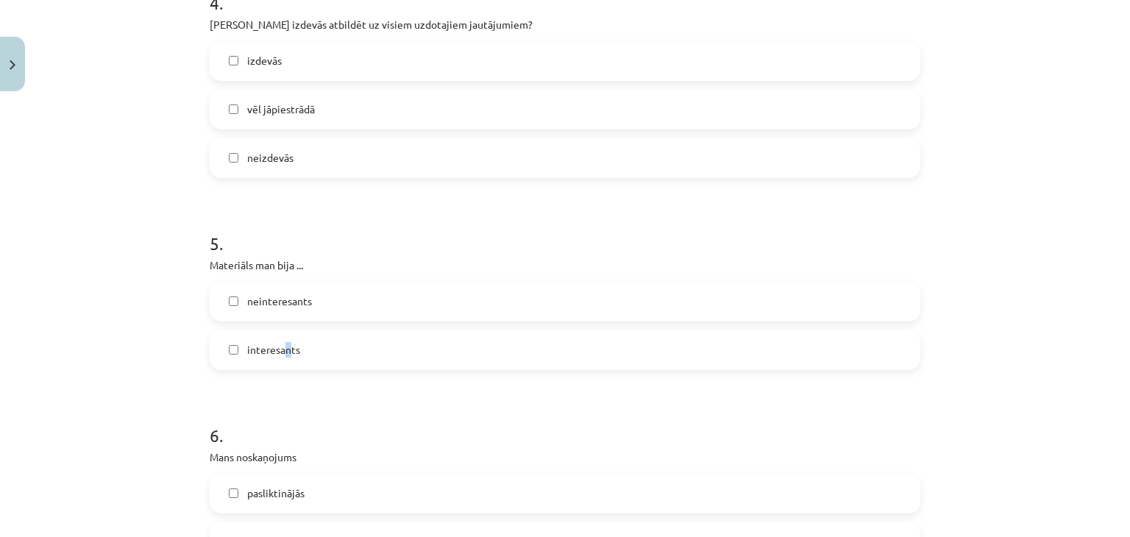
click at [282, 362] on label "interesants" at bounding box center [565, 350] width 708 height 37
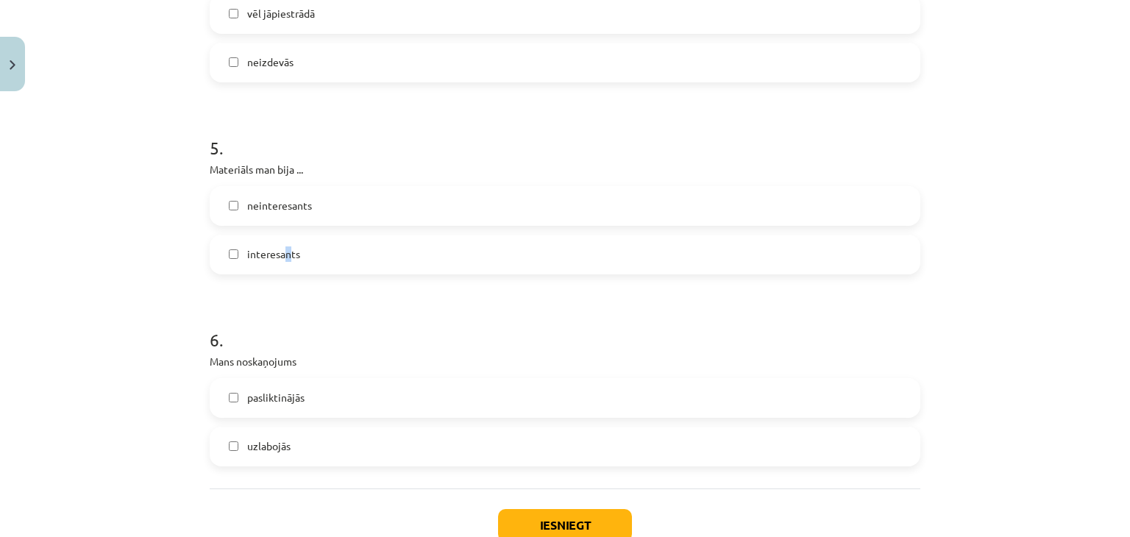
scroll to position [1078, 0]
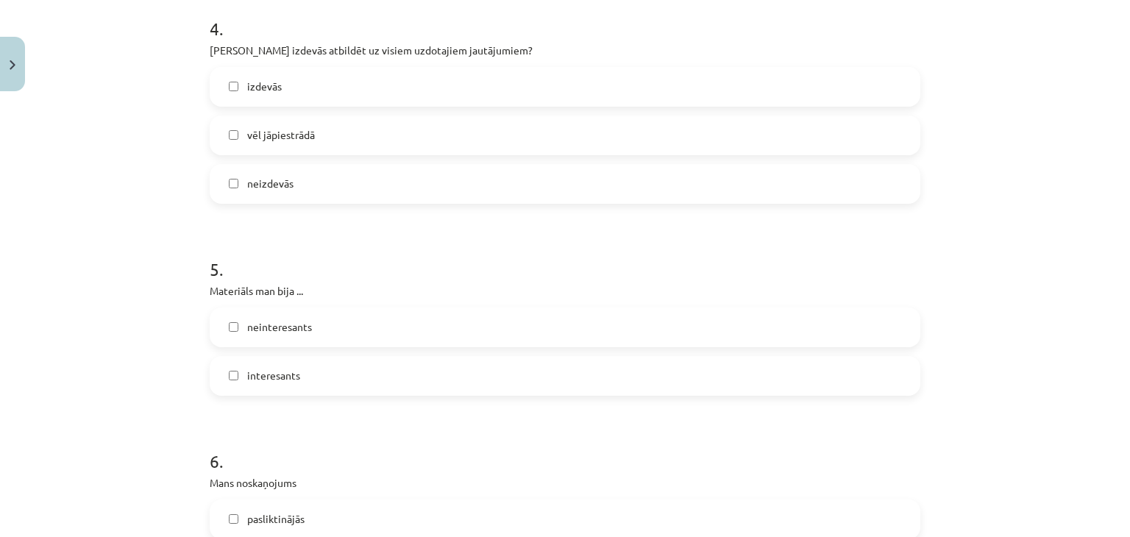
click at [255, 349] on div "neinteresants interesants" at bounding box center [565, 351] width 711 height 88
click at [247, 372] on span "interesants" at bounding box center [273, 375] width 53 height 15
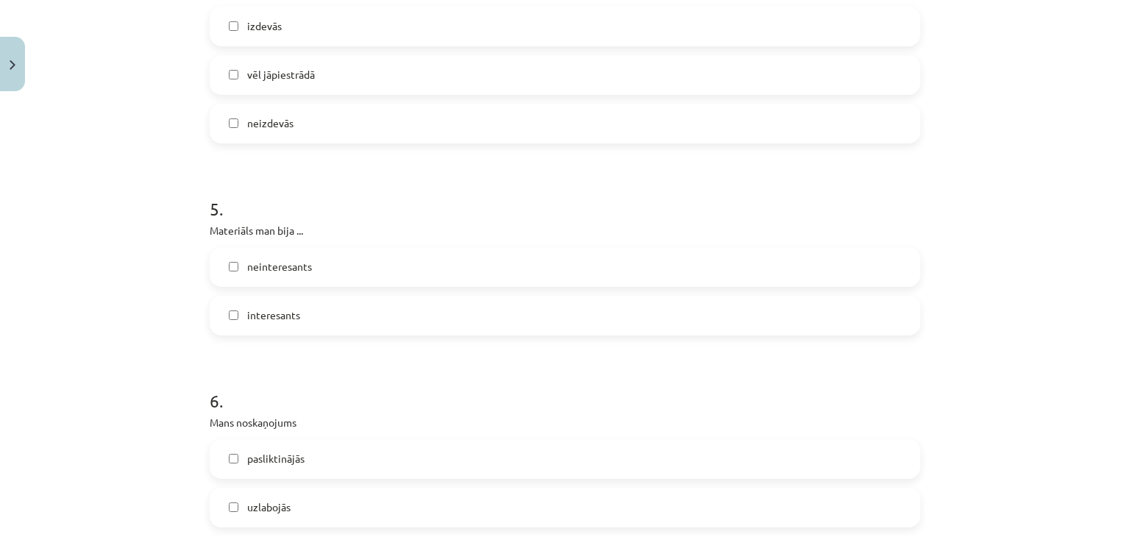
scroll to position [1225, 0]
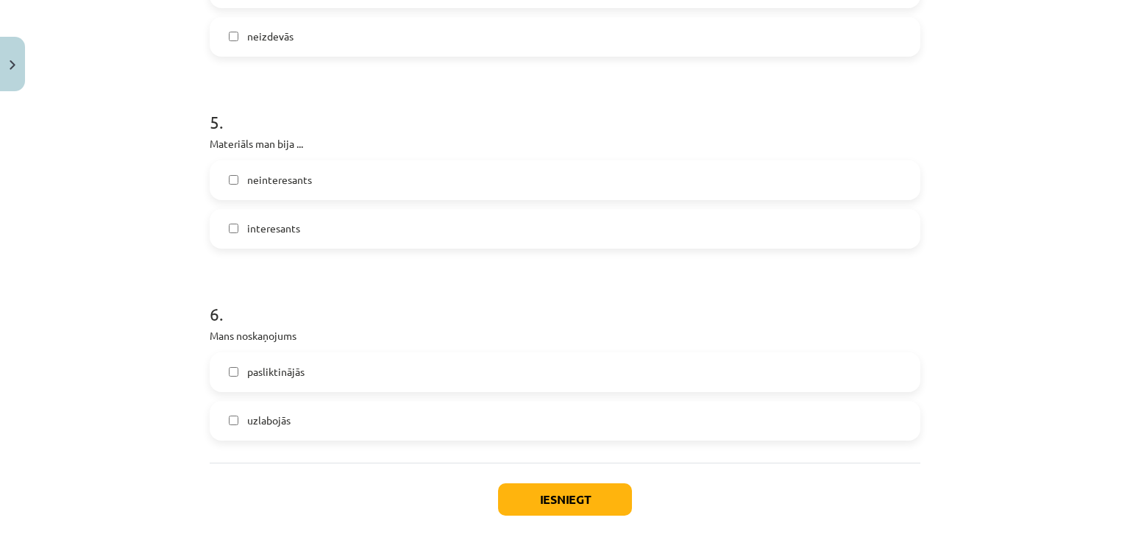
drag, startPoint x: 280, startPoint y: 424, endPoint x: 452, endPoint y: 416, distance: 172.3
click at [280, 421] on span "uzlabojās" at bounding box center [268, 420] width 43 height 15
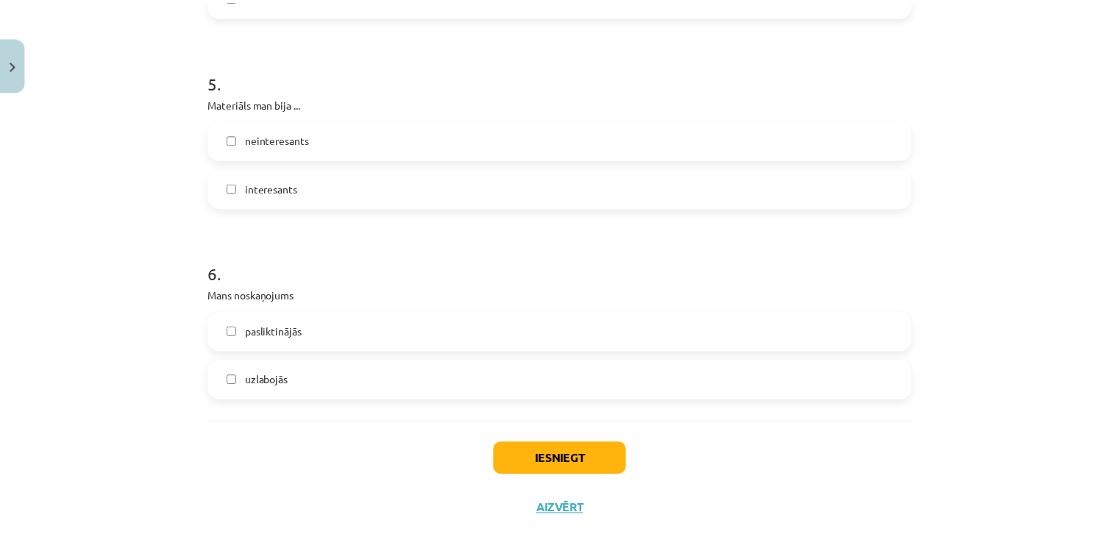
scroll to position [1298, 0]
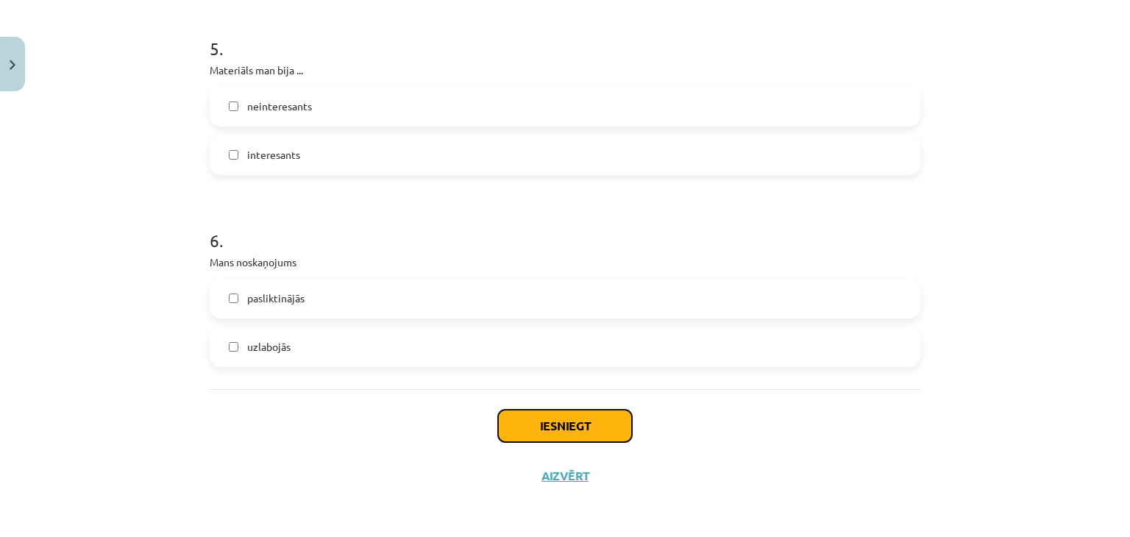
click at [580, 410] on button "Iesniegt" at bounding box center [565, 426] width 134 height 32
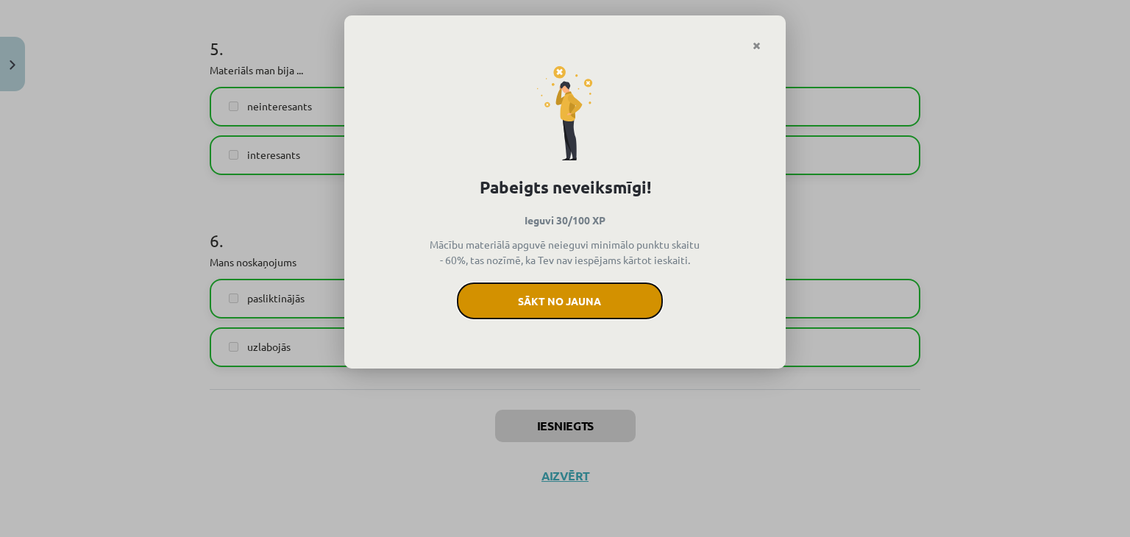
click at [565, 286] on button "Sākt no jauna" at bounding box center [560, 300] width 206 height 37
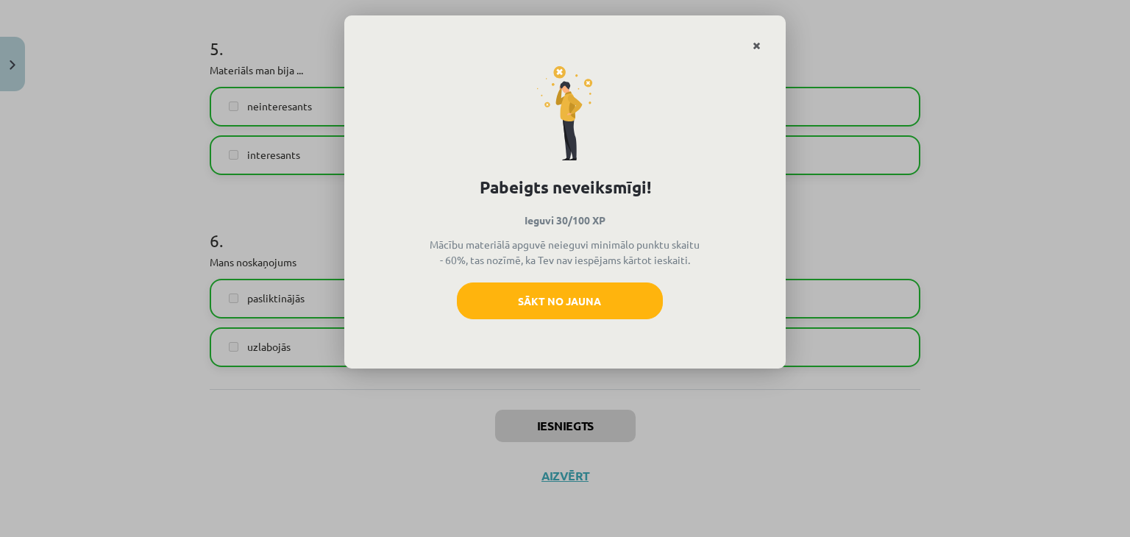
click at [755, 46] on icon "Close" at bounding box center [756, 46] width 8 height 10
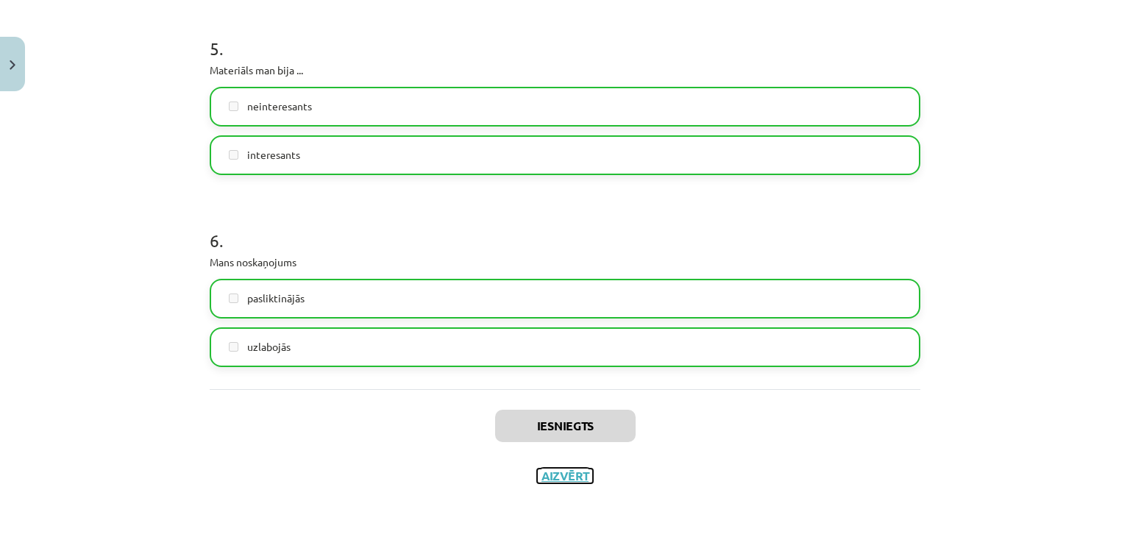
click at [566, 472] on button "Aizvērt" at bounding box center [565, 476] width 56 height 15
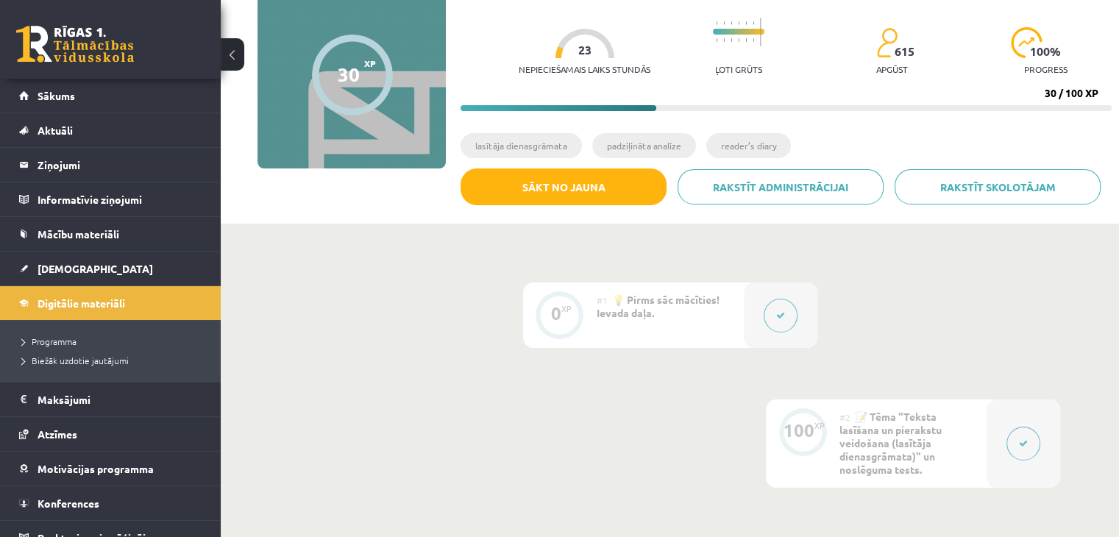
scroll to position [0, 0]
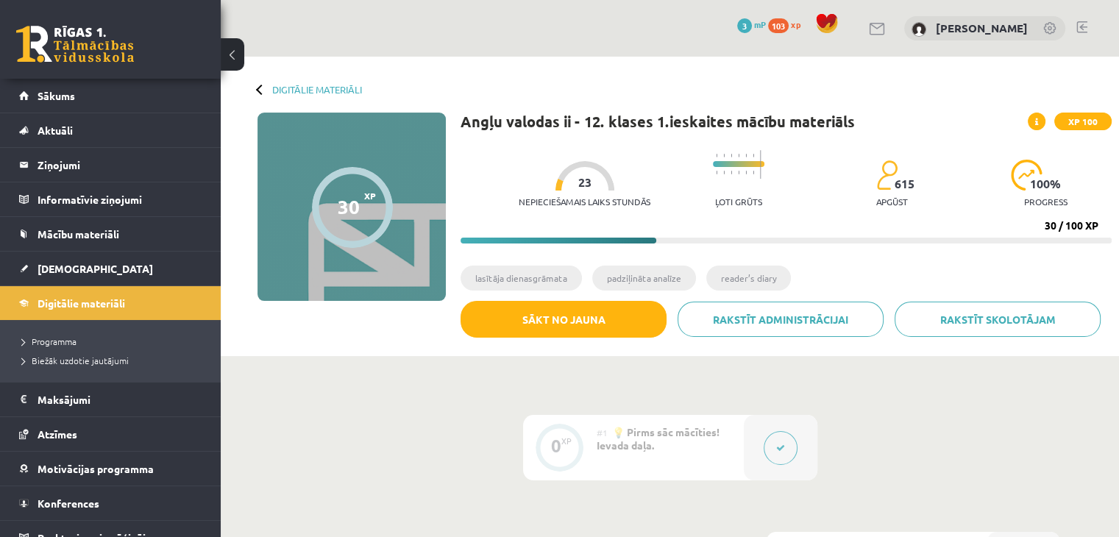
click at [268, 92] on div "Digitālie materiāli" at bounding box center [309, 89] width 104 height 11
click at [260, 89] on div at bounding box center [261, 89] width 10 height 10
click at [299, 96] on div "Digitālie materiāli 30 XP XP 100 30 / 100 XP Angļu valodas ii - 12. klases 1.ie…" at bounding box center [670, 206] width 898 height 299
click at [299, 92] on link "Digitālie materiāli" at bounding box center [317, 89] width 90 height 11
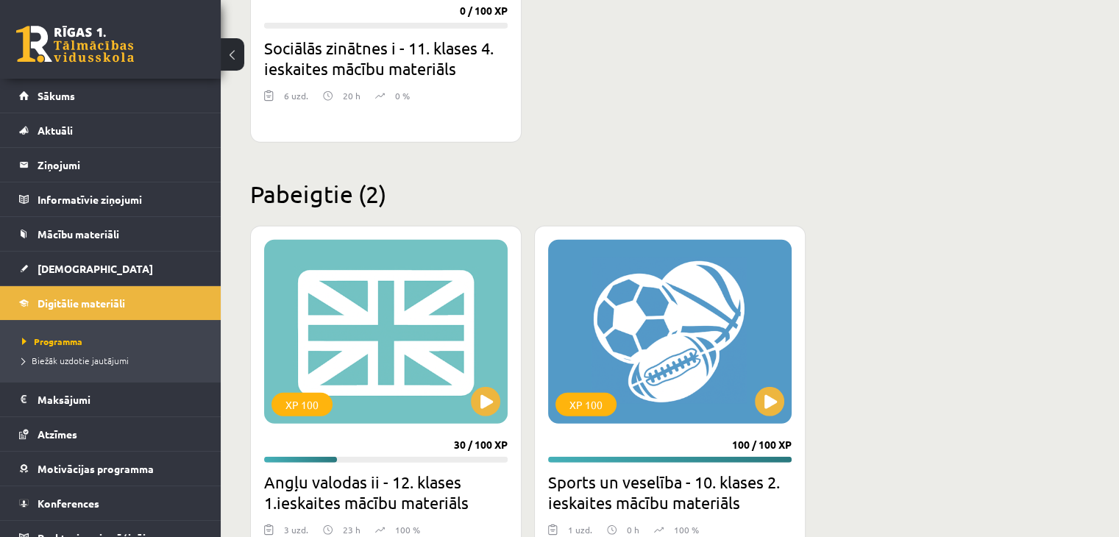
scroll to position [4064, 0]
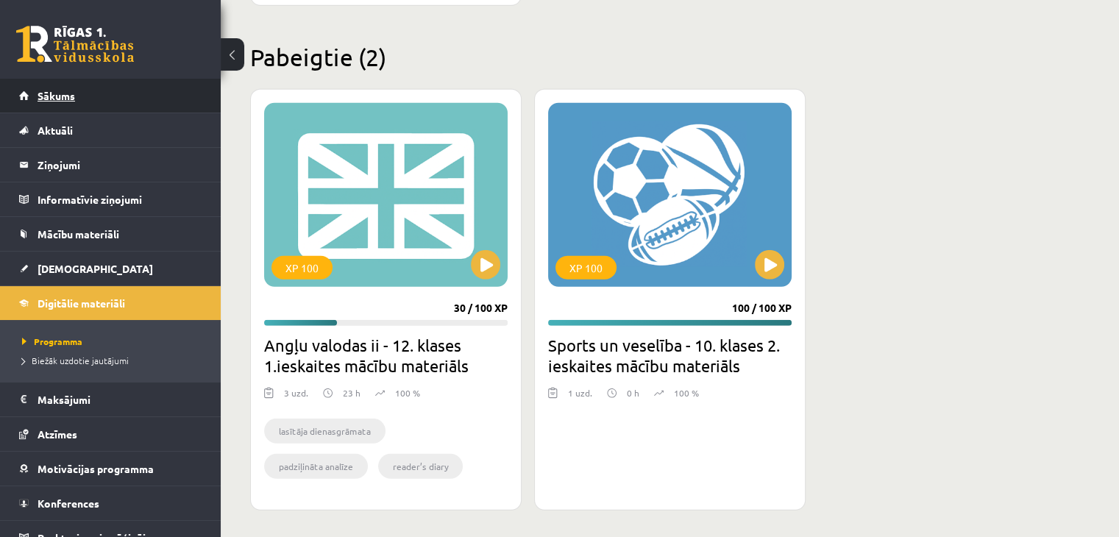
click at [94, 102] on link "Sākums" at bounding box center [110, 96] width 183 height 34
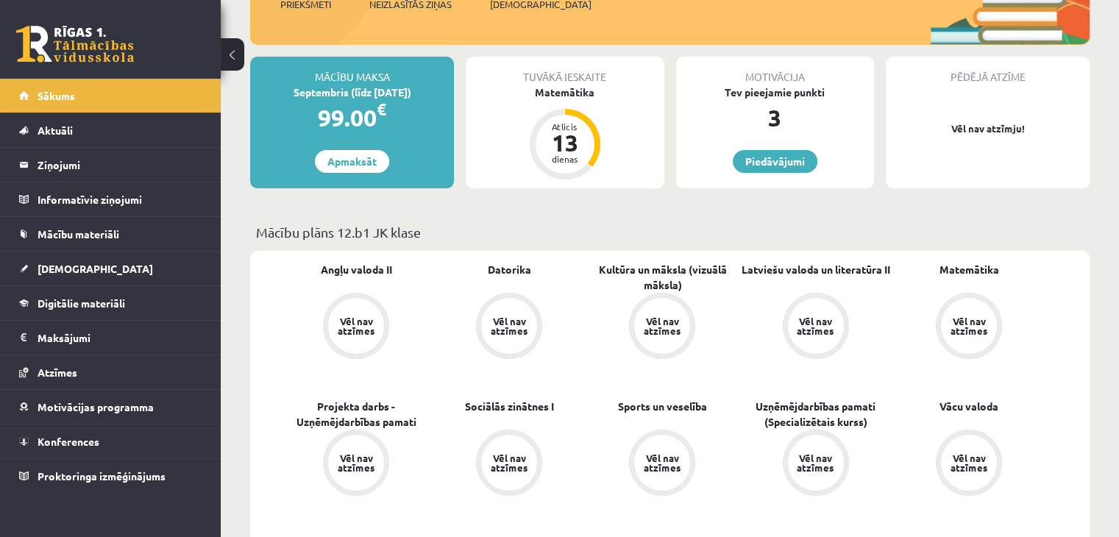
scroll to position [221, 0]
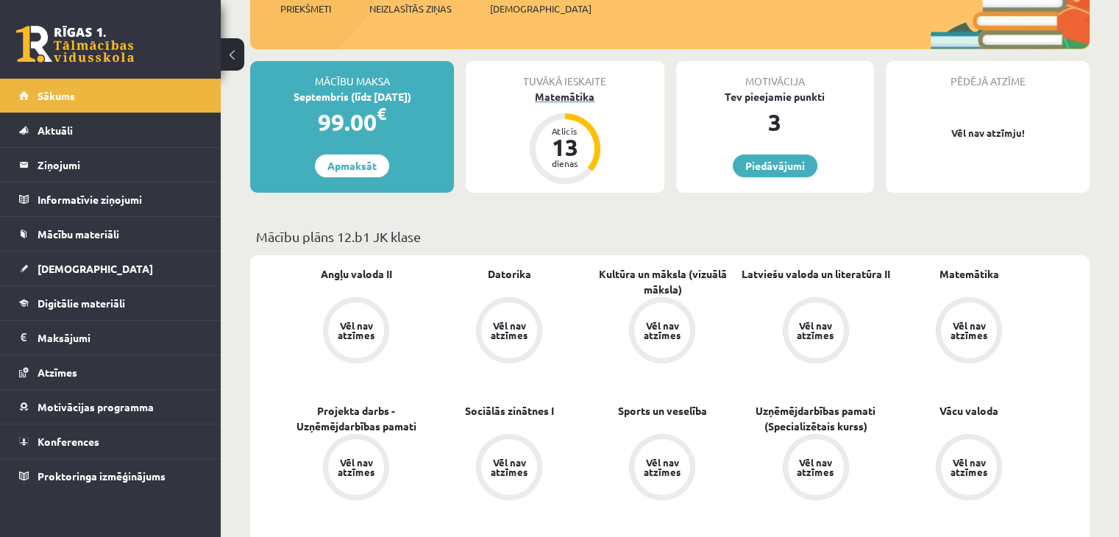
click at [558, 99] on div "Matemātika" at bounding box center [565, 96] width 198 height 15
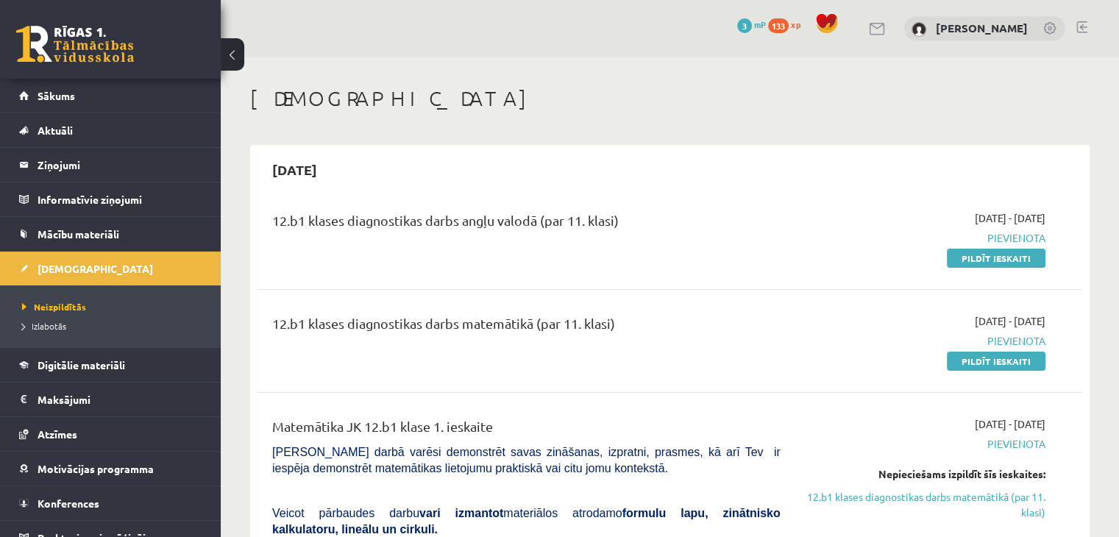
click at [427, 219] on div "12.b1 klases diagnostikas darbs angļu valodā (par 11. klasi)" at bounding box center [526, 223] width 508 height 27
click at [50, 228] on span "Mācību materiāli" at bounding box center [79, 233] width 82 height 13
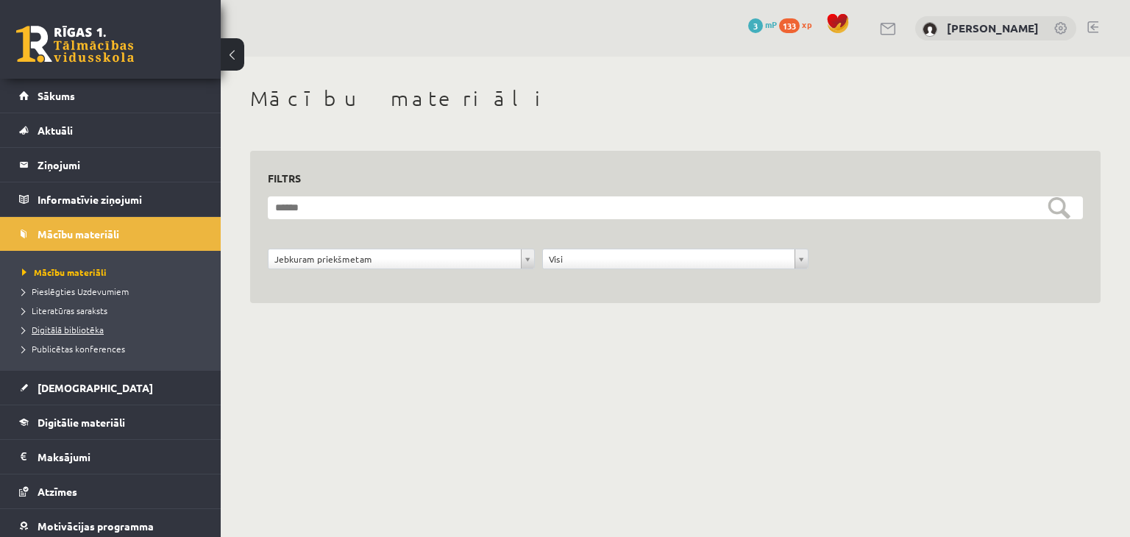
click at [75, 325] on span "Digitālā bibliotēka" at bounding box center [63, 330] width 82 height 12
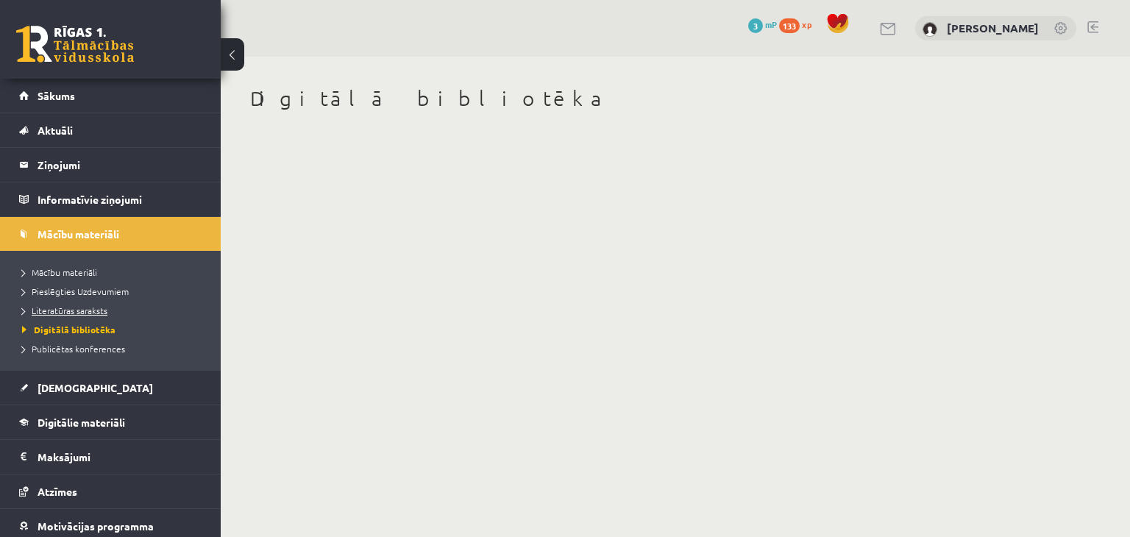
click at [84, 314] on link "Literatūras saraksts" at bounding box center [114, 310] width 184 height 13
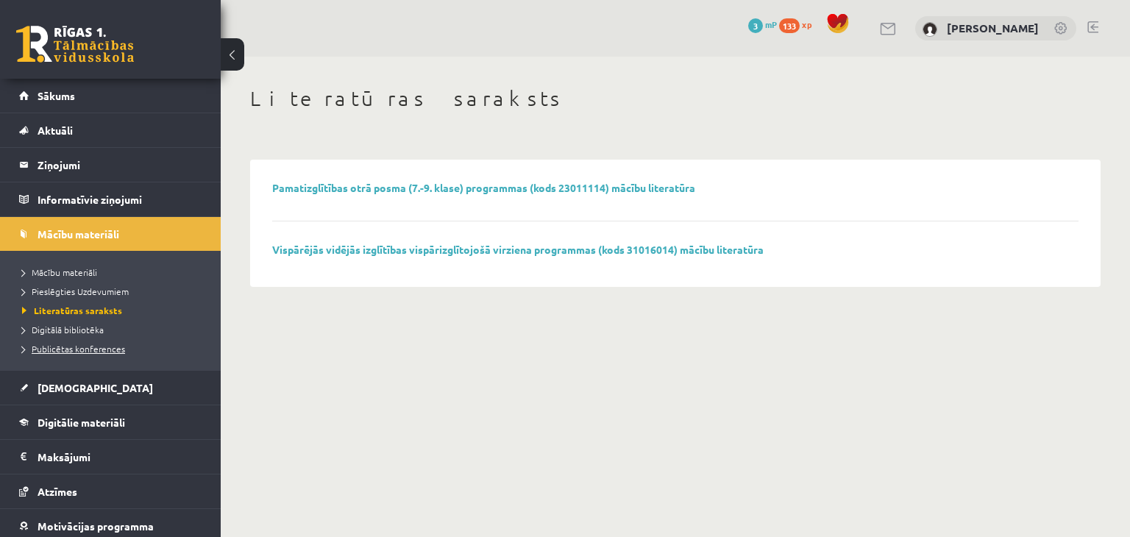
click at [70, 345] on span "Publicētas konferences" at bounding box center [73, 349] width 103 height 12
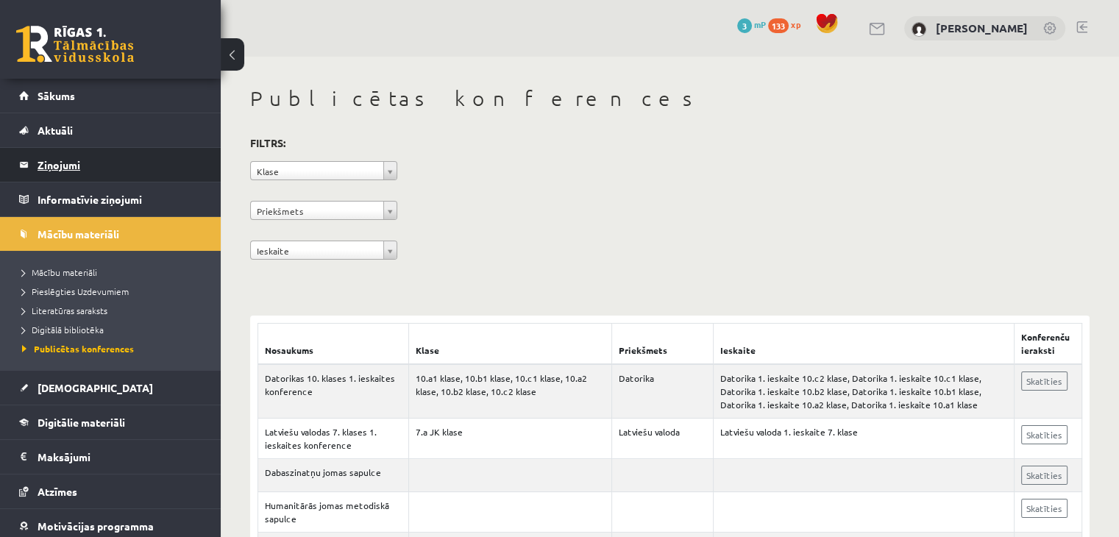
click at [53, 171] on legend "Ziņojumi 0" at bounding box center [120, 165] width 165 height 34
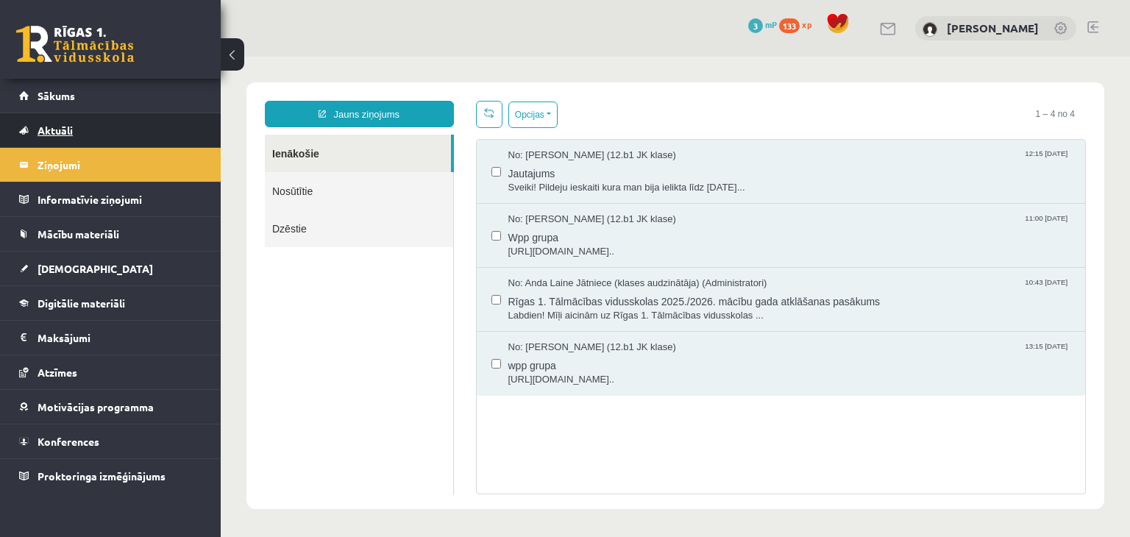
click at [53, 136] on link "Aktuāli" at bounding box center [110, 130] width 183 height 34
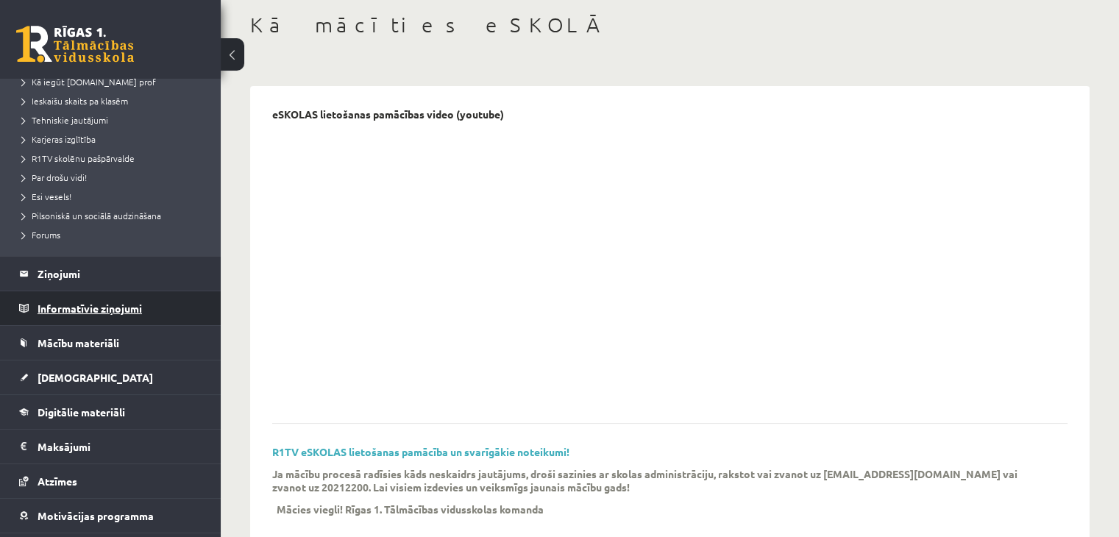
scroll to position [284, 0]
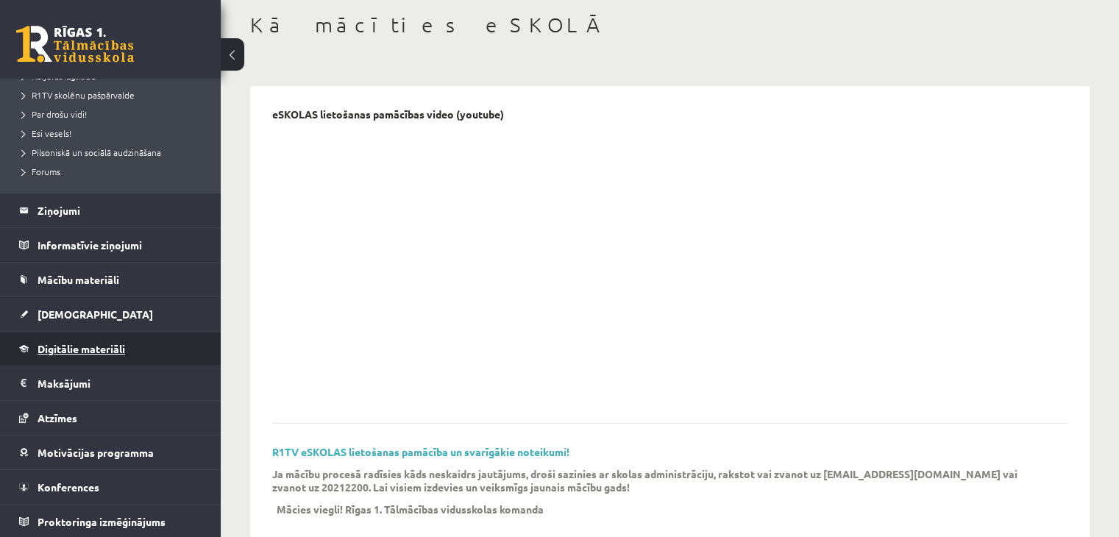
click at [106, 351] on span "Digitālie materiāli" at bounding box center [82, 348] width 88 height 13
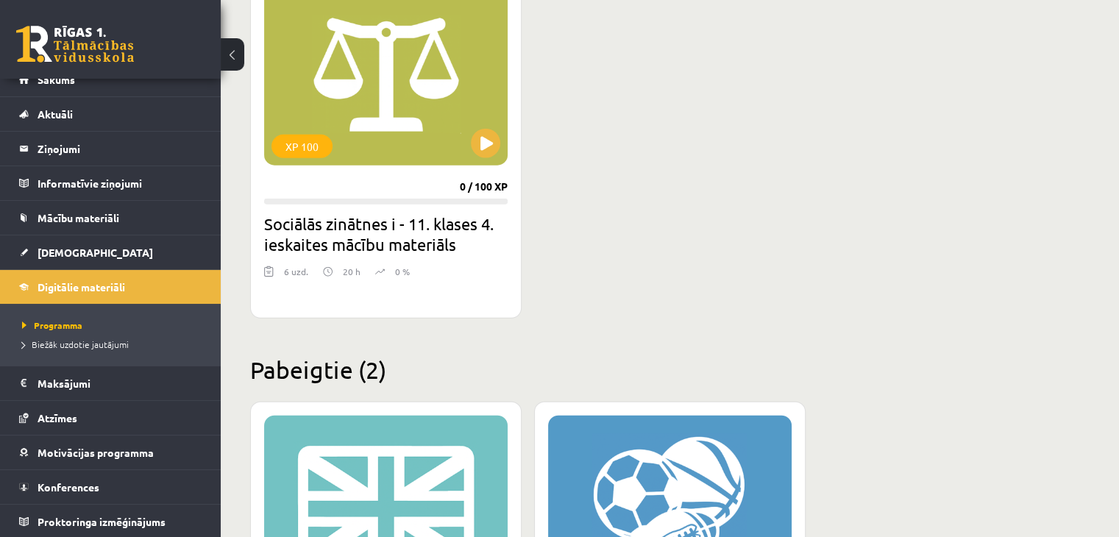
scroll to position [4064, 0]
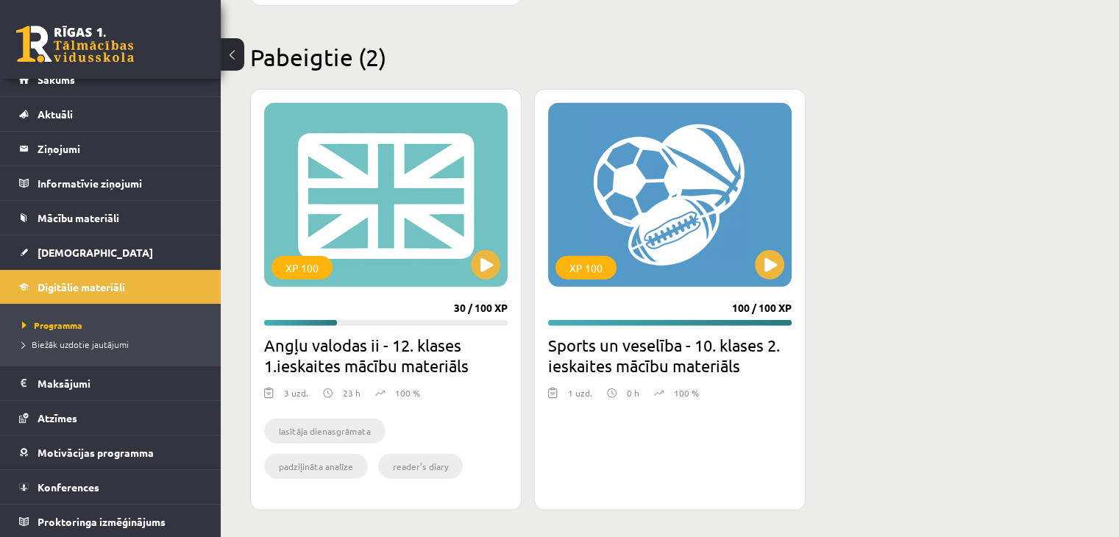
drag, startPoint x: 450, startPoint y: 307, endPoint x: 479, endPoint y: 303, distance: 28.9
click at [486, 303] on div "XP 100 30 / 100 XP Angļu valodas ii - 12. klases 1.ieskaites mācību materiāls 3…" at bounding box center [385, 299] width 271 height 421
click at [455, 303] on div "30 / 100 XP" at bounding box center [481, 308] width 54 height 13
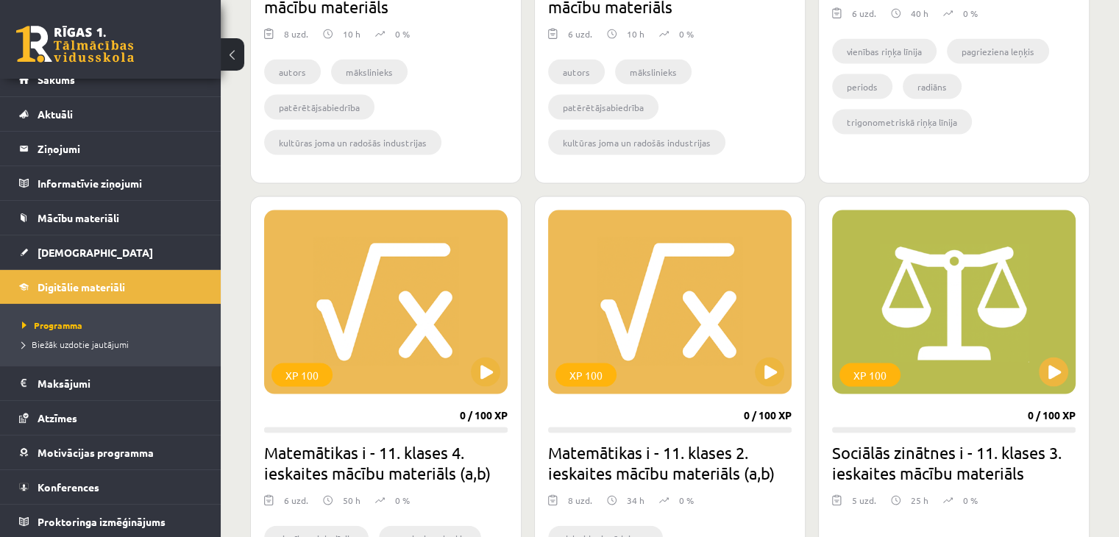
scroll to position [3034, 0]
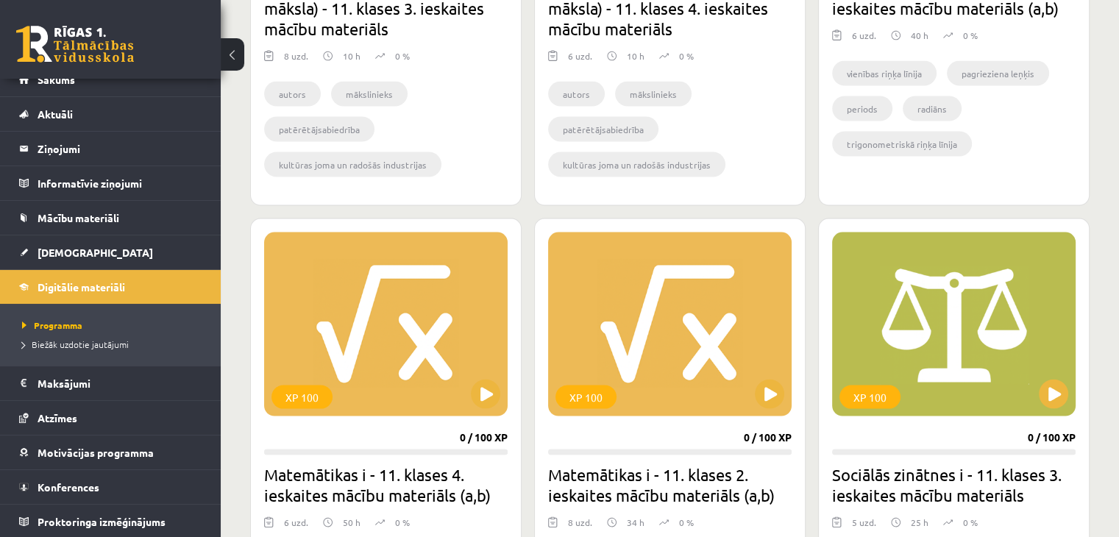
click at [366, 491] on h2 "Matemātikas i - 11. klases 4. ieskaites mācību materiāls (a,b)" at bounding box center [385, 484] width 243 height 41
click at [368, 369] on div "XP 100" at bounding box center [385, 324] width 243 height 184
click at [382, 342] on div "XP 100" at bounding box center [385, 324] width 243 height 184
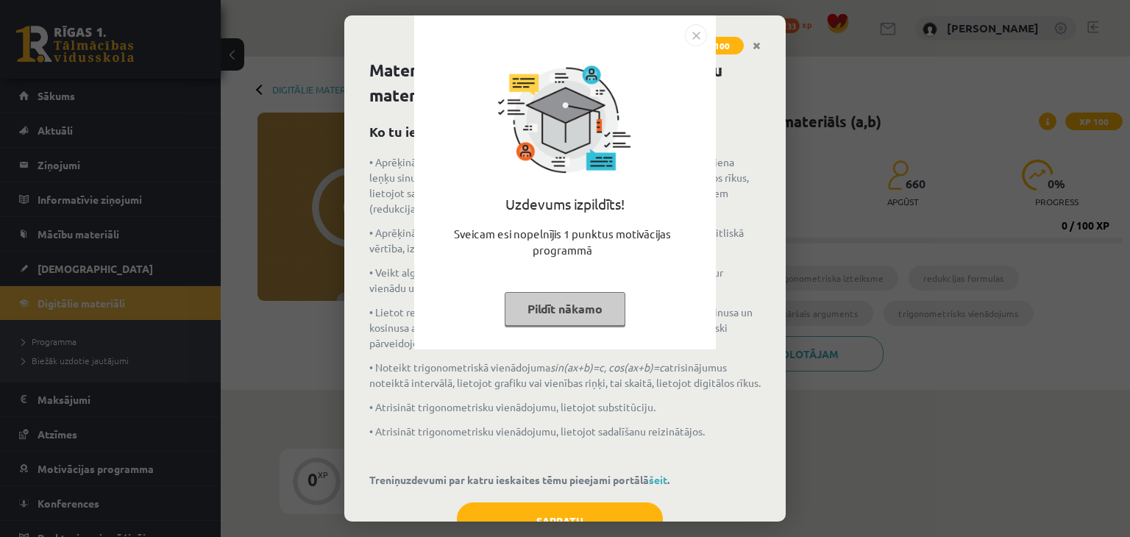
drag, startPoint x: 644, startPoint y: 310, endPoint x: 630, endPoint y: 311, distance: 14.0
click at [639, 310] on div "Uzdevums izpildīts! Sveicam esi nopelnījis 1 punktus motivācijas programmā Pild…" at bounding box center [565, 193] width 284 height 294
click at [622, 311] on button "Pildīt nākamo" at bounding box center [565, 309] width 121 height 34
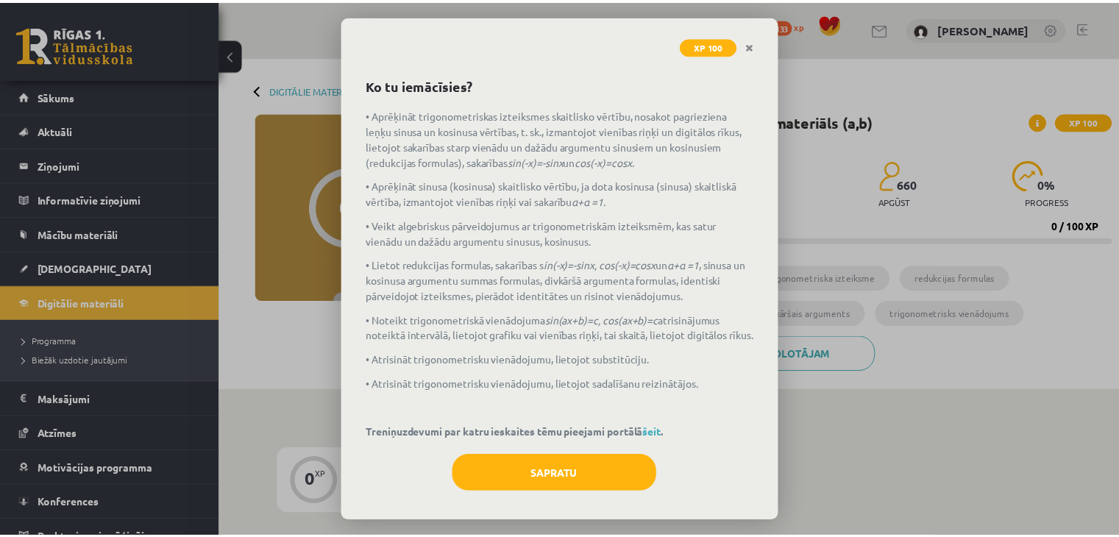
scroll to position [68, 0]
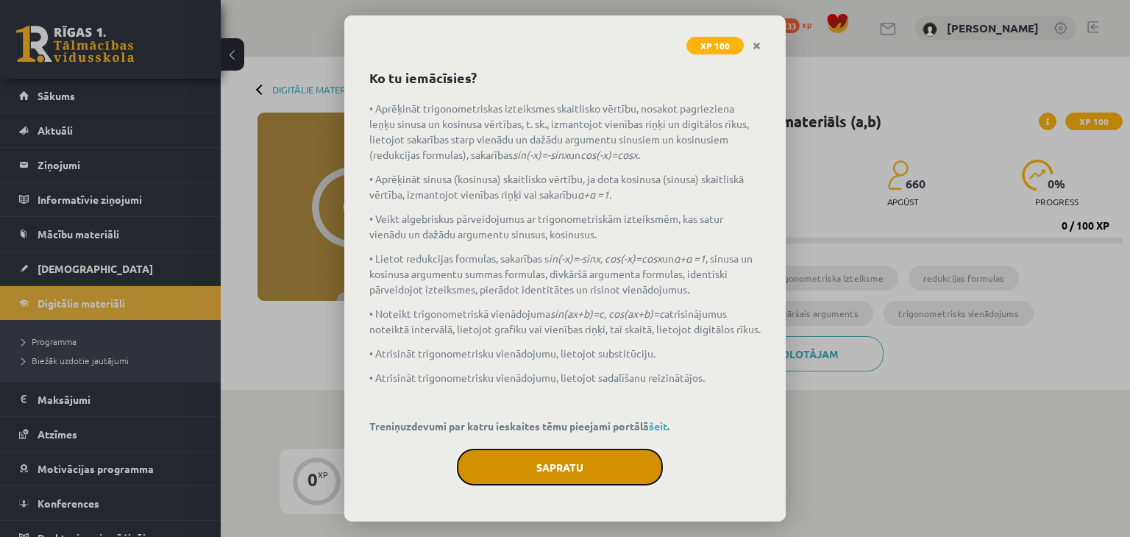
click at [565, 469] on button "Sapratu" at bounding box center [560, 467] width 206 height 37
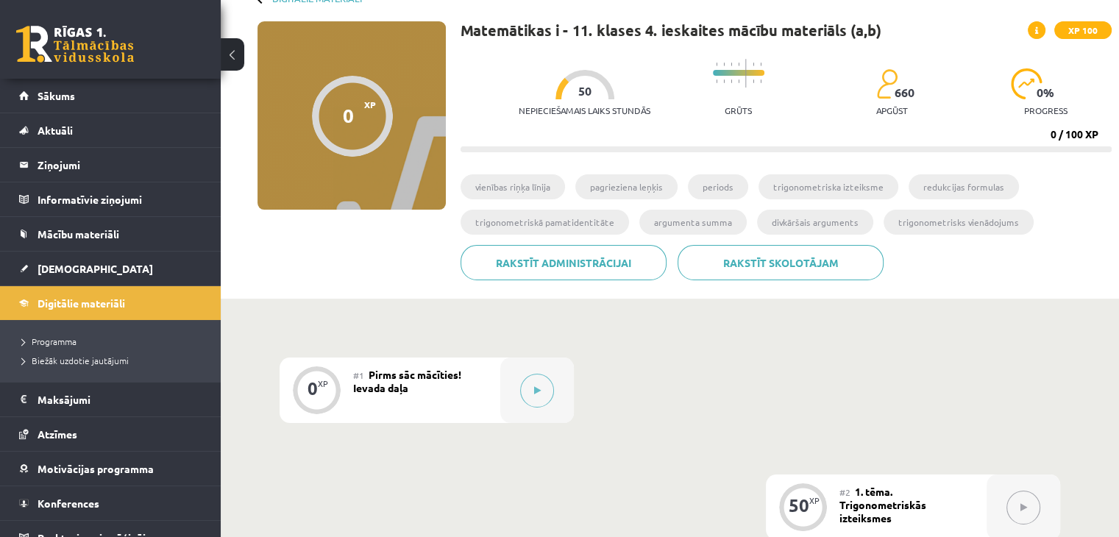
scroll to position [0, 0]
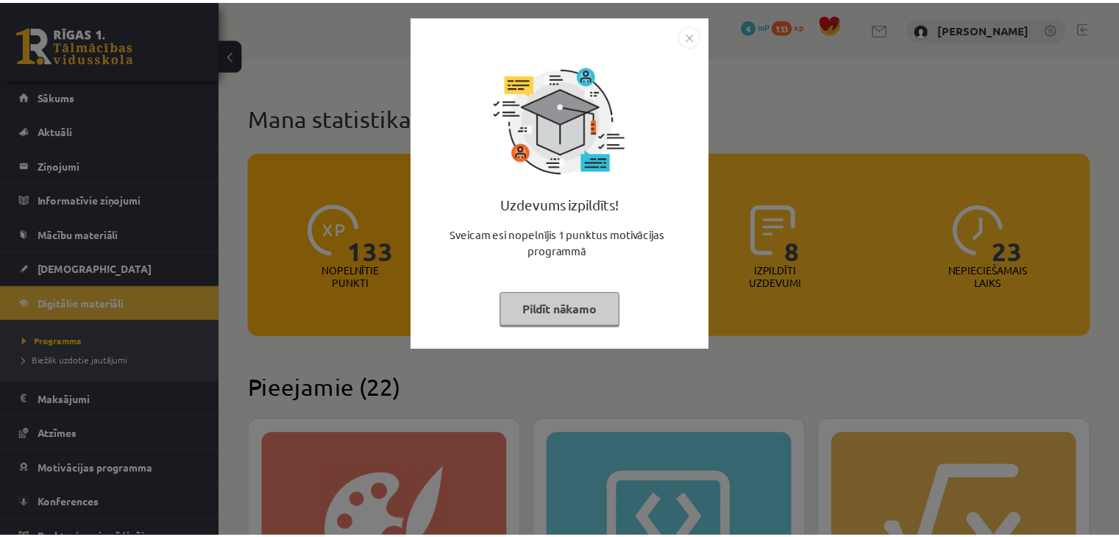
scroll to position [3033, 0]
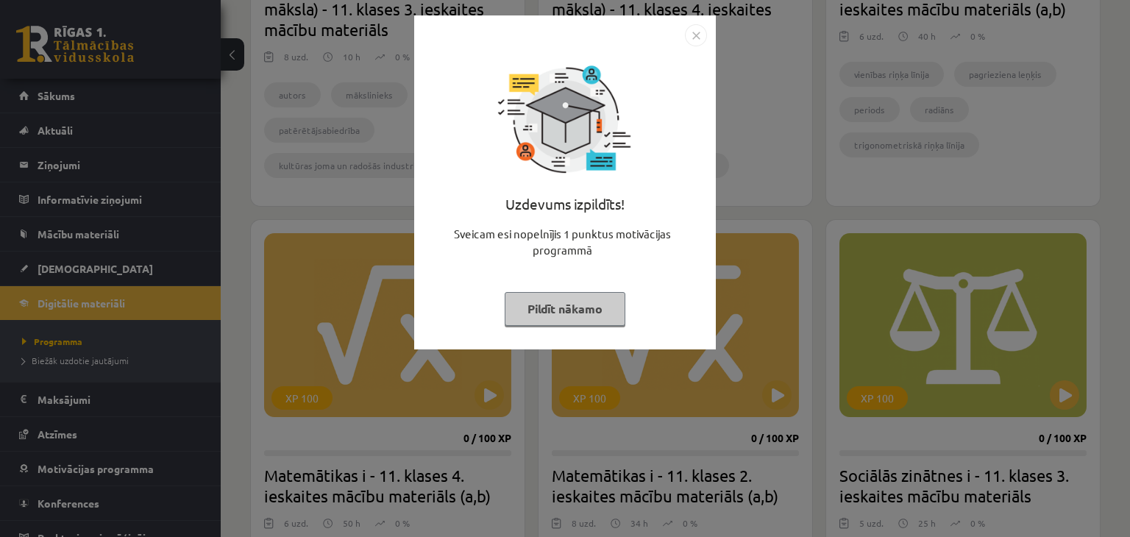
click at [821, 319] on div "Uzdevums izpildīts! Sveicam esi nopelnījis 1 punktus motivācijas programmā Pild…" at bounding box center [565, 268] width 1130 height 537
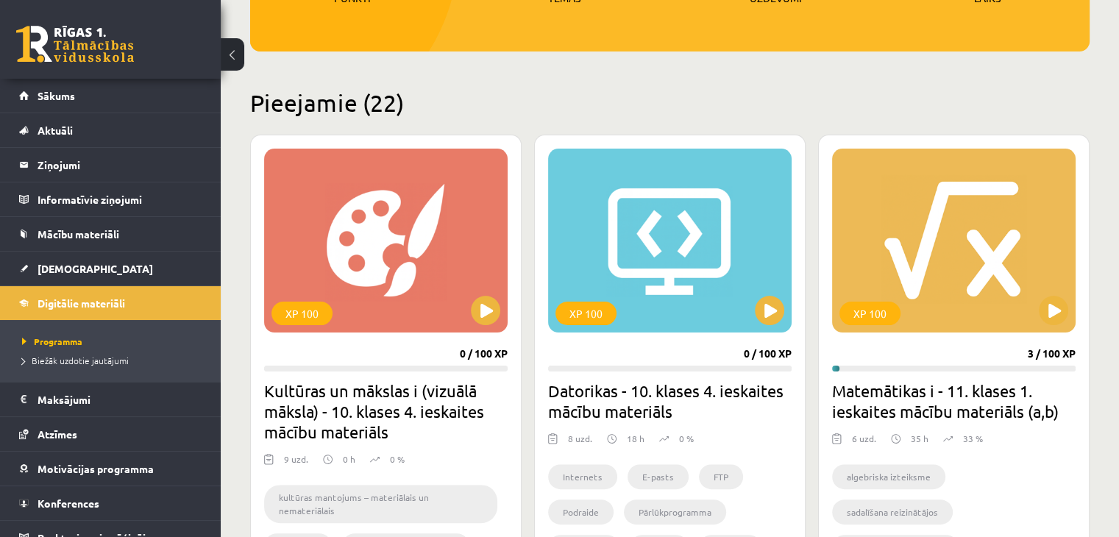
scroll to position [165, 0]
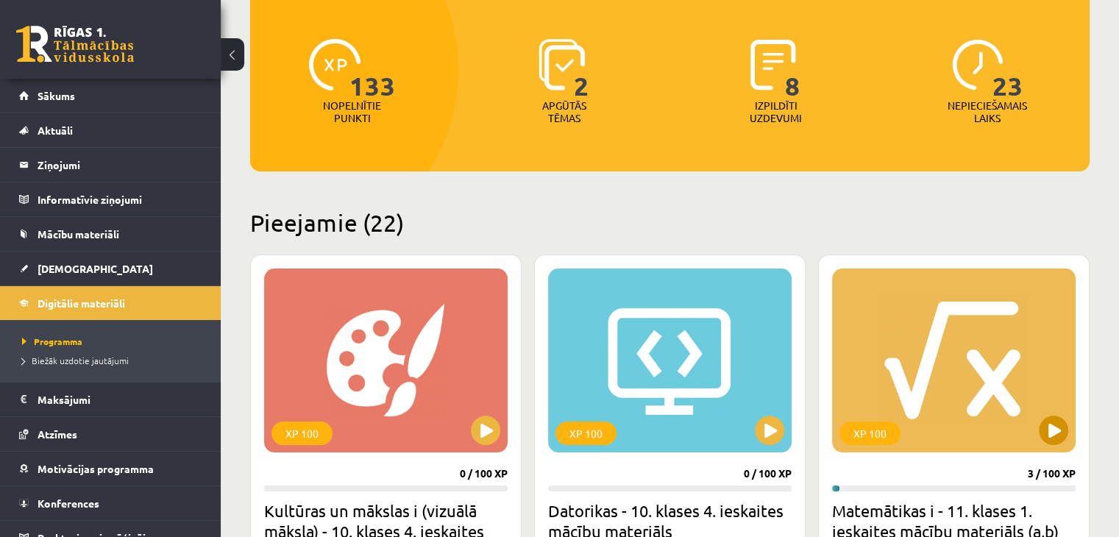
click at [872, 307] on div "XP 100" at bounding box center [953, 360] width 243 height 184
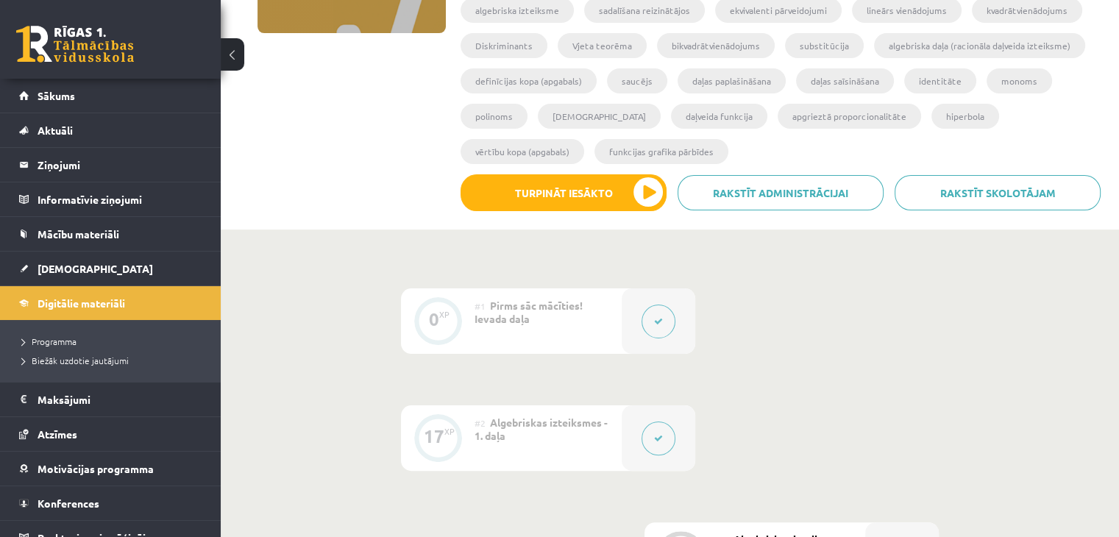
scroll to position [191, 0]
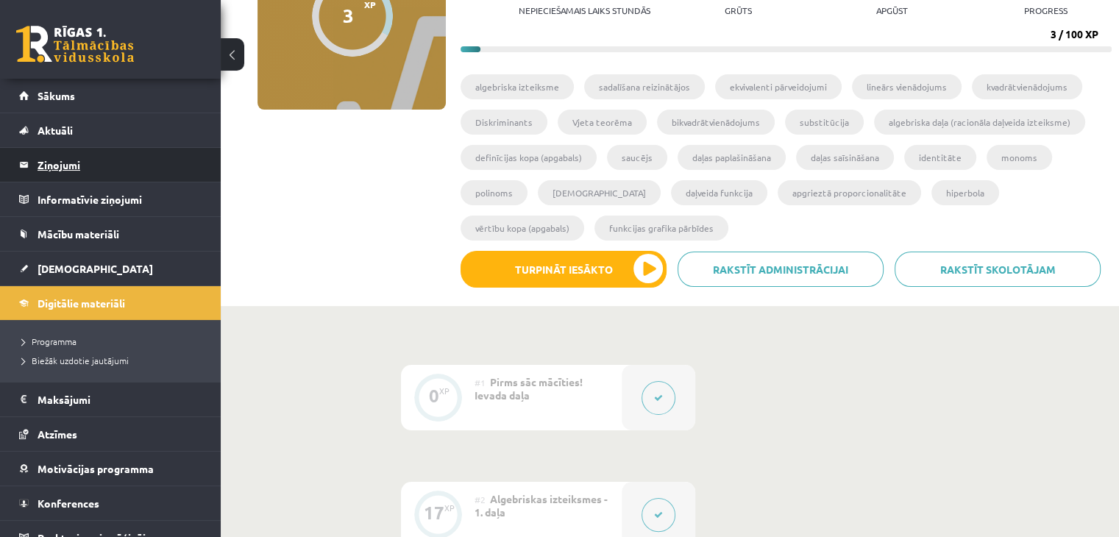
click at [68, 164] on legend "Ziņojumi 0" at bounding box center [120, 165] width 165 height 34
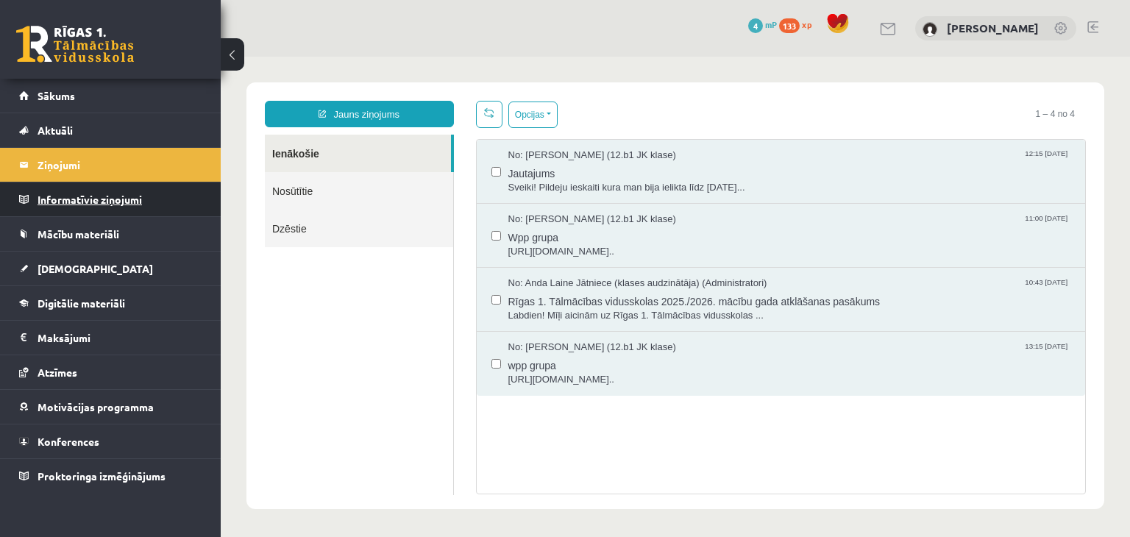
click at [88, 207] on legend "Informatīvie ziņojumi 0" at bounding box center [120, 199] width 165 height 34
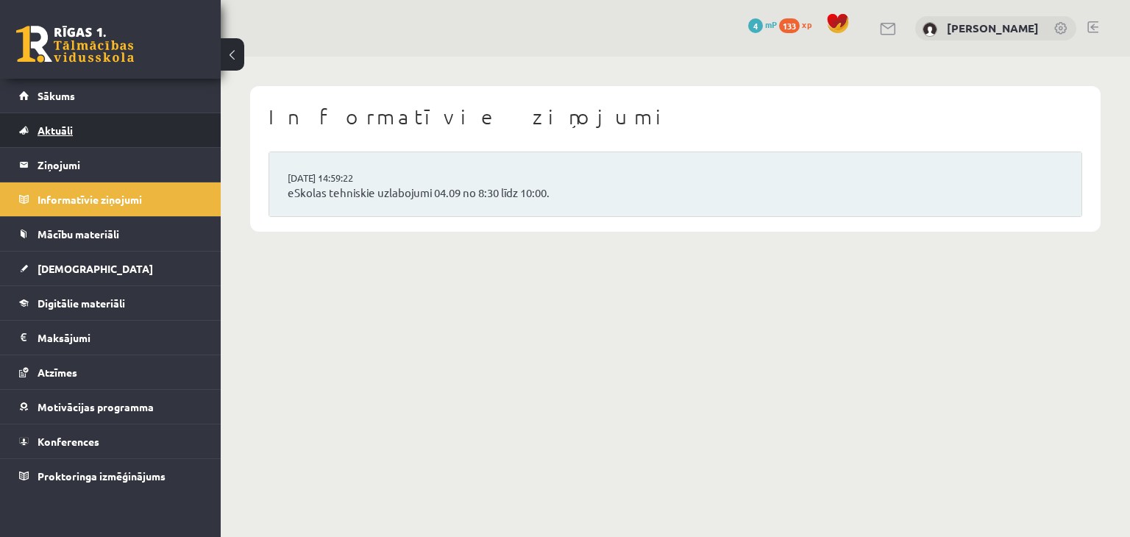
click at [82, 124] on link "Aktuāli" at bounding box center [110, 130] width 183 height 34
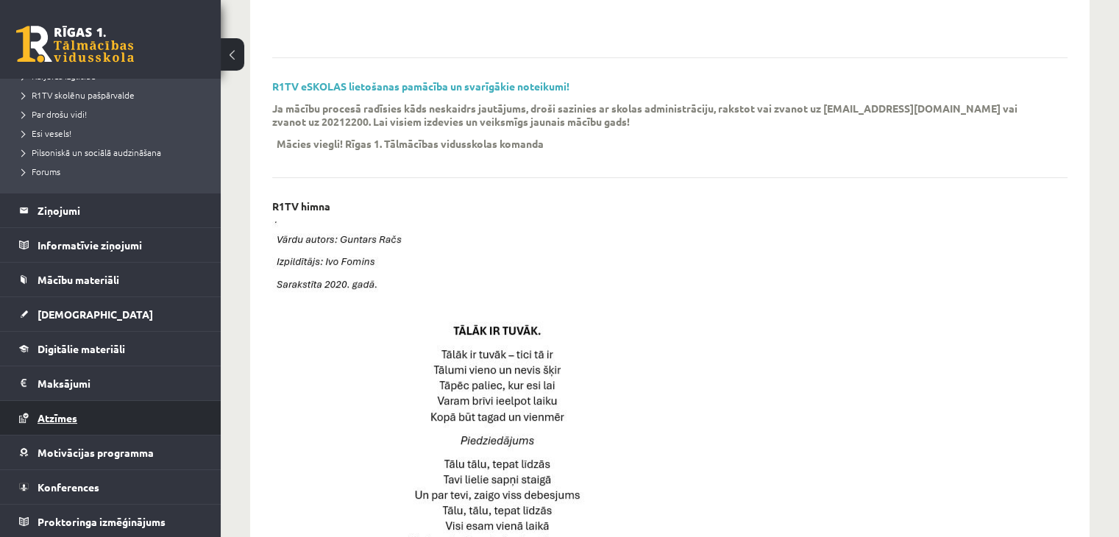
scroll to position [441, 0]
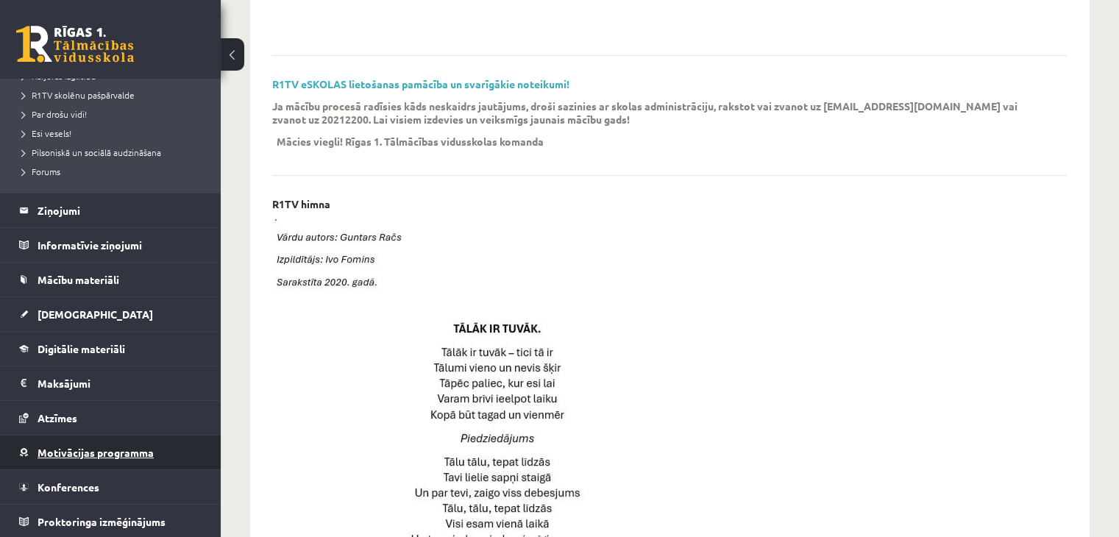
click at [98, 453] on span "Motivācijas programma" at bounding box center [96, 452] width 116 height 13
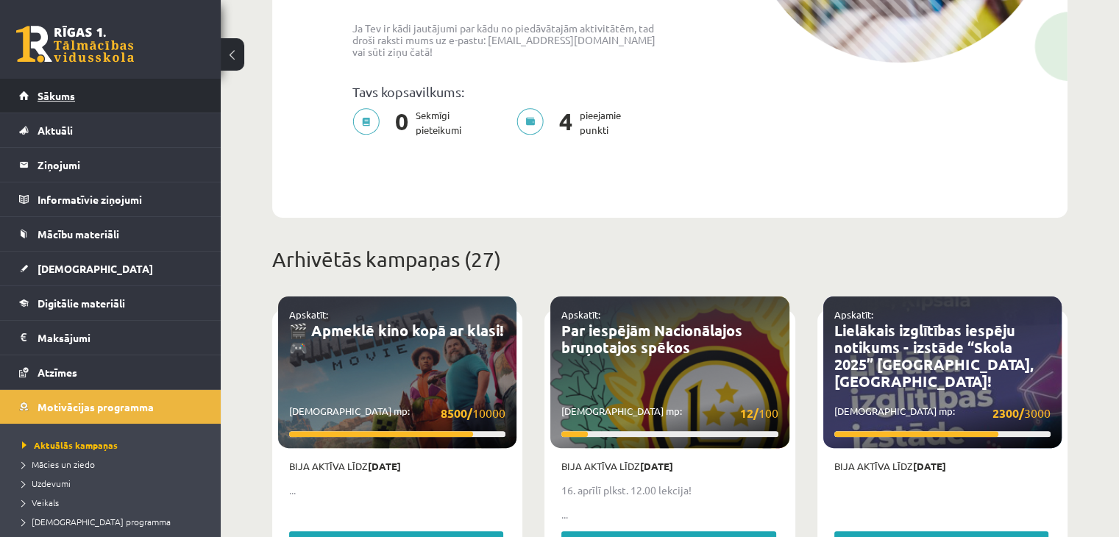
click at [89, 88] on link "Sākums" at bounding box center [110, 96] width 183 height 34
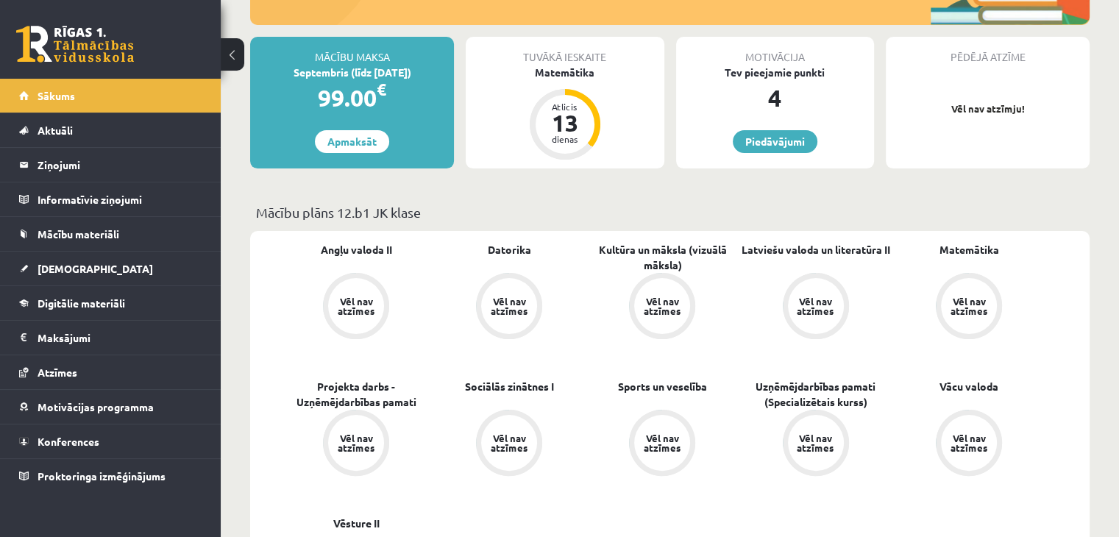
scroll to position [221, 0]
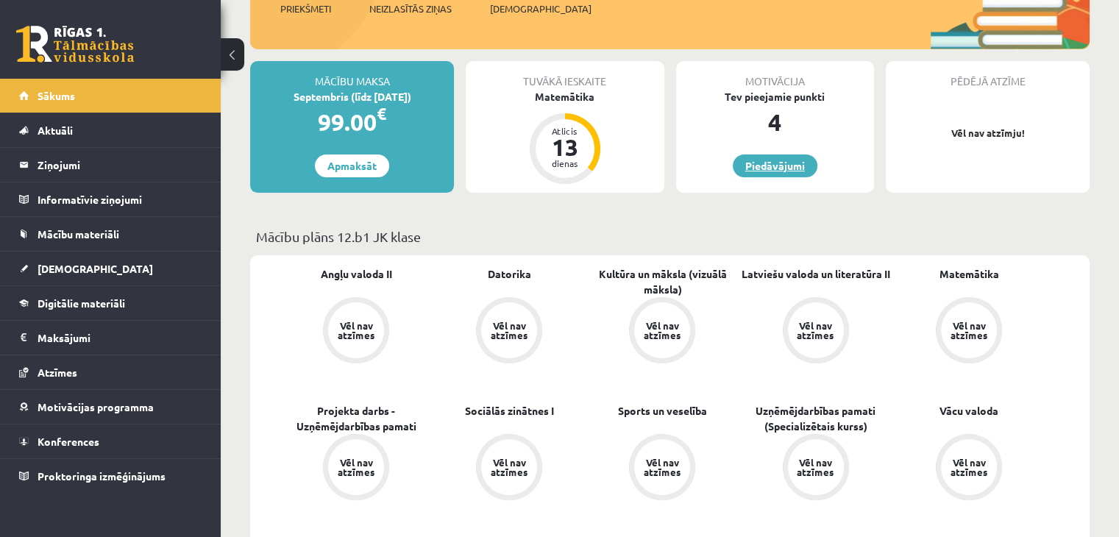
click at [746, 163] on link "Piedāvājumi" at bounding box center [775, 165] width 85 height 23
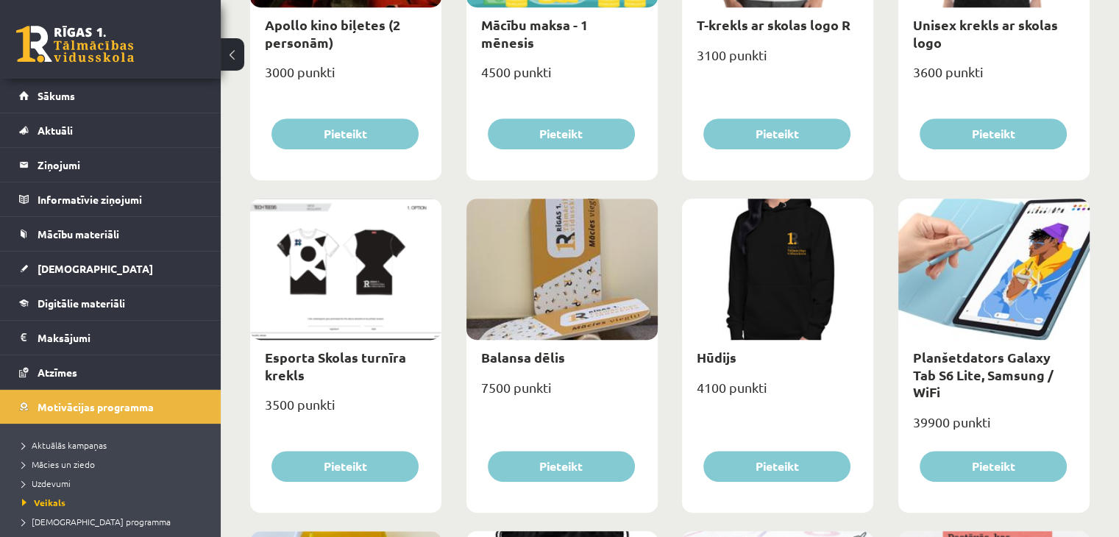
scroll to position [883, 0]
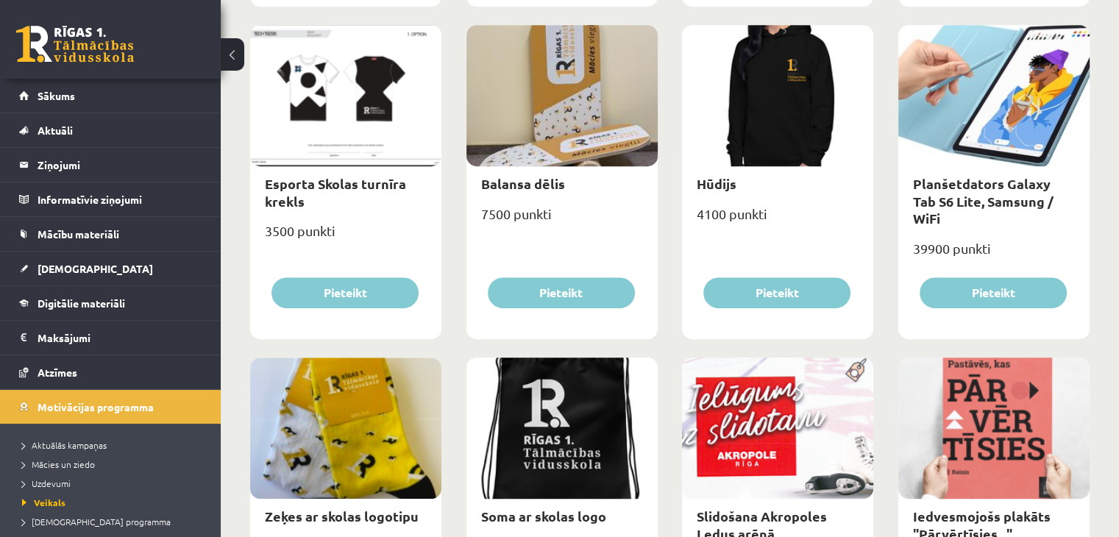
click at [952, 191] on div "Planšetdators Galaxy Tab S6 Lite, Samsung / WiFi" at bounding box center [993, 200] width 191 height 69
click at [944, 204] on link "Planšetdators Galaxy Tab S6 Lite, Samsung / WiFi" at bounding box center [983, 200] width 140 height 51
type input "*"
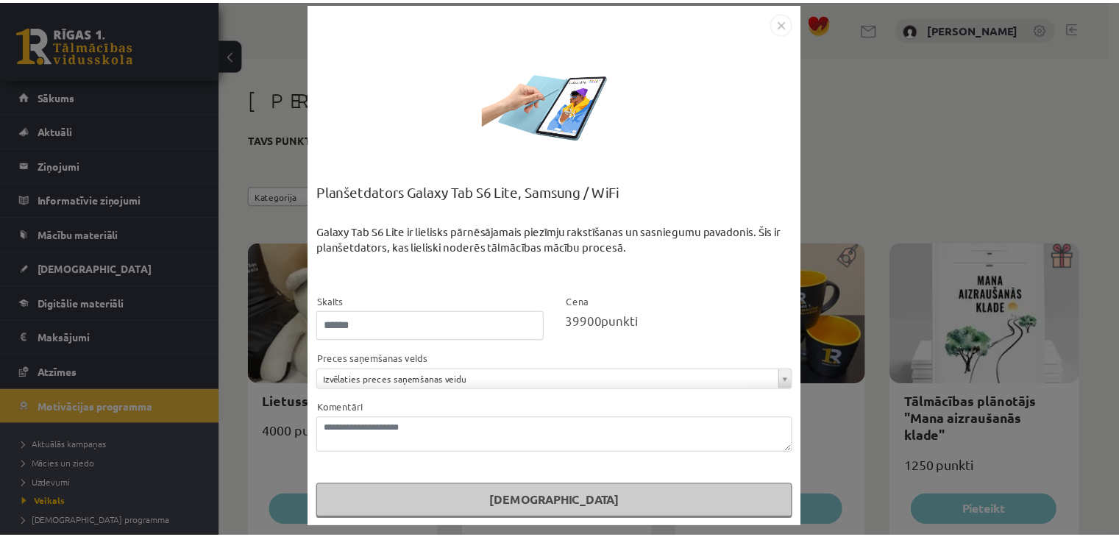
scroll to position [17, 0]
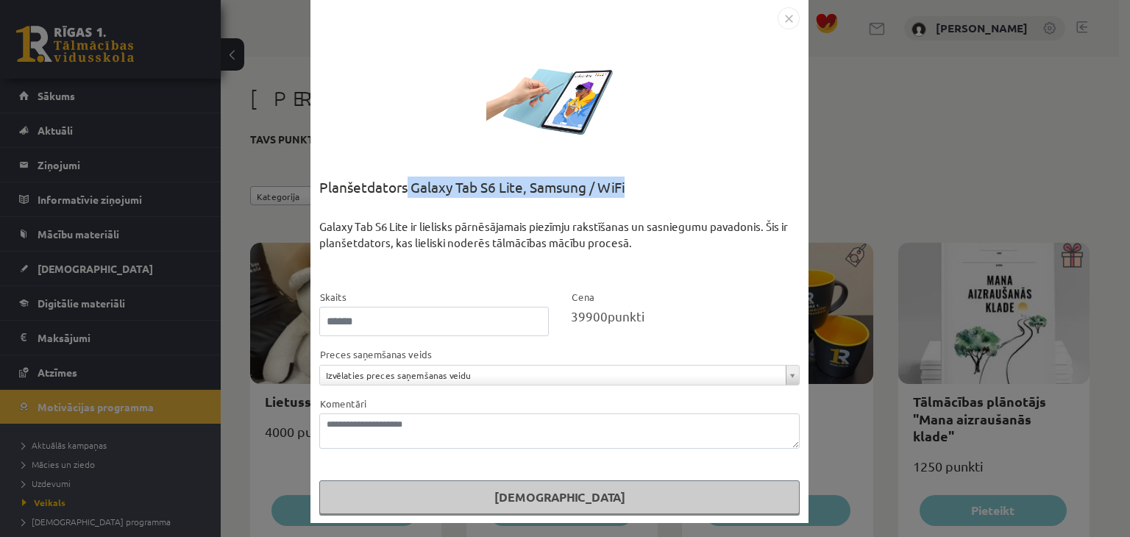
drag, startPoint x: 409, startPoint y: 180, endPoint x: 636, endPoint y: 185, distance: 227.3
click at [636, 185] on div "Planšetdators Galaxy Tab S6 Lite, Samsung / WiFi" at bounding box center [559, 198] width 480 height 42
copy div "Galaxy Tab S6 Lite, Samsung / WiFi"
click at [785, 16] on img "Close" at bounding box center [788, 18] width 22 height 22
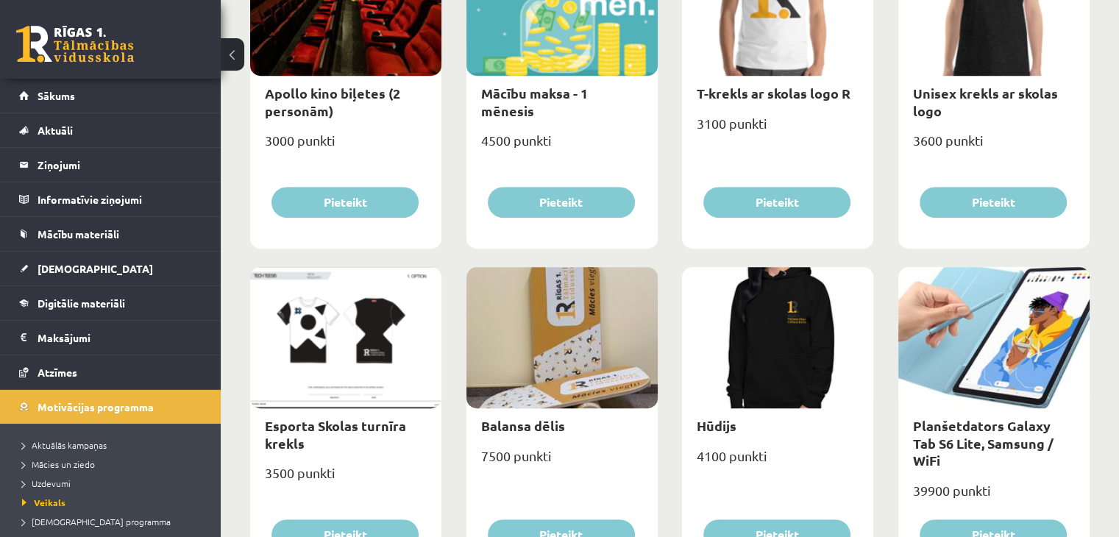
scroll to position [736, 0]
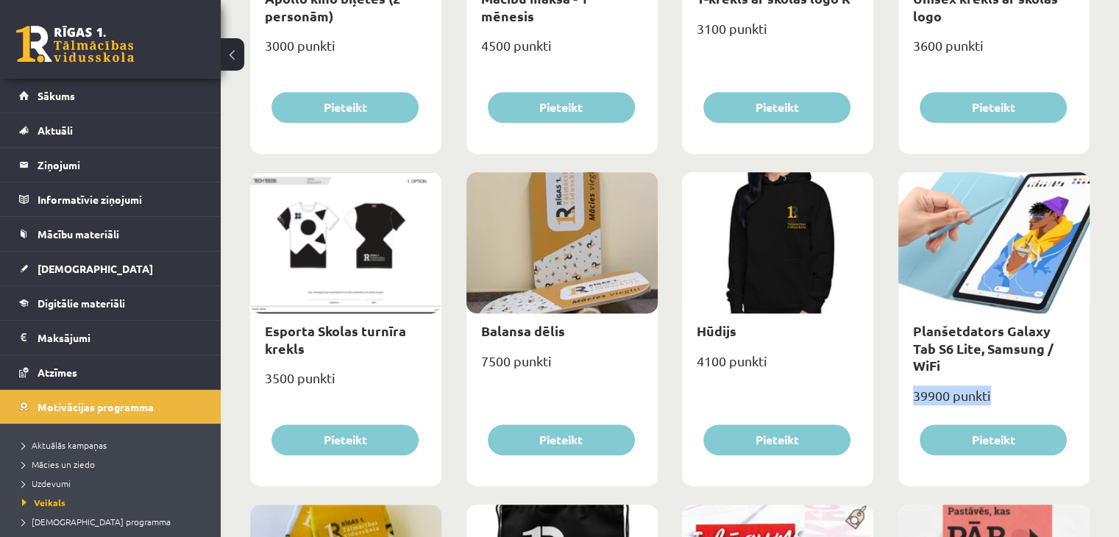
drag, startPoint x: 909, startPoint y: 380, endPoint x: 1013, endPoint y: 380, distance: 103.7
click at [1012, 383] on div "39900 punkti" at bounding box center [993, 401] width 191 height 37
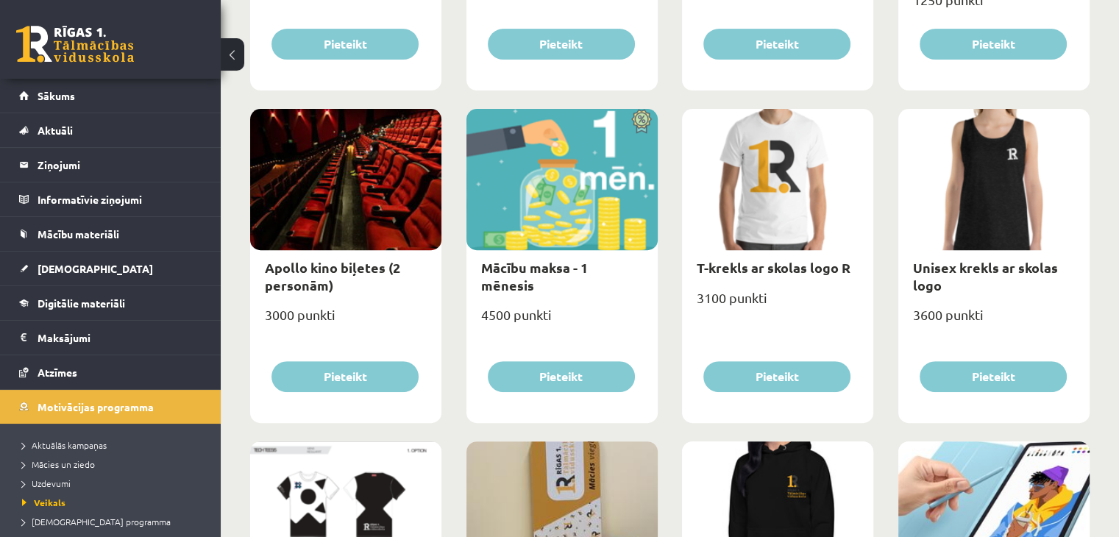
scroll to position [147, 0]
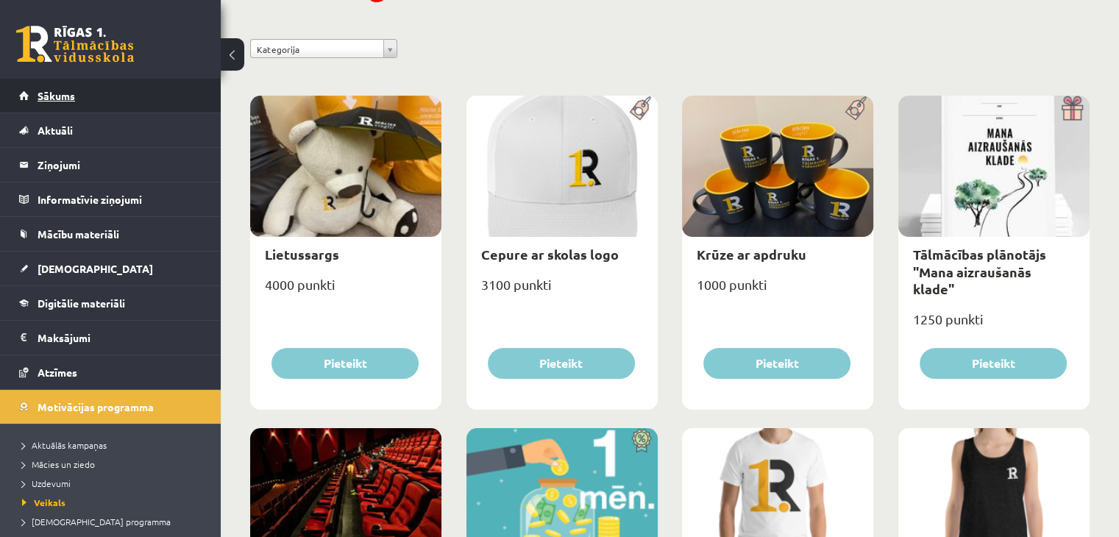
click at [132, 104] on link "Sākums" at bounding box center [110, 96] width 183 height 34
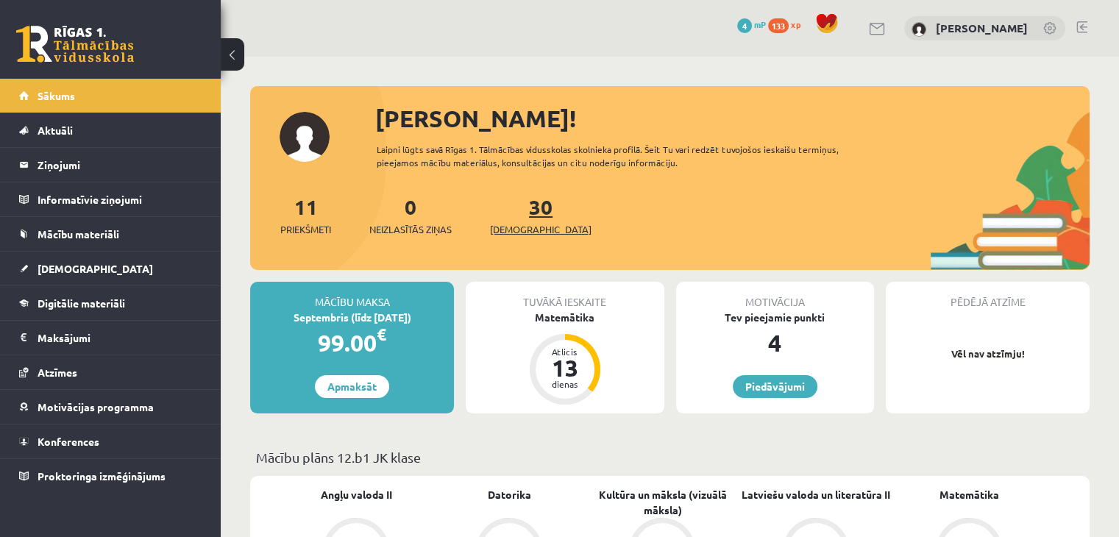
click at [512, 212] on link "30 Ieskaites" at bounding box center [541, 214] width 102 height 43
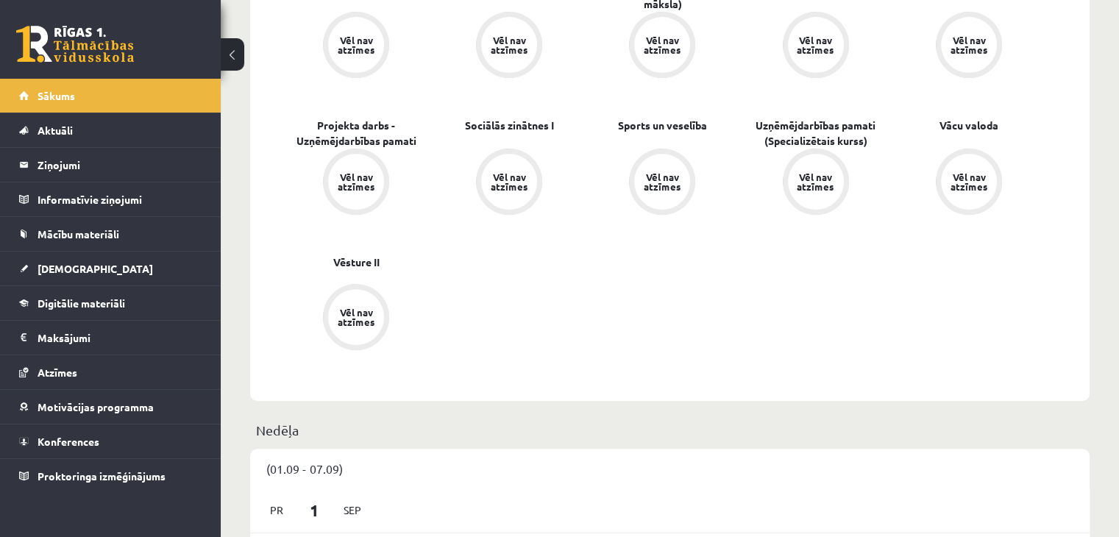
scroll to position [294, 0]
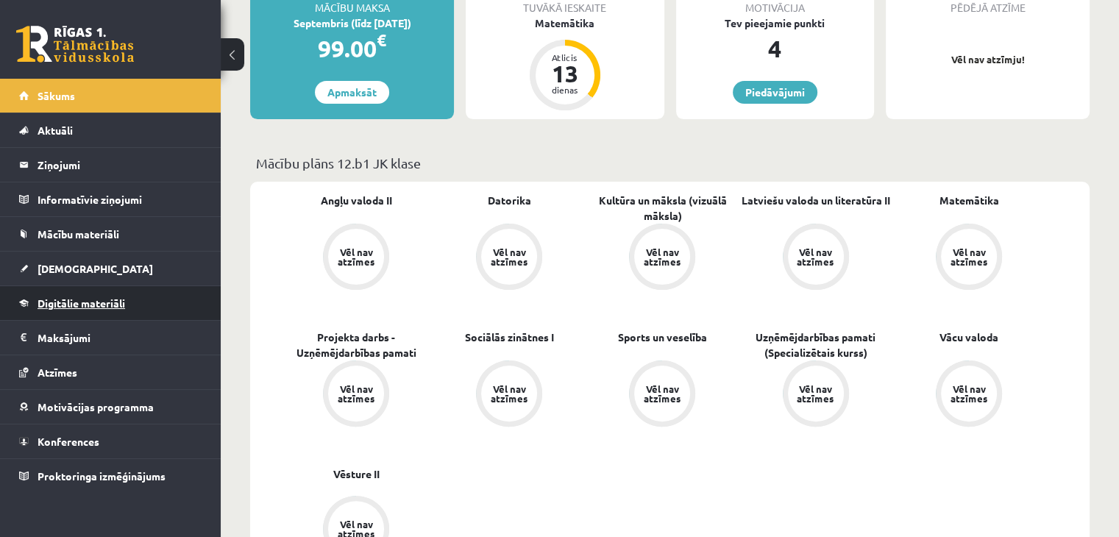
click at [86, 312] on link "Digitālie materiāli" at bounding box center [110, 303] width 183 height 34
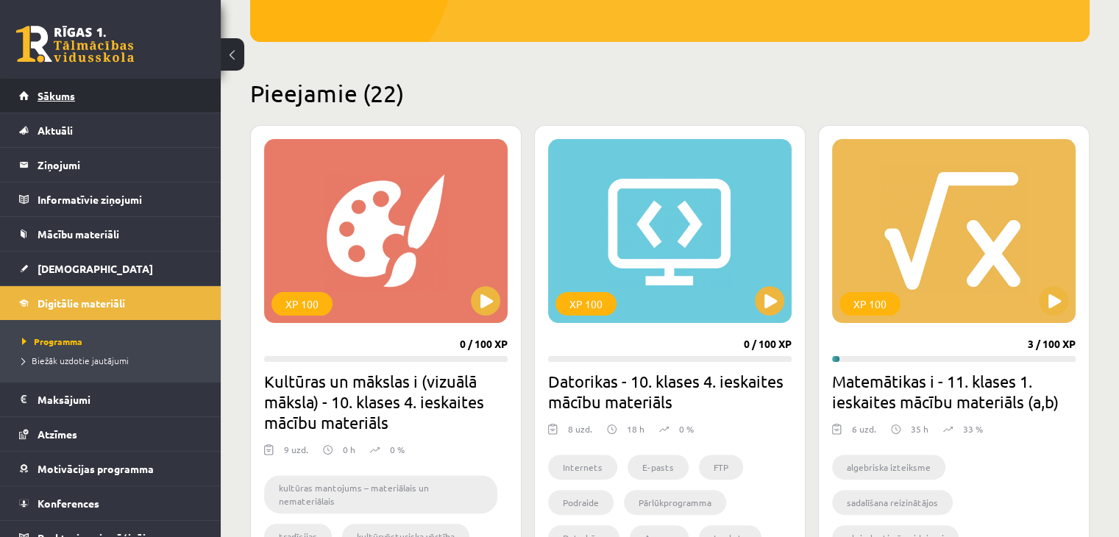
click at [43, 93] on span "Sākums" at bounding box center [57, 95] width 38 height 13
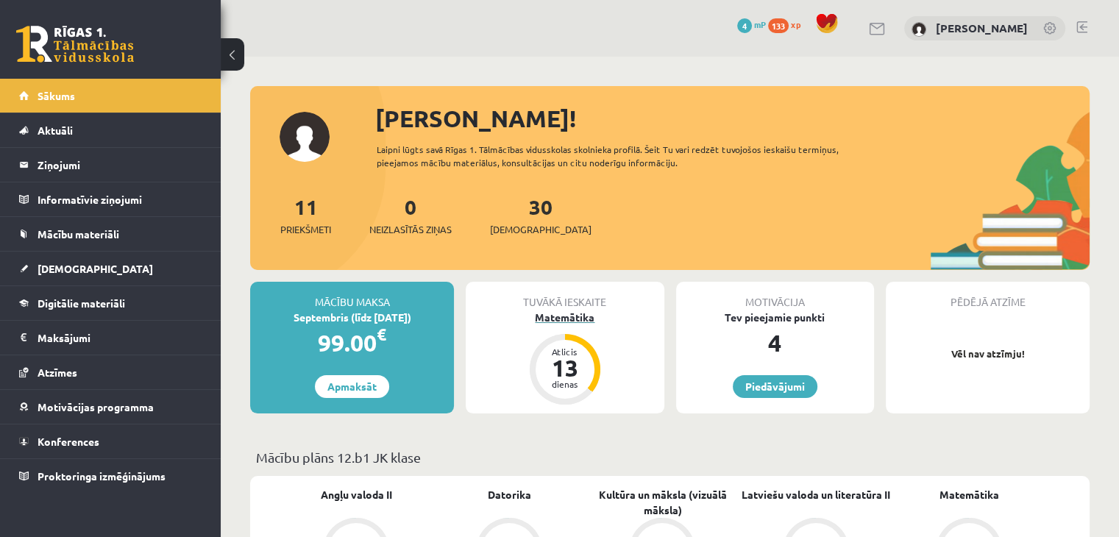
click at [550, 318] on div "Matemātika" at bounding box center [565, 317] width 198 height 15
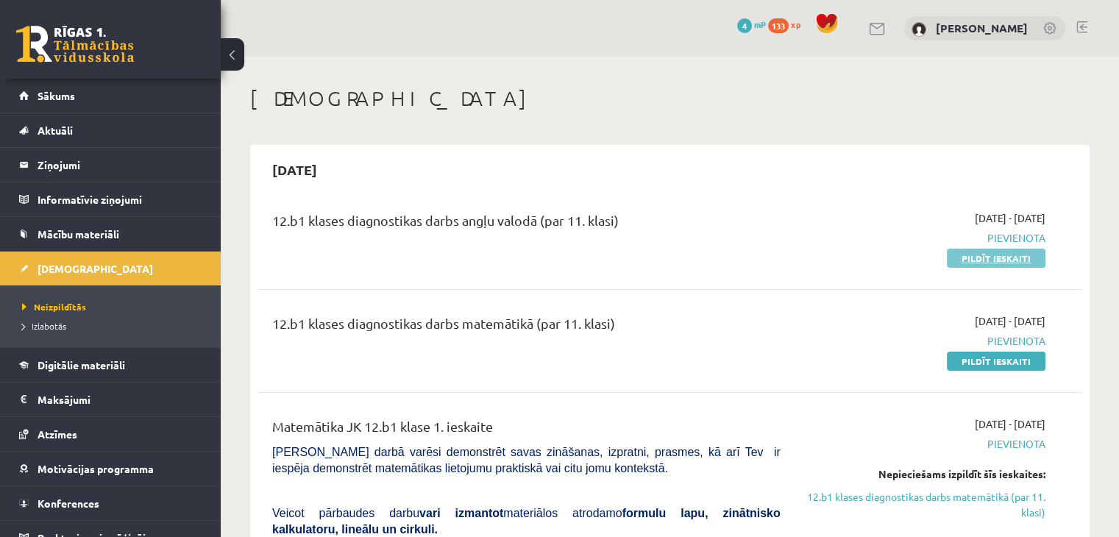
drag, startPoint x: 256, startPoint y: 227, endPoint x: 1019, endPoint y: 260, distance: 764.2
click at [670, 217] on div "12.b1 klases diagnostikas darbs angļu valodā (par 11. klasi)" at bounding box center [526, 223] width 508 height 27
click at [261, 232] on div "12.b1 klases diagnostikas darbs angļu valodā (par 11. klasi)" at bounding box center [526, 237] width 530 height 55
click at [293, 232] on div "12.b1 klases diagnostikas darbs angļu valodā (par 11. klasi)" at bounding box center [526, 223] width 508 height 27
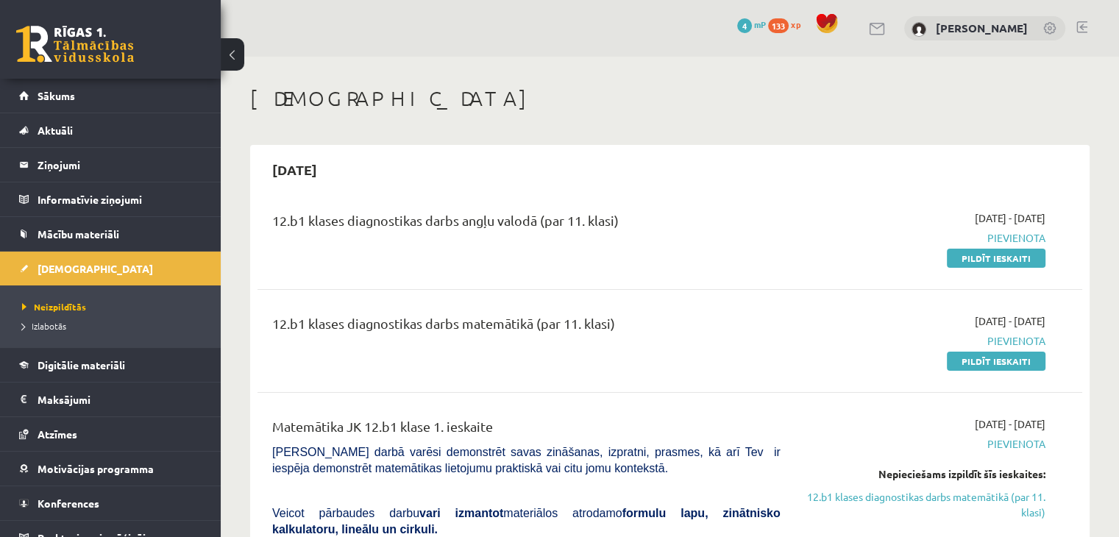
drag, startPoint x: 309, startPoint y: 217, endPoint x: 726, endPoint y: 221, distance: 417.1
click at [725, 222] on div "12.b1 klases diagnostikas darbs angļu valodā (par 11. klasi)" at bounding box center [526, 223] width 508 height 27
click at [731, 218] on div "12.b1 klases diagnostikas darbs angļu valodā (par 11. klasi)" at bounding box center [526, 223] width 508 height 27
click at [78, 363] on span "Digitālie materiāli" at bounding box center [82, 364] width 88 height 13
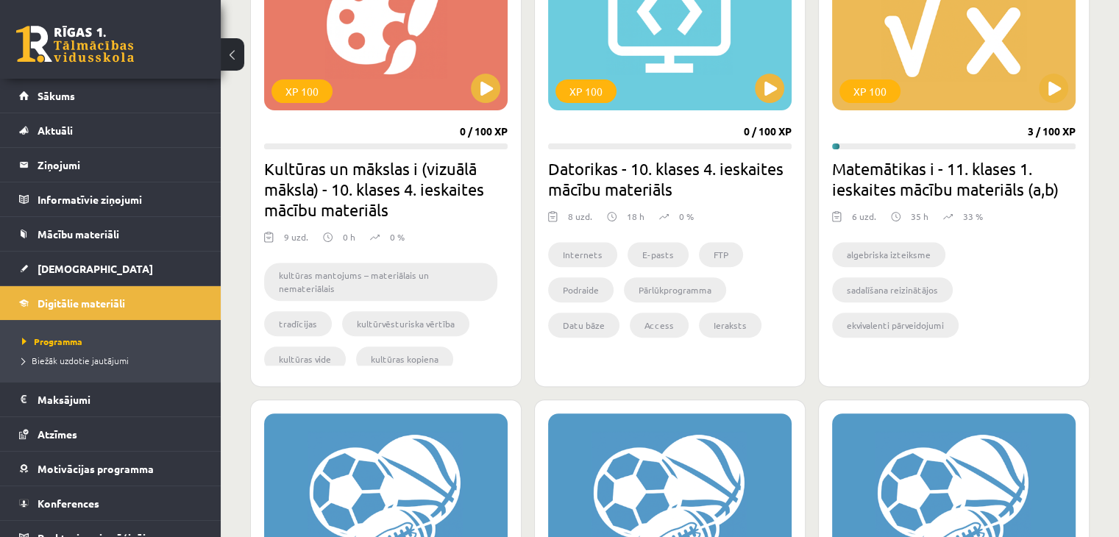
scroll to position [368, 0]
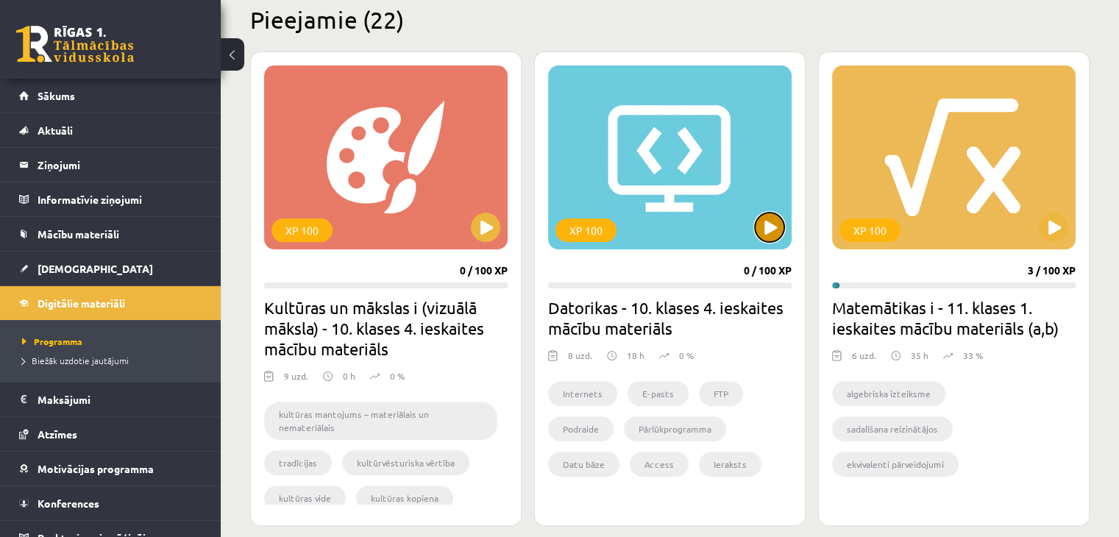
click at [759, 227] on button at bounding box center [769, 227] width 29 height 29
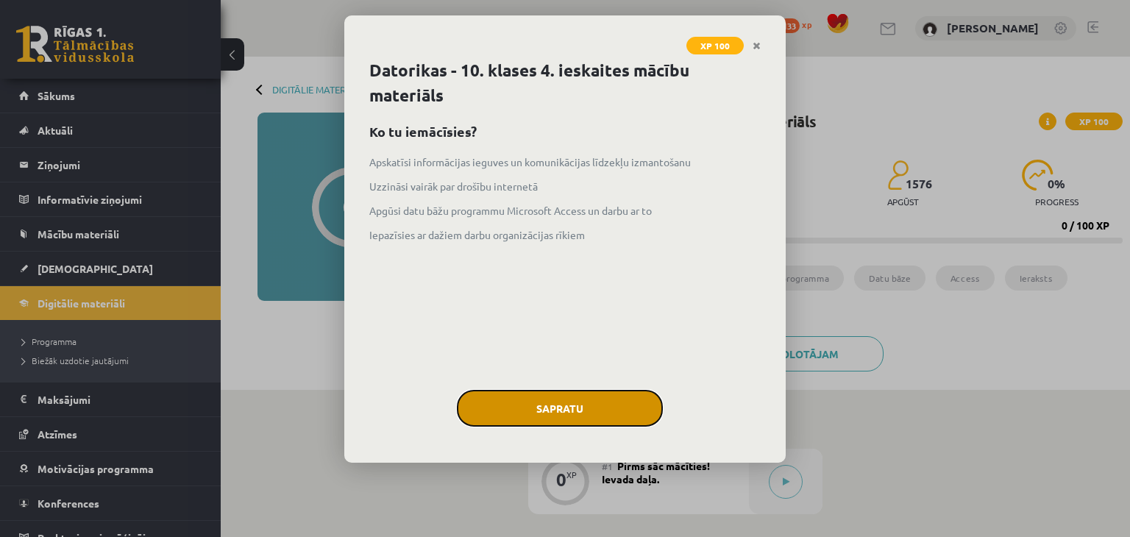
click at [584, 396] on button "Sapratu" at bounding box center [560, 408] width 206 height 37
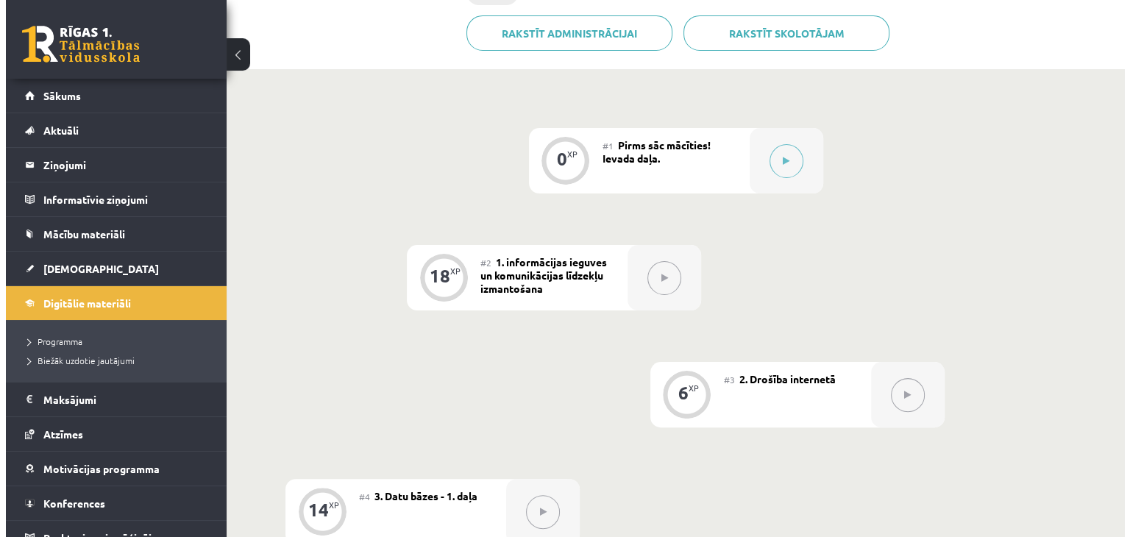
scroll to position [147, 0]
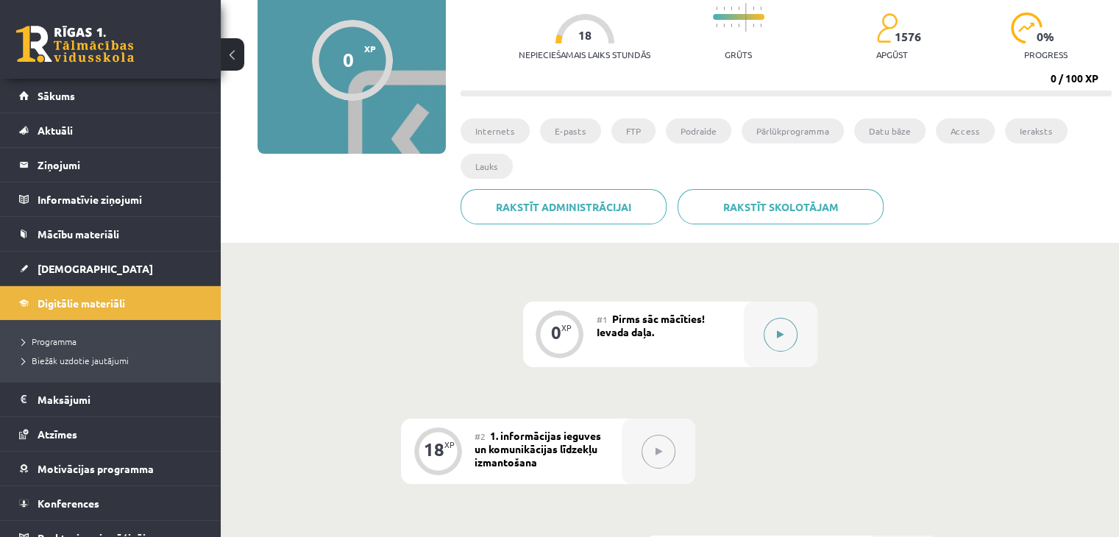
click at [764, 337] on button at bounding box center [781, 335] width 34 height 34
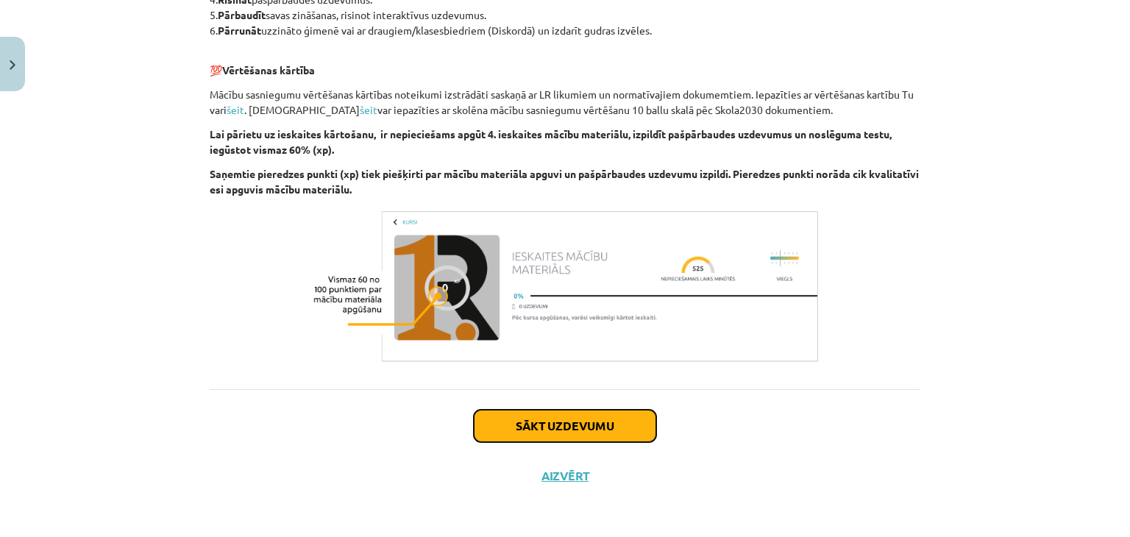
click at [574, 433] on button "Sākt uzdevumu" at bounding box center [565, 426] width 182 height 32
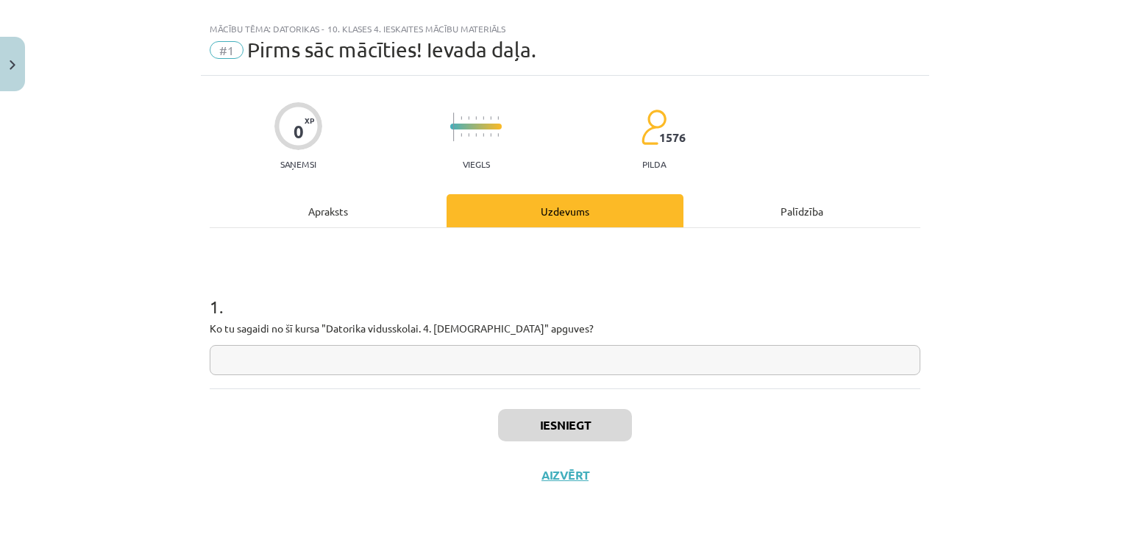
scroll to position [21, 0]
click at [494, 356] on input "text" at bounding box center [565, 361] width 711 height 30
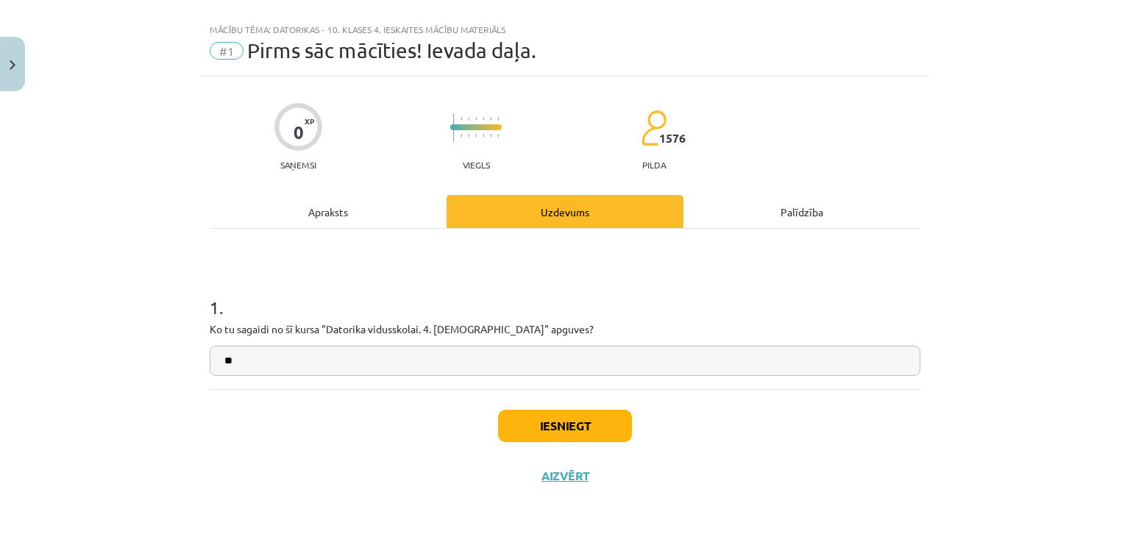
type input "**"
click at [514, 420] on button "Iesniegt" at bounding box center [565, 426] width 134 height 32
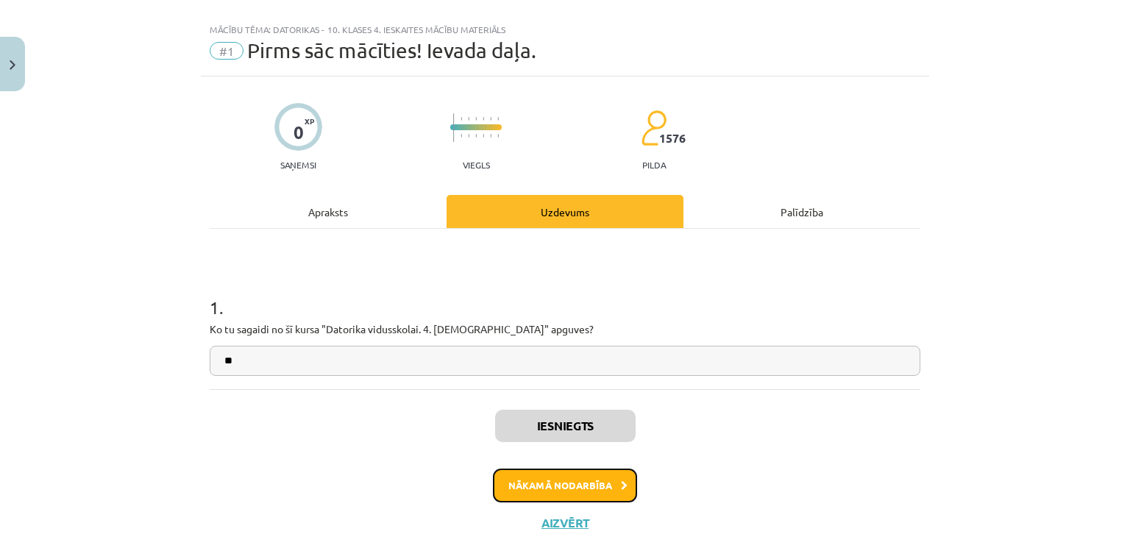
click at [578, 487] on button "Nākamā nodarbība" at bounding box center [565, 486] width 144 height 34
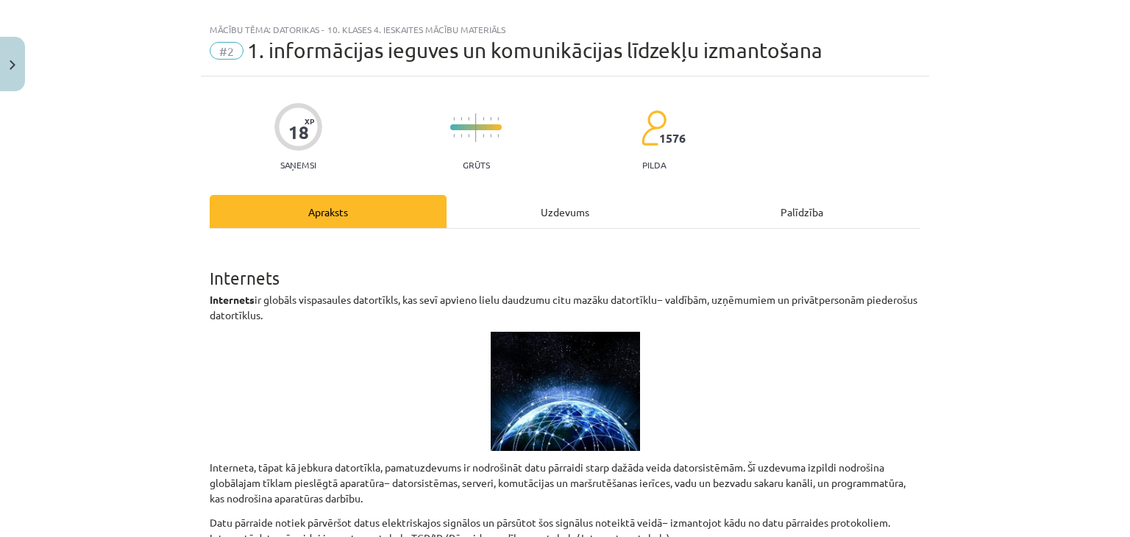
scroll to position [37, 0]
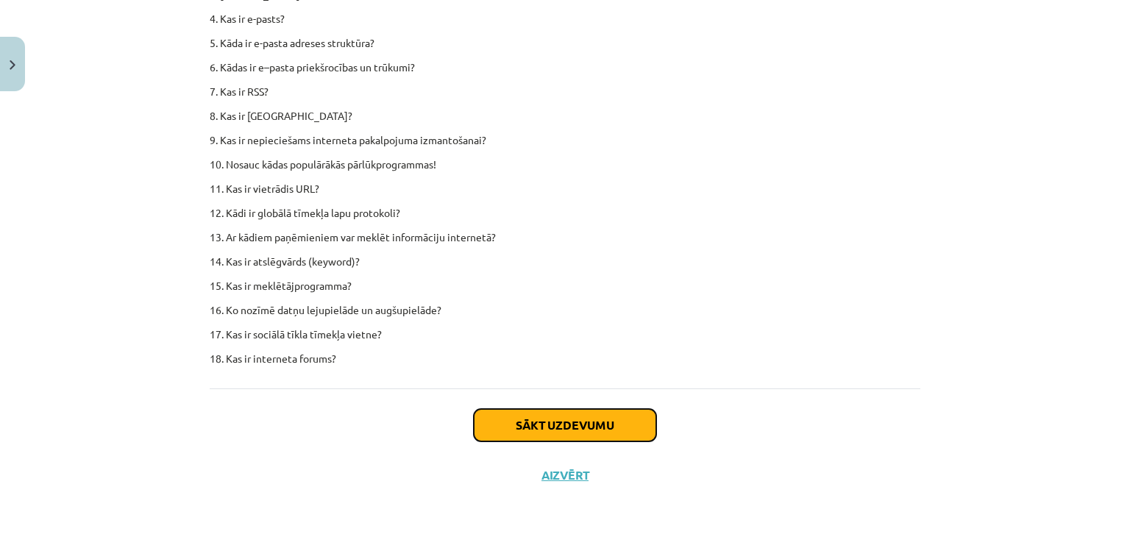
click at [568, 433] on button "Sākt uzdevumu" at bounding box center [565, 425] width 182 height 32
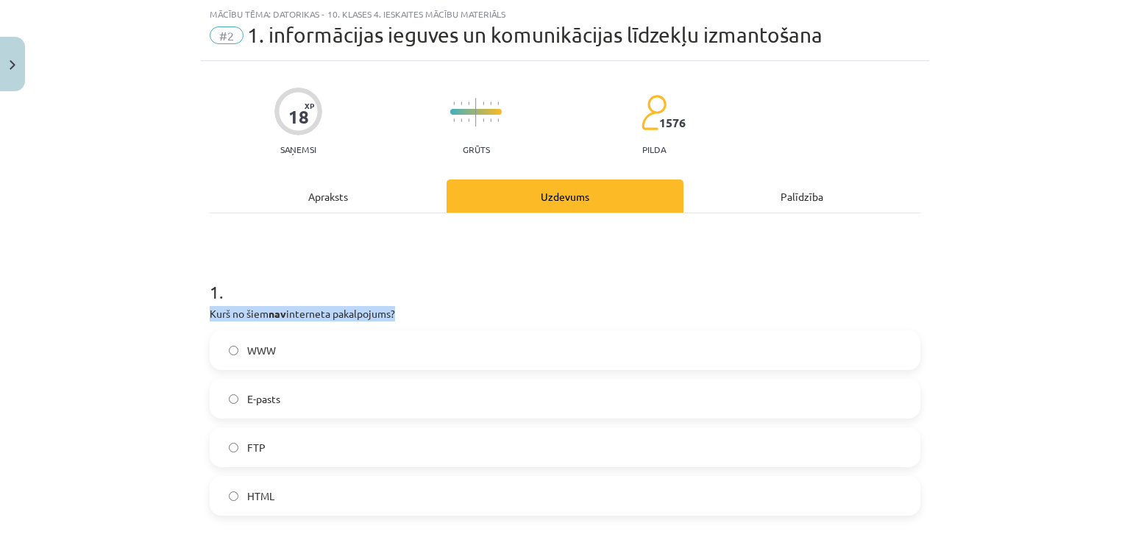
drag, startPoint x: 194, startPoint y: 315, endPoint x: 469, endPoint y: 305, distance: 274.5
click at [469, 305] on div "Mācību tēma: Datorikas - 10. klases 4. ieskaites mācību materiāls #2 1. informā…" at bounding box center [565, 268] width 1130 height 537
click at [469, 306] on p "Kurš no šiem nav interneta pakalpojums?" at bounding box center [565, 313] width 711 height 15
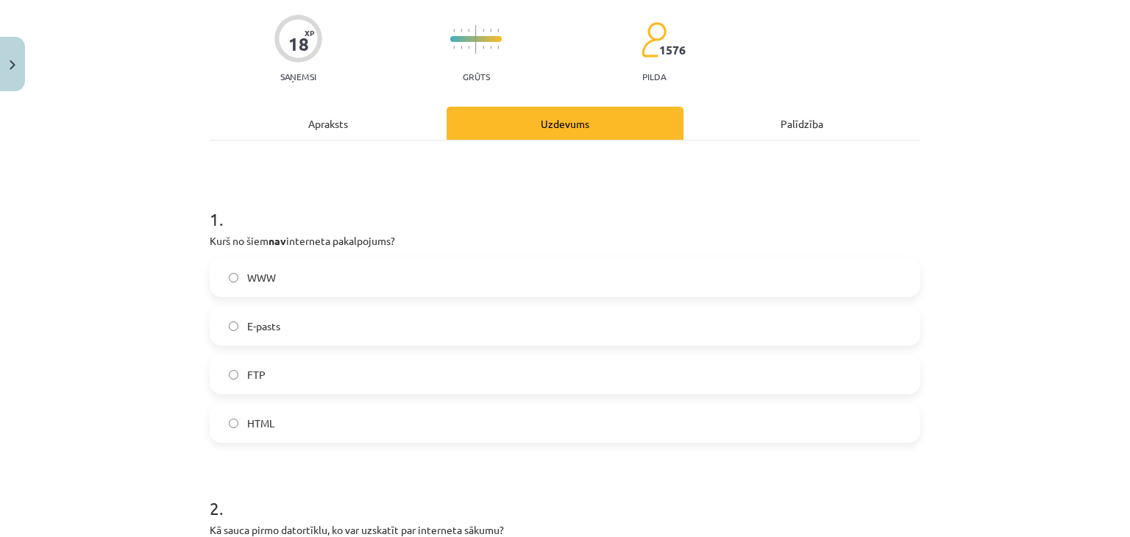
scroll to position [110, 0]
click at [265, 431] on label "HTML" at bounding box center [565, 422] width 708 height 37
click at [483, 410] on label "HTML" at bounding box center [565, 422] width 708 height 37
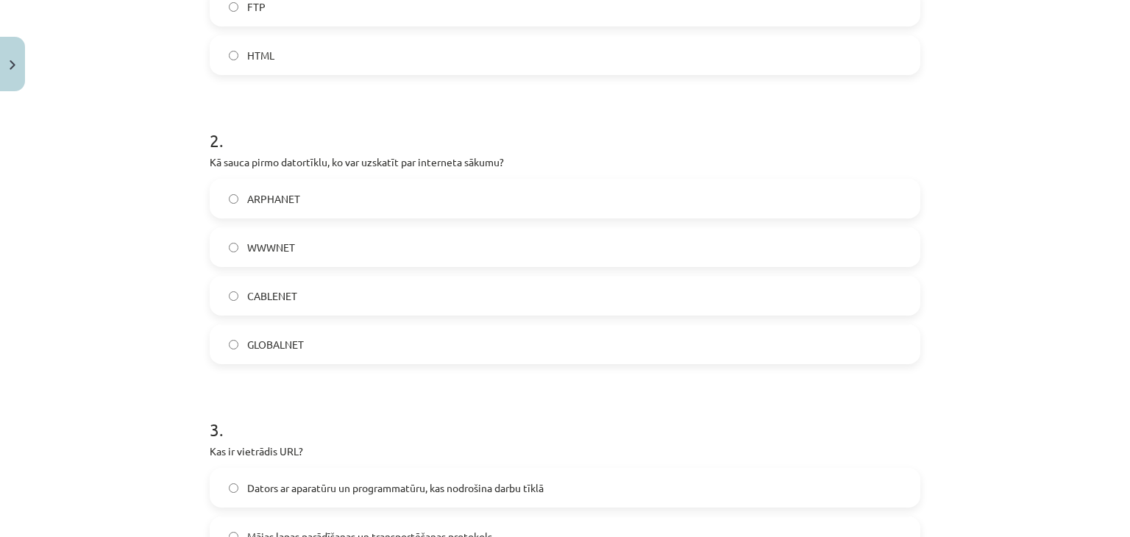
scroll to position [478, 0]
drag, startPoint x: 202, startPoint y: 154, endPoint x: 523, endPoint y: 166, distance: 320.9
click at [577, 154] on div "18 XP Saņemsi Grūts 1576 pilda Apraksts Uzdevums Palīdzība 1 . Kurš no šiem nav…" at bounding box center [565, 492] width 728 height 1745
copy p "Kā sauca pirmo datortīklu, ko var uzskatīt par interneta sākumu?"
click at [157, 221] on div "Mācību tēma: Datorikas - 10. klases 4. ieskaites mācību materiāls #2 1. informā…" at bounding box center [565, 268] width 1130 height 537
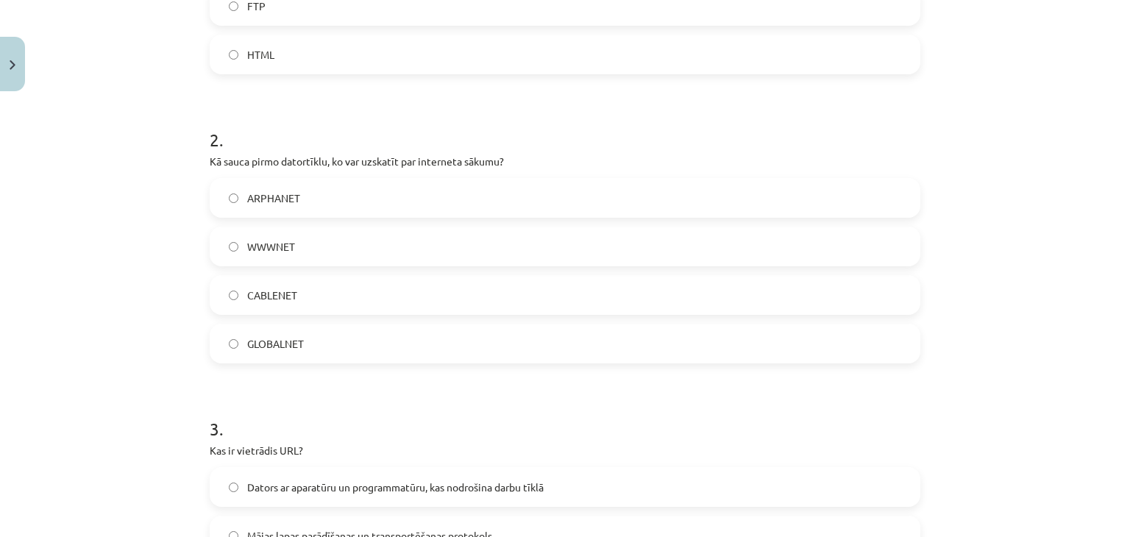
click at [247, 210] on label "ARPHANET" at bounding box center [565, 197] width 708 height 37
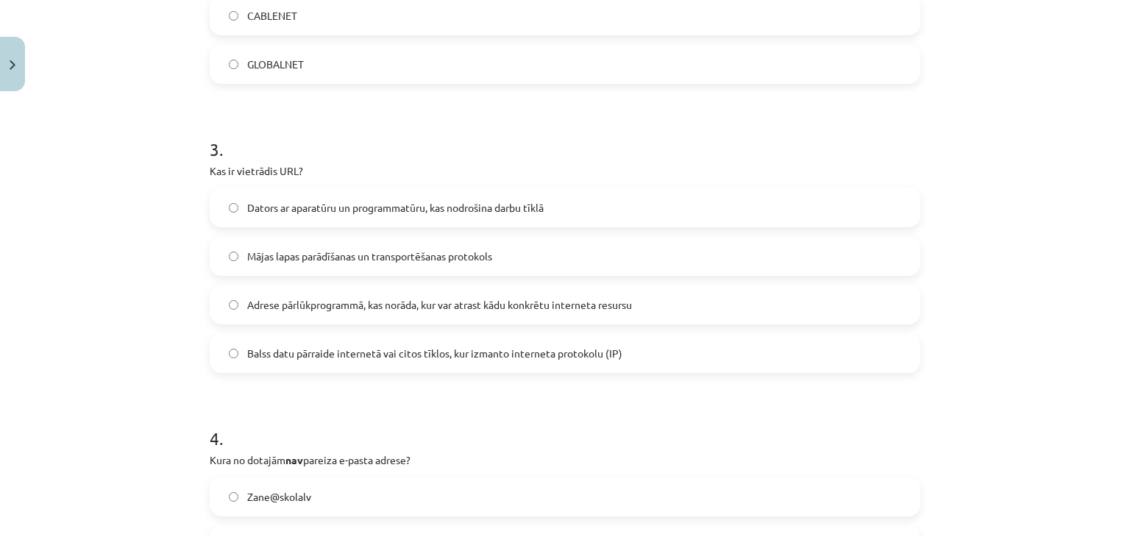
scroll to position [772, 0]
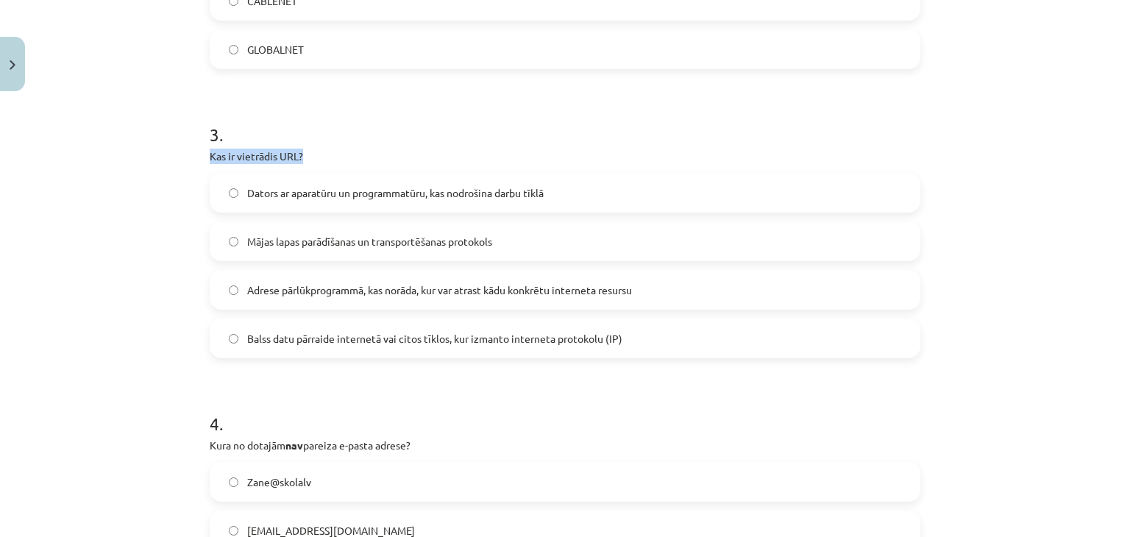
drag, startPoint x: 196, startPoint y: 158, endPoint x: 318, endPoint y: 154, distance: 121.4
click at [318, 154] on div "18 XP Saņemsi Grūts 1576 pilda Apraksts Uzdevums Palīdzība 1 . Kurš no šiem nav…" at bounding box center [565, 197] width 728 height 1745
click at [545, 120] on h1 "3 ." at bounding box center [565, 122] width 711 height 46
click at [360, 238] on span "Mājas lapas parādīšanas un transportēšanas protokols" at bounding box center [369, 241] width 245 height 15
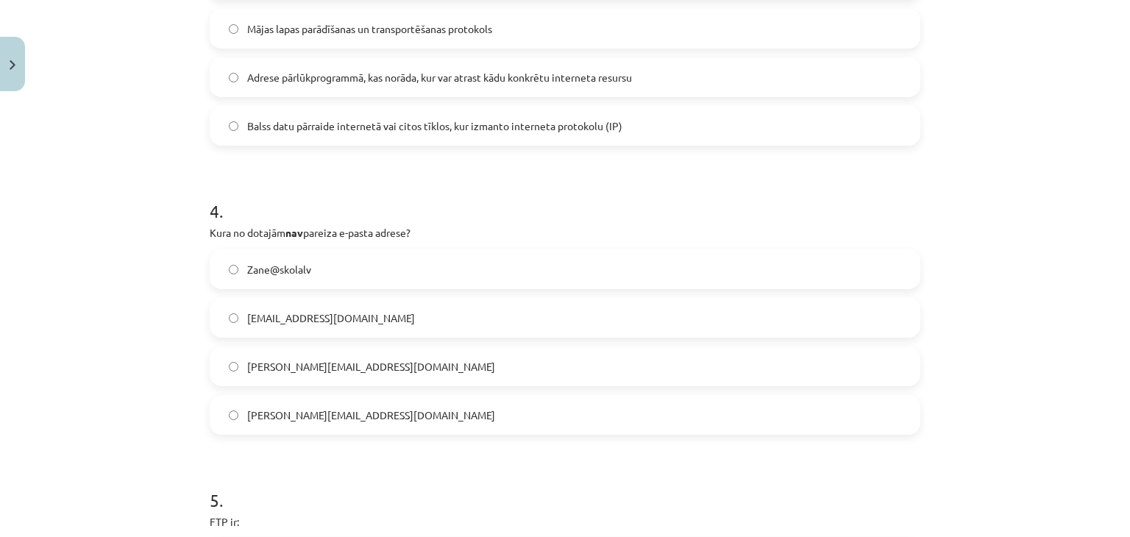
scroll to position [993, 0]
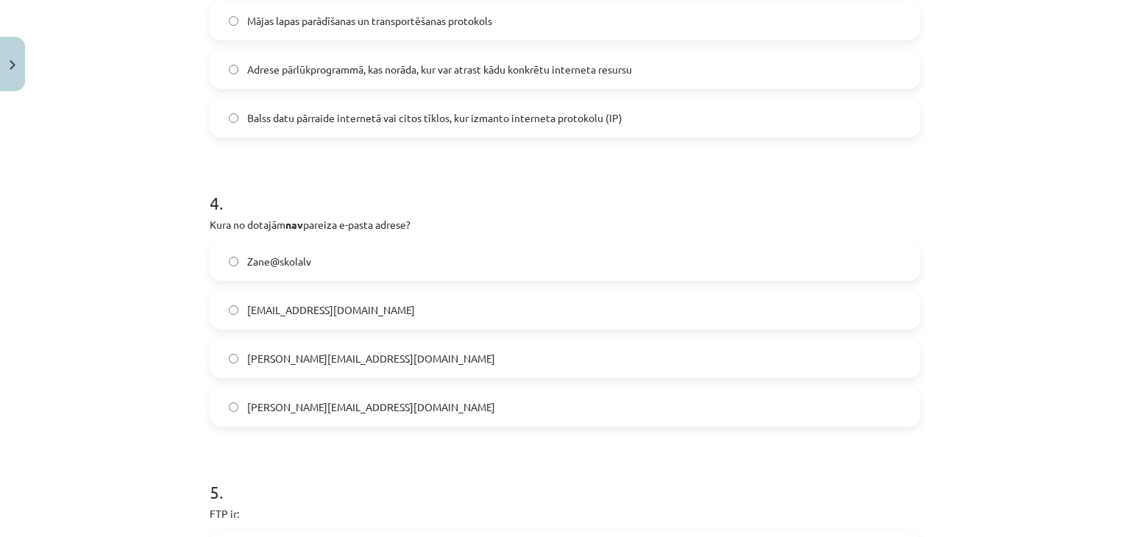
drag, startPoint x: 314, startPoint y: 318, endPoint x: 317, endPoint y: 310, distance: 8.6
click at [314, 316] on label "peteris_lielais@SkolA.lv" at bounding box center [565, 309] width 708 height 37
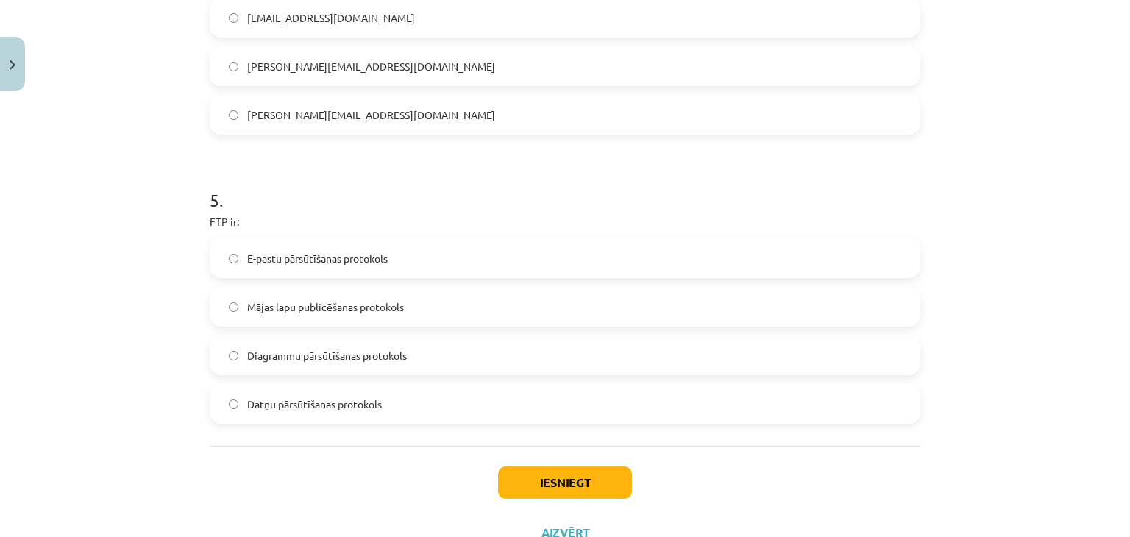
scroll to position [1287, 0]
drag, startPoint x: 203, startPoint y: 216, endPoint x: 253, endPoint y: 210, distance: 50.4
copy p "FTP ir:"
click at [162, 398] on div "Mācību tēma: Datorikas - 10. klases 4. ieskaites mācību materiāls #2 1. informā…" at bounding box center [565, 268] width 1130 height 537
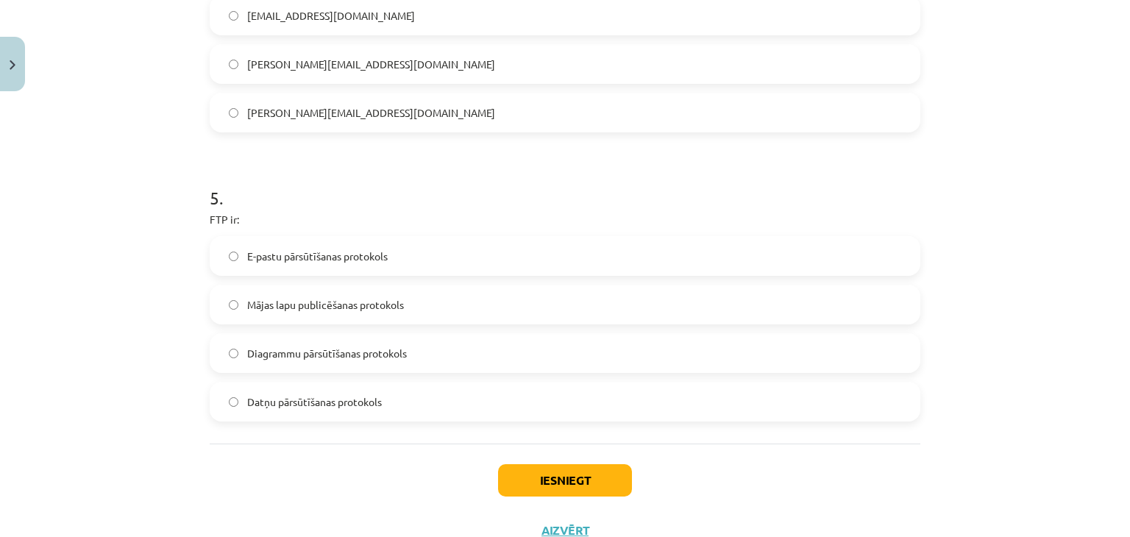
click at [321, 257] on span "E-pastu pārsūtīšanas protokols" at bounding box center [317, 256] width 140 height 15
click at [546, 496] on div "Iesniegt Aizvērt" at bounding box center [565, 495] width 711 height 103
click at [546, 477] on button "Iesniegt" at bounding box center [565, 480] width 134 height 32
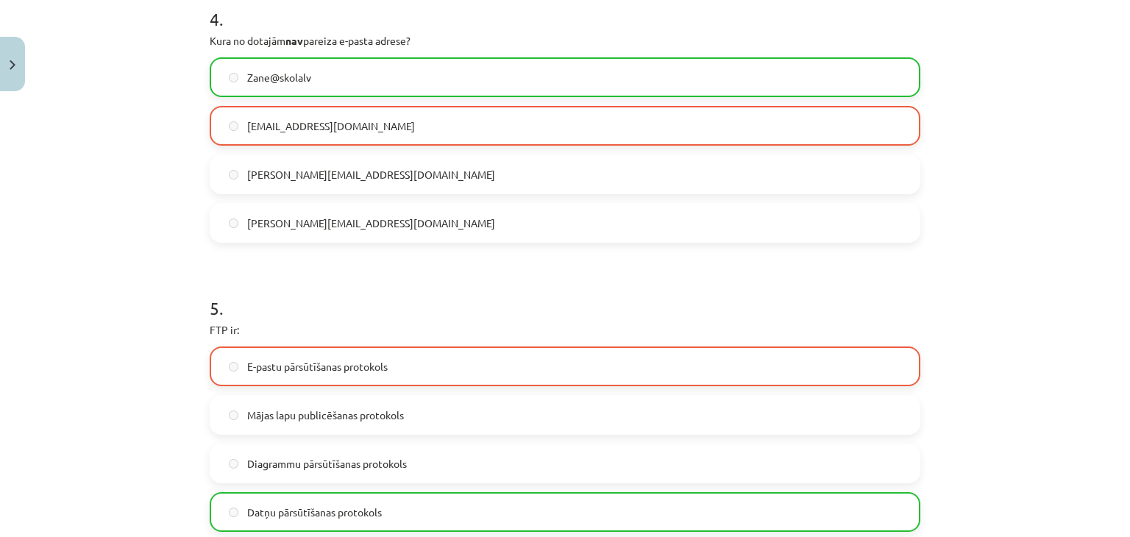
scroll to position [1389, 0]
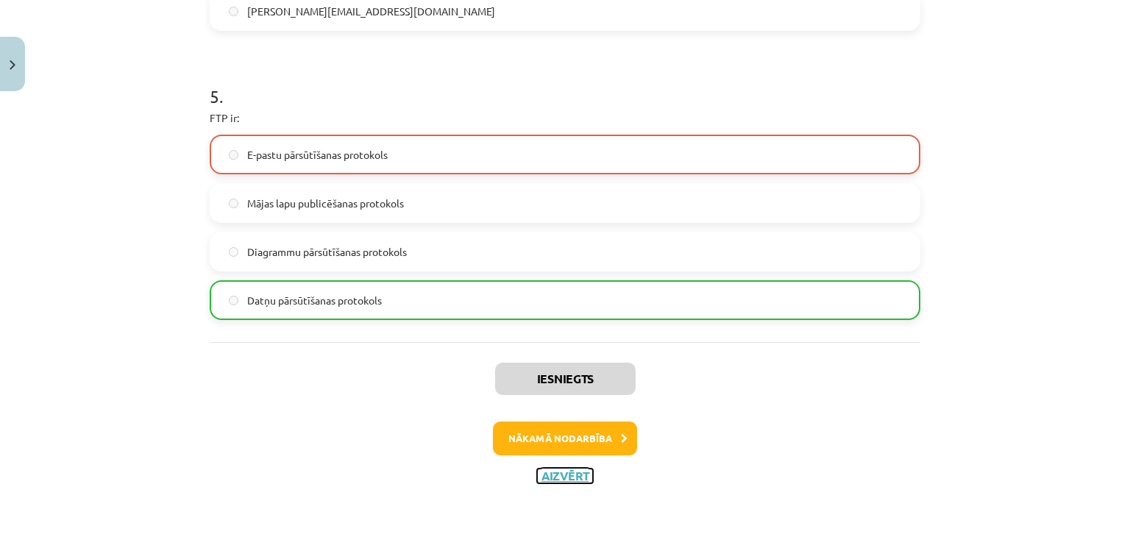
click at [559, 473] on button "Aizvērt" at bounding box center [565, 476] width 56 height 15
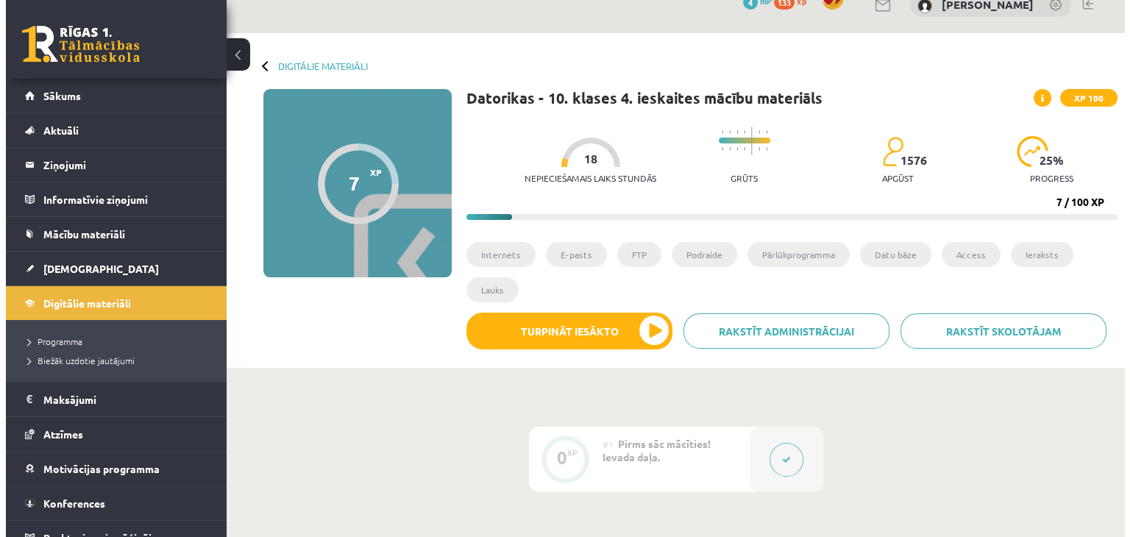
scroll to position [0, 0]
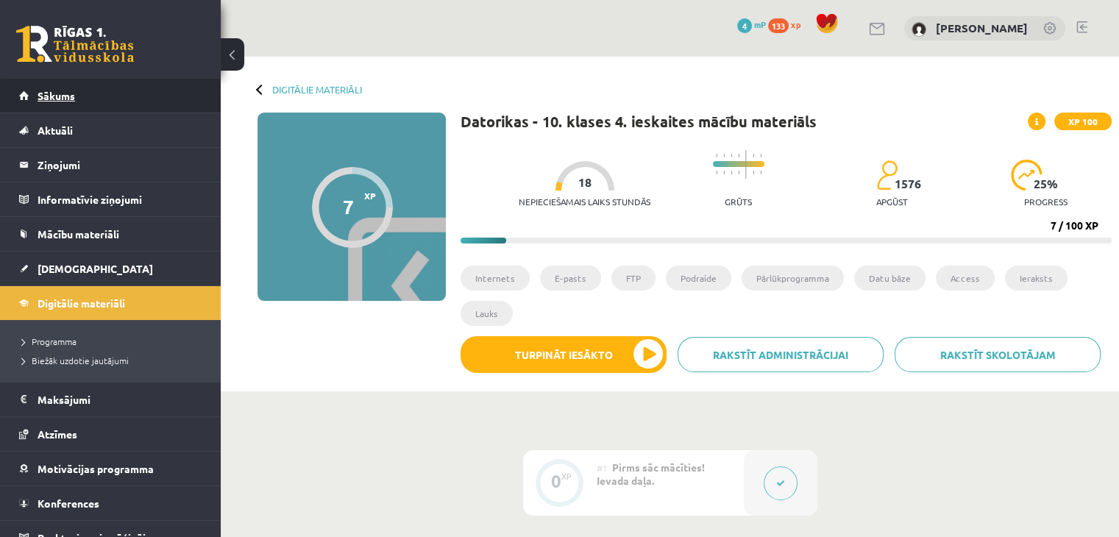
click at [149, 98] on link "Sākums" at bounding box center [110, 96] width 183 height 34
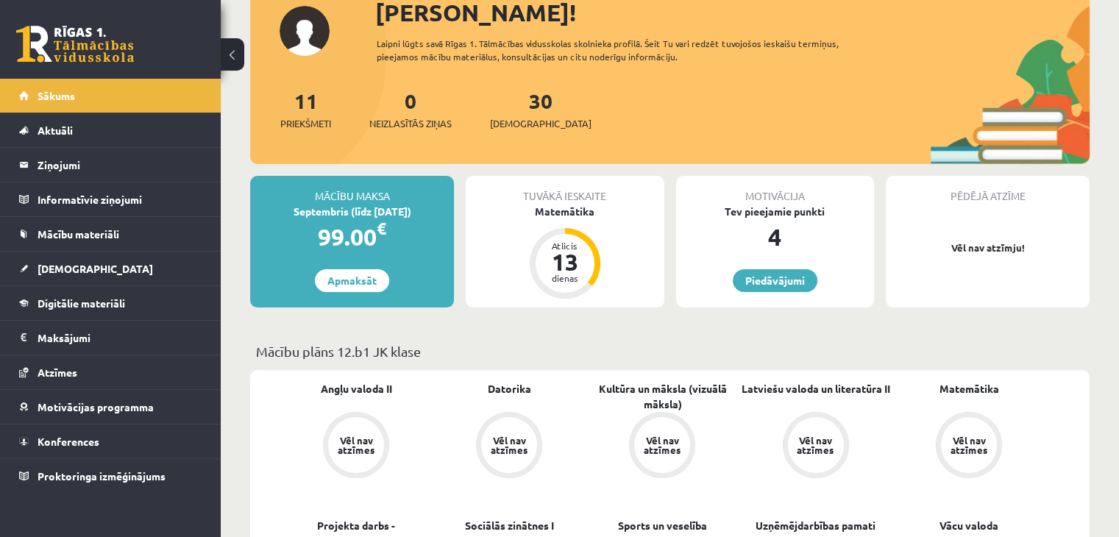
scroll to position [294, 0]
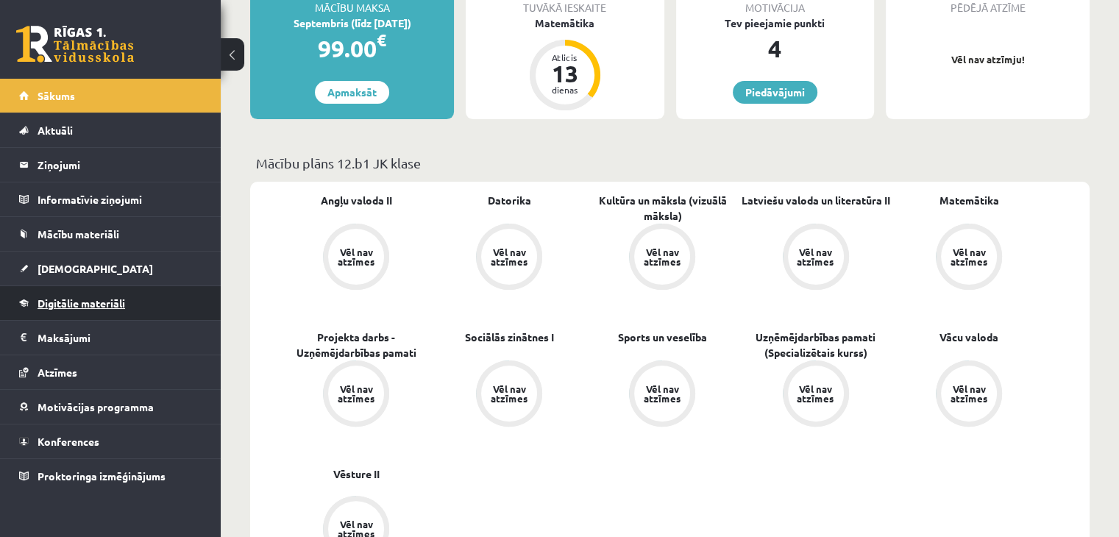
click at [66, 307] on span "Digitālie materiāli" at bounding box center [82, 302] width 88 height 13
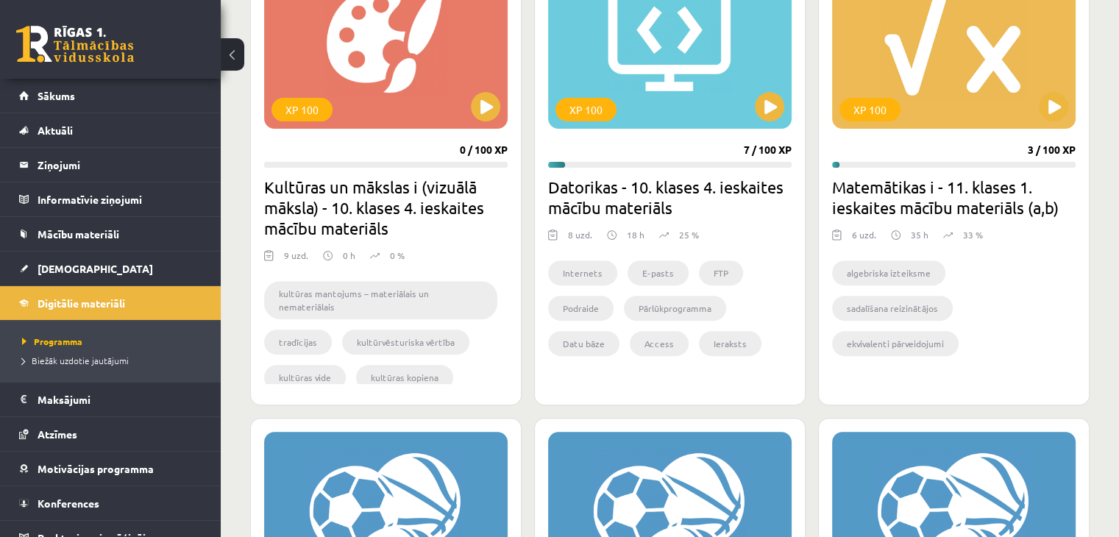
scroll to position [368, 0]
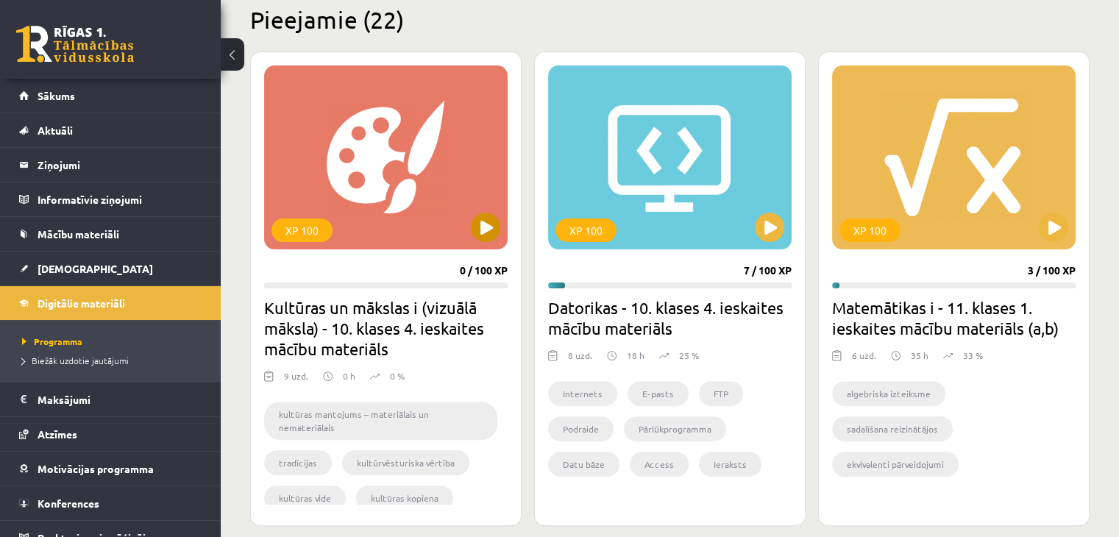
click at [466, 213] on div "XP 100" at bounding box center [385, 157] width 243 height 184
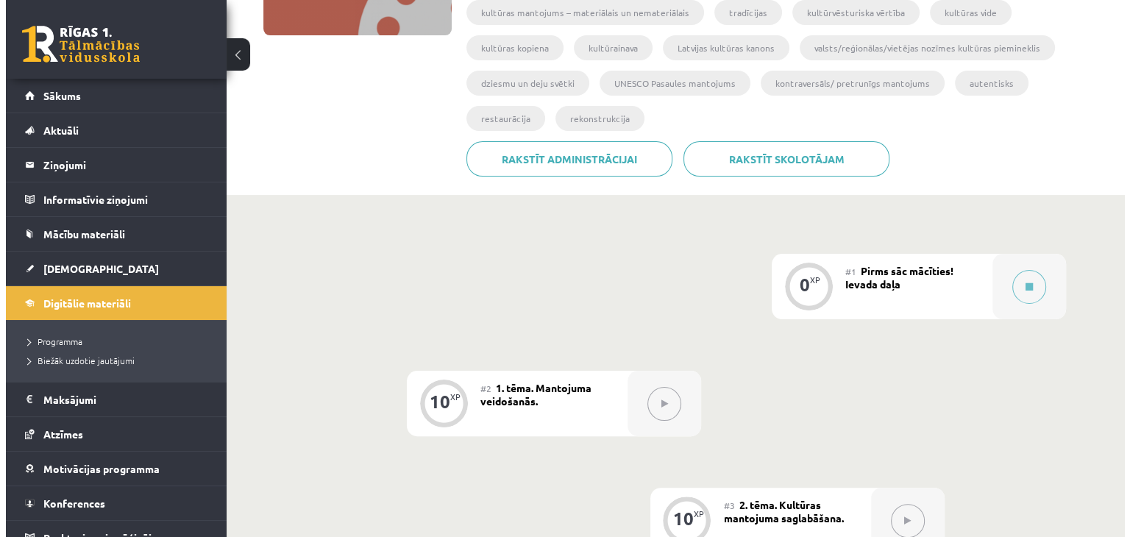
scroll to position [294, 0]
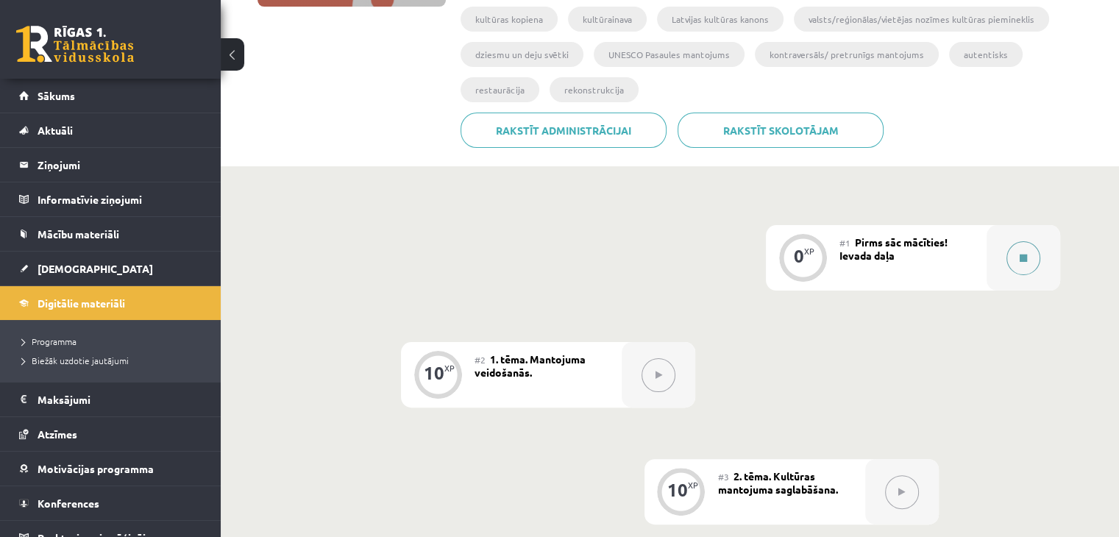
click at [1024, 254] on icon at bounding box center [1022, 258] width 7 height 9
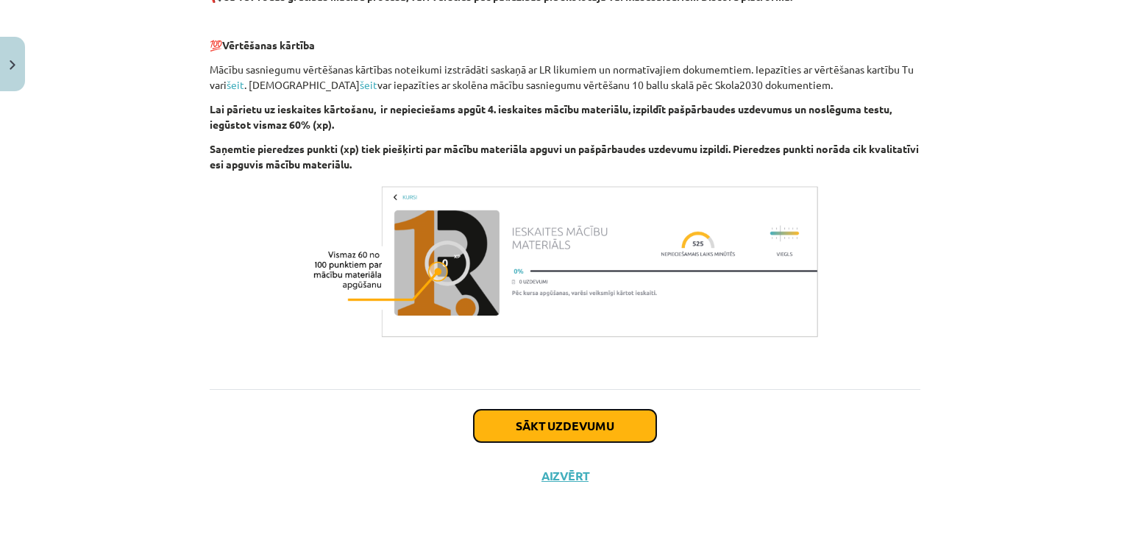
click at [548, 424] on button "Sākt uzdevumu" at bounding box center [565, 426] width 182 height 32
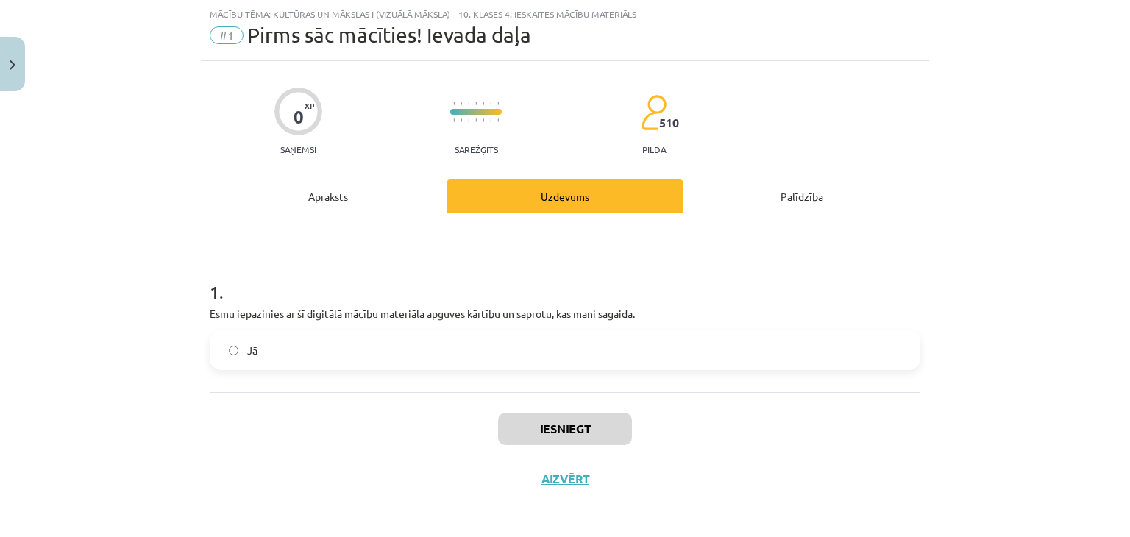
click at [527, 351] on label "Jā" at bounding box center [565, 350] width 708 height 37
drag, startPoint x: 528, startPoint y: 410, endPoint x: 534, endPoint y: 421, distance: 13.2
click at [529, 410] on div "Iesniegt Aizvērt" at bounding box center [565, 443] width 711 height 103
click at [537, 425] on button "Iesniegt" at bounding box center [565, 429] width 134 height 32
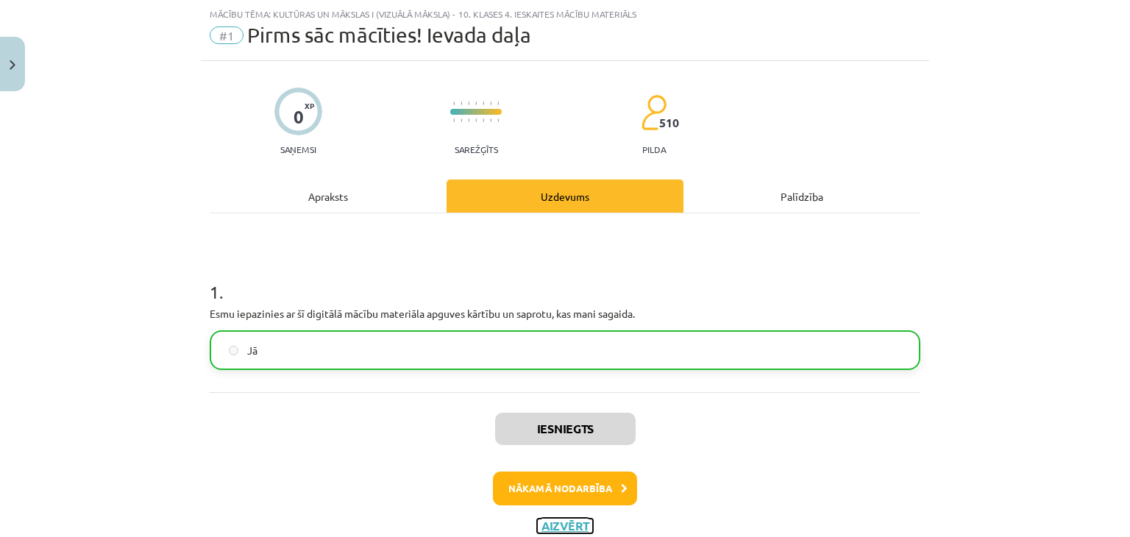
click at [556, 519] on button "Aizvērt" at bounding box center [565, 526] width 56 height 15
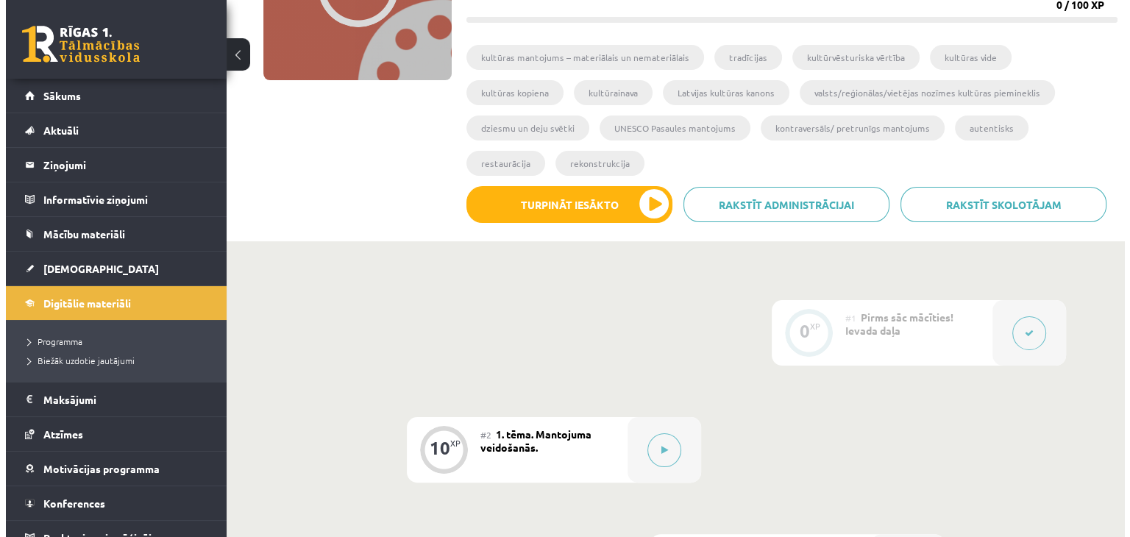
scroll to position [221, 0]
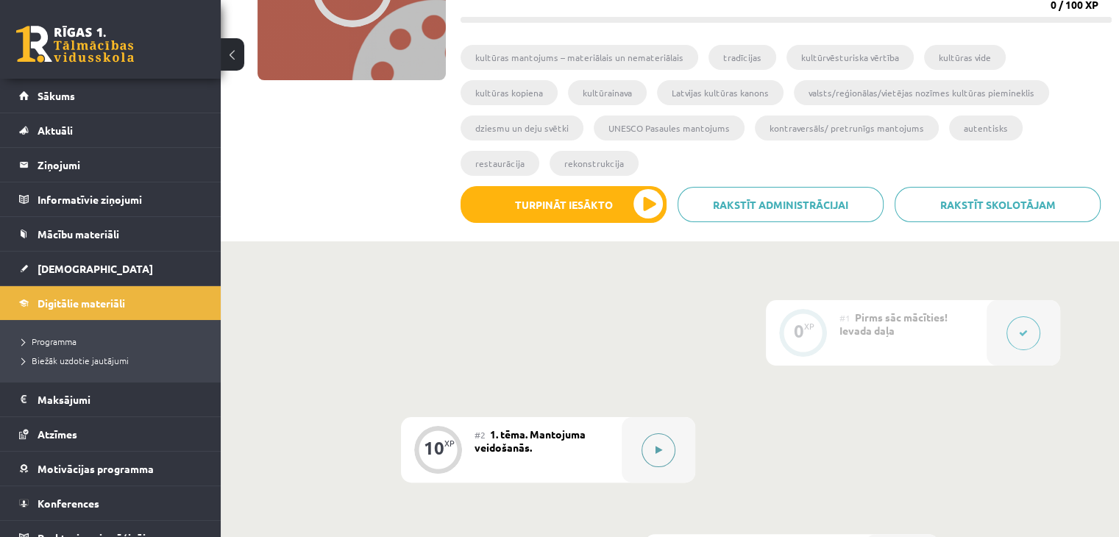
click at [656, 431] on div at bounding box center [659, 449] width 74 height 65
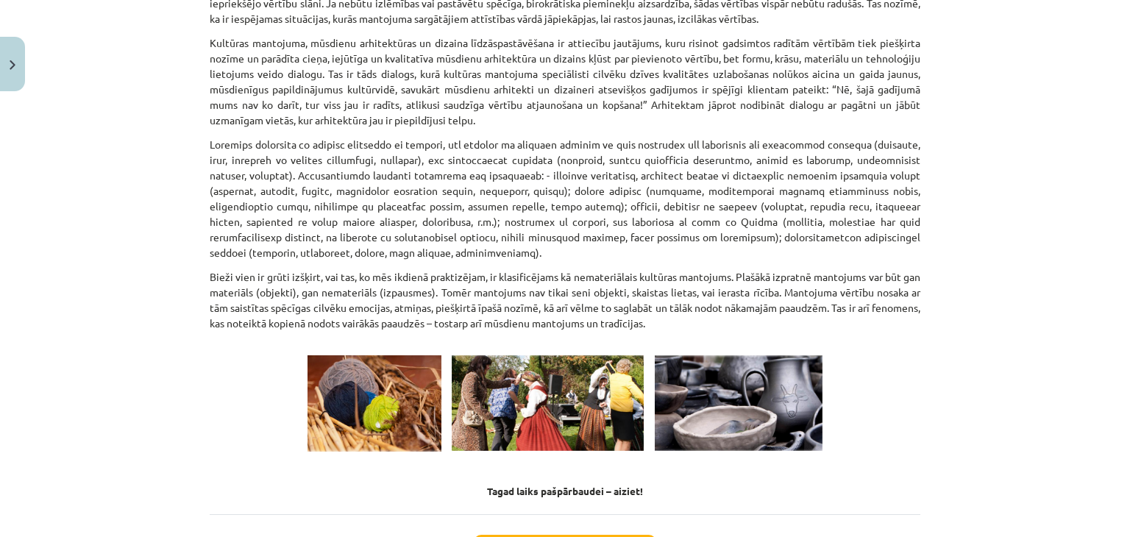
scroll to position [2028, 0]
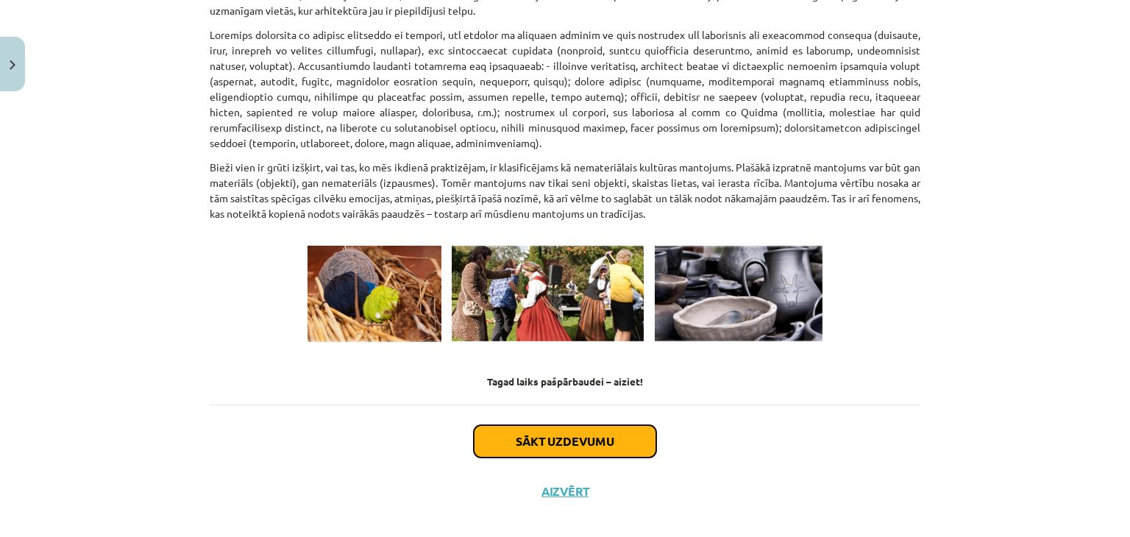
click at [592, 427] on button "Sākt uzdevumu" at bounding box center [565, 441] width 182 height 32
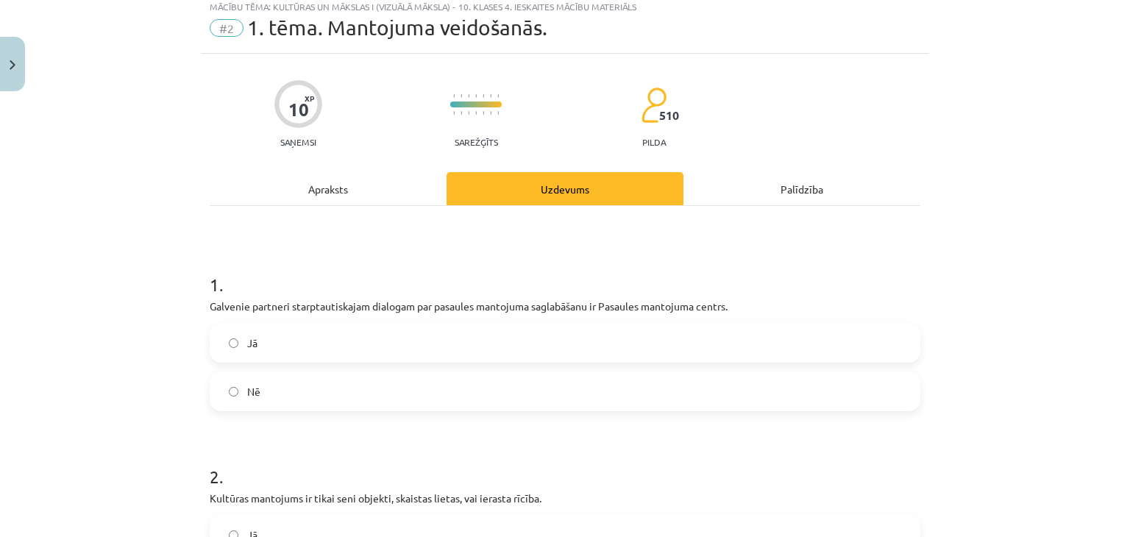
scroll to position [37, 0]
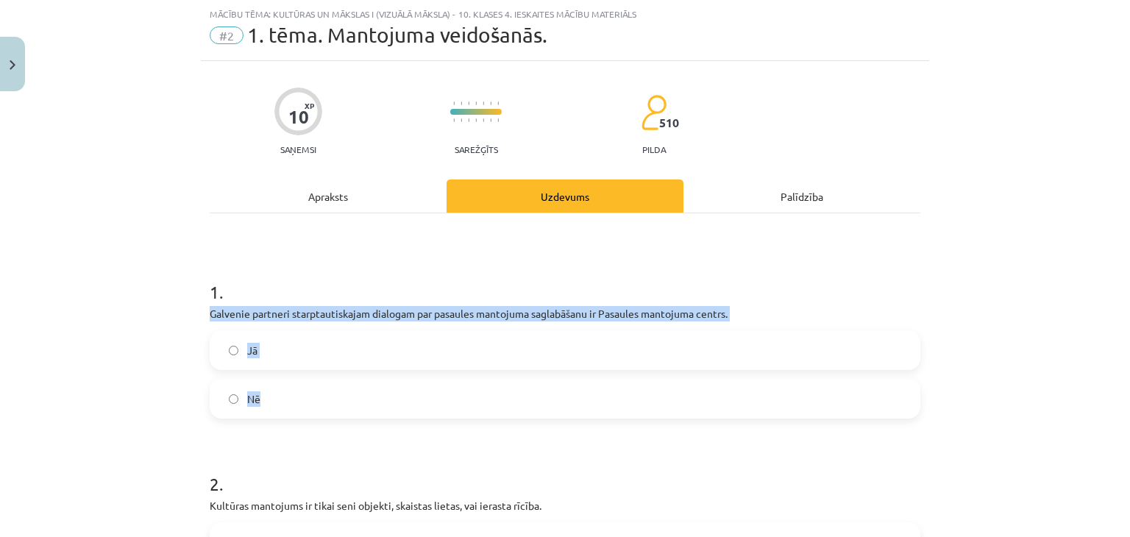
drag, startPoint x: 190, startPoint y: 310, endPoint x: 394, endPoint y: 336, distance: 205.4
click at [403, 395] on div "Mācību tēma: Kultūras un mākslas i (vizuālā māksla) - 10. klases 4. ieskaites m…" at bounding box center [565, 268] width 1130 height 537
copy div "Galvenie partneri starptautiskajam dialogam par pasaules mantojuma saglabāšanu …"
click at [191, 360] on div "Mācību tēma: Kultūras un mākslas i (vizuālā māksla) - 10. klases 4. ieskaites m…" at bounding box center [565, 268] width 1130 height 537
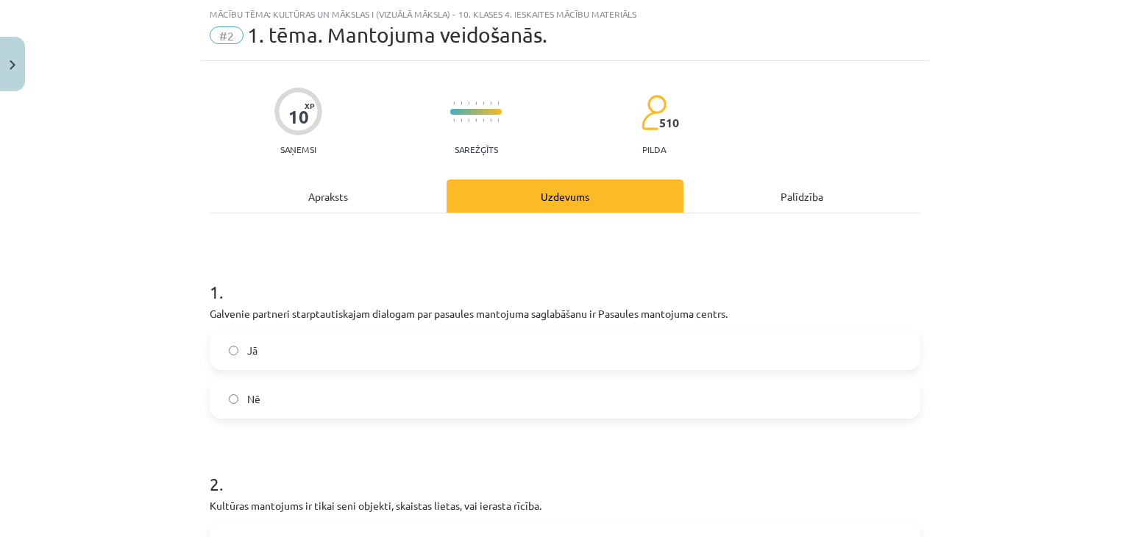
click at [268, 344] on label "Jā" at bounding box center [565, 350] width 708 height 37
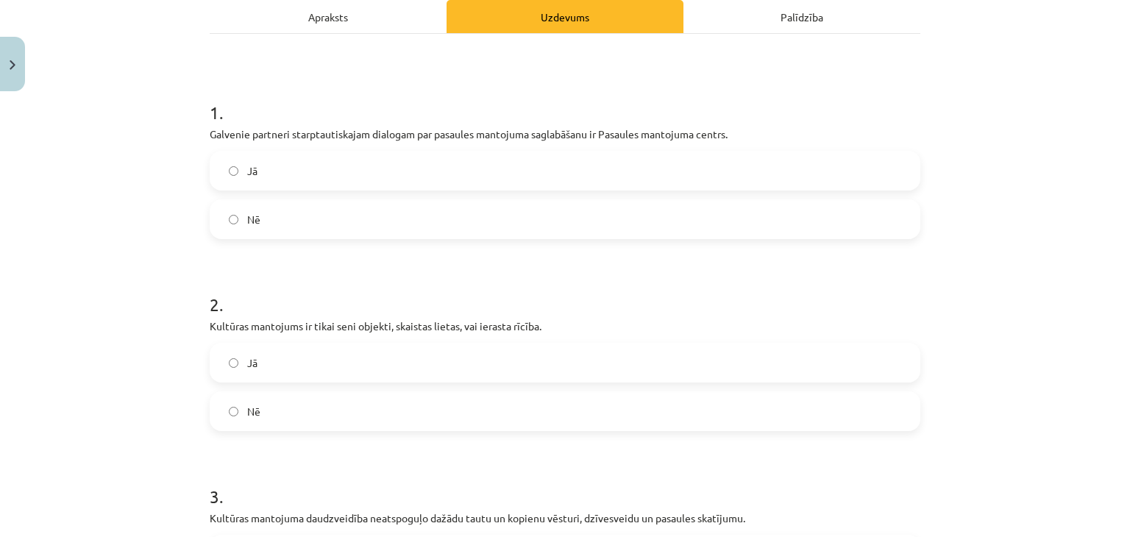
scroll to position [257, 0]
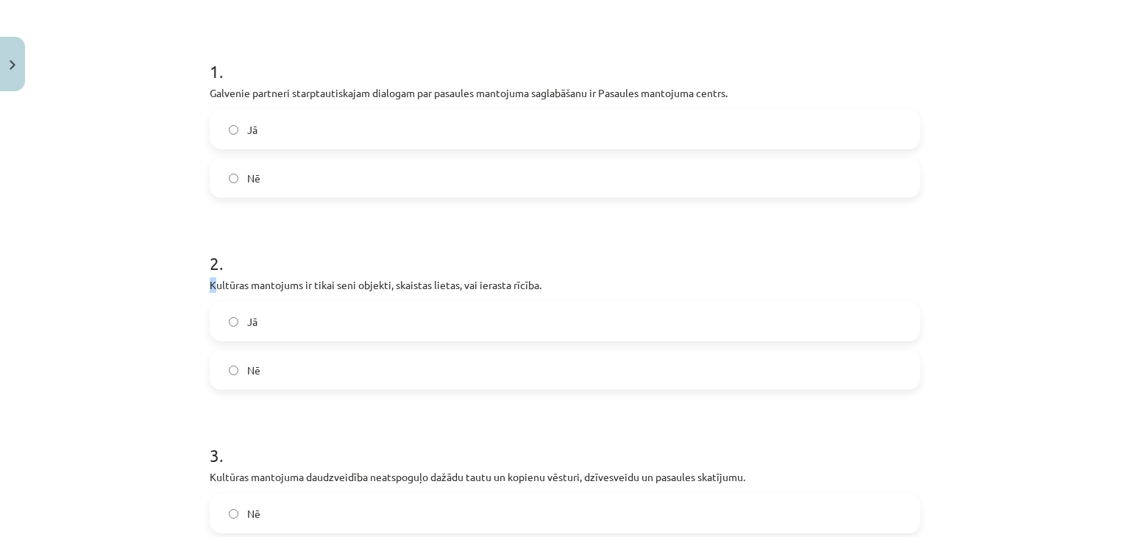
click at [210, 278] on p "Kultūras mantojums ir tikai seni objekti, skaistas lietas, vai ierasta rīcība." at bounding box center [565, 284] width 711 height 15
click at [202, 281] on div "10 XP Saņemsi Sarežģīts 510 pilda Apraksts Uzdevums Palīdzība 1 . Galvenie part…" at bounding box center [565, 477] width 728 height 1275
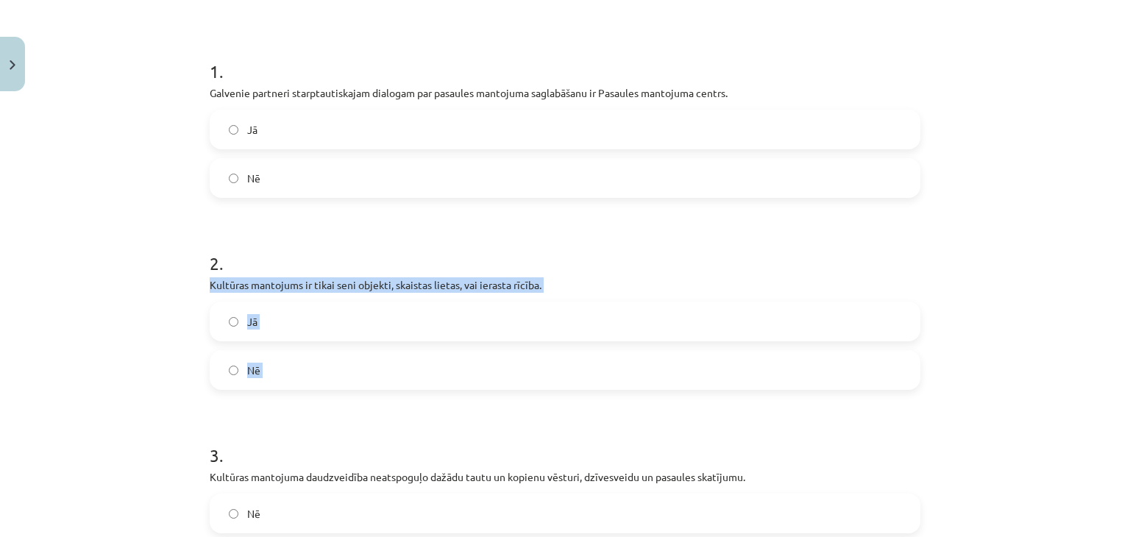
drag, startPoint x: 202, startPoint y: 281, endPoint x: 352, endPoint y: 316, distance: 154.0
click at [330, 353] on div "10 XP Saņemsi Sarežģīts 510 pilda Apraksts Uzdevums Palīdzība 1 . Galvenie part…" at bounding box center [565, 477] width 728 height 1275
copy div "Kultūras mantojums ir tikai seni objekti, skaistas lietas, vai ierasta rīcība. …"
click at [241, 366] on label "Nē" at bounding box center [565, 370] width 708 height 37
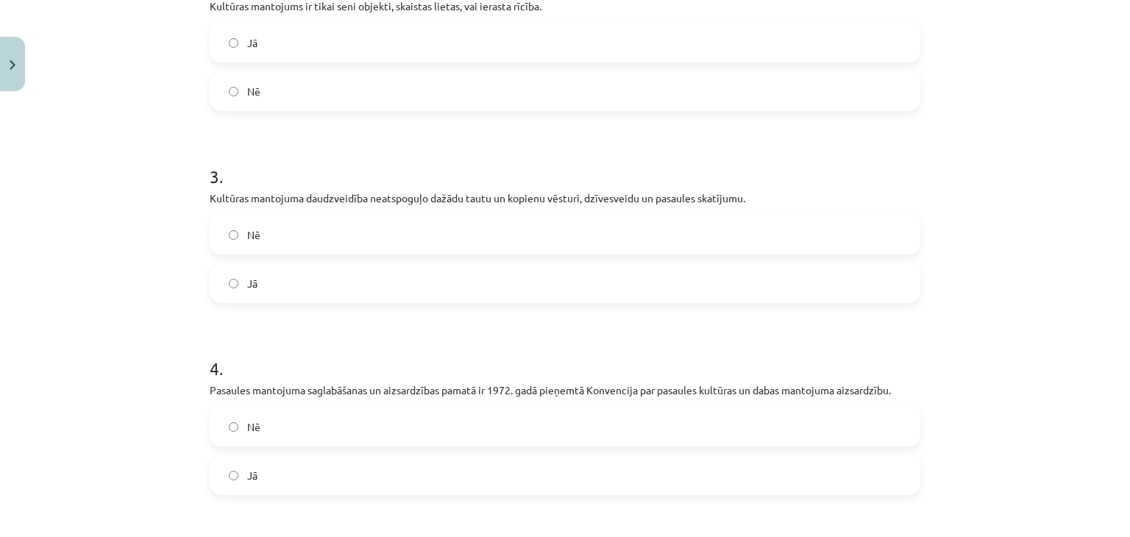
scroll to position [504, 0]
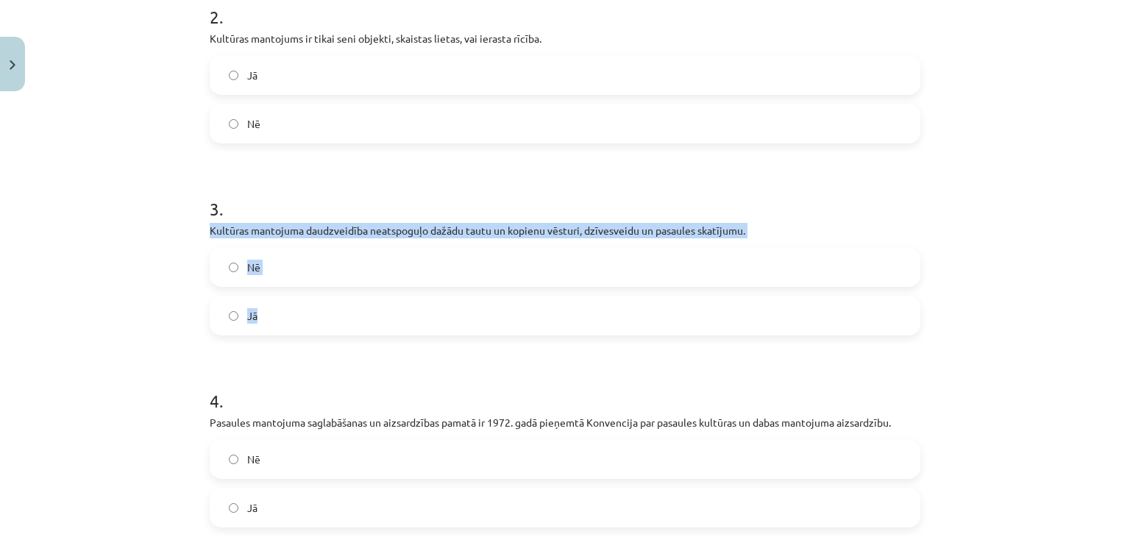
drag, startPoint x: 198, startPoint y: 226, endPoint x: 330, endPoint y: 267, distance: 138.7
click at [318, 298] on div "10 XP Saņemsi Sarežģīts 510 pilda Apraksts Uzdevums Palīdzība 1 . Galvenie part…" at bounding box center [565, 231] width 728 height 1275
copy div "Kultūras mantojuma daudzveidība neatspoguļo dažādu tautu un kopienu vēsturi, dz…"
click at [273, 279] on label "Nē" at bounding box center [565, 267] width 708 height 37
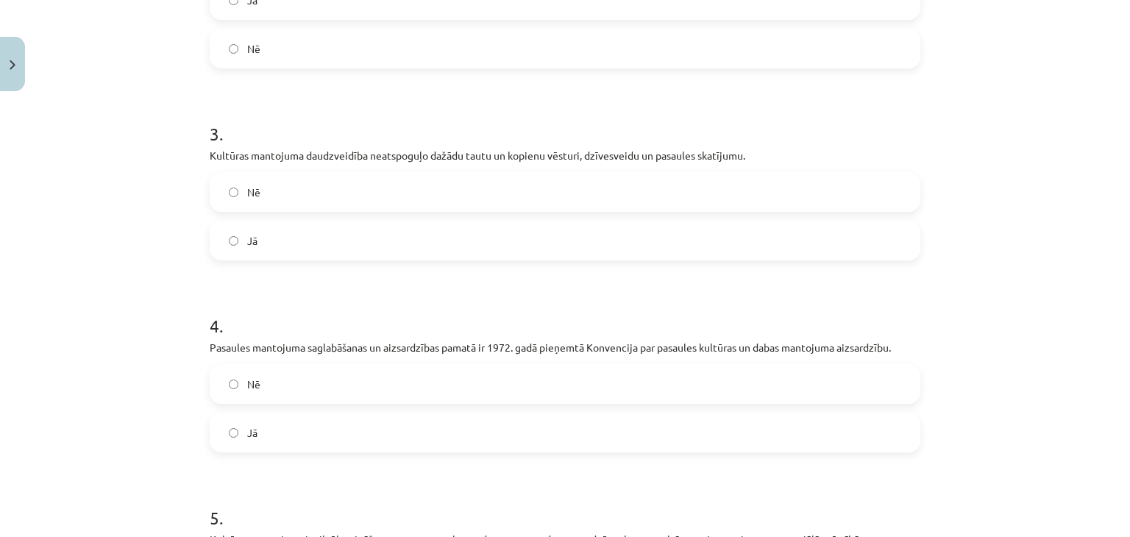
scroll to position [651, 0]
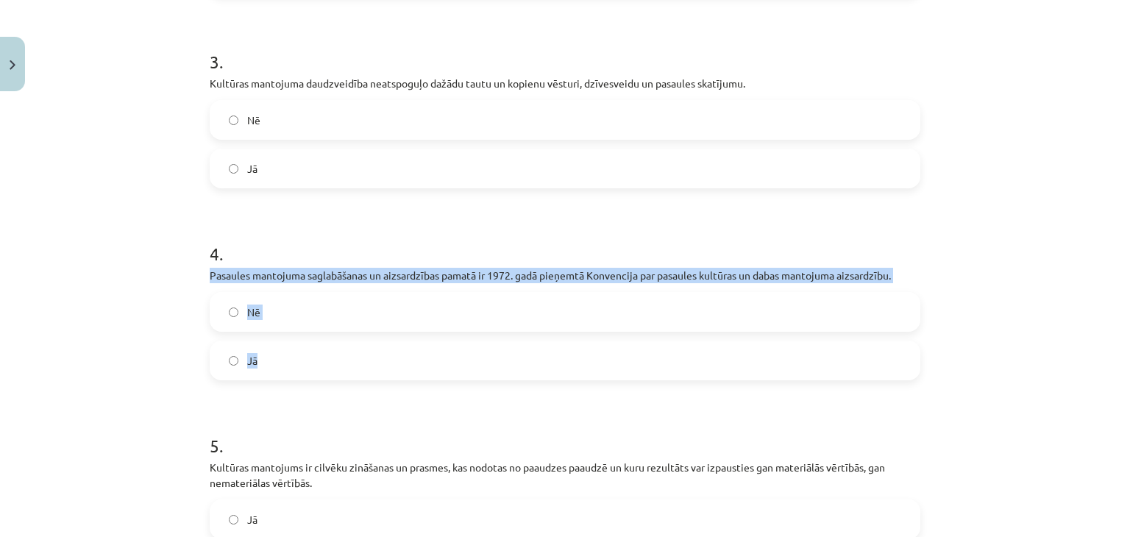
drag, startPoint x: 206, startPoint y: 274, endPoint x: 446, endPoint y: 288, distance: 240.9
click at [452, 347] on div "4 . Pasaules mantojuma saglabāšanas un aizsardzības pamatā ir 1972. gadā pieņem…" at bounding box center [565, 299] width 711 height 163
copy div "Pasaules mantojuma saglabāšanas un aizsardzības pamatā ir 1972. gadā pieņemtā K…"
click at [285, 374] on label "Jā" at bounding box center [565, 360] width 708 height 37
click at [188, 357] on div "Mācību tēma: Kultūras un mākslas i (vizuālā māksla) - 10. klases 4. ieskaites m…" at bounding box center [565, 268] width 1130 height 537
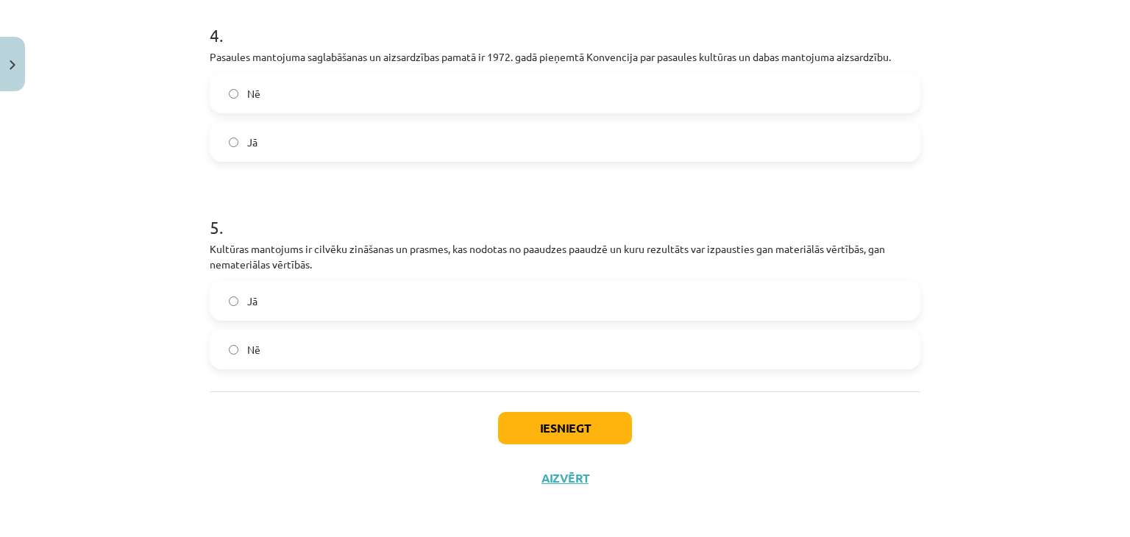
scroll to position [872, 0]
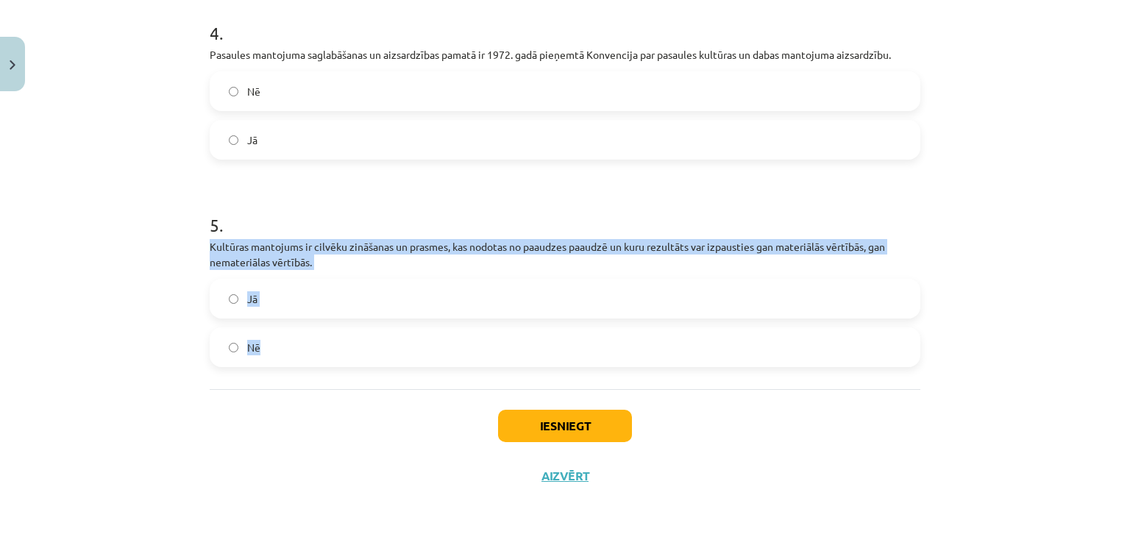
drag, startPoint x: 202, startPoint y: 243, endPoint x: 313, endPoint y: 260, distance: 112.5
copy div "Kultūras mantojums ir cilvēku zināšanas un prasmes, kas nodotas no paaudzes paa…"
click at [170, 364] on div "Mācību tēma: Kultūras un mākslas i (vizuālā māksla) - 10. klases 4. ieskaites m…" at bounding box center [565, 268] width 1130 height 537
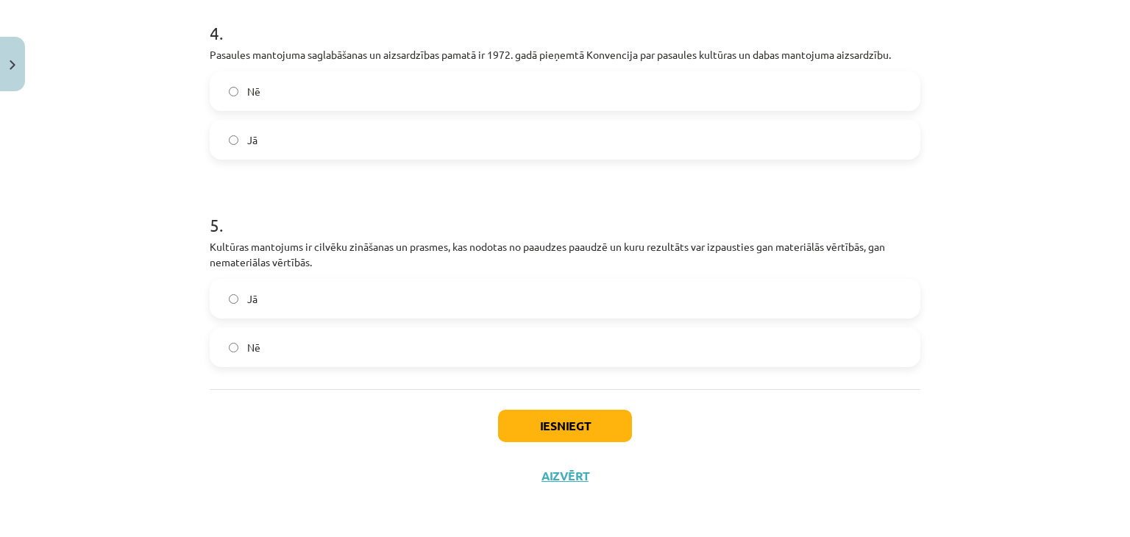
click at [224, 303] on label "Jā" at bounding box center [565, 298] width 708 height 37
click at [597, 431] on button "Iesniegt" at bounding box center [565, 426] width 134 height 32
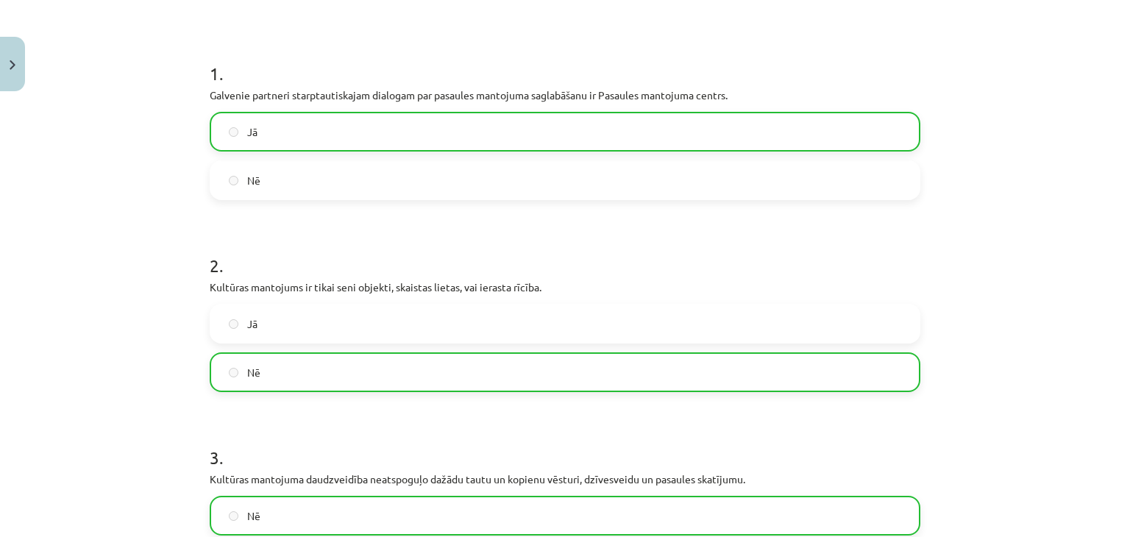
scroll to position [63, 0]
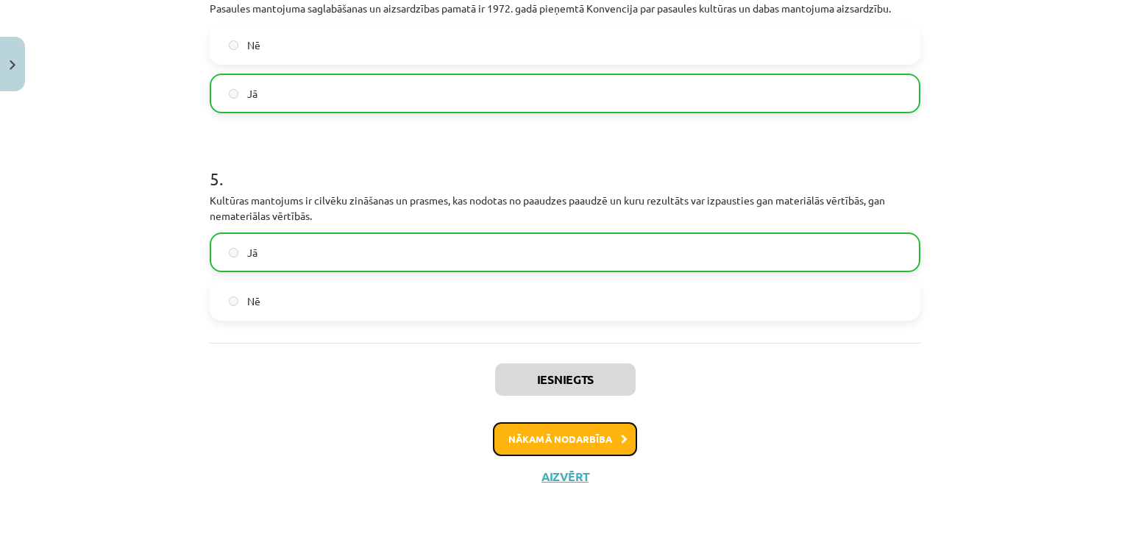
click at [577, 437] on button "Nākamā nodarbība" at bounding box center [565, 439] width 144 height 34
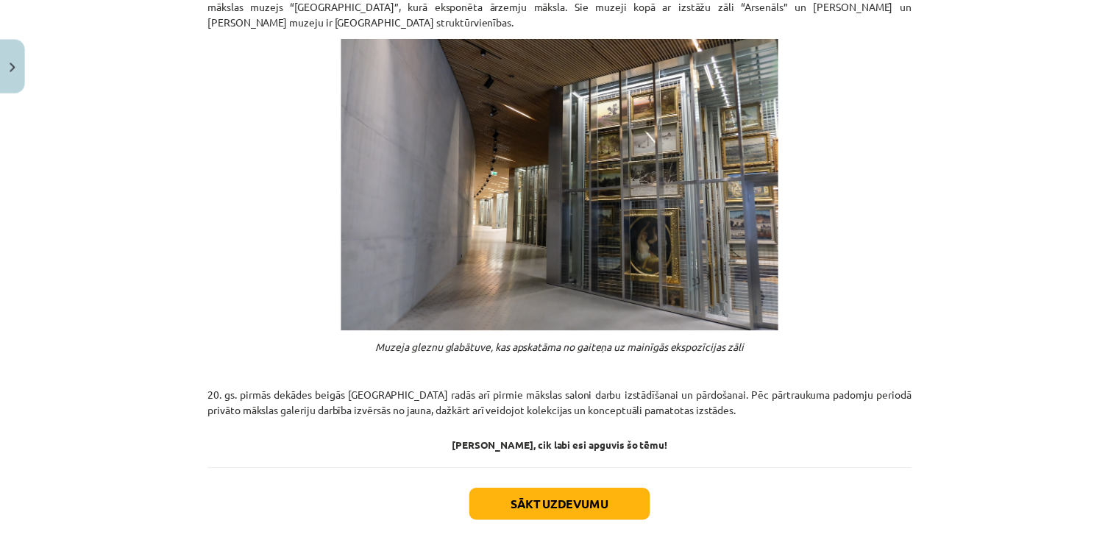
scroll to position [1143, 0]
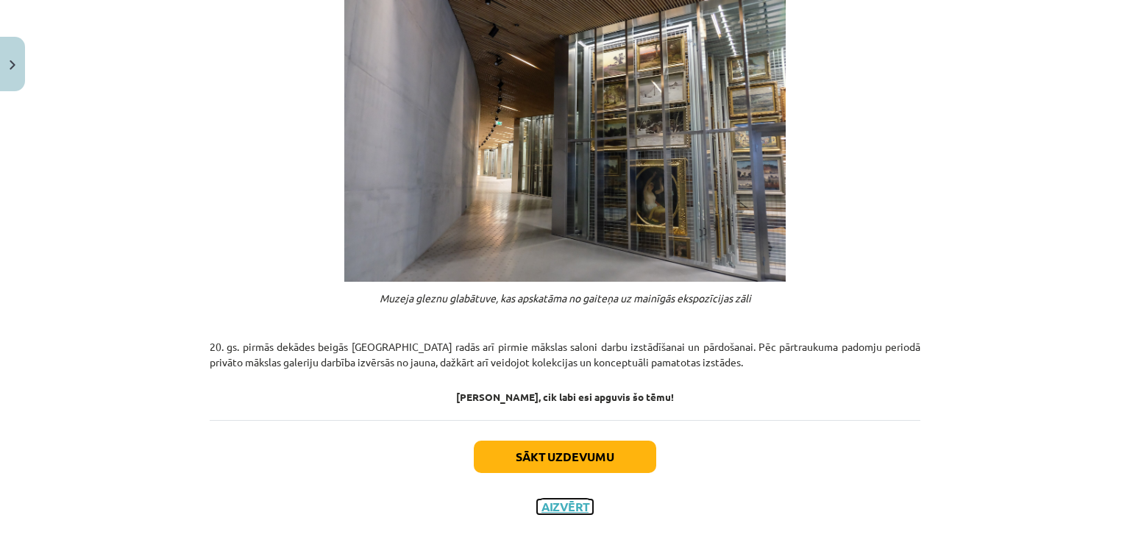
click at [540, 499] on button "Aizvērt" at bounding box center [565, 506] width 56 height 15
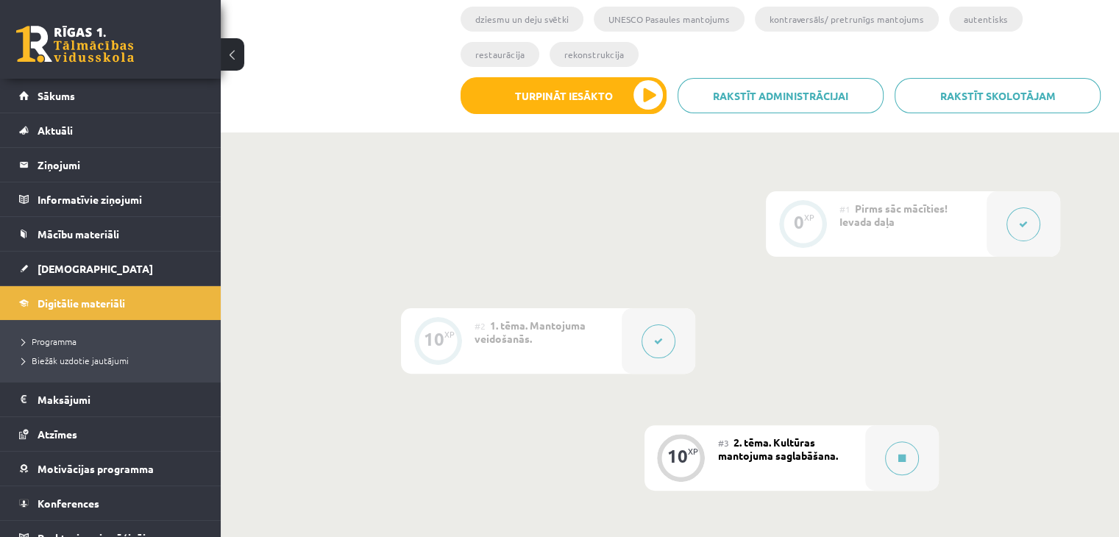
scroll to position [294, 0]
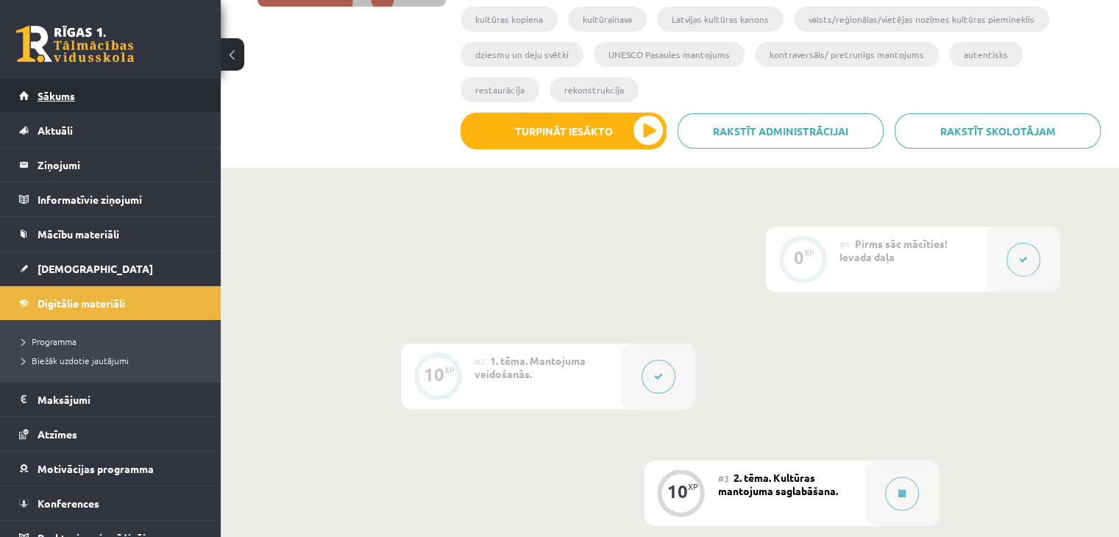
click at [57, 85] on link "Sākums" at bounding box center [110, 96] width 183 height 34
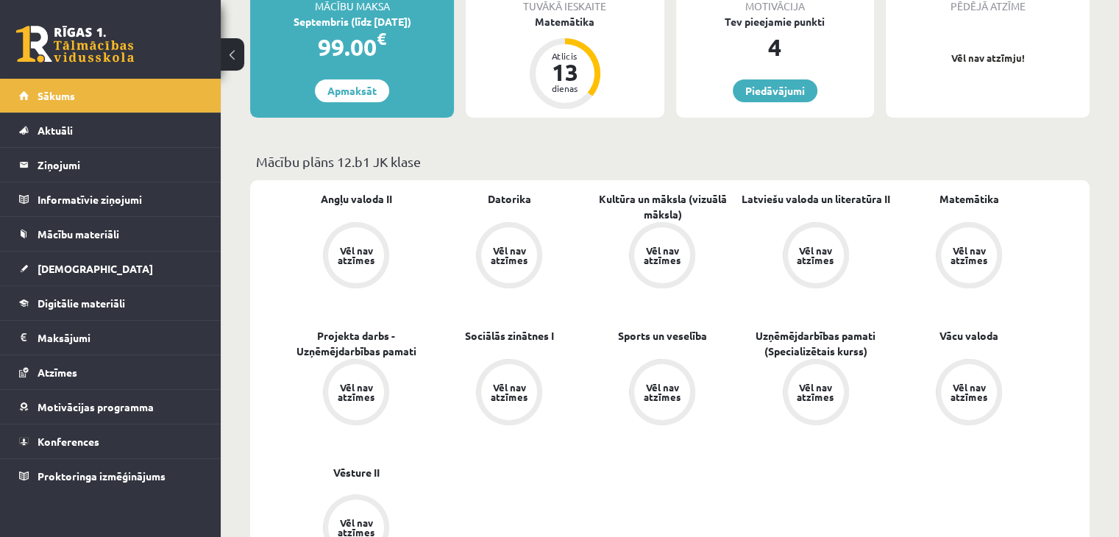
scroll to position [294, 0]
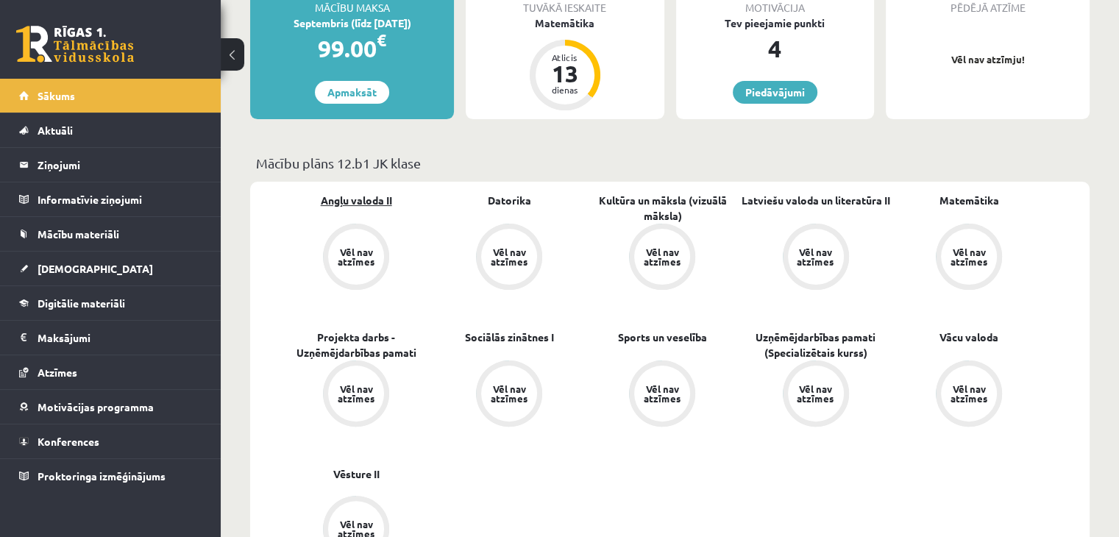
click at [366, 202] on link "Angļu valoda II" at bounding box center [356, 200] width 71 height 15
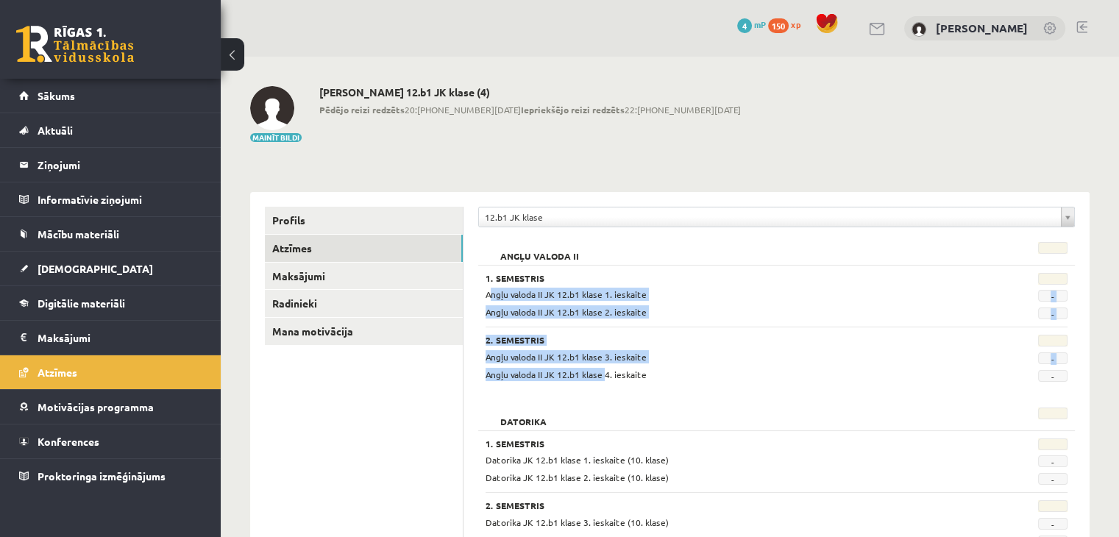
drag, startPoint x: 480, startPoint y: 293, endPoint x: 627, endPoint y: 373, distance: 167.5
click at [617, 372] on div "1. Semestris Angļu valoda II JK 12.b1 klase 1. ieskaite - Angļu valoda II JK 12…" at bounding box center [776, 323] width 597 height 117
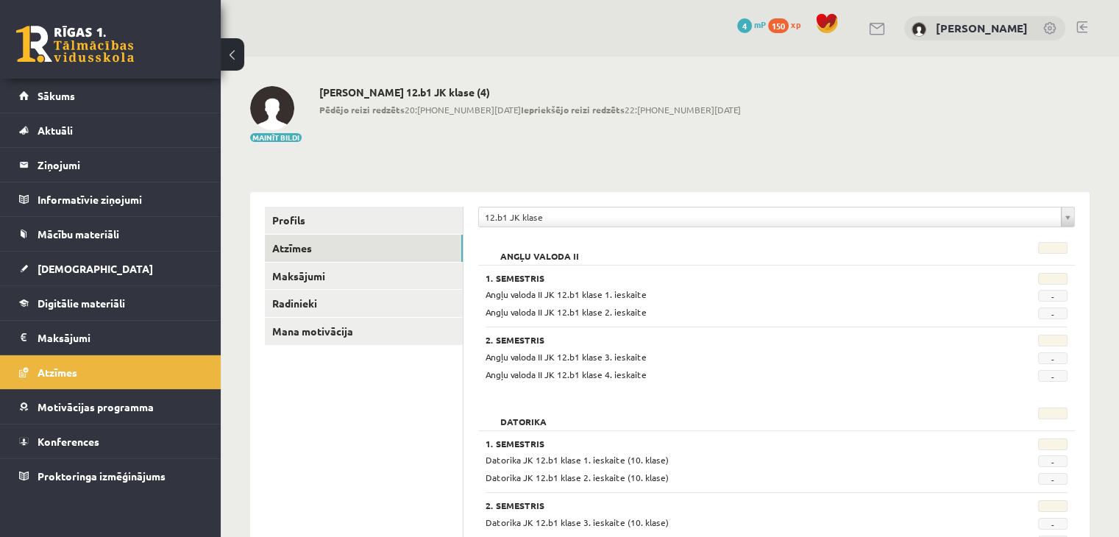
click at [663, 387] on div "Angļu valoda II 1. Semestris Angļu valoda II JK 12.b1 klase 1. ieskaite - Angļu…" at bounding box center [776, 314] width 597 height 158
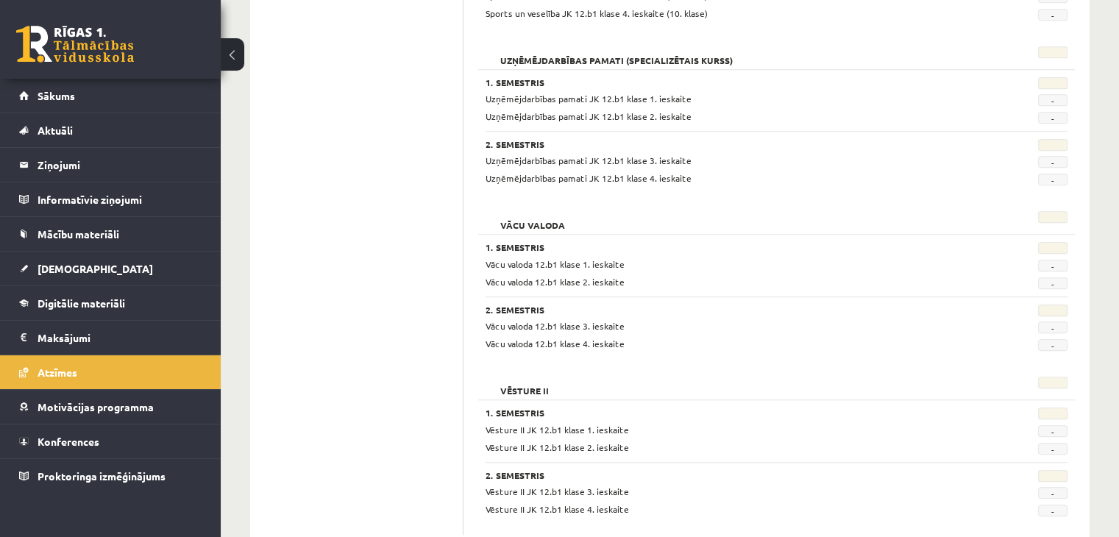
scroll to position [1227, 0]
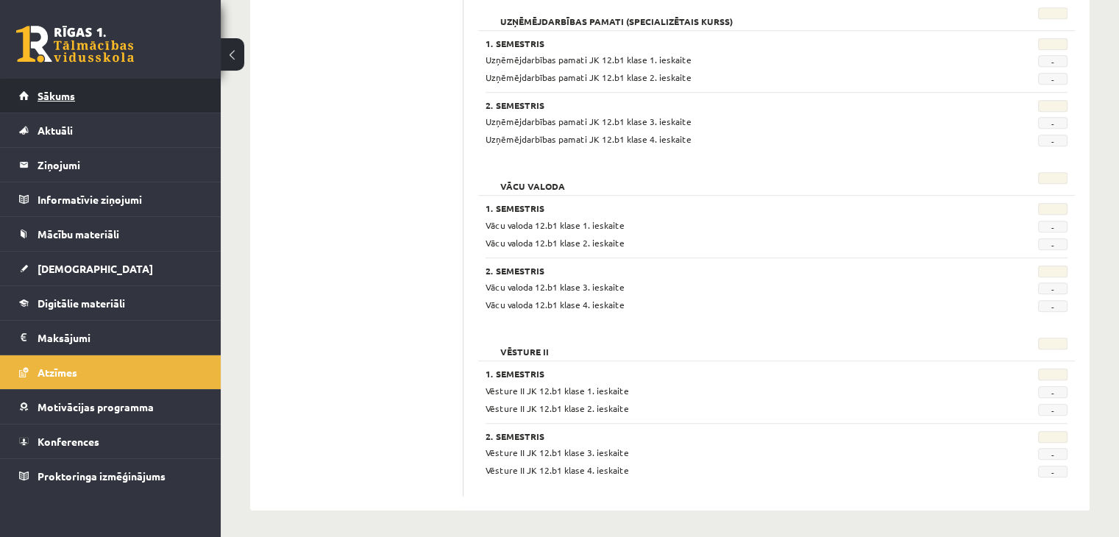
click at [70, 87] on link "Sākums" at bounding box center [110, 96] width 183 height 34
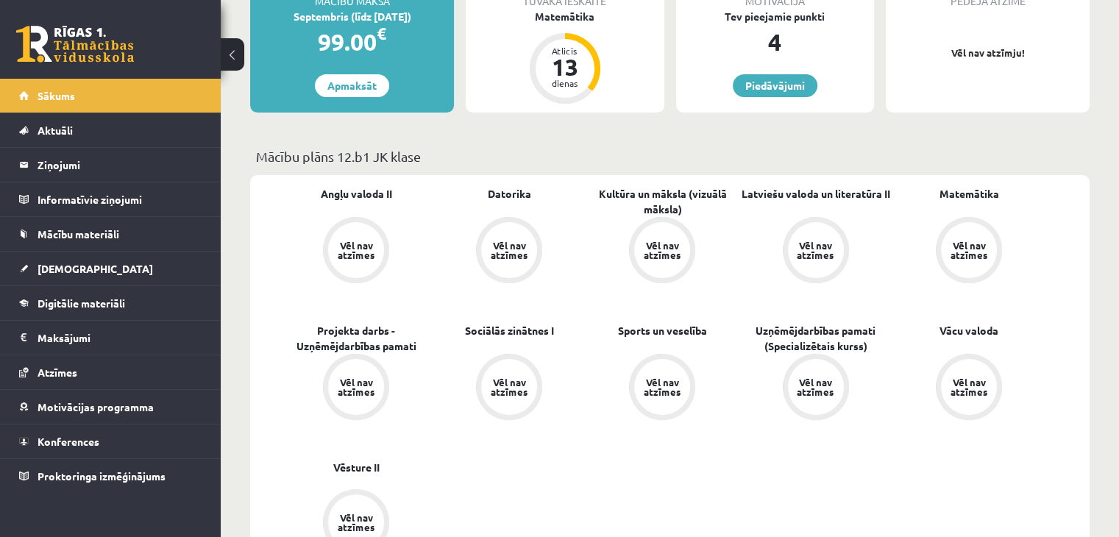
scroll to position [147, 0]
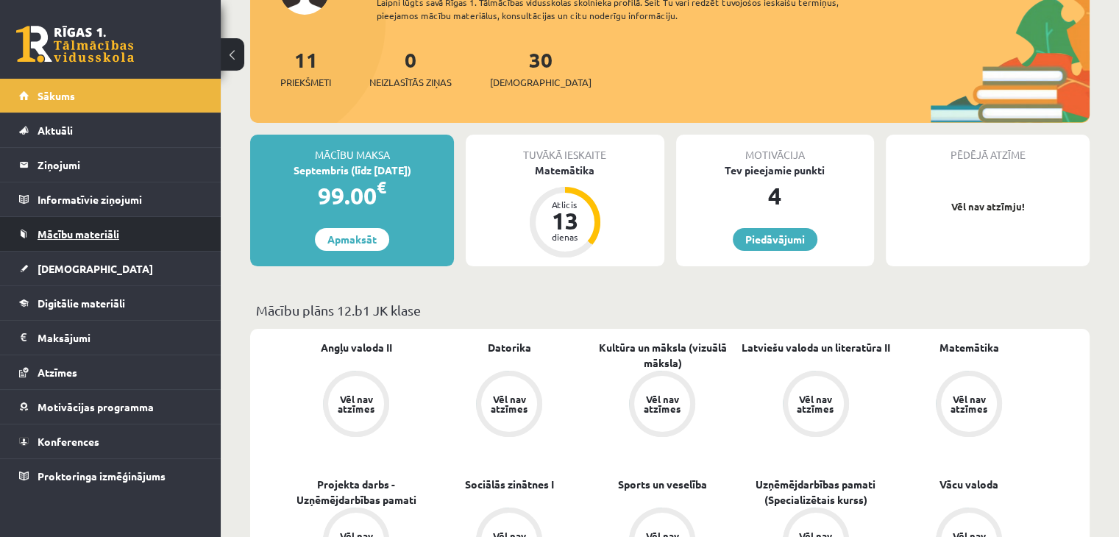
click at [51, 234] on span "Mācību materiāli" at bounding box center [79, 233] width 82 height 13
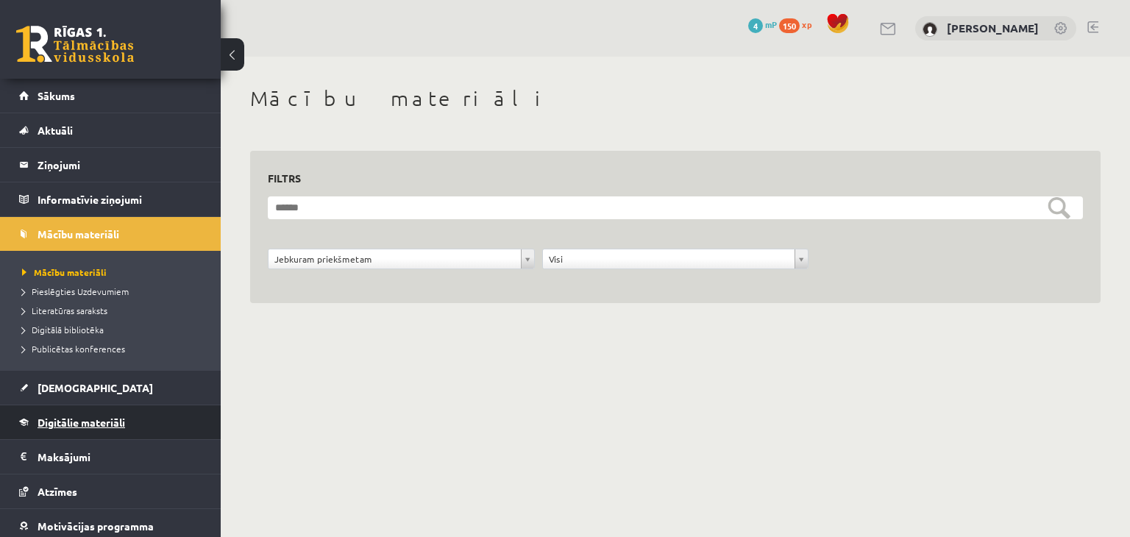
click at [128, 430] on link "Digitālie materiāli" at bounding box center [110, 422] width 183 height 34
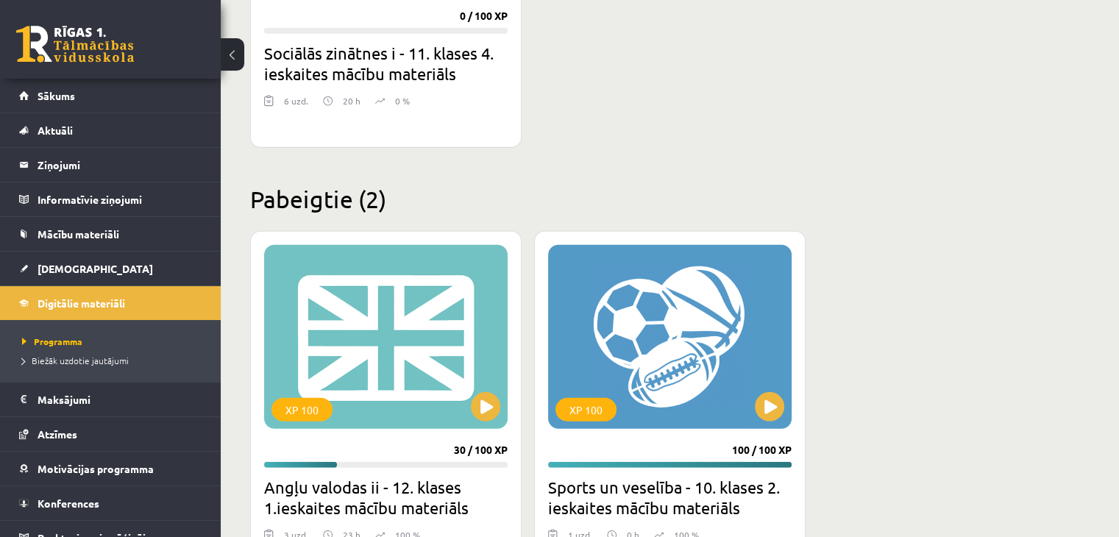
scroll to position [4046, 0]
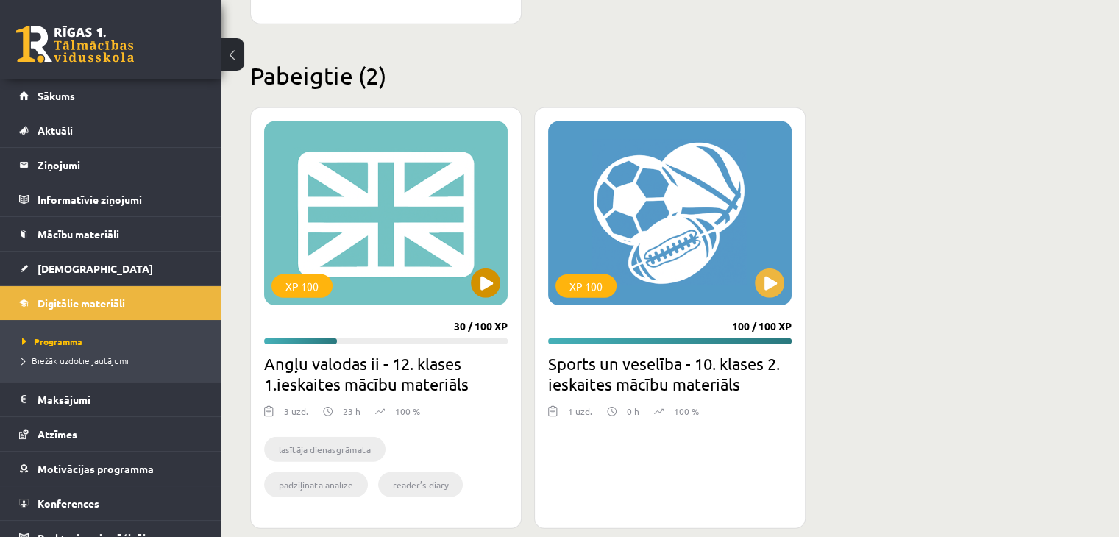
click at [325, 251] on div "XP 100" at bounding box center [385, 213] width 243 height 184
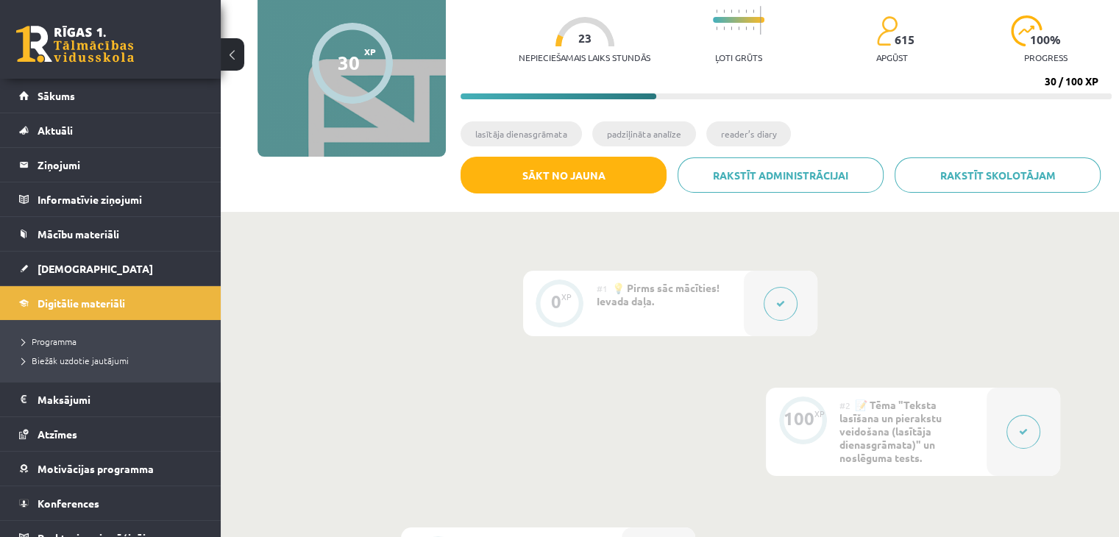
scroll to position [16, 0]
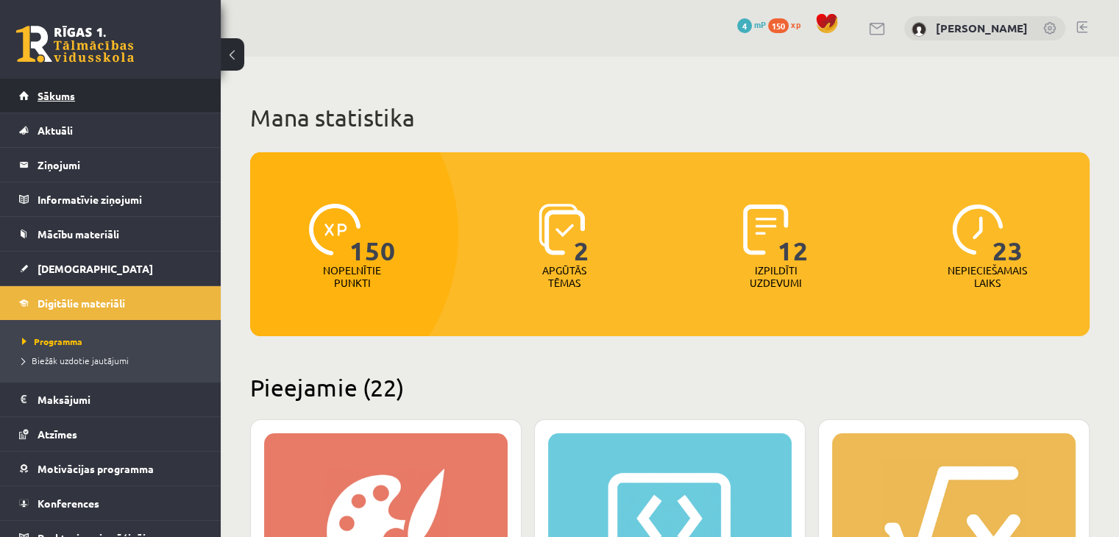
click at [151, 96] on link "Sākums" at bounding box center [110, 96] width 183 height 34
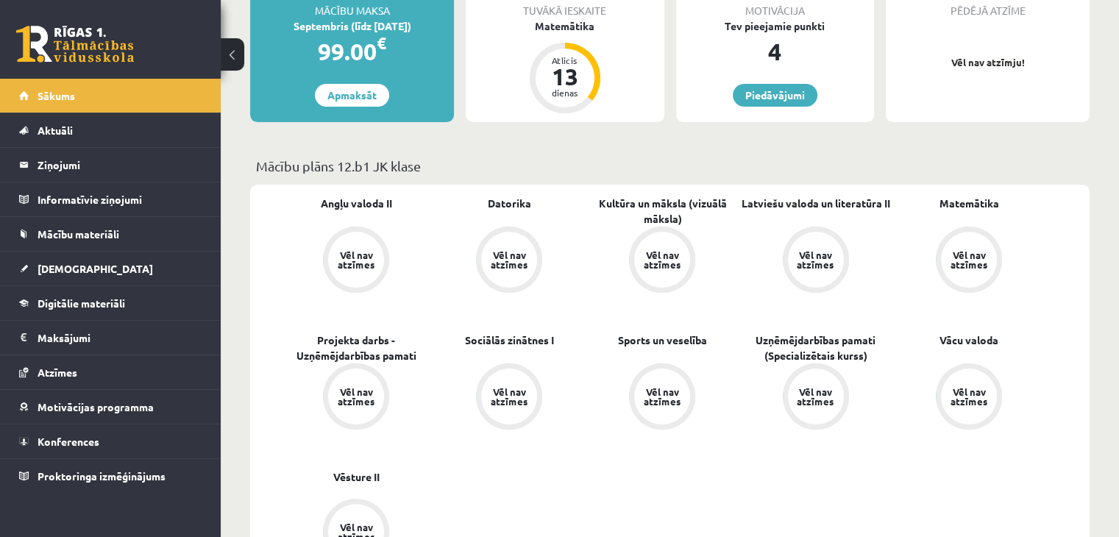
scroll to position [294, 0]
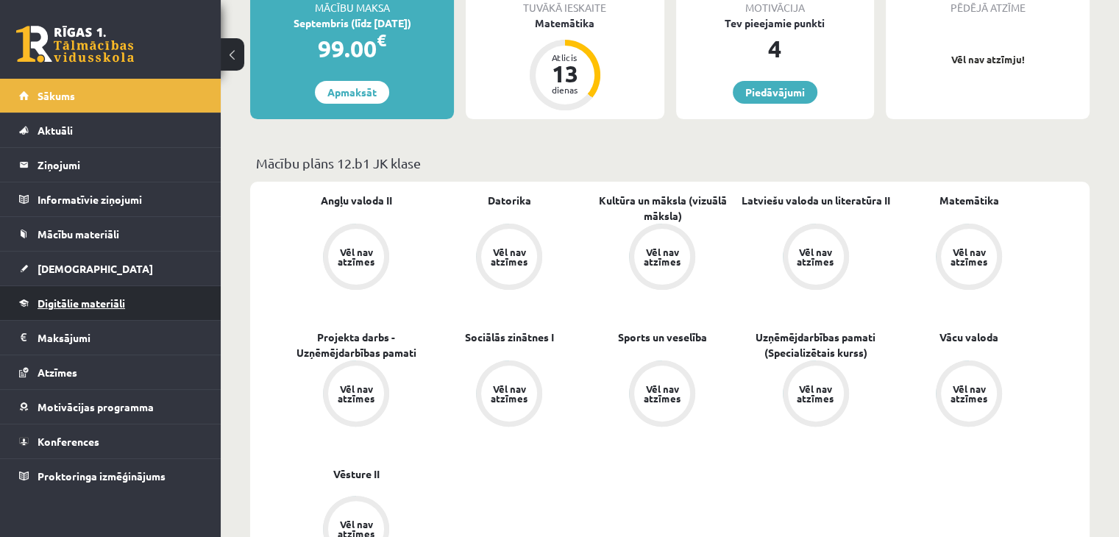
click at [106, 289] on link "Digitālie materiāli" at bounding box center [110, 303] width 183 height 34
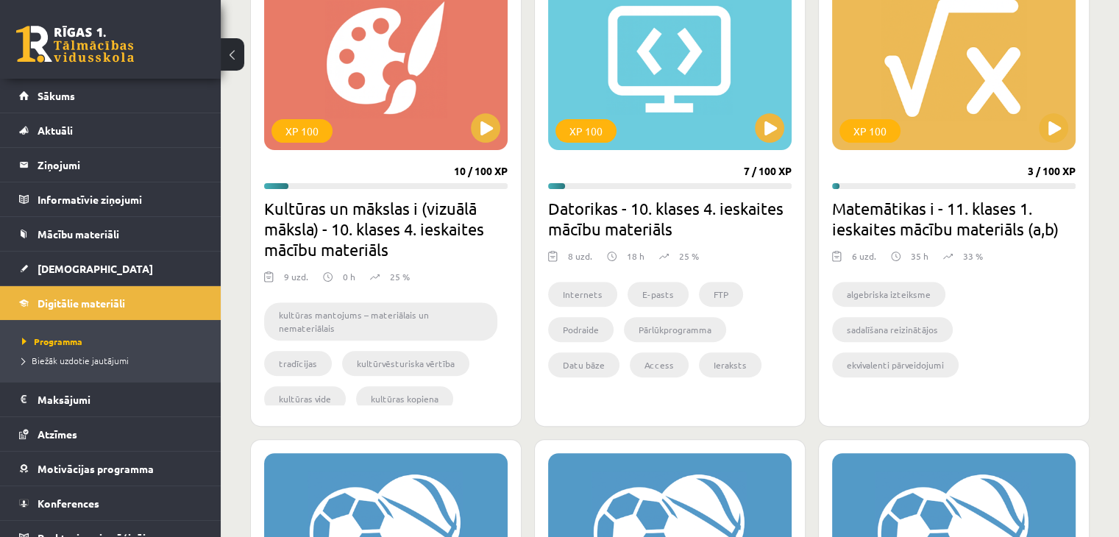
scroll to position [441, 0]
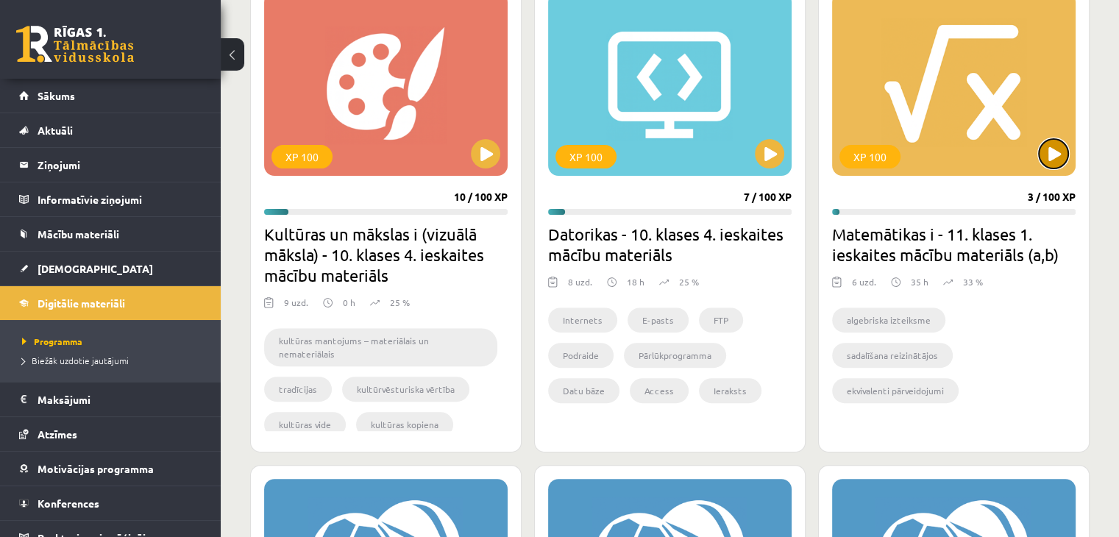
click at [1059, 148] on button at bounding box center [1053, 153] width 29 height 29
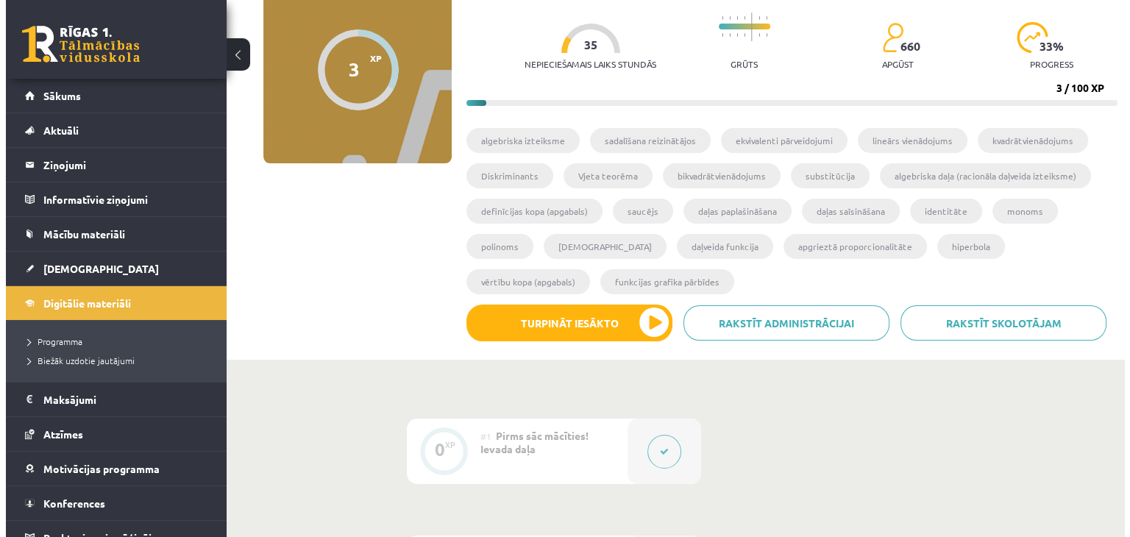
scroll to position [147, 0]
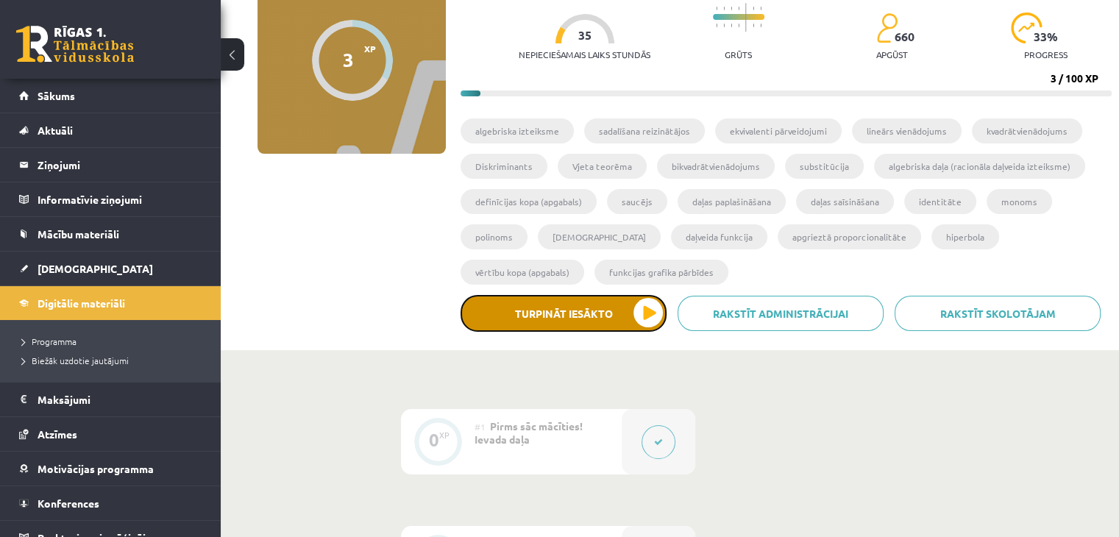
click at [622, 313] on button "Turpināt iesākto" at bounding box center [563, 313] width 206 height 37
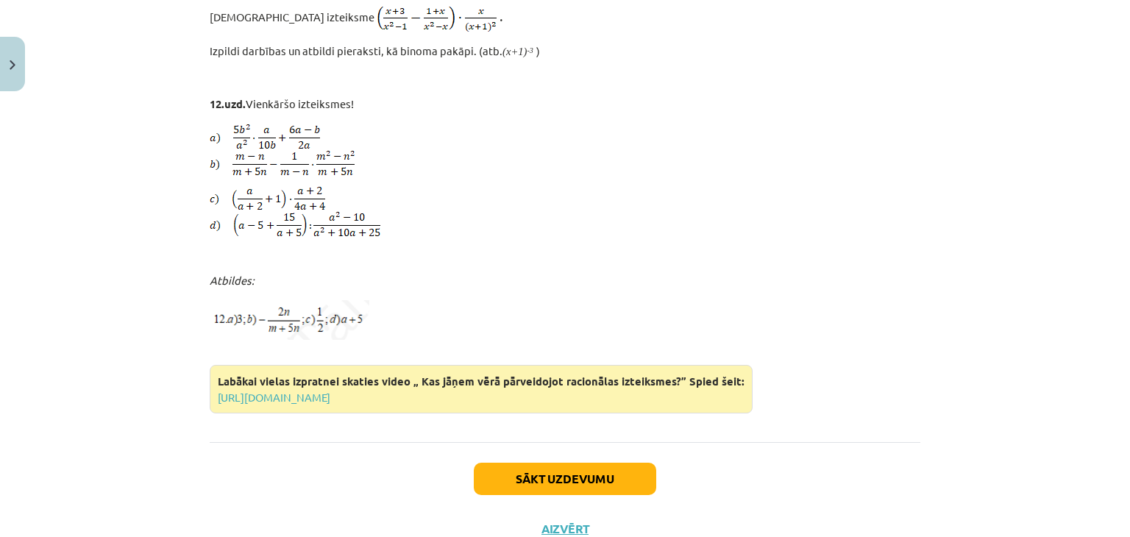
scroll to position [5608, 0]
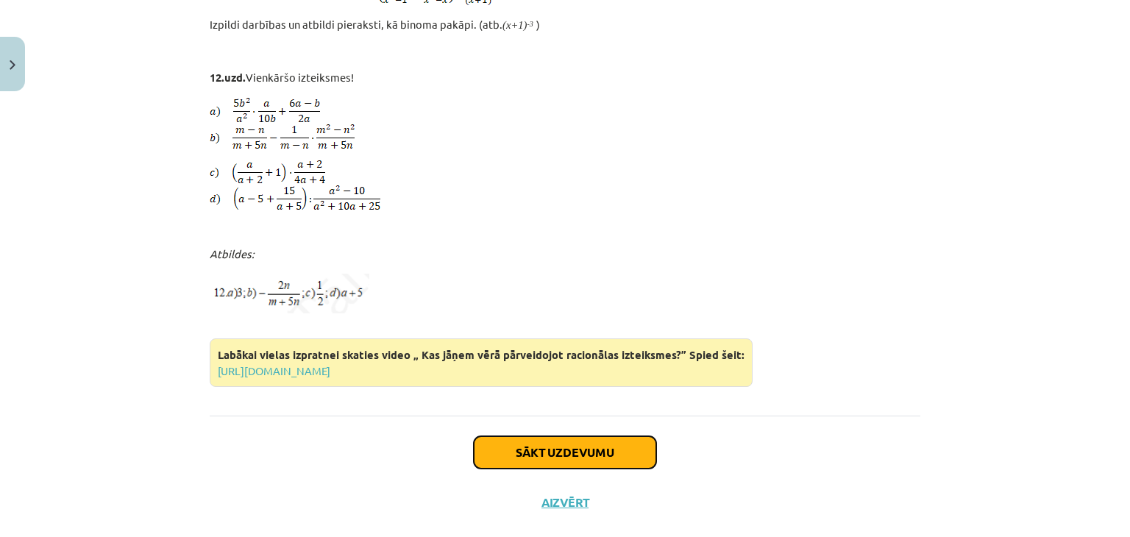
click at [541, 436] on button "Sākt uzdevumu" at bounding box center [565, 452] width 182 height 32
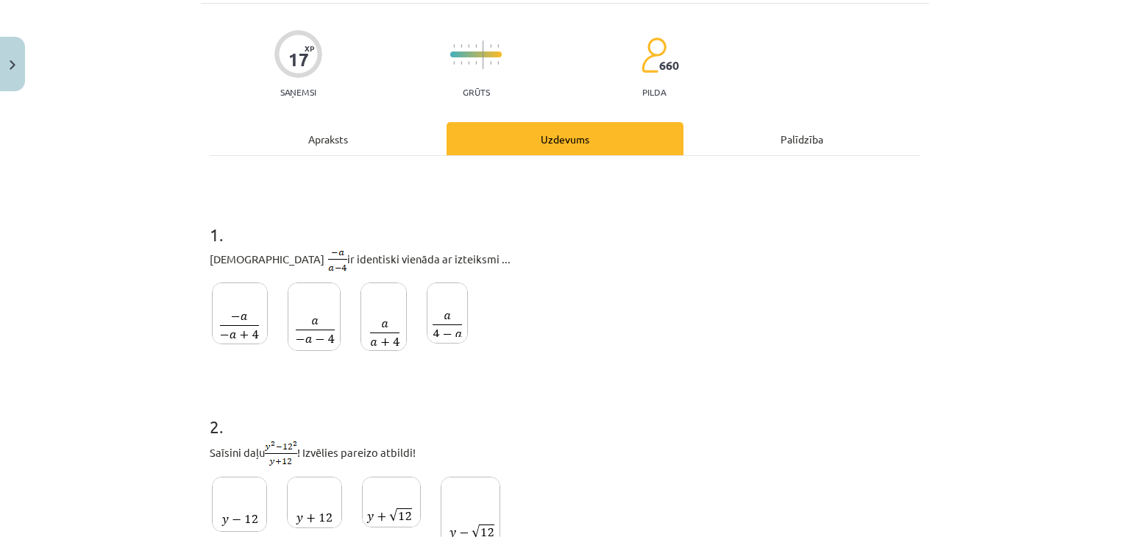
scroll to position [184, 0]
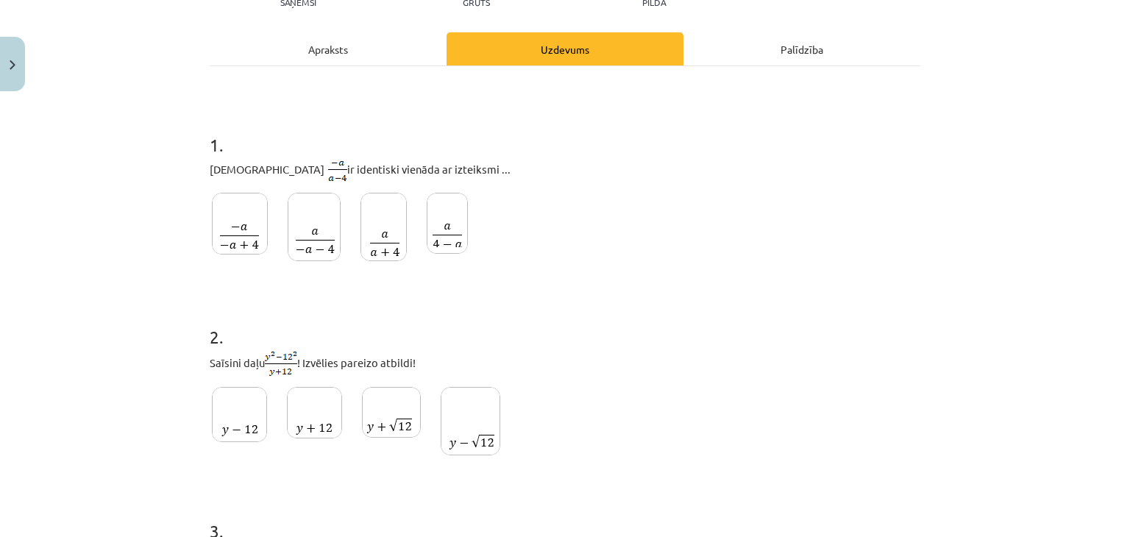
drag, startPoint x: 193, startPoint y: 163, endPoint x: 458, endPoint y: 168, distance: 264.9
click at [458, 168] on div "Mācību tēma: Matemātikas i - 11. klases 1. ieskaites mācību materiāls (a,b) #3 …" at bounding box center [565, 268] width 1130 height 537
copy span "Izteiksme ir identiski vienāda ar izteiksmi ..."
click at [774, 190] on div "1 . Izteiksme ir identiski vienāda ar izteiksmi ..." at bounding box center [565, 190] width 711 height 163
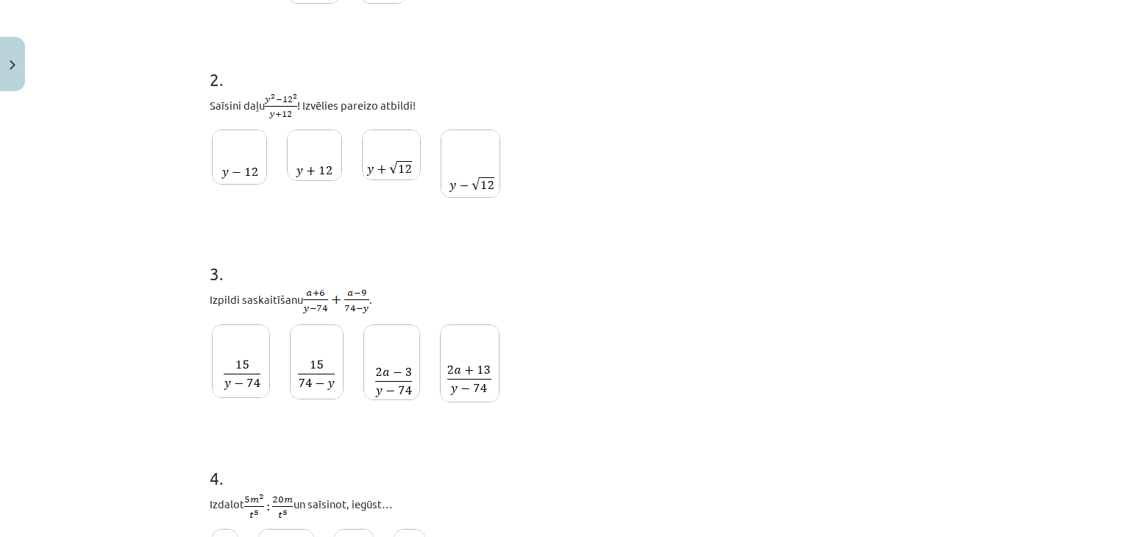
scroll to position [74, 0]
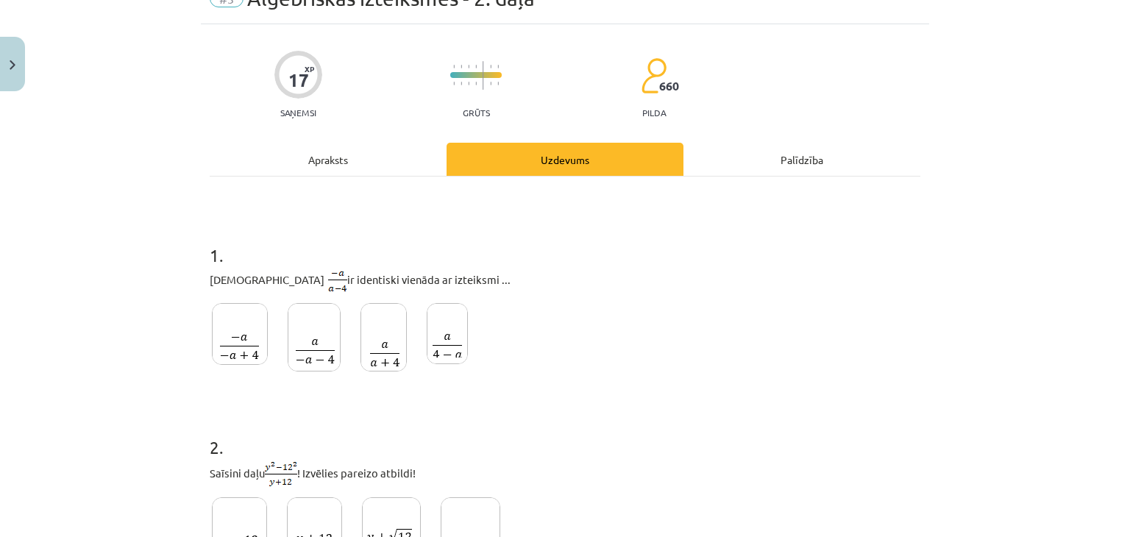
click at [228, 345] on img at bounding box center [240, 334] width 56 height 62
click at [291, 337] on img at bounding box center [314, 337] width 53 height 68
click at [427, 327] on img at bounding box center [447, 333] width 41 height 61
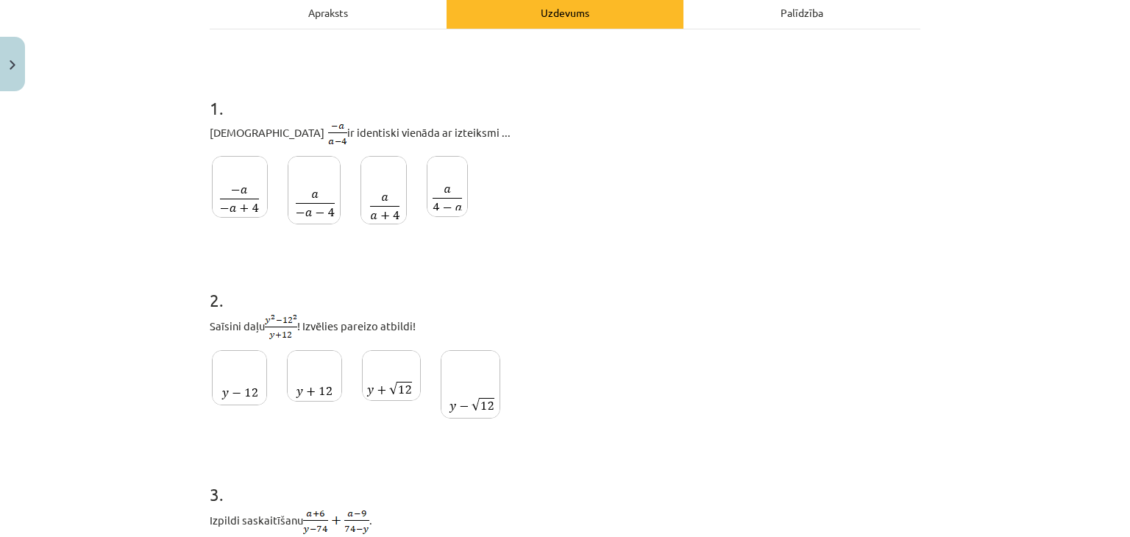
scroll to position [294, 0]
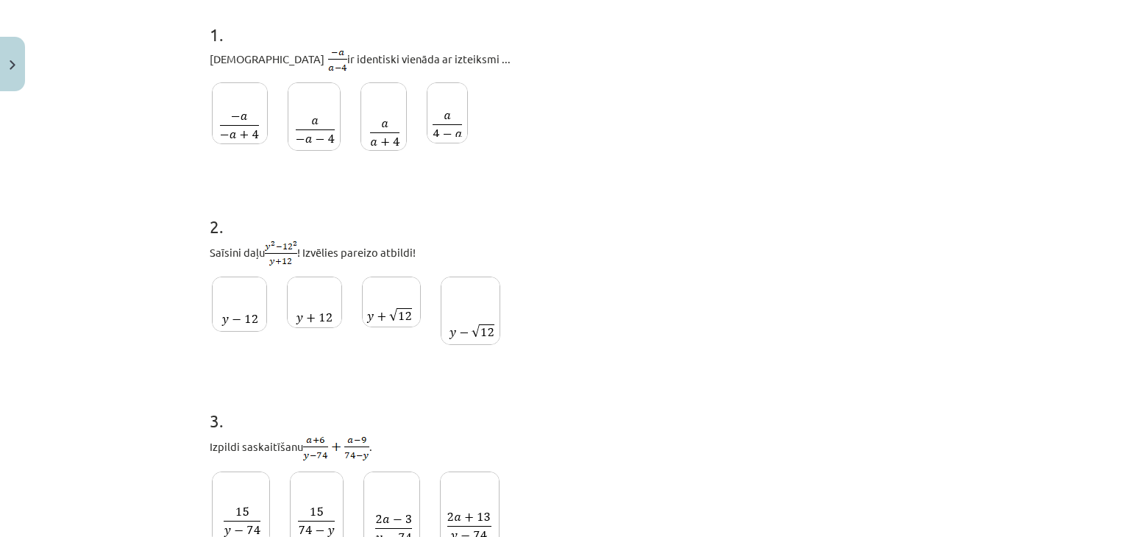
click at [452, 341] on img at bounding box center [471, 311] width 60 height 68
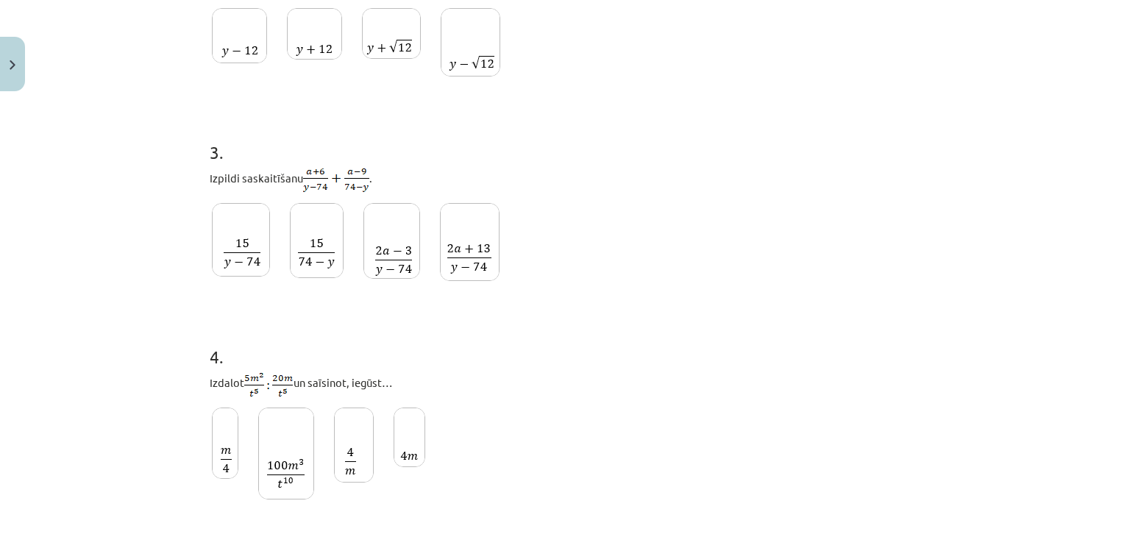
scroll to position [588, 0]
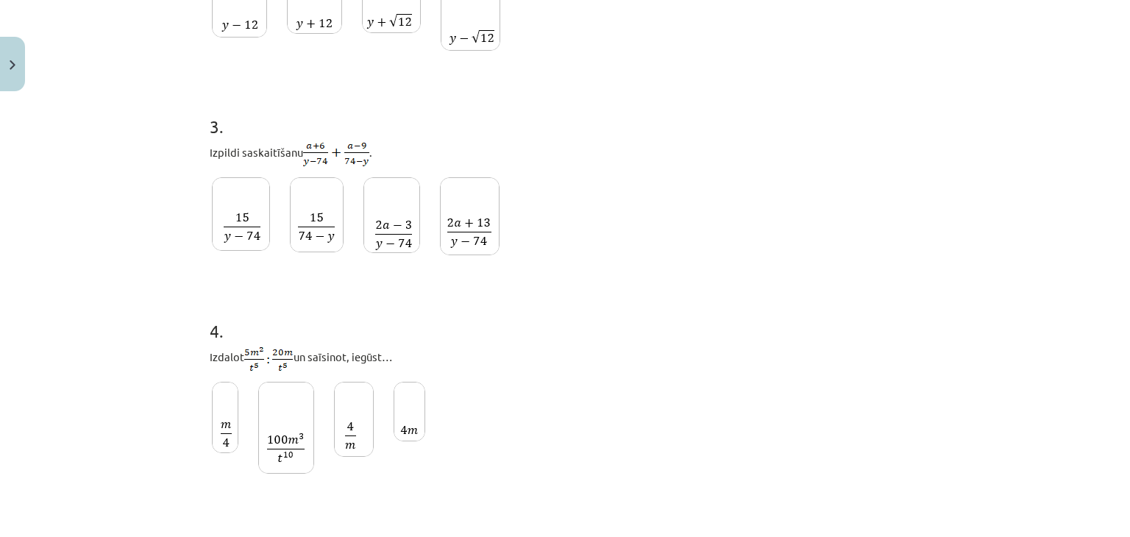
click at [237, 218] on img at bounding box center [241, 214] width 58 height 74
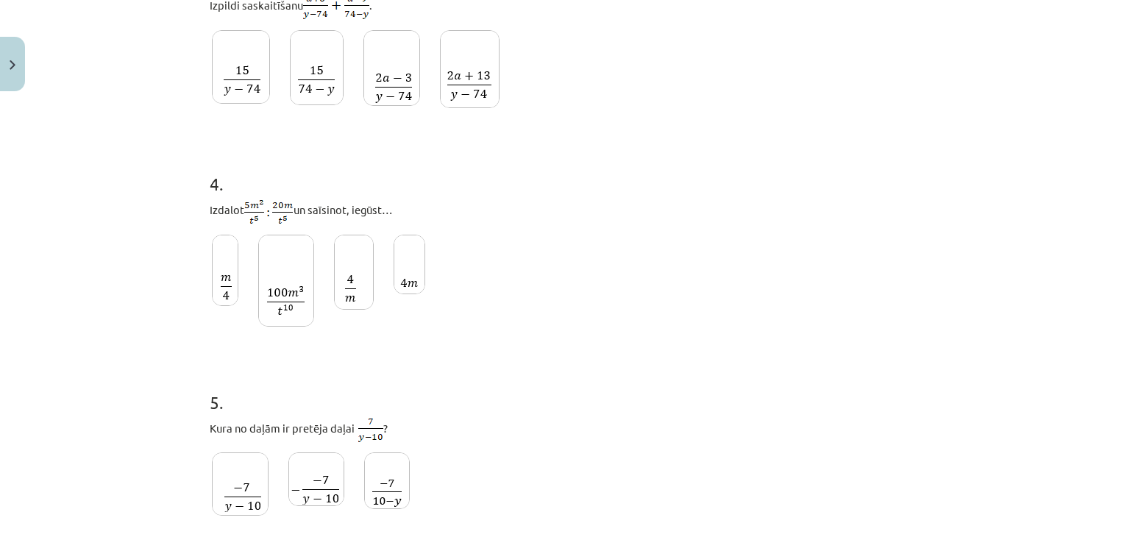
scroll to position [883, 0]
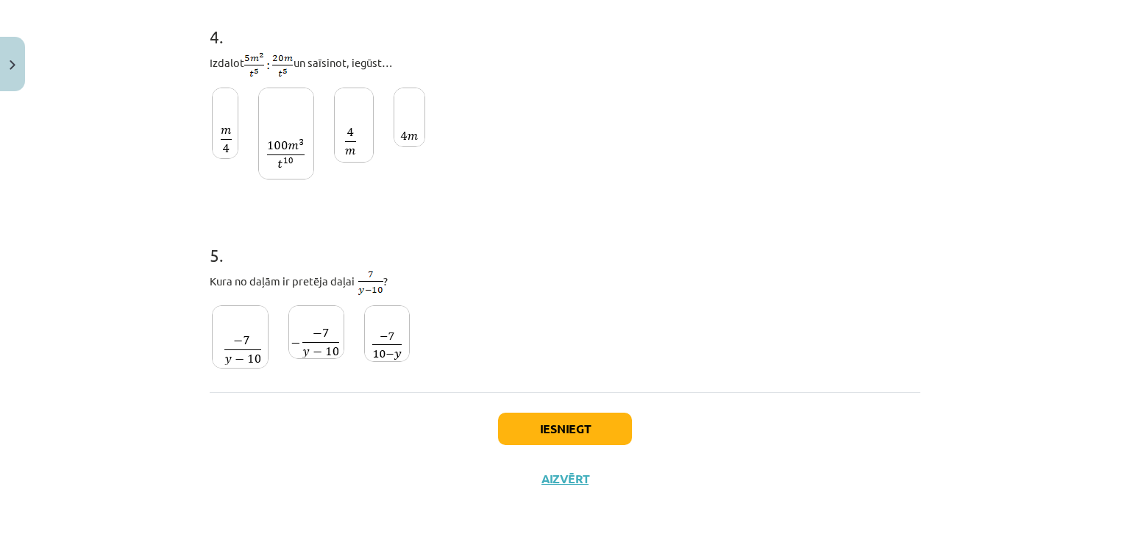
click at [377, 344] on img at bounding box center [387, 333] width 46 height 57
click at [563, 430] on button "Iesniegt" at bounding box center [565, 429] width 134 height 32
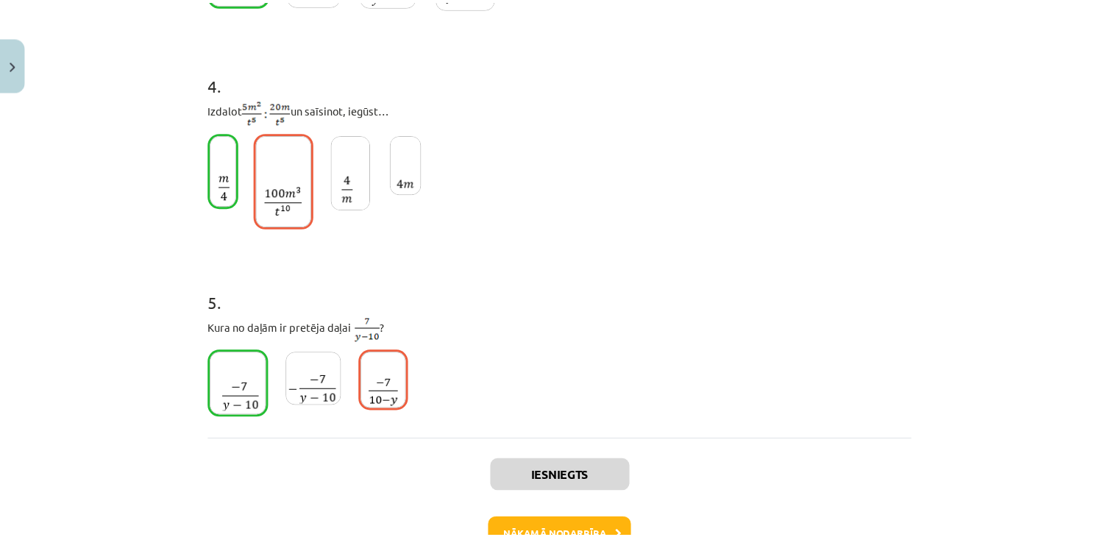
scroll to position [930, 0]
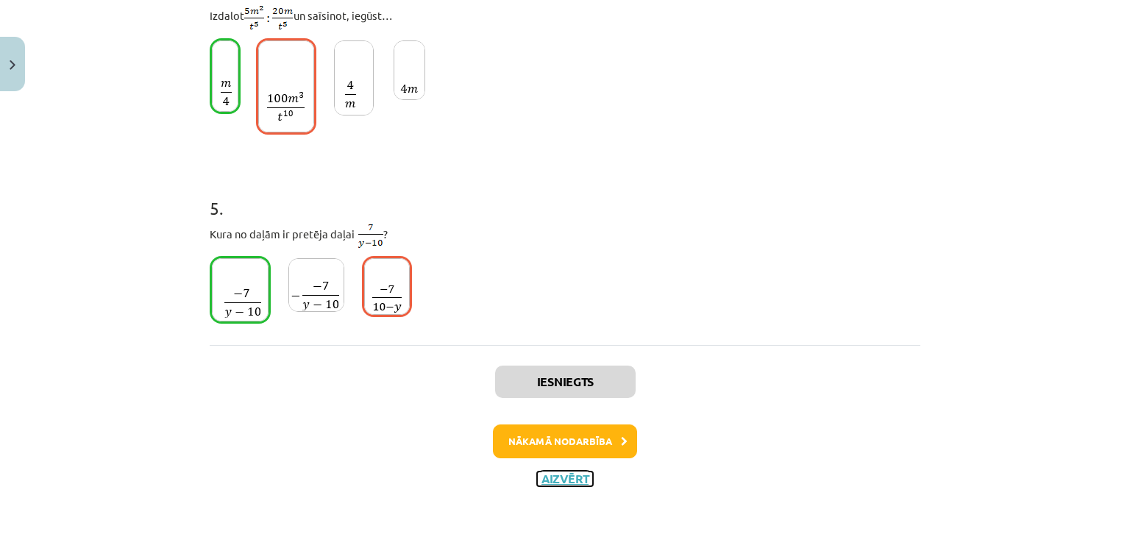
click at [561, 477] on button "Aizvērt" at bounding box center [565, 478] width 56 height 15
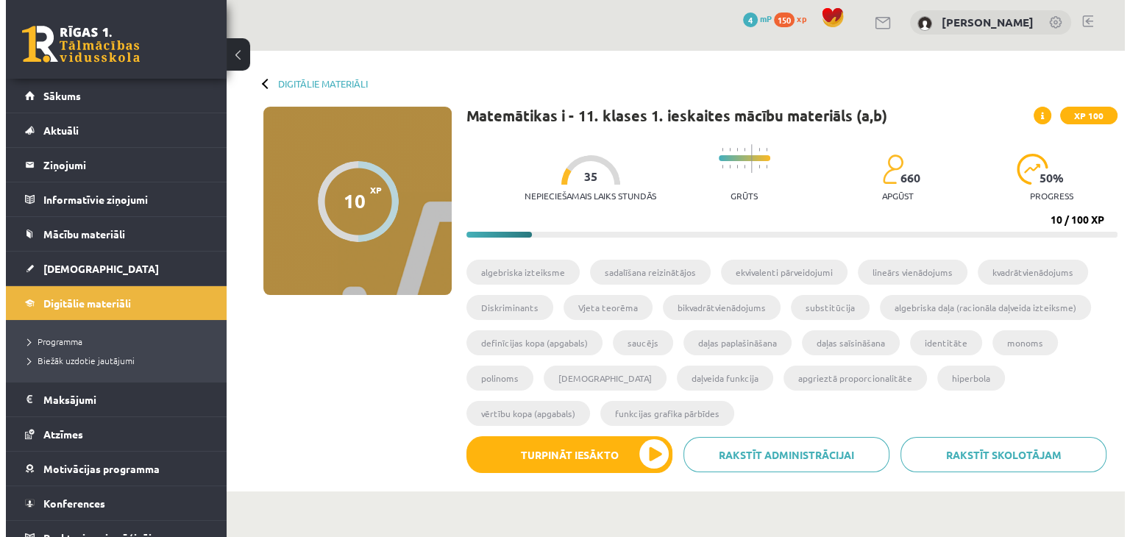
scroll to position [0, 0]
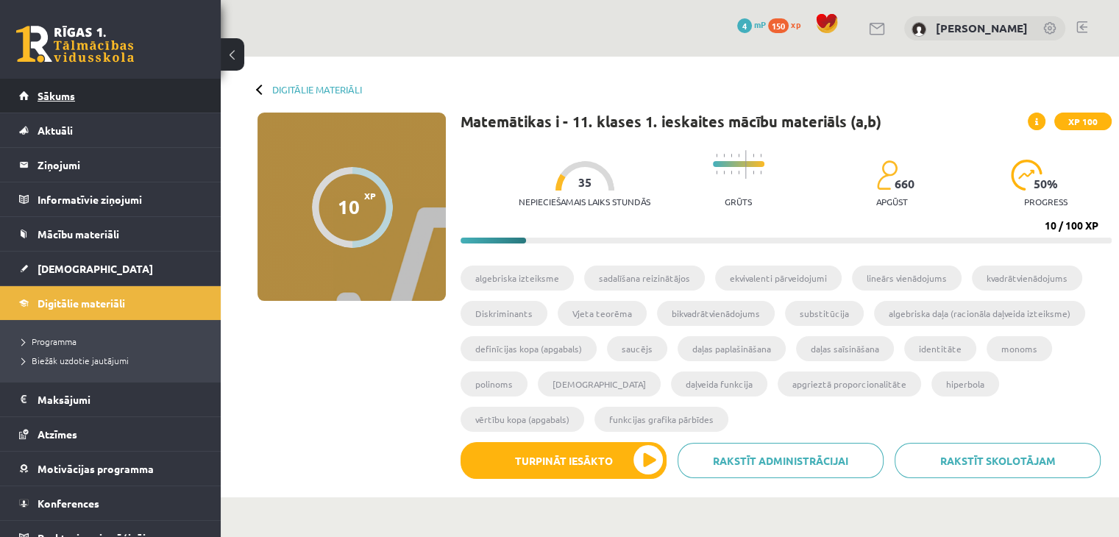
click at [49, 102] on link "Sākums" at bounding box center [110, 96] width 183 height 34
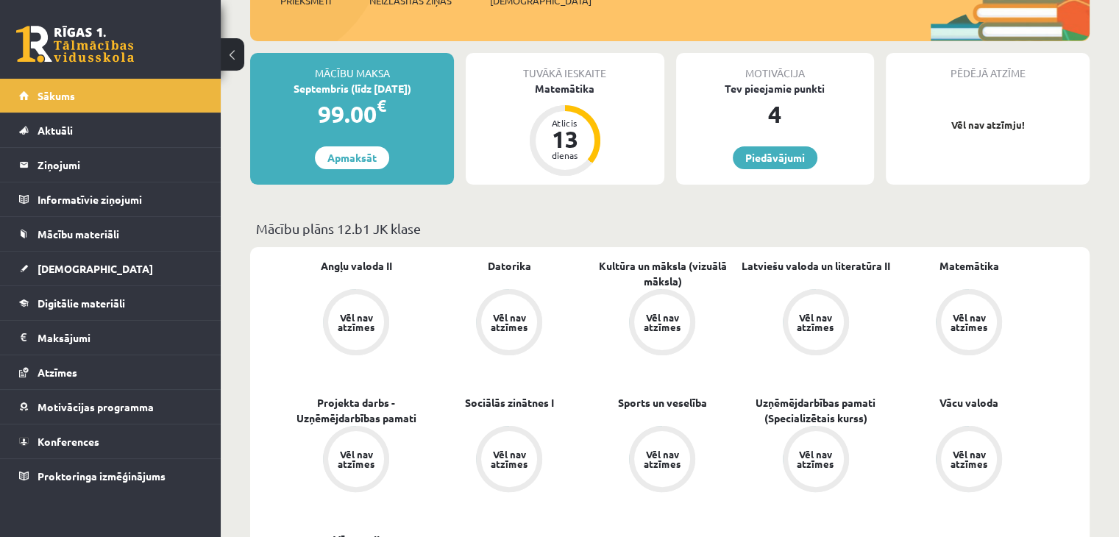
scroll to position [201, 0]
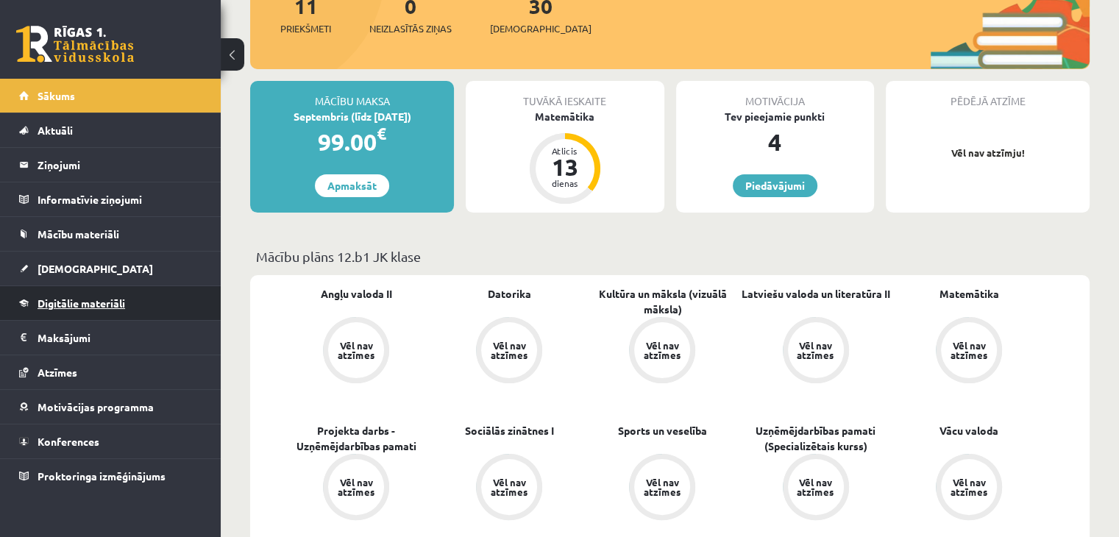
click at [76, 302] on span "Digitālie materiāli" at bounding box center [82, 302] width 88 height 13
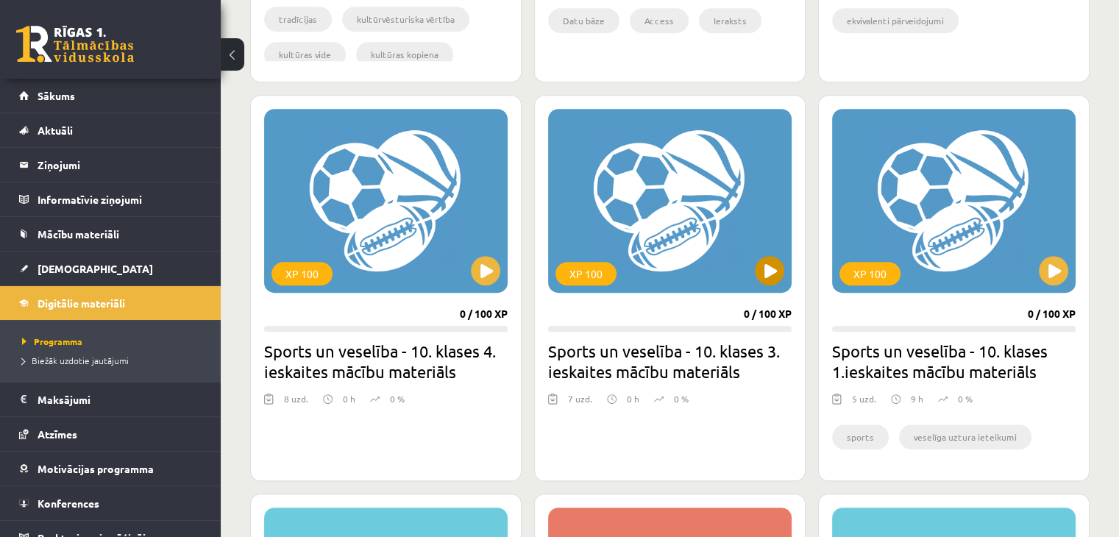
scroll to position [936, 0]
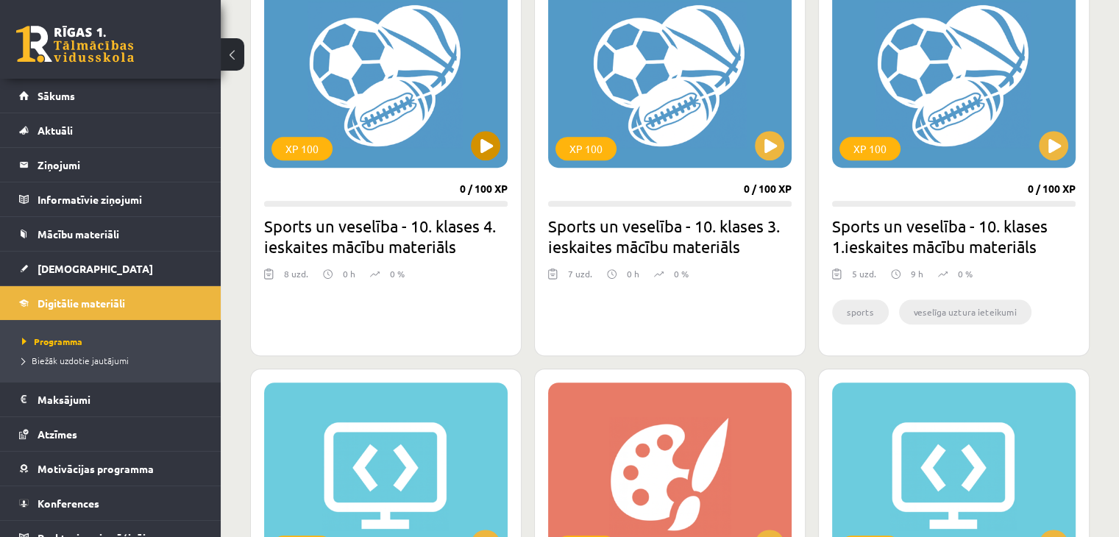
click at [483, 125] on div "XP 100" at bounding box center [385, 76] width 243 height 184
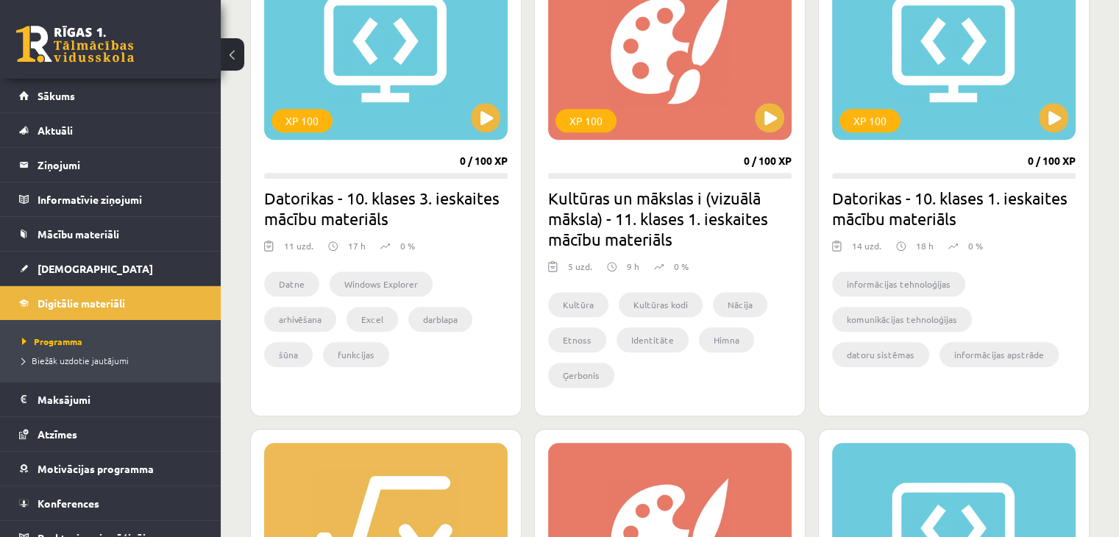
scroll to position [2133, 0]
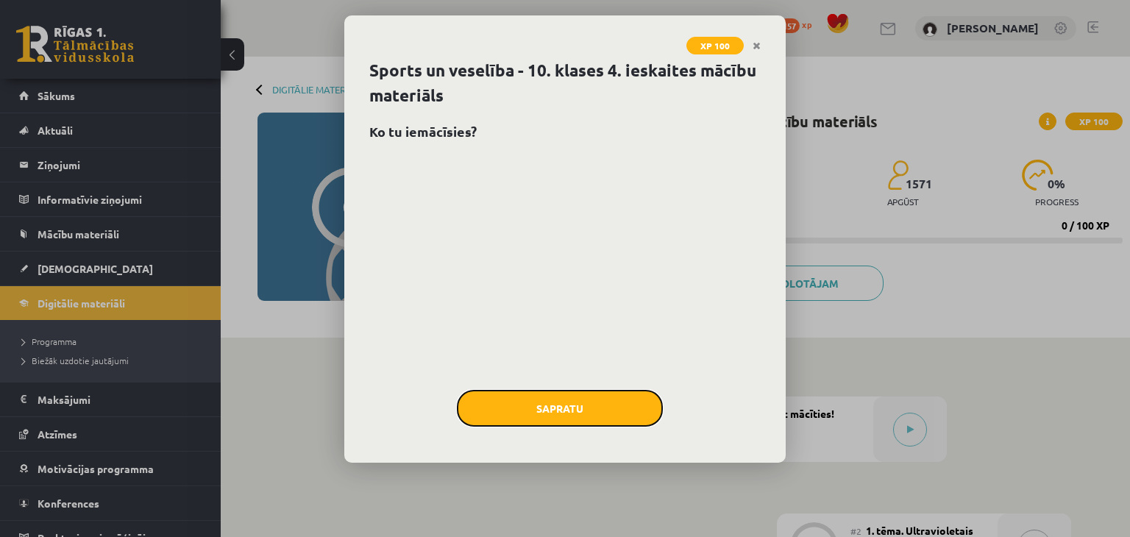
click at [612, 396] on button "Sapratu" at bounding box center [560, 408] width 206 height 37
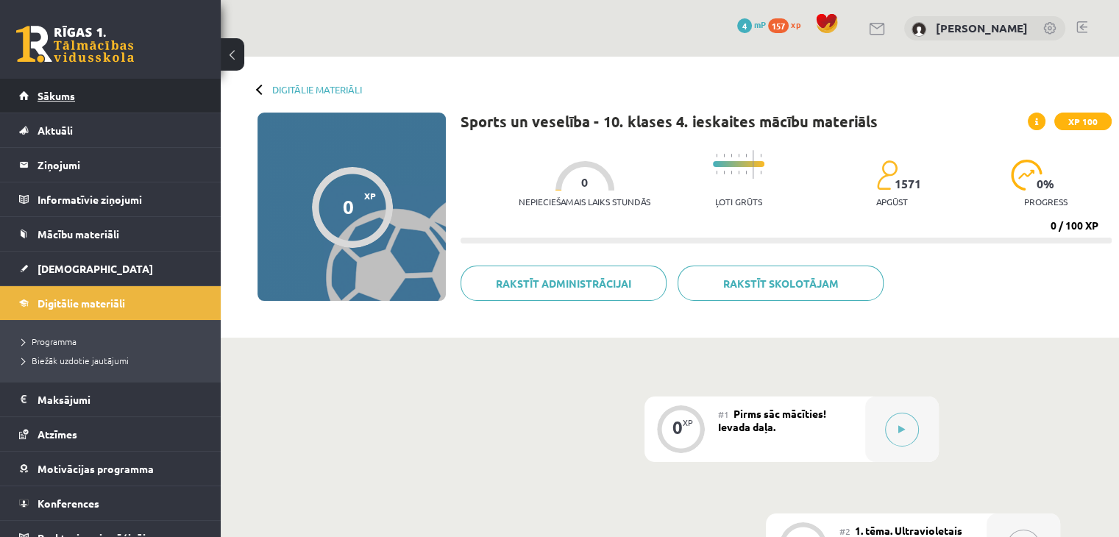
click at [174, 100] on link "Sākums" at bounding box center [110, 96] width 183 height 34
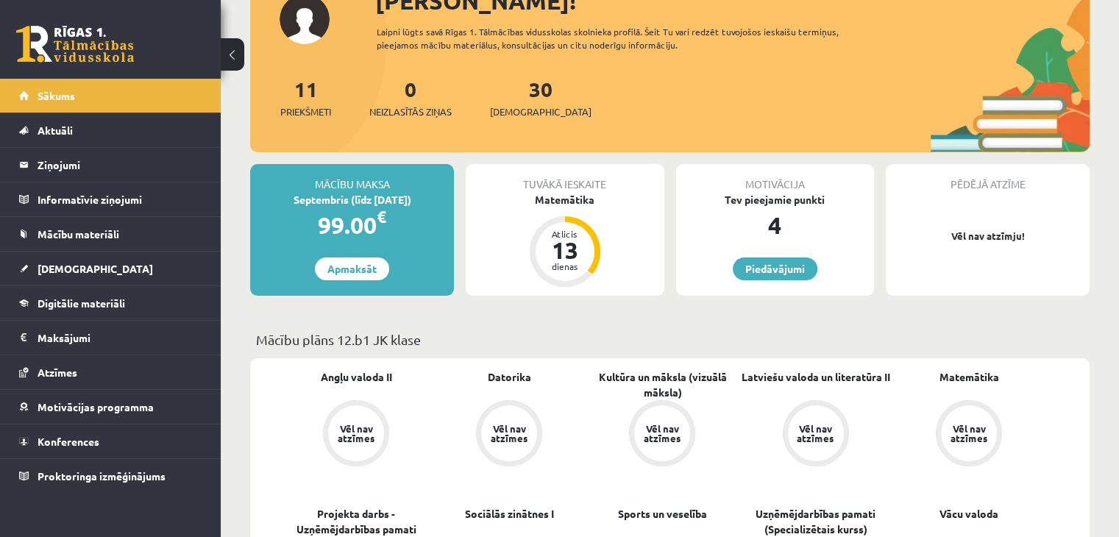
scroll to position [294, 0]
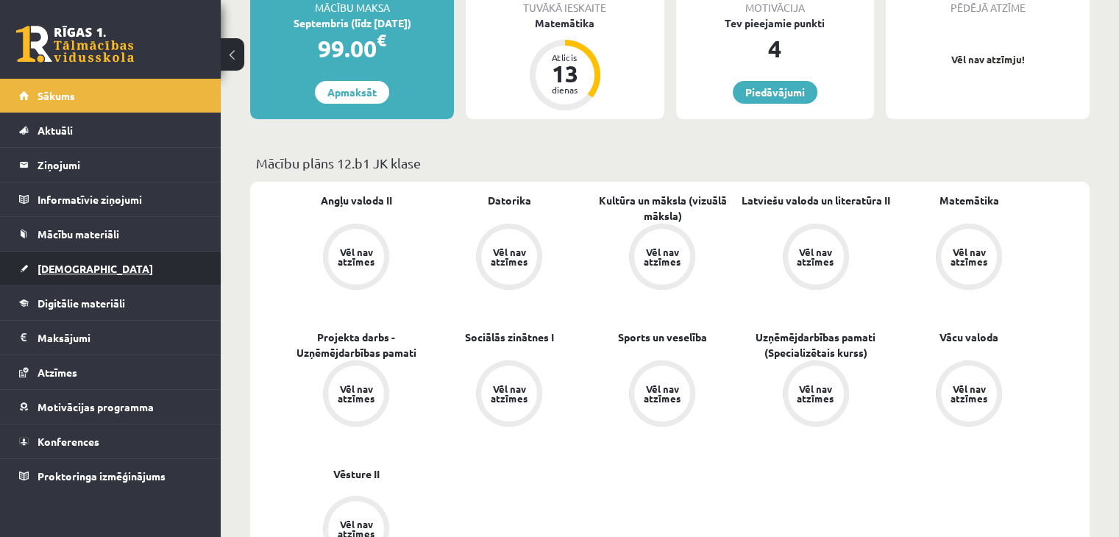
click at [120, 273] on link "[DEMOGRAPHIC_DATA]" at bounding box center [110, 269] width 183 height 34
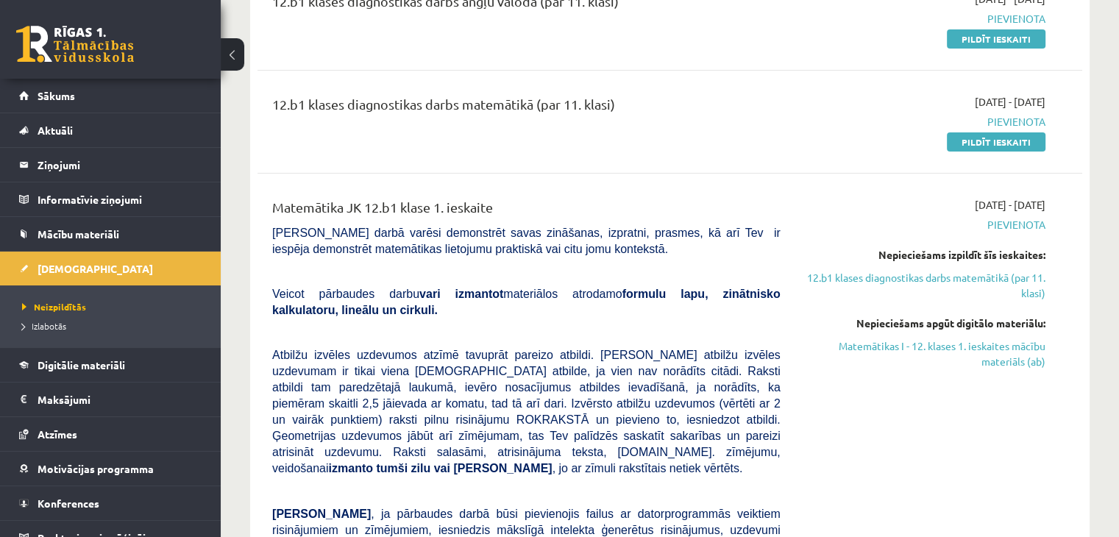
scroll to position [221, 0]
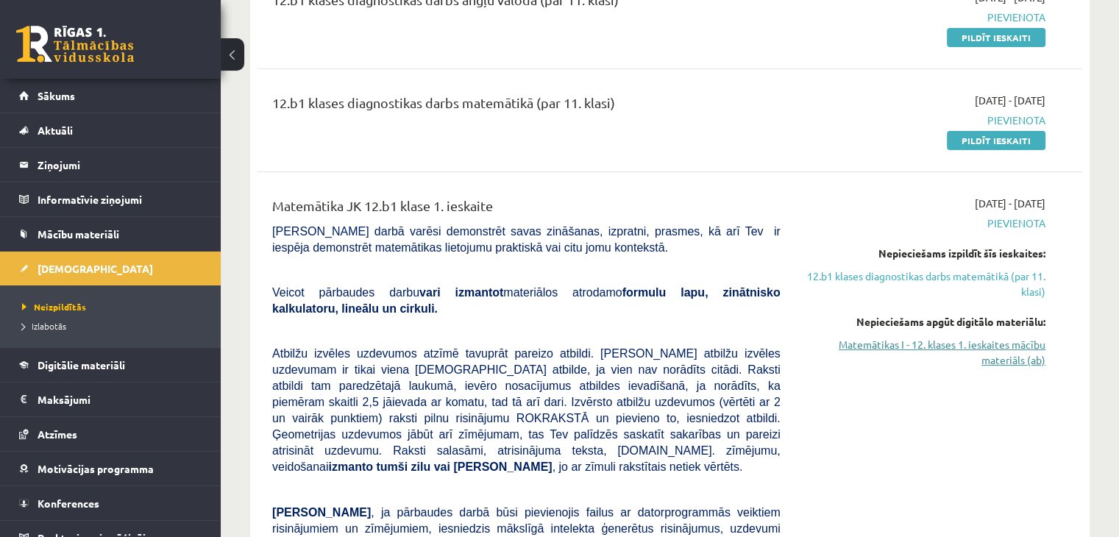
click at [912, 354] on link "Matemātikas I - 12. klases 1. ieskaites mācību materiāls (ab)" at bounding box center [923, 352] width 243 height 31
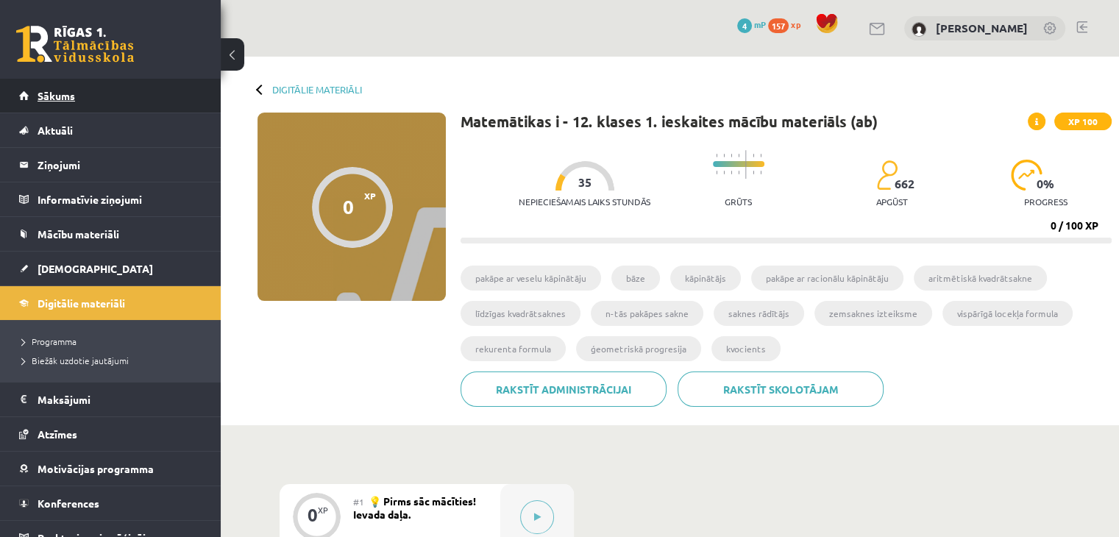
click at [68, 95] on span "Sākums" at bounding box center [57, 95] width 38 height 13
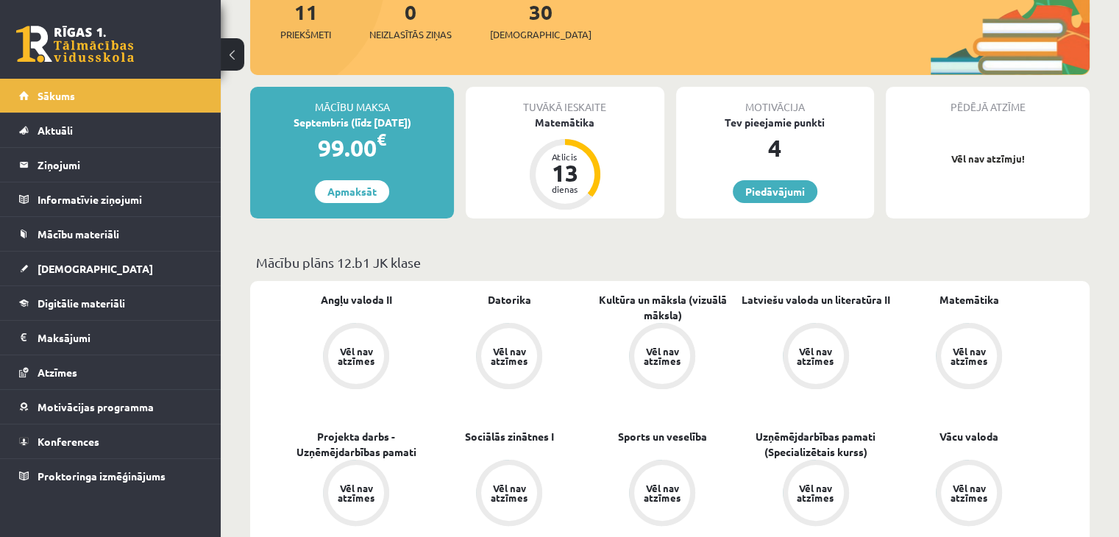
scroll to position [441, 0]
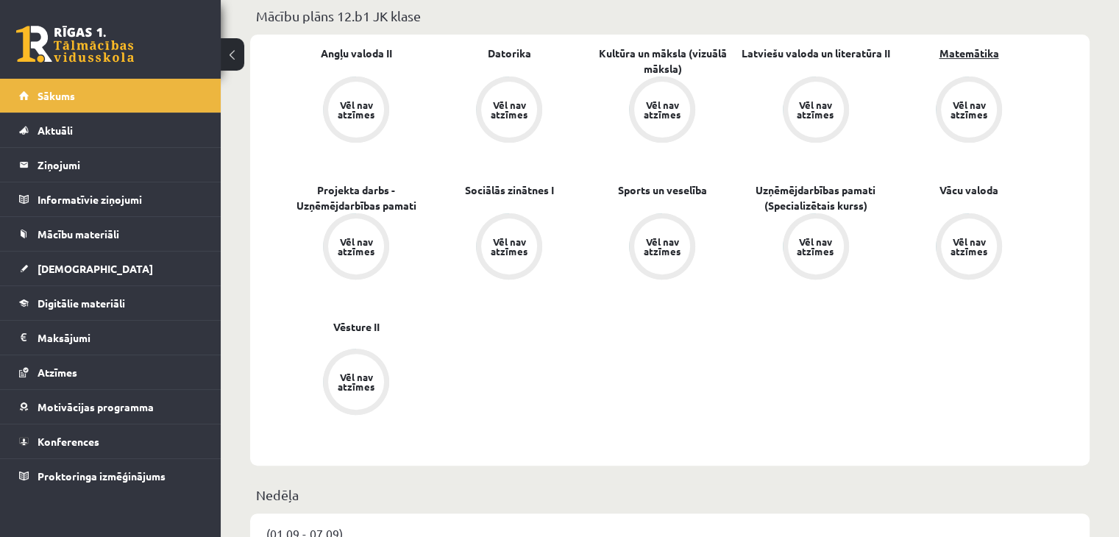
click at [977, 52] on link "Matemātika" at bounding box center [969, 53] width 60 height 15
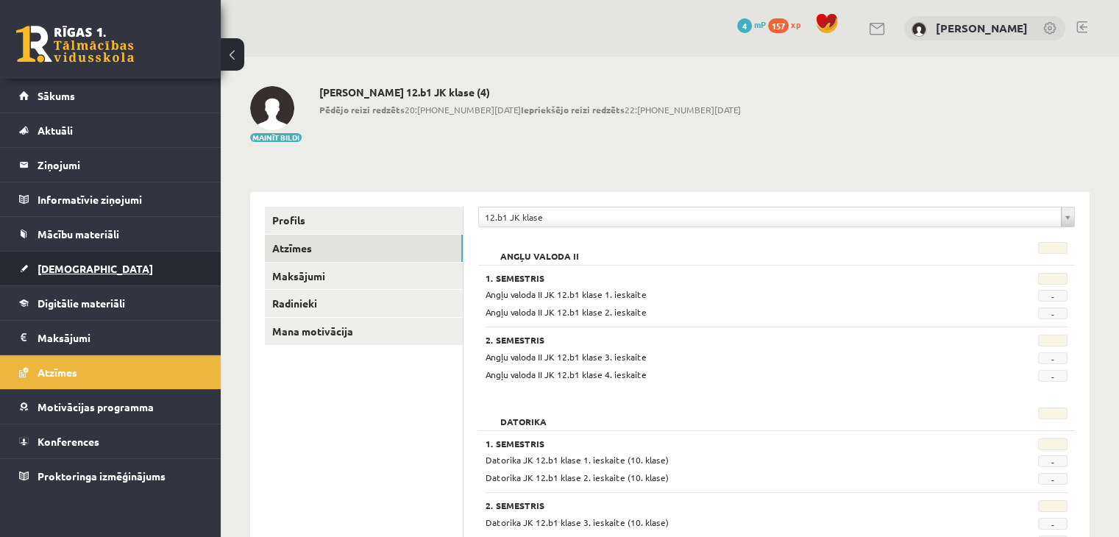
click at [80, 263] on span "[DEMOGRAPHIC_DATA]" at bounding box center [95, 268] width 115 height 13
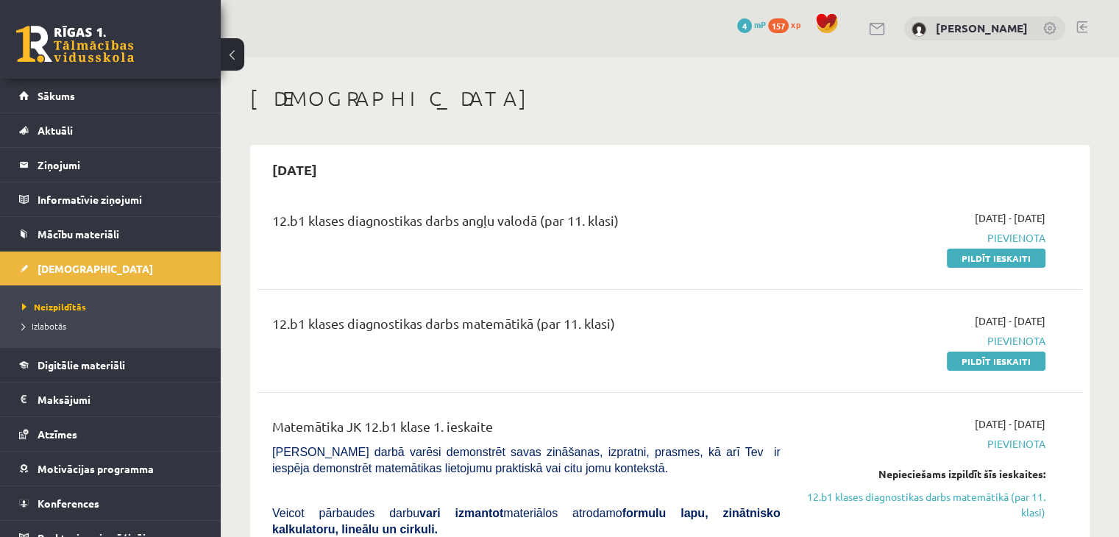
drag, startPoint x: 284, startPoint y: 224, endPoint x: 688, endPoint y: 221, distance: 404.6
click at [688, 221] on div "12.b1 klases diagnostikas darbs angļu valodā (par 11. klasi)" at bounding box center [526, 223] width 508 height 27
click at [688, 220] on div "12.b1 klases diagnostikas darbs angļu valodā (par 11. klasi)" at bounding box center [526, 223] width 508 height 27
click at [106, 374] on link "Digitālie materiāli" at bounding box center [110, 365] width 183 height 34
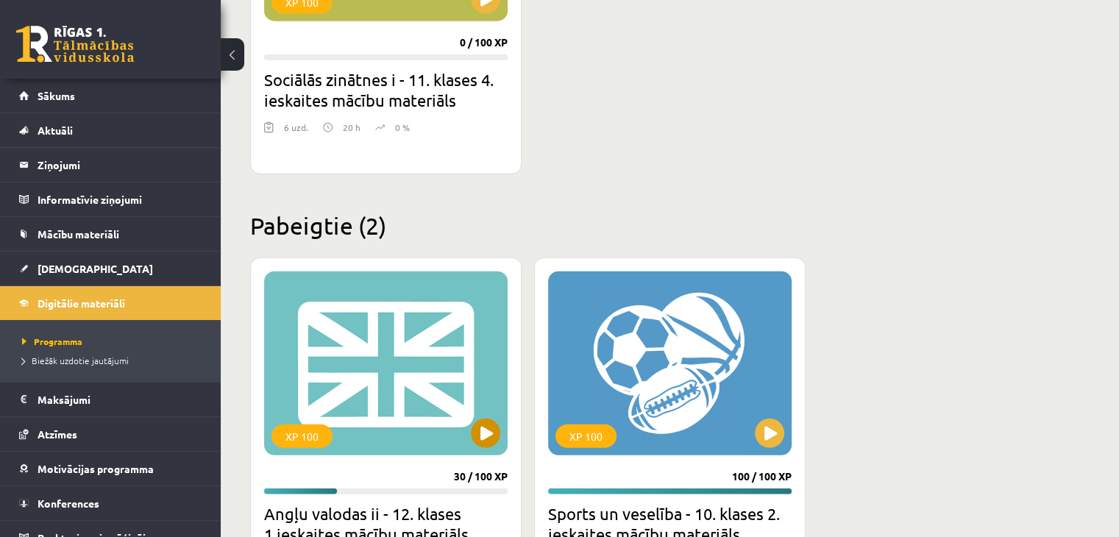
scroll to position [3972, 0]
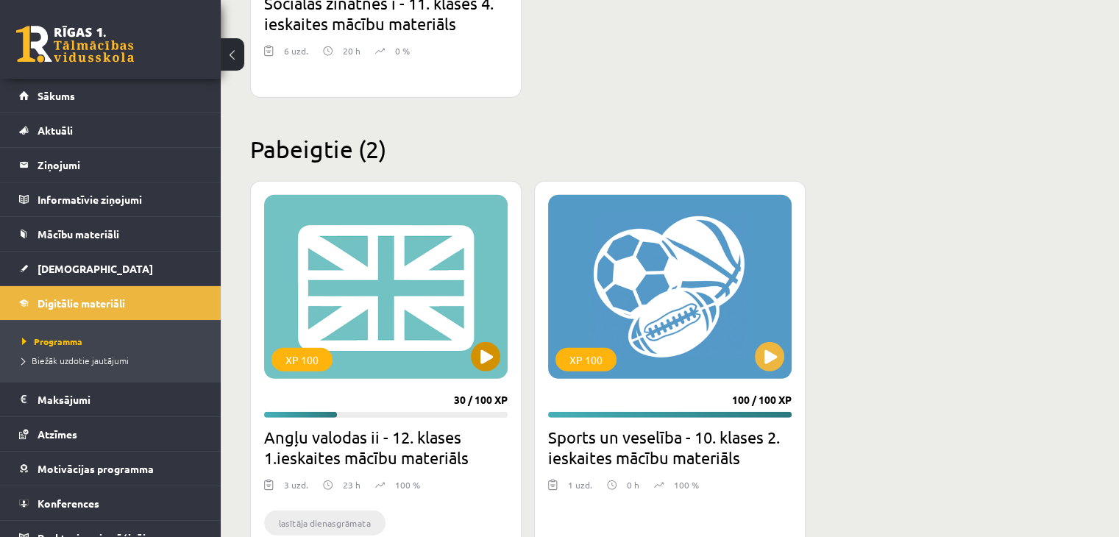
click at [403, 255] on div "XP 100" at bounding box center [385, 287] width 243 height 184
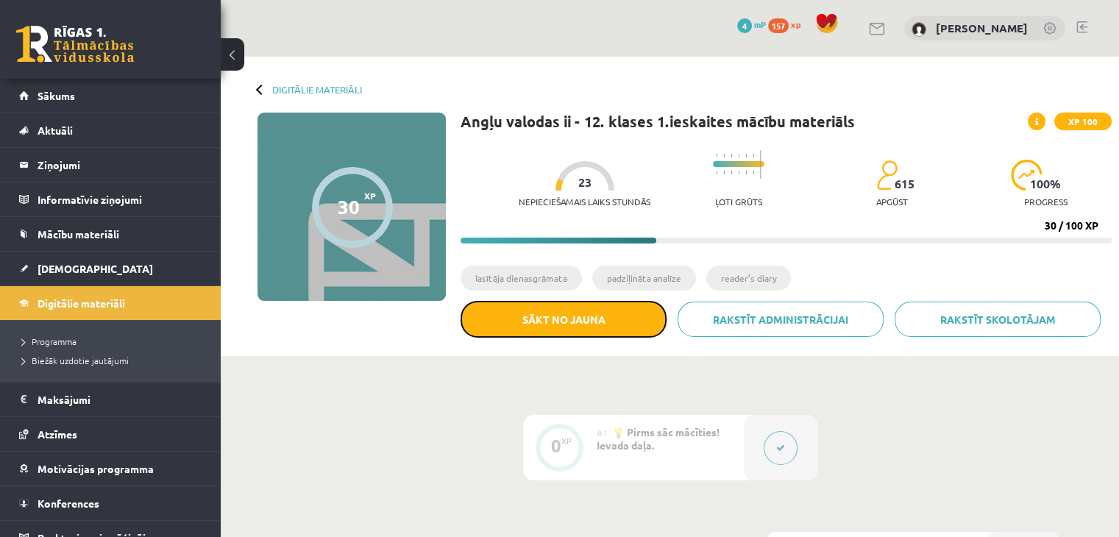
click at [533, 324] on button "Sākt no jauna" at bounding box center [563, 319] width 206 height 37
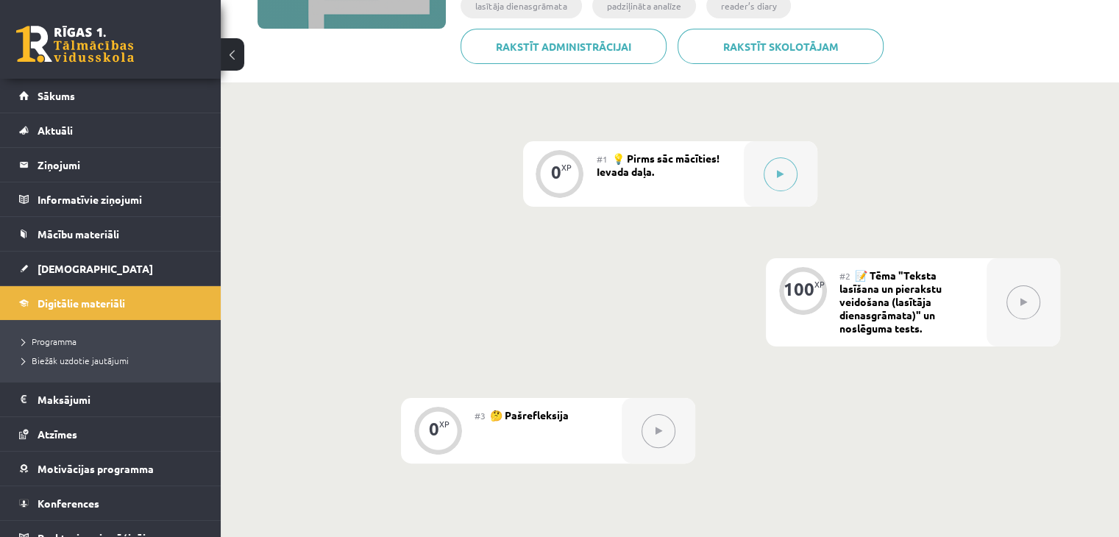
scroll to position [294, 0]
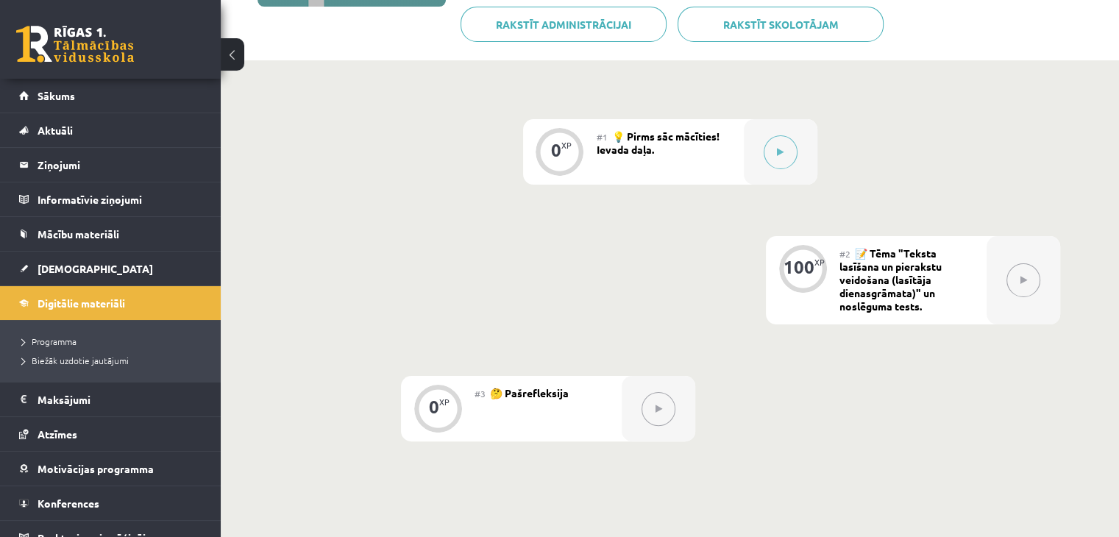
click at [886, 293] on span "📝 Tēma "Teksta lasīšana un pierakstu veidošana (lasītāja dienasgrāmata)" un nos…" at bounding box center [890, 279] width 102 height 66
click at [1015, 277] on button at bounding box center [1023, 280] width 34 height 34
click at [806, 271] on div "100" at bounding box center [798, 266] width 31 height 13
click at [805, 271] on div "100" at bounding box center [798, 266] width 31 height 13
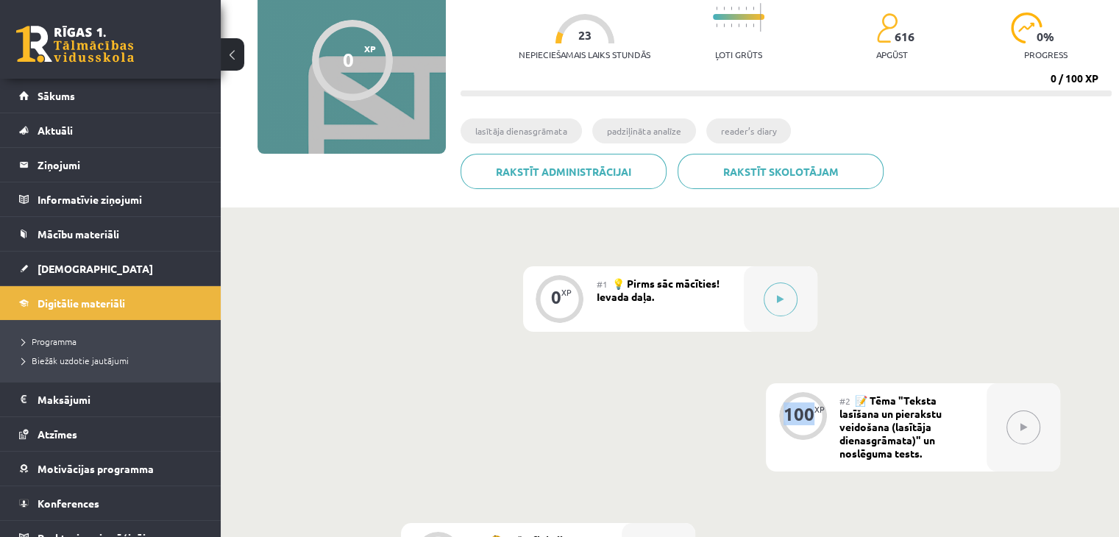
scroll to position [147, 0]
click at [811, 256] on div "0 XP #1 💡 Pirms sāc mācīties! Ievada daļa. 100 XP #2 📝 Tēma "Teksta lasīšana un…" at bounding box center [670, 452] width 898 height 491
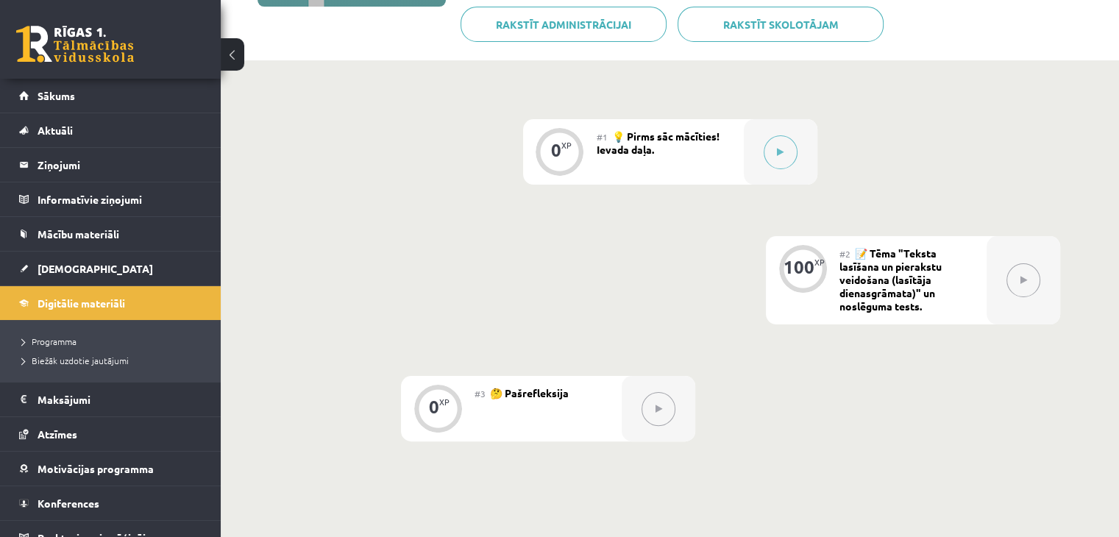
click at [868, 255] on span "📝 Tēma "Teksta lasīšana un pierakstu veidošana (lasītāja dienasgrāmata)" un nos…" at bounding box center [890, 279] width 102 height 66
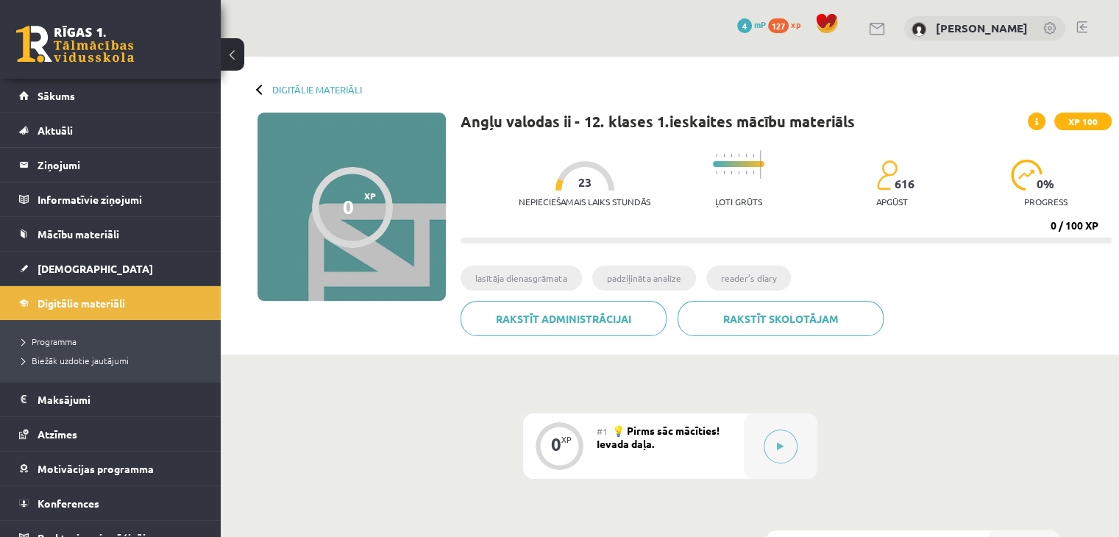
click at [253, 101] on div "Digitālie materiāli 0 XP XP 100 0 / 100 XP Angļu valodas ii - 12. klases 1.iesk…" at bounding box center [670, 206] width 898 height 298
click at [259, 93] on div "Digitālie materiāli 0 XP XP 100 0 / 100 XP Angļu valodas ii - 12. klases 1.iesk…" at bounding box center [670, 206] width 898 height 298
click at [274, 88] on link "Digitālie materiāli" at bounding box center [317, 89] width 90 height 11
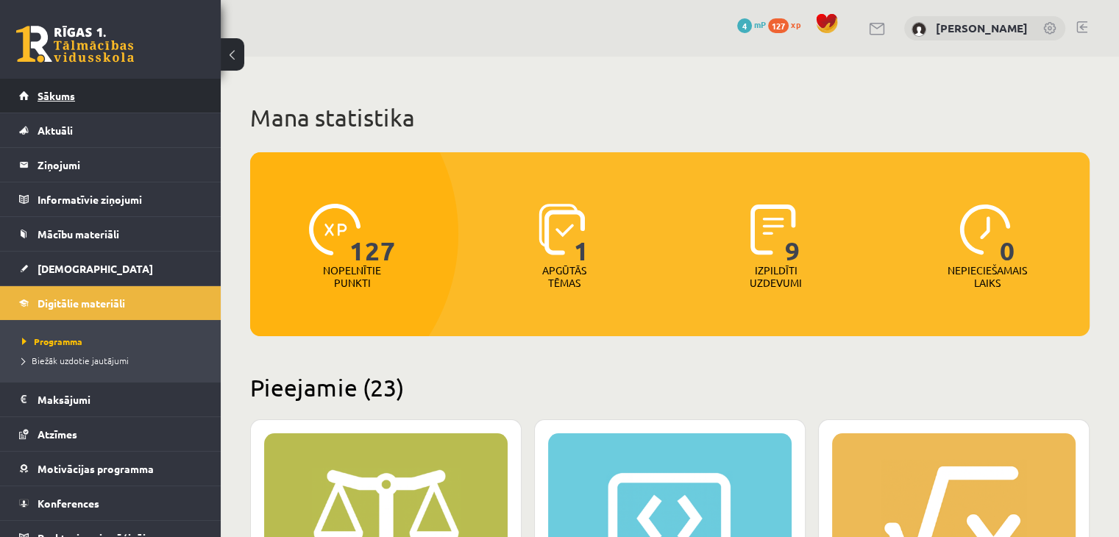
click at [62, 92] on span "Sākums" at bounding box center [57, 95] width 38 height 13
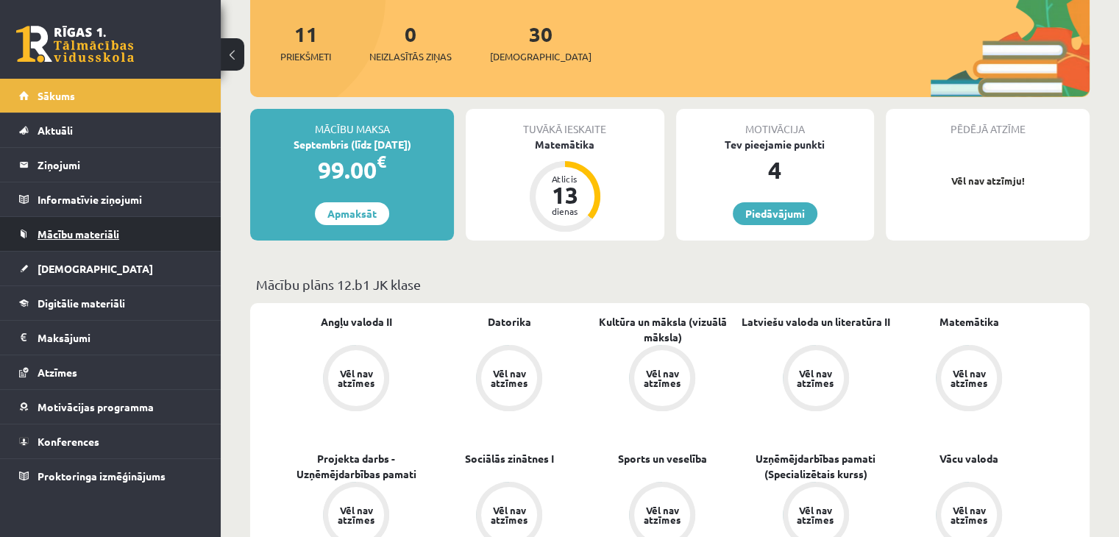
scroll to position [147, 0]
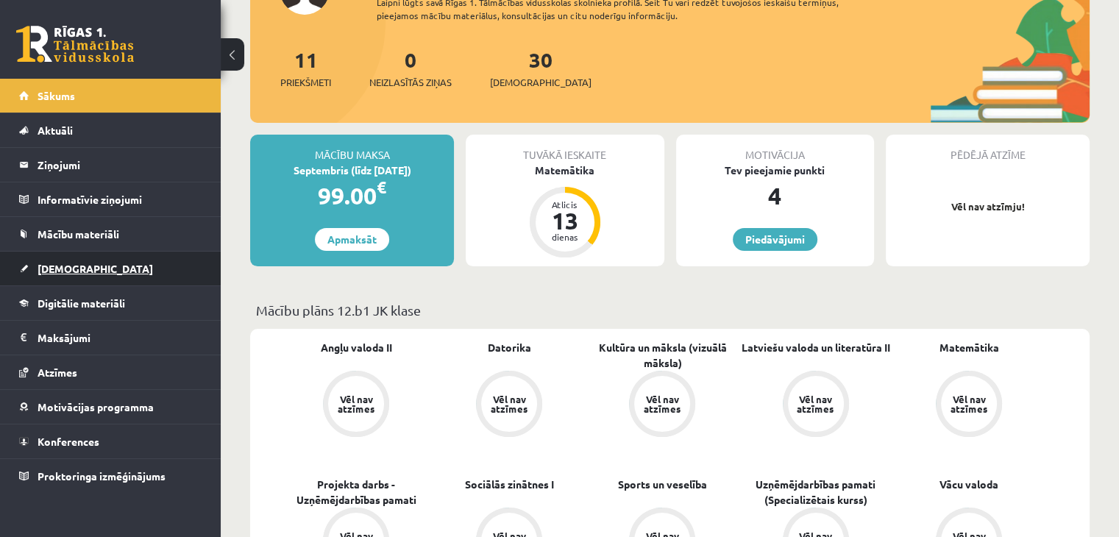
click at [98, 263] on link "[DEMOGRAPHIC_DATA]" at bounding box center [110, 269] width 183 height 34
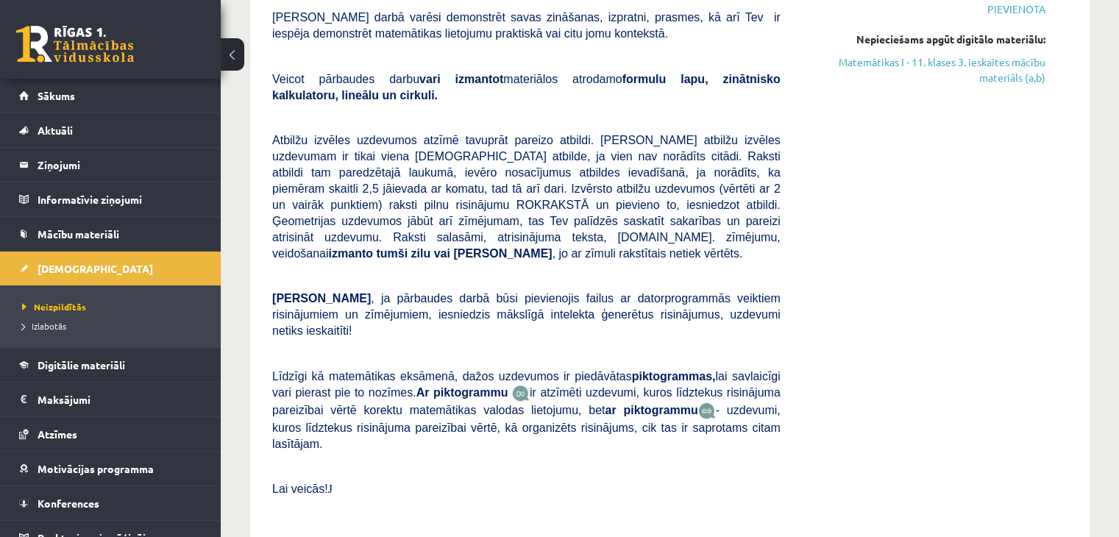
scroll to position [6841, 0]
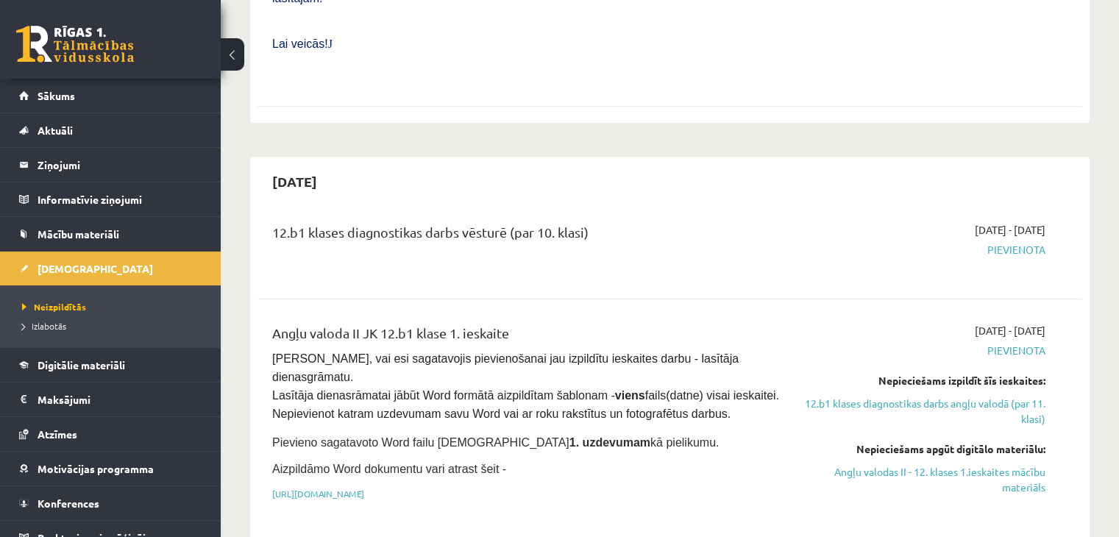
scroll to position [883, 0]
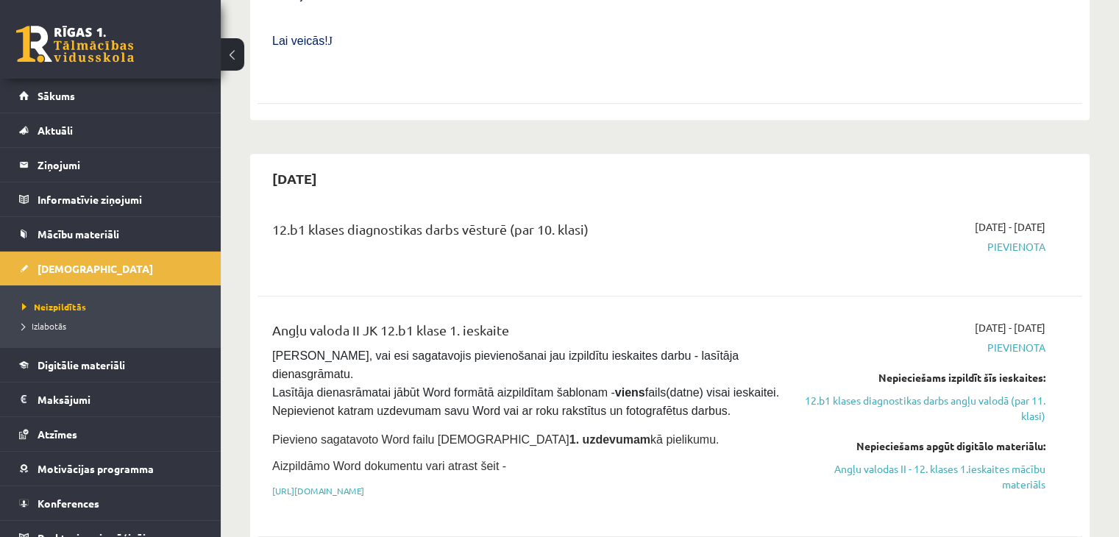
drag, startPoint x: 1020, startPoint y: 407, endPoint x: 697, endPoint y: 221, distance: 372.7
click at [697, 220] on div "12.b1 klases diagnostikas darbs vēsturē (par 10. klasi)" at bounding box center [526, 245] width 530 height 53
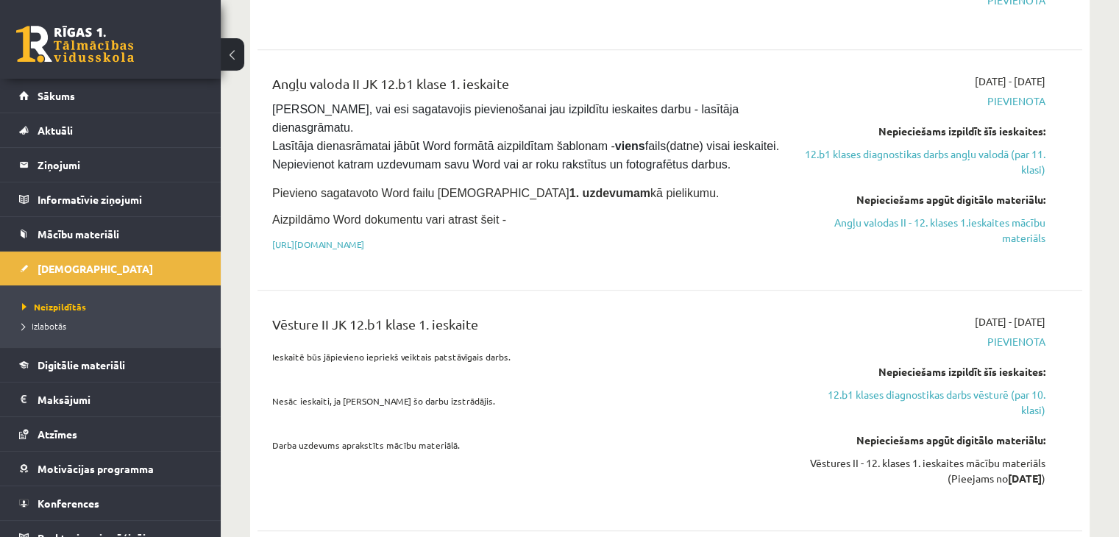
scroll to position [1103, 0]
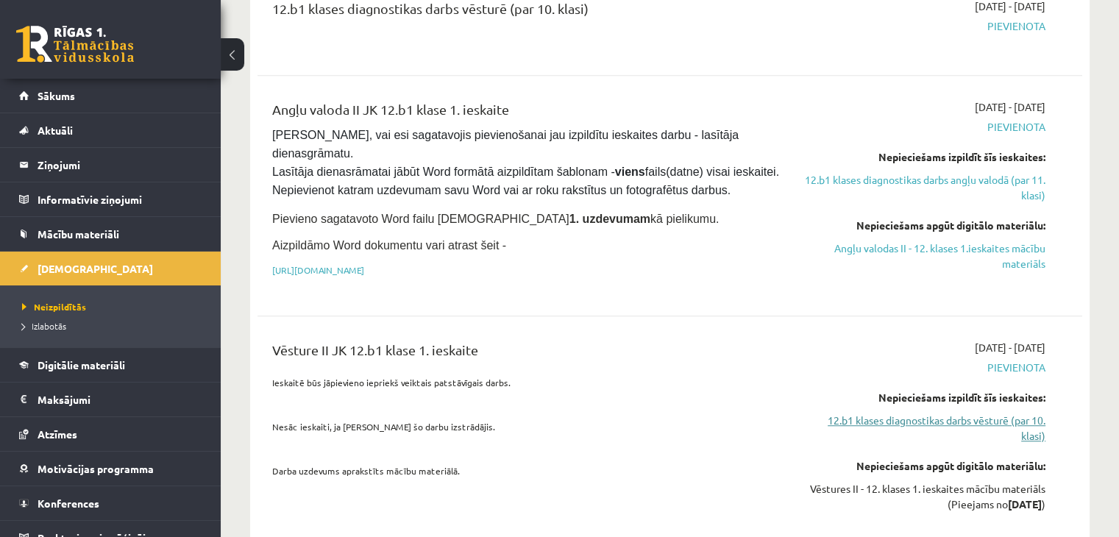
click at [872, 413] on link "12.b1 klases diagnostikas darbs vēsturē (par 10. klasi)" at bounding box center [923, 428] width 243 height 31
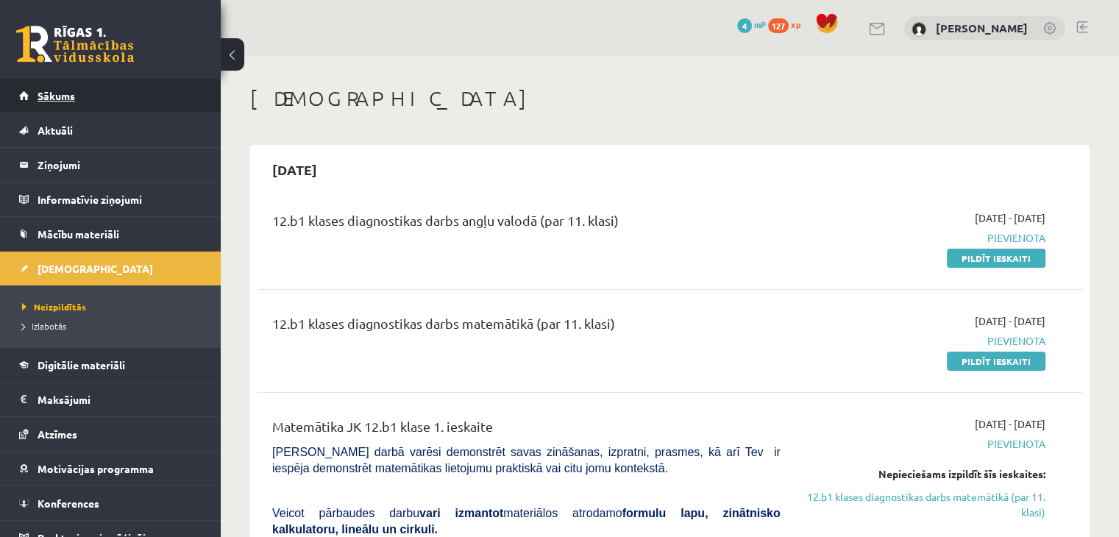
click at [72, 95] on span "Sākums" at bounding box center [57, 95] width 38 height 13
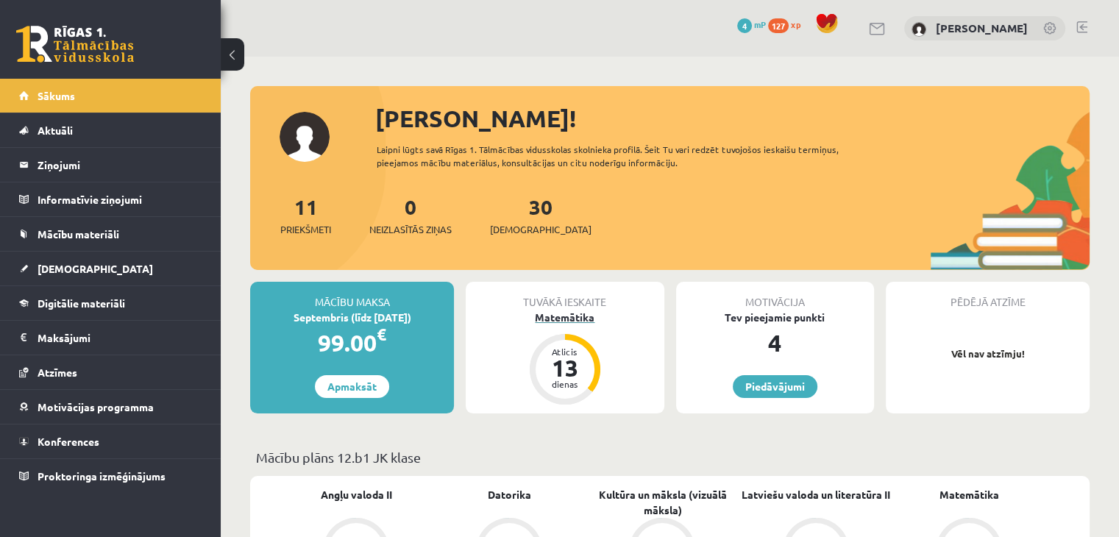
click at [585, 318] on div "Matemātika" at bounding box center [565, 317] width 198 height 15
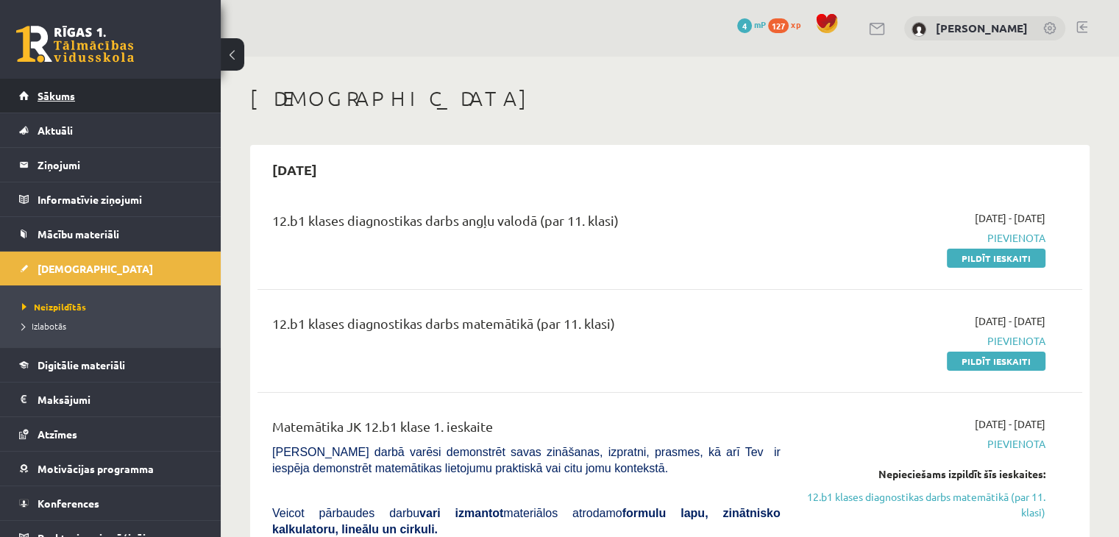
click at [70, 86] on link "Sākums" at bounding box center [110, 96] width 183 height 34
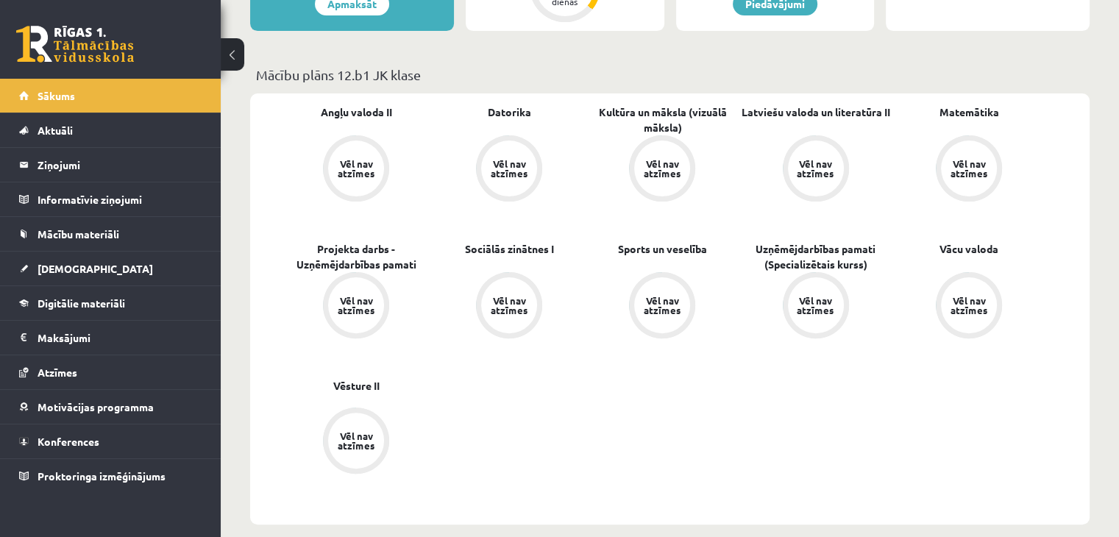
scroll to position [147, 0]
